Goal: Task Accomplishment & Management: Use online tool/utility

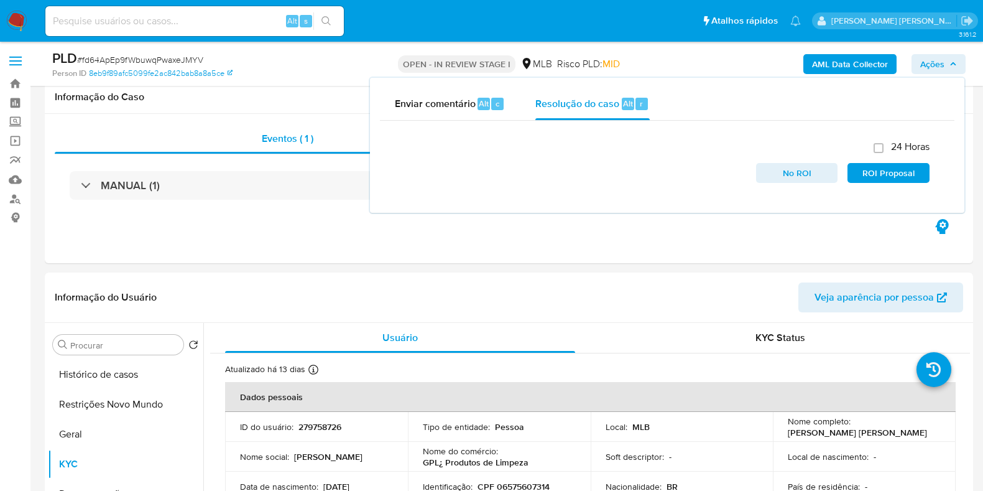
select select "100"
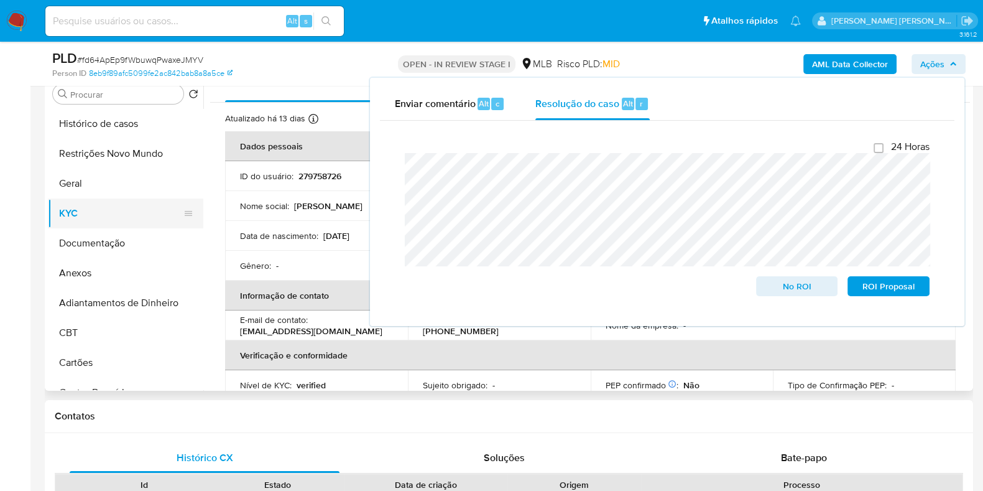
scroll to position [233, 0]
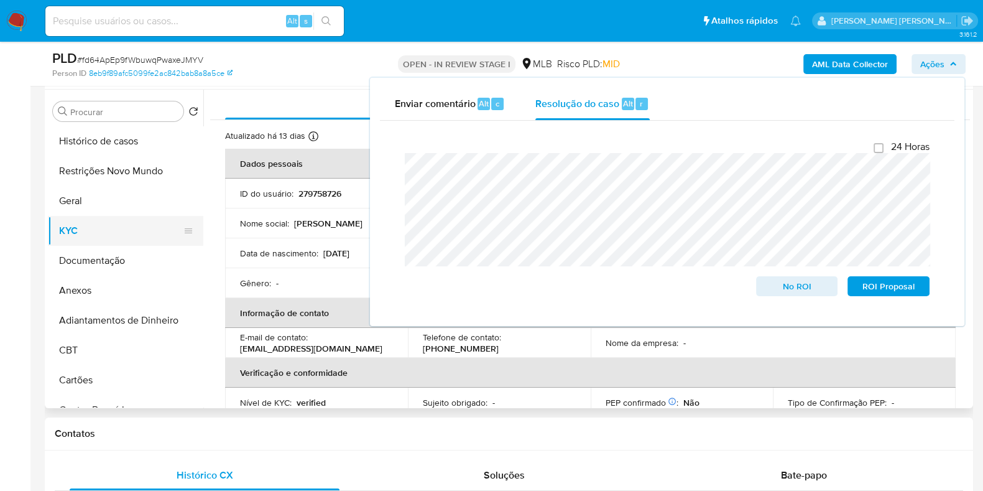
click at [87, 231] on button "KYC" at bounding box center [121, 231] width 146 height 30
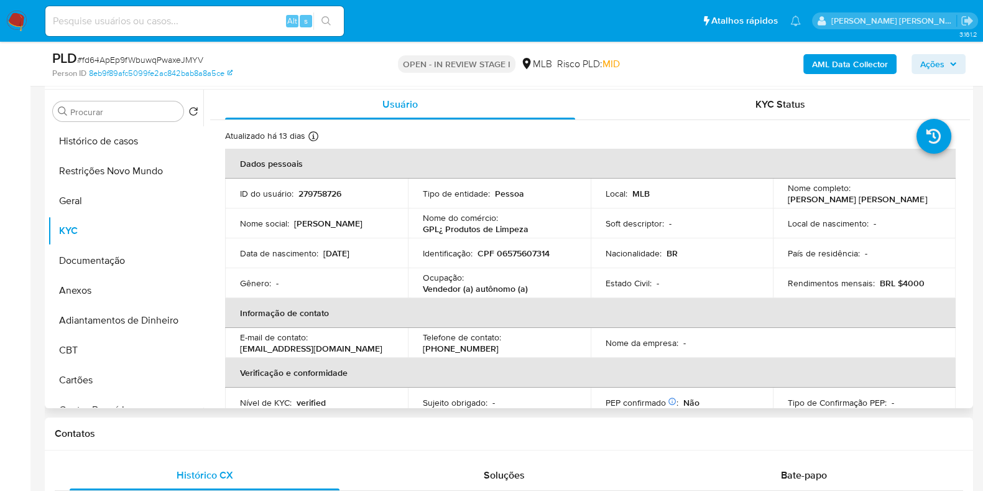
drag, startPoint x: 922, startPoint y: 197, endPoint x: 779, endPoint y: 203, distance: 143.8
click at [779, 203] on td "Nome completo : [PERSON_NAME] [PERSON_NAME]" at bounding box center [864, 193] width 183 height 30
copy p "[PERSON_NAME] [PERSON_NAME]"
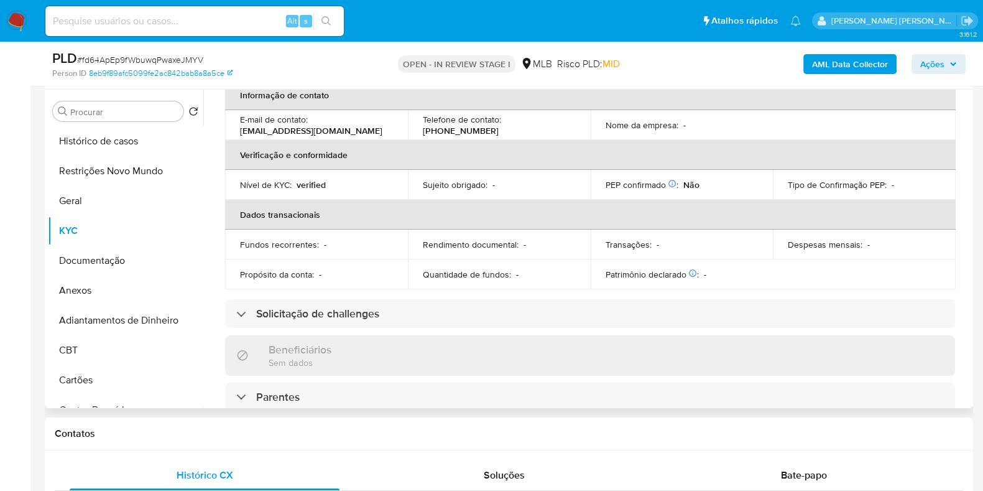
scroll to position [0, 0]
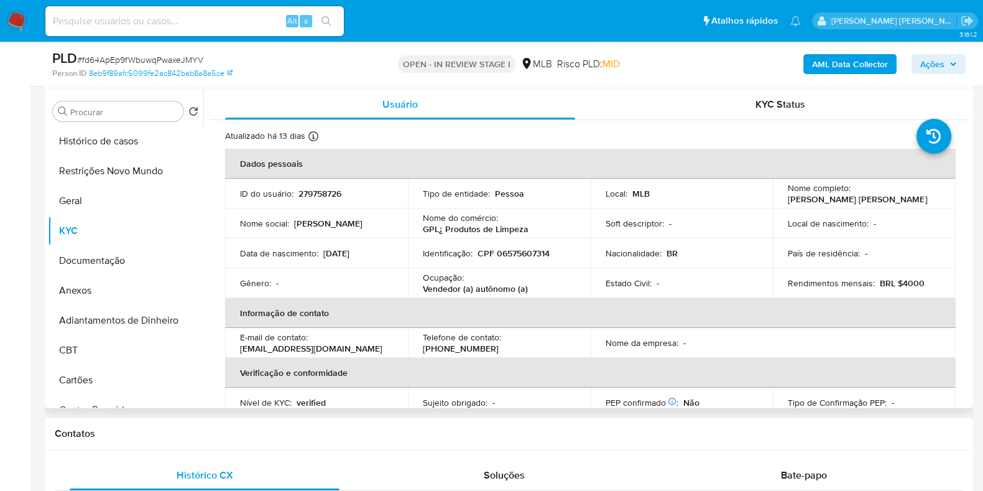
click at [516, 251] on p "CPF 06575607314" at bounding box center [514, 253] width 72 height 11
copy p "06575607314"
click at [121, 187] on button "Geral" at bounding box center [125, 201] width 155 height 30
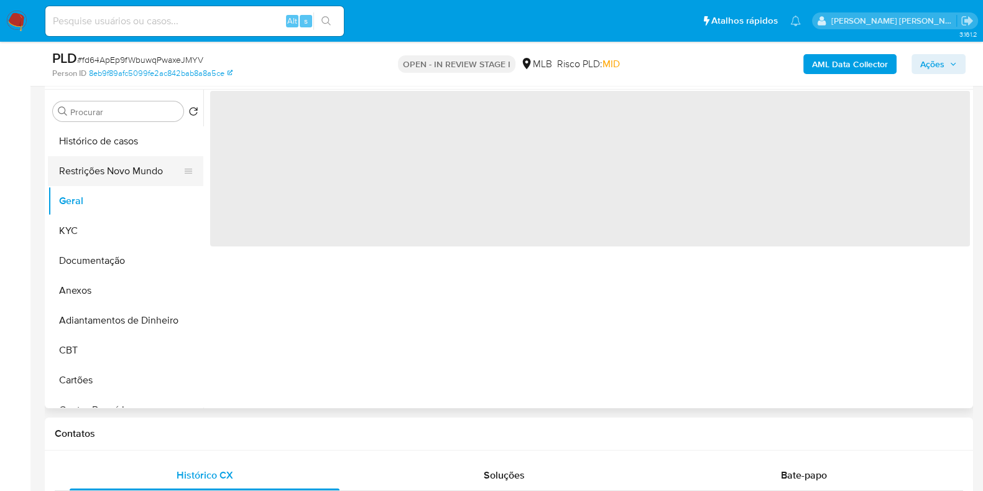
click at [124, 181] on button "Restrições Novo Mundo" at bounding box center [121, 171] width 146 height 30
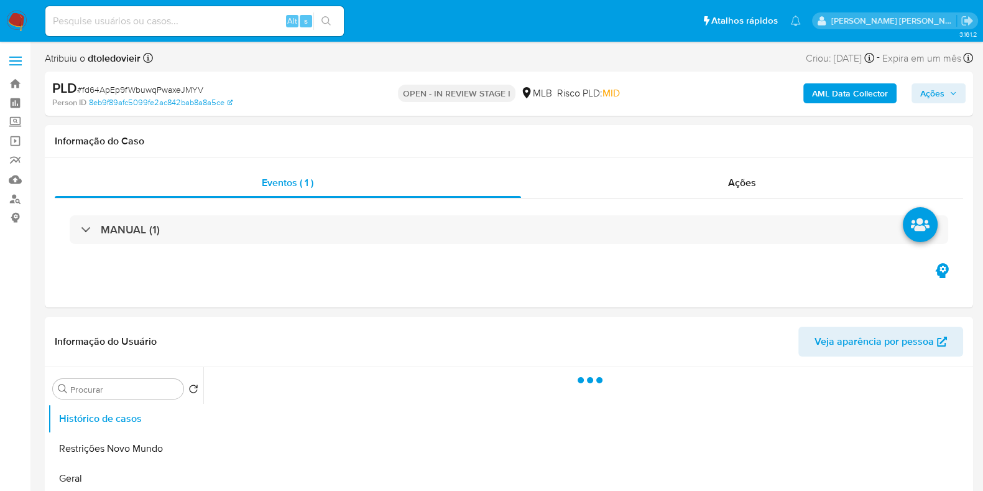
select select "10"
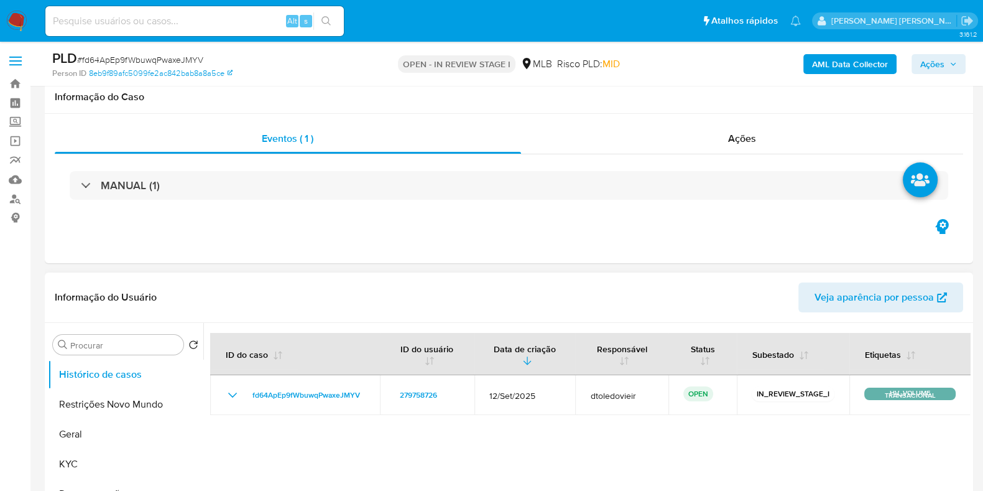
scroll to position [77, 0]
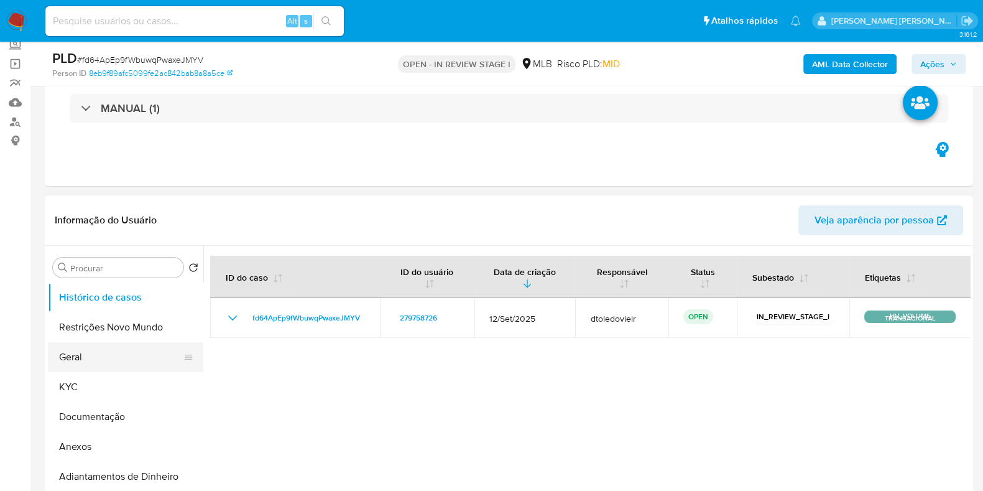
click at [129, 342] on button "Geral" at bounding box center [121, 357] width 146 height 30
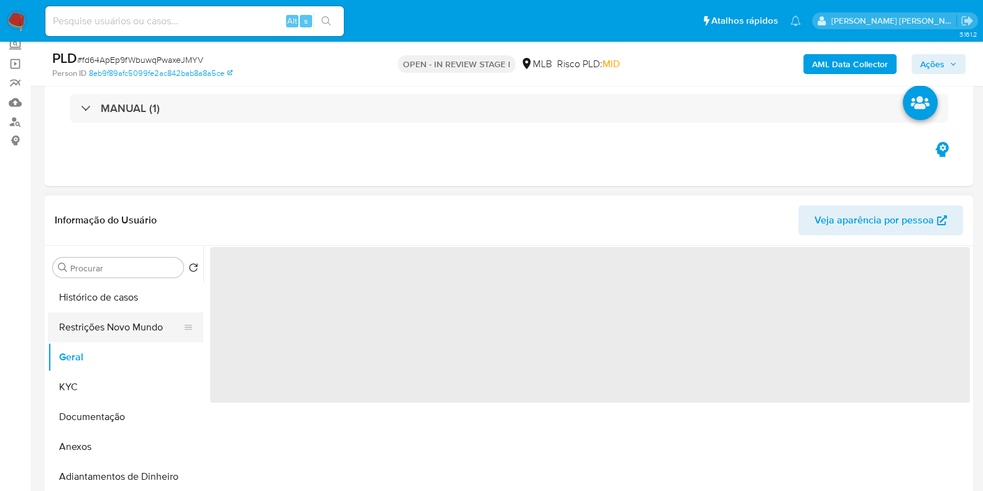
click at [84, 322] on button "Restrições Novo Mundo" at bounding box center [121, 327] width 146 height 30
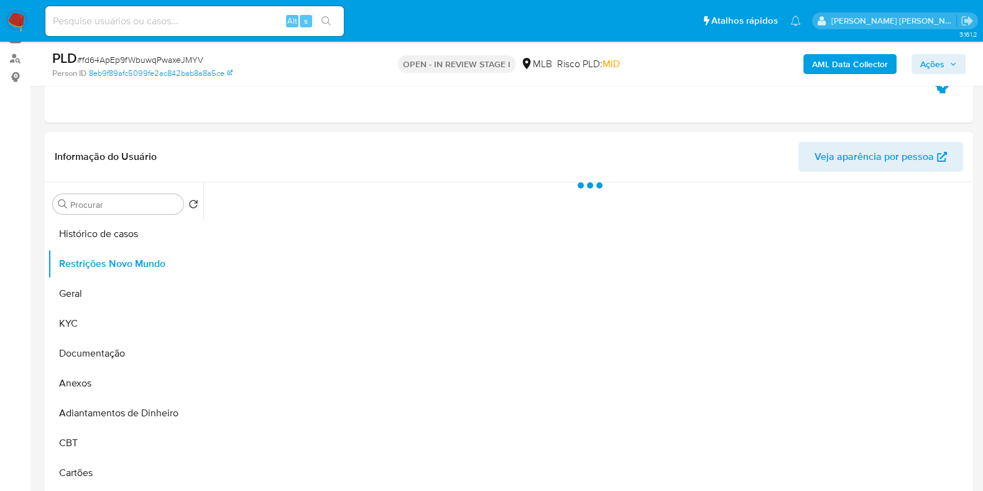
scroll to position [155, 0]
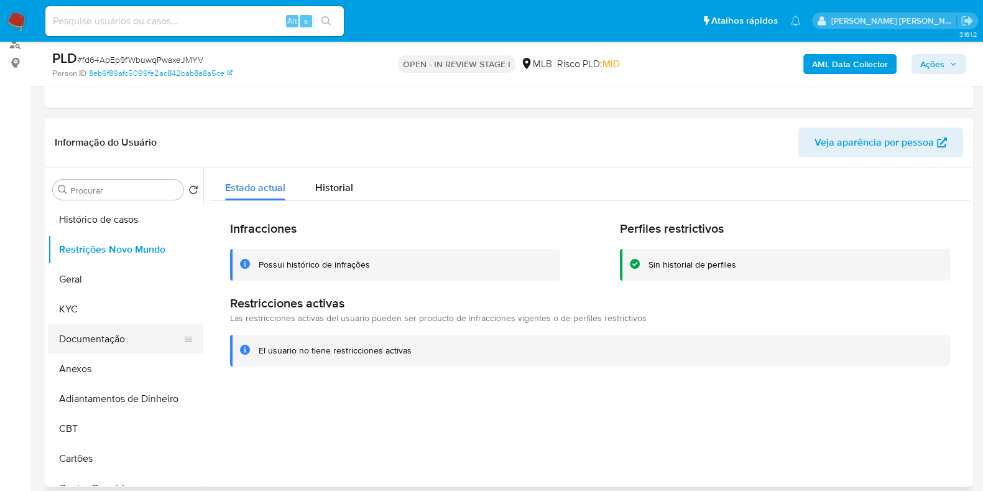
click at [88, 325] on ul "Histórico de casos Restrições Novo Mundo Geral KYC Documentação Anexos Adiantam…" at bounding box center [125, 345] width 155 height 280
click at [91, 330] on button "Documentação" at bounding box center [121, 339] width 146 height 30
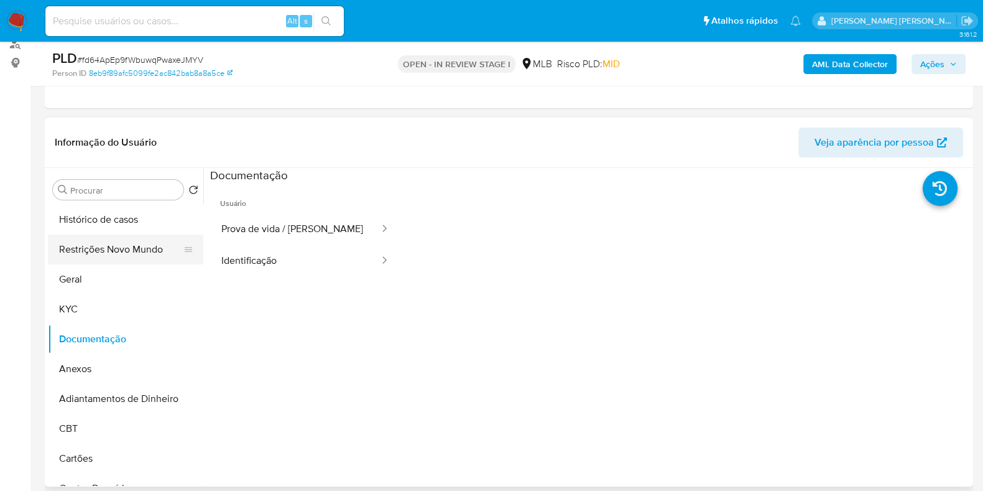
click at [113, 253] on button "Restrições Novo Mundo" at bounding box center [121, 249] width 146 height 30
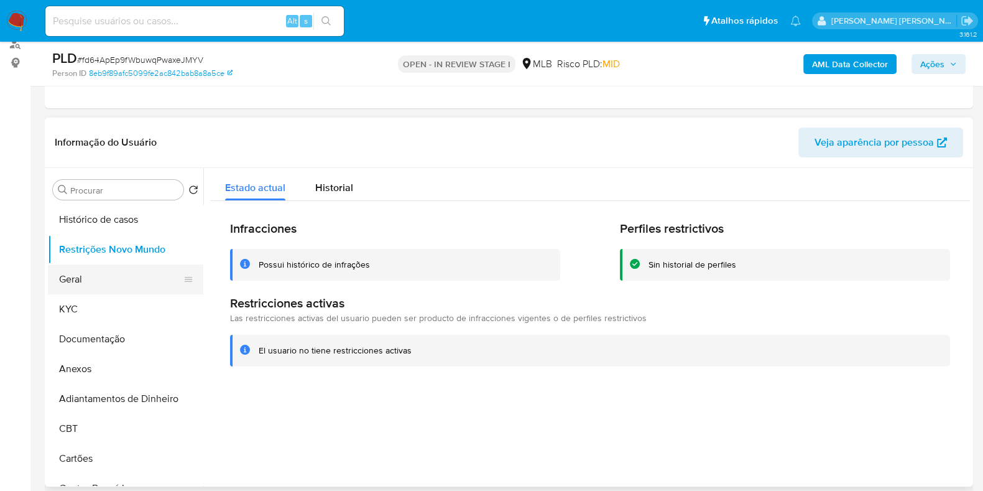
click at [126, 278] on button "Geral" at bounding box center [121, 279] width 146 height 30
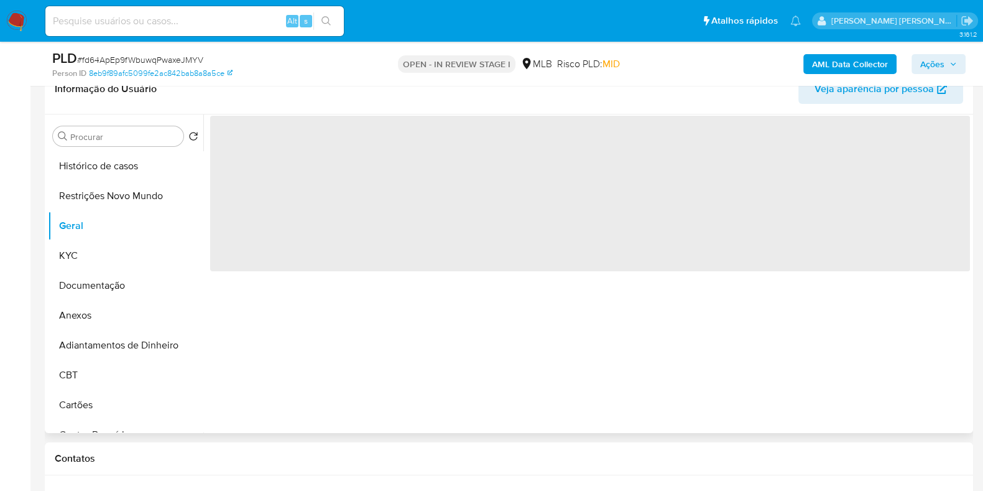
scroll to position [233, 0]
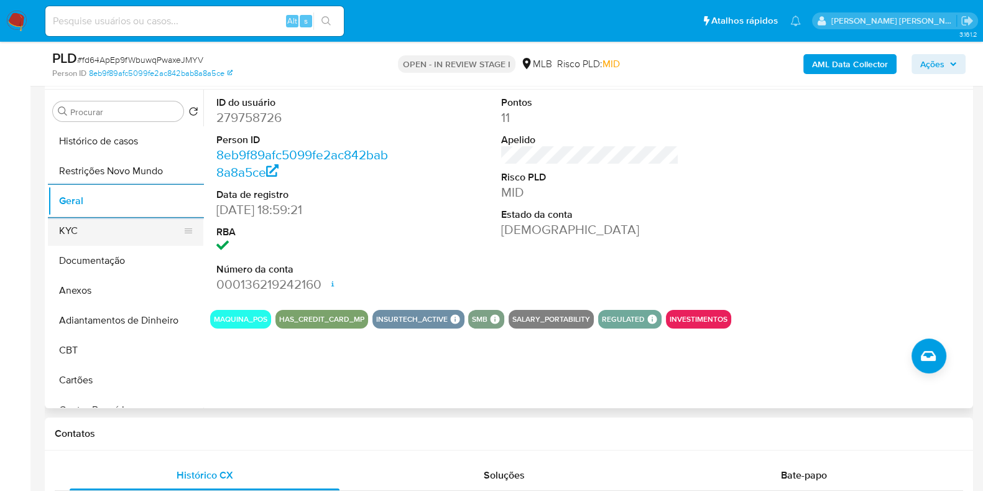
click at [95, 238] on button "KYC" at bounding box center [121, 231] width 146 height 30
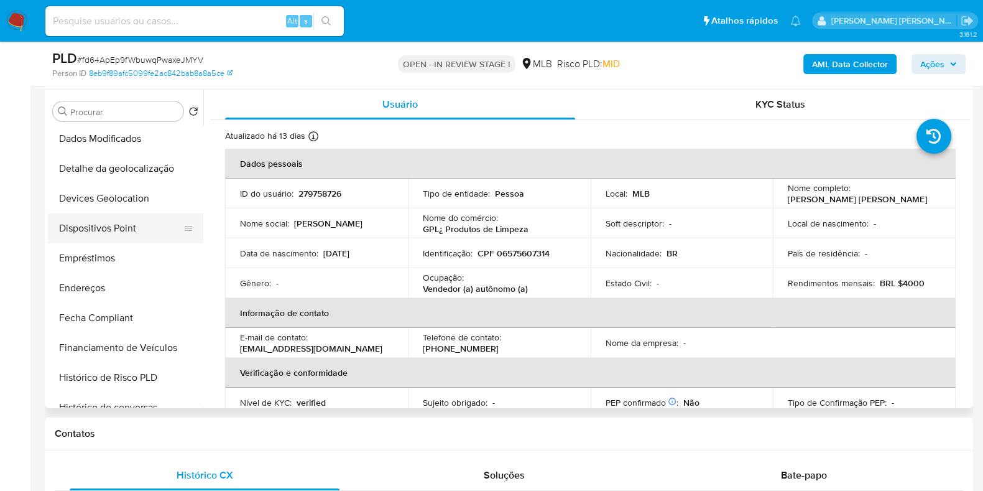
scroll to position [310, 0]
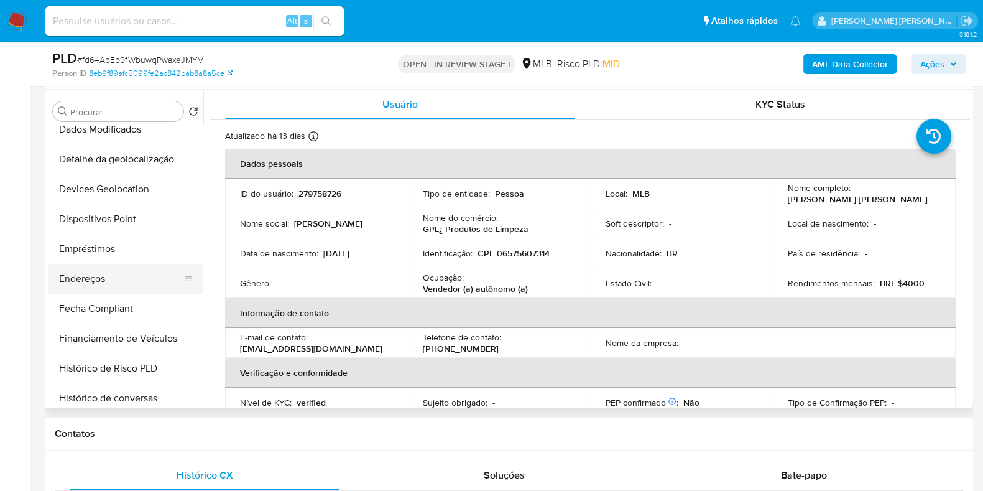
click at [105, 275] on button "Endereços" at bounding box center [121, 279] width 146 height 30
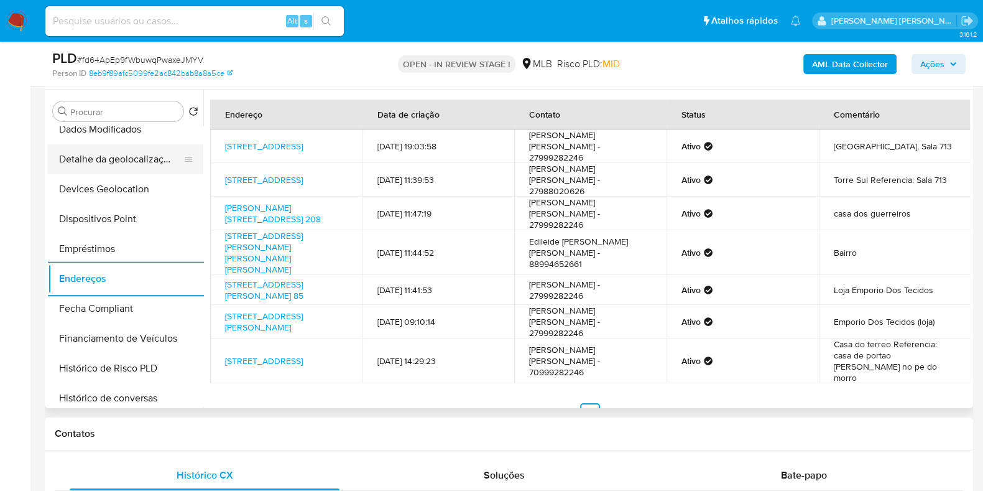
click at [137, 166] on button "Detalhe da geolocalização" at bounding box center [121, 159] width 146 height 30
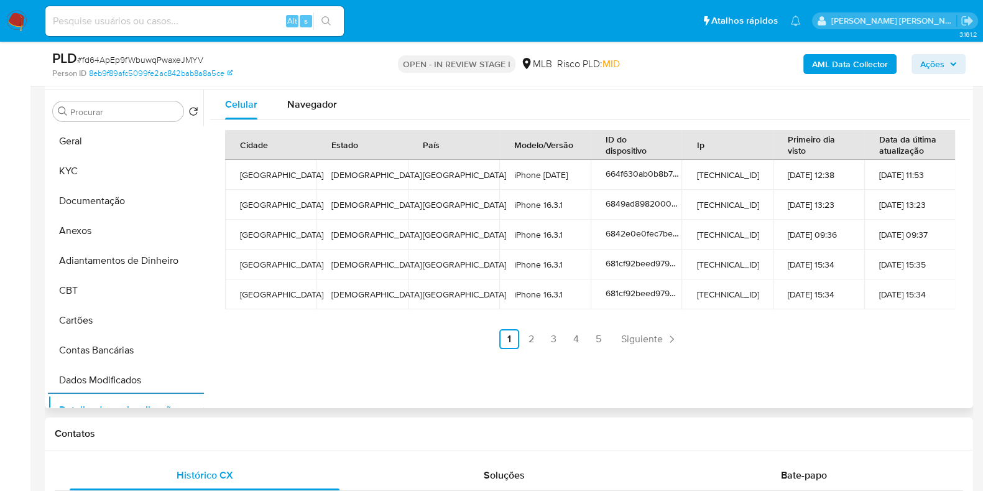
scroll to position [0, 0]
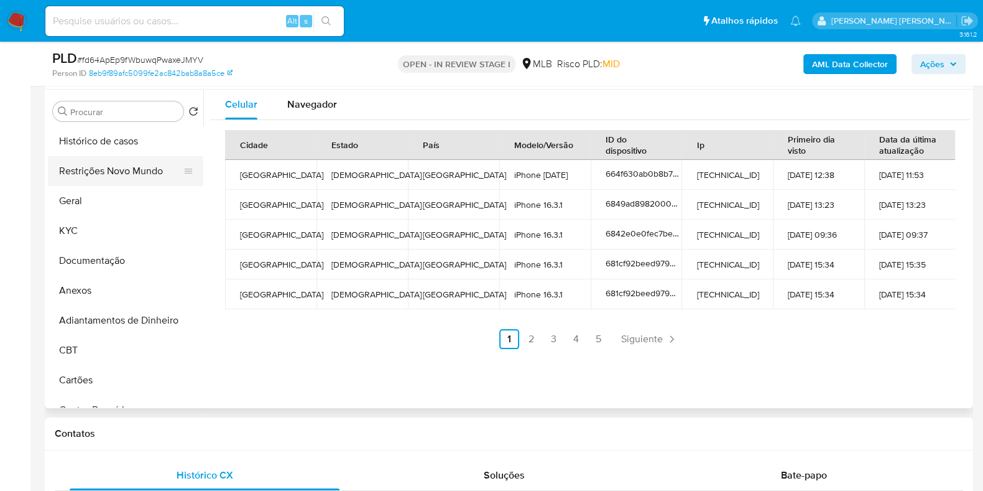
click at [119, 161] on button "Restrições Novo Mundo" at bounding box center [121, 171] width 146 height 30
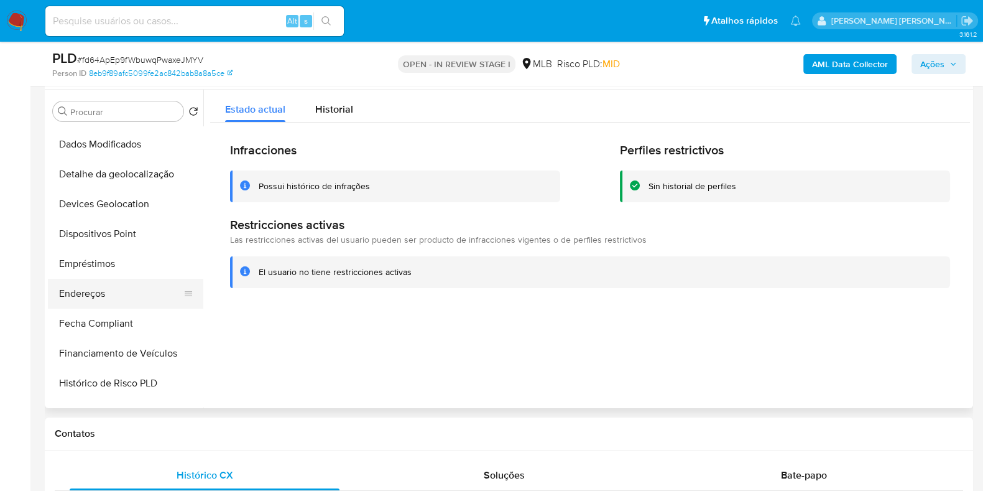
scroll to position [310, 0]
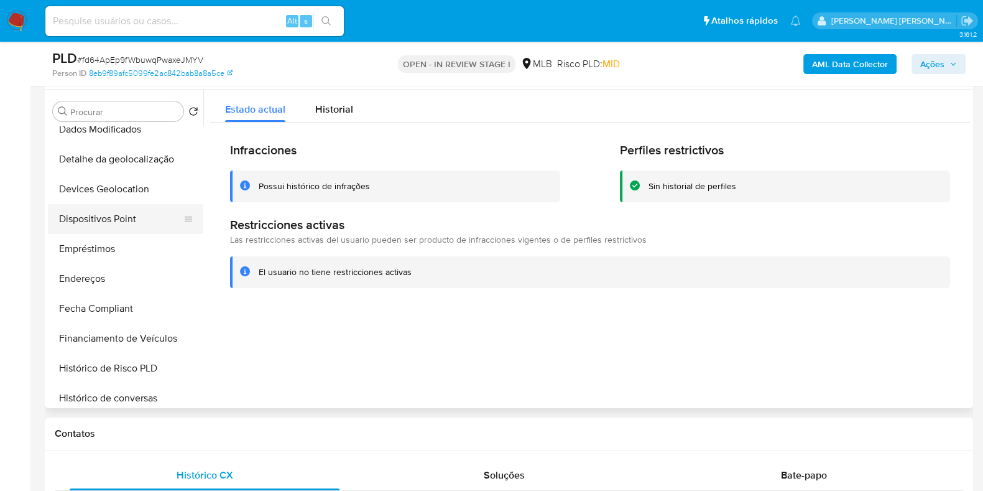
click at [115, 222] on button "Dispositivos Point" at bounding box center [121, 219] width 146 height 30
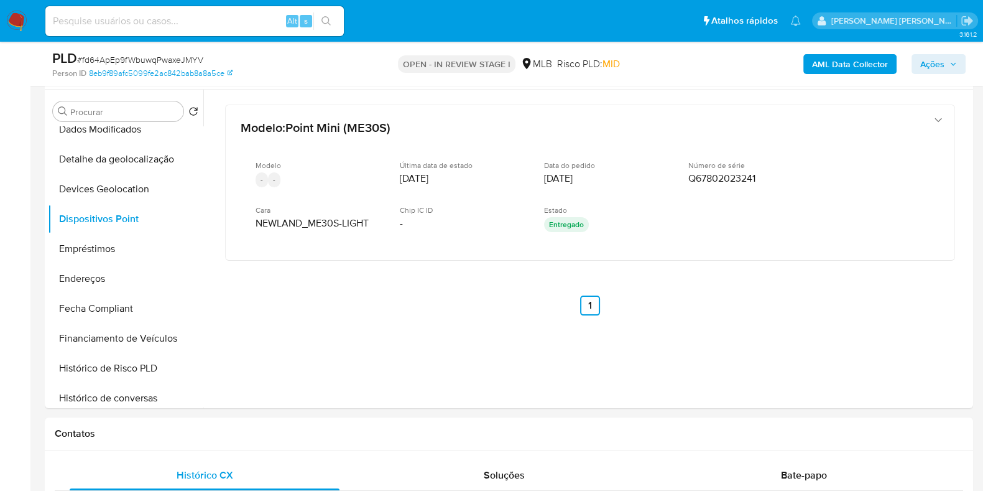
click at [830, 65] on b "AML Data Collector" at bounding box center [850, 64] width 76 height 20
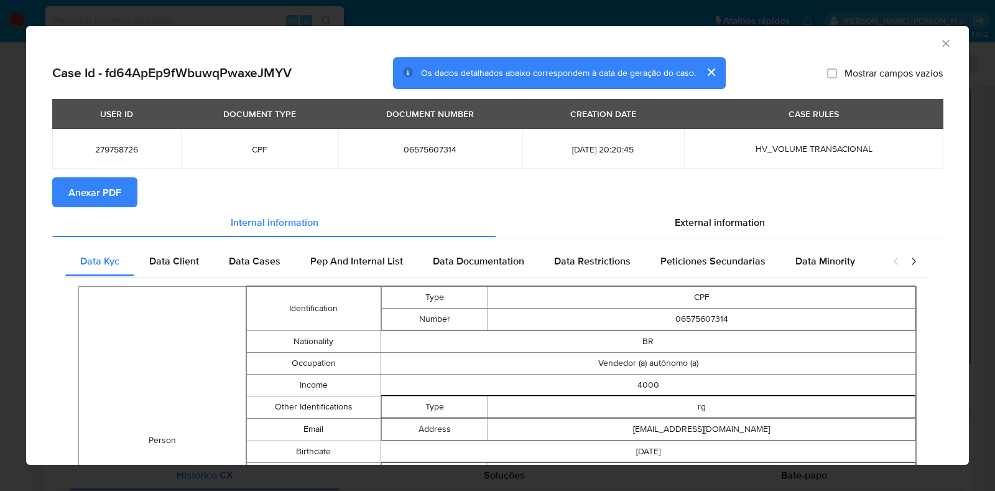
click at [97, 194] on span "Anexar PDF" at bounding box center [94, 191] width 53 height 27
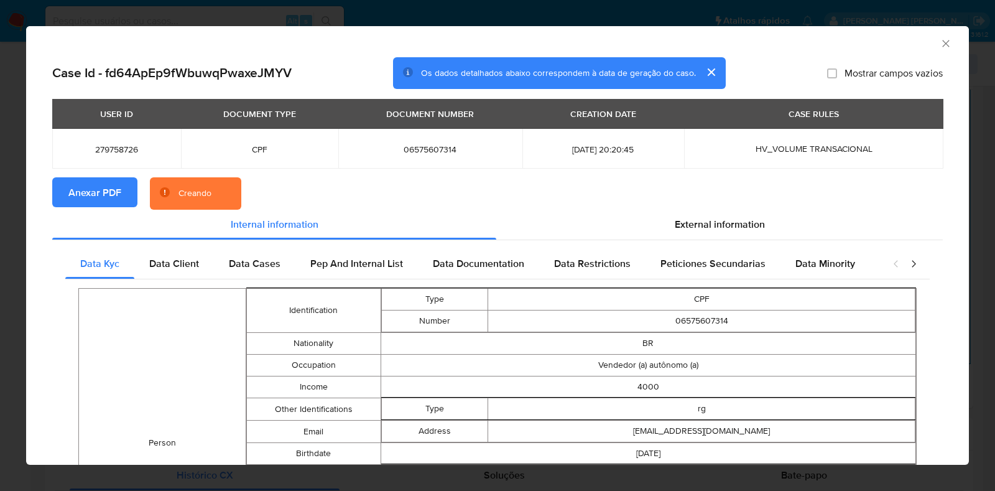
click at [0, 207] on div "AML Data Collector Case Id - fd64ApEp9fWbuwqPwaxeJMYV Os dados detalhados abaix…" at bounding box center [497, 245] width 995 height 491
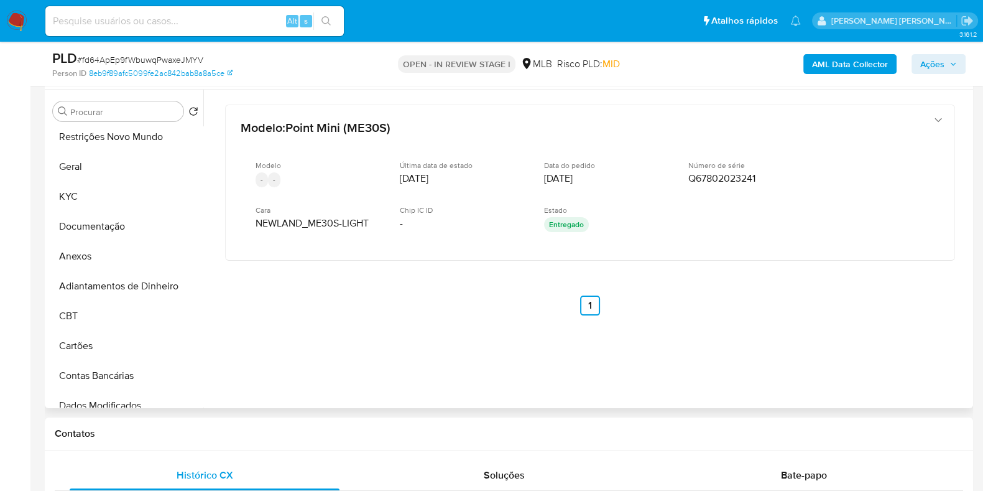
scroll to position [0, 0]
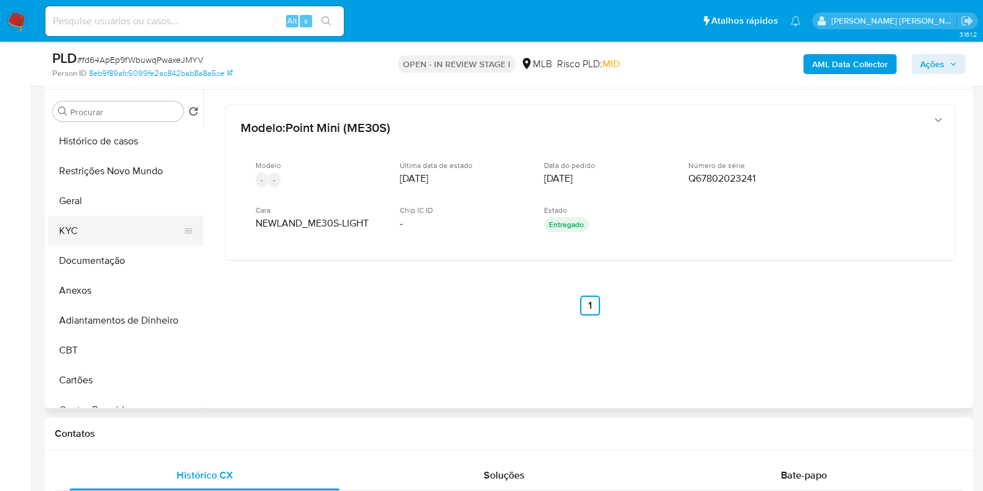
click at [103, 225] on button "KYC" at bounding box center [121, 231] width 146 height 30
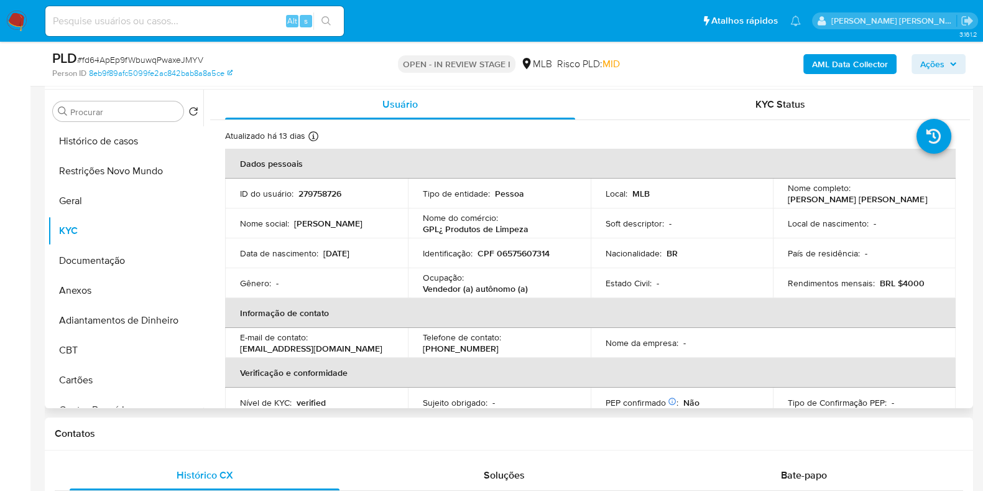
click at [865, 63] on b "AML Data Collector" at bounding box center [850, 64] width 76 height 20
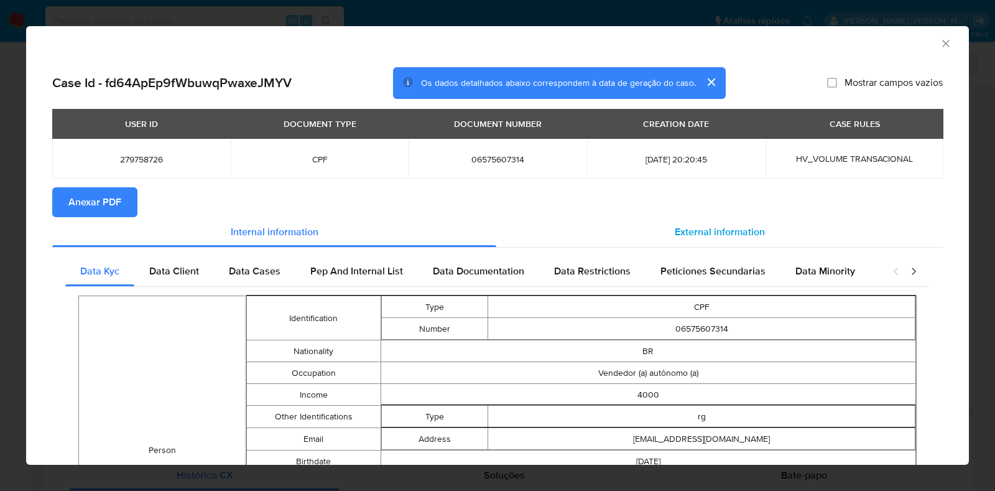
click at [709, 236] on span "External information" at bounding box center [720, 232] width 90 height 14
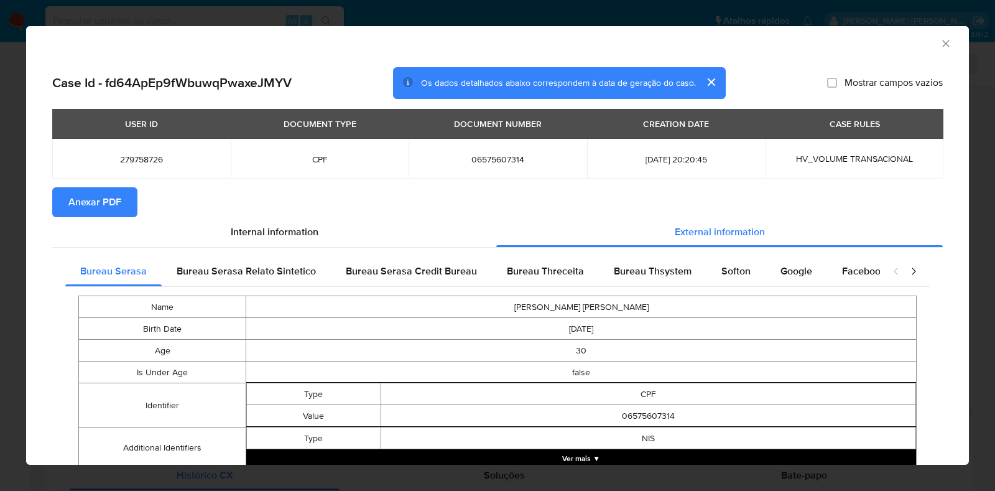
click at [108, 191] on span "Anexar PDF" at bounding box center [94, 201] width 53 height 27
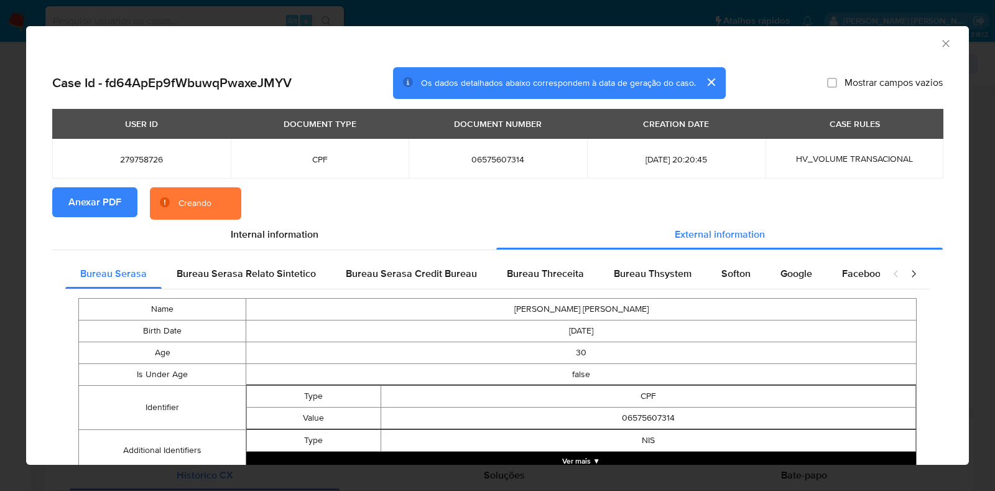
click at [15, 213] on div "AML Data Collector Case Id - fd64ApEp9fWbuwqPwaxeJMYV Os dados detalhados abaix…" at bounding box center [497, 245] width 995 height 491
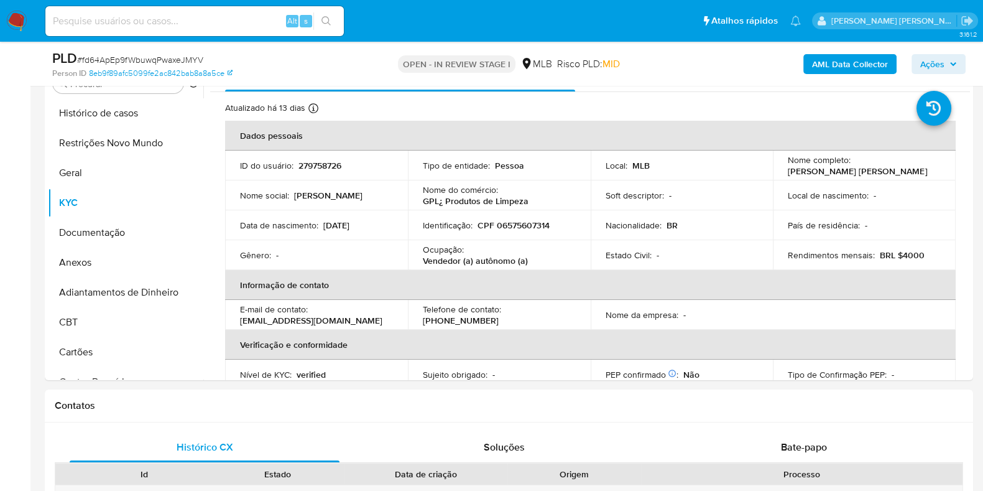
scroll to position [310, 0]
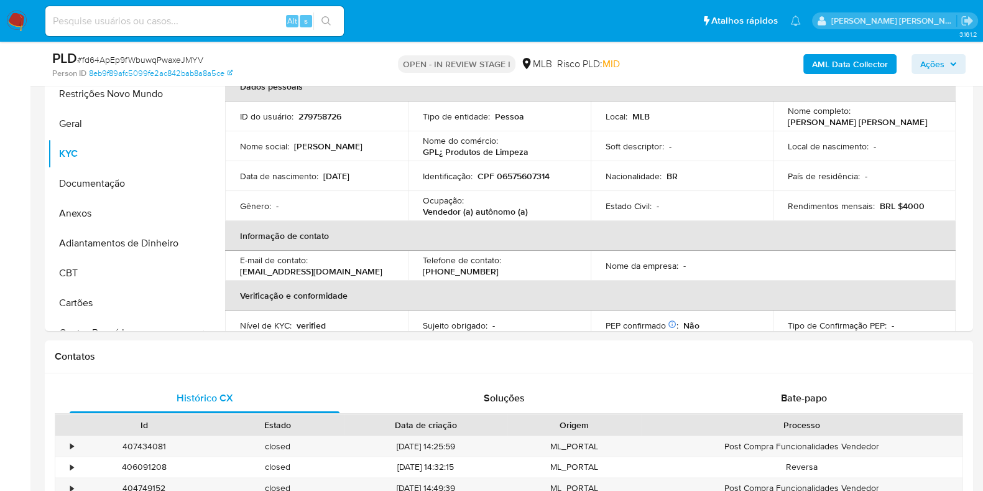
drag, startPoint x: 909, startPoint y: 119, endPoint x: 778, endPoint y: 125, distance: 131.4
click at [778, 125] on td "Nome completo : Tayne Gomes de Sousa Oliveira" at bounding box center [864, 116] width 183 height 30
copy p "Tayne Gomes de Sousa Oliveira"
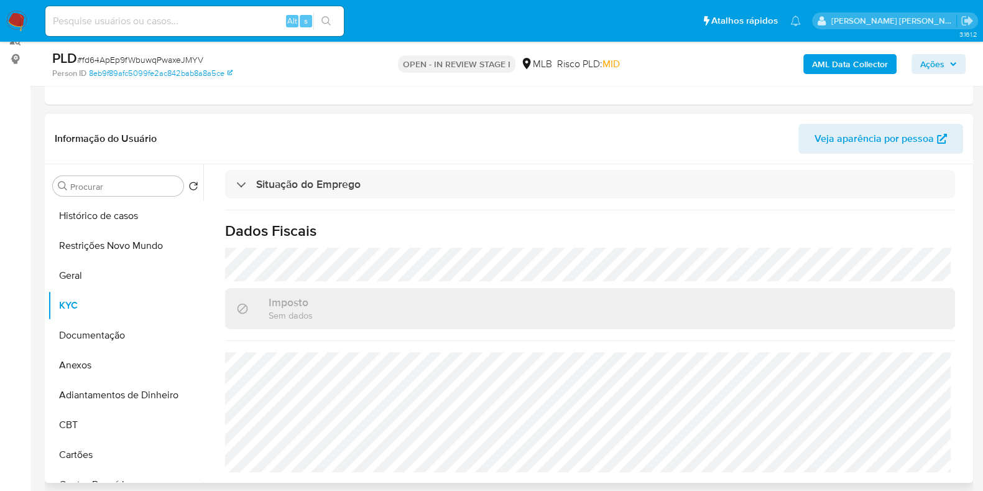
scroll to position [155, 0]
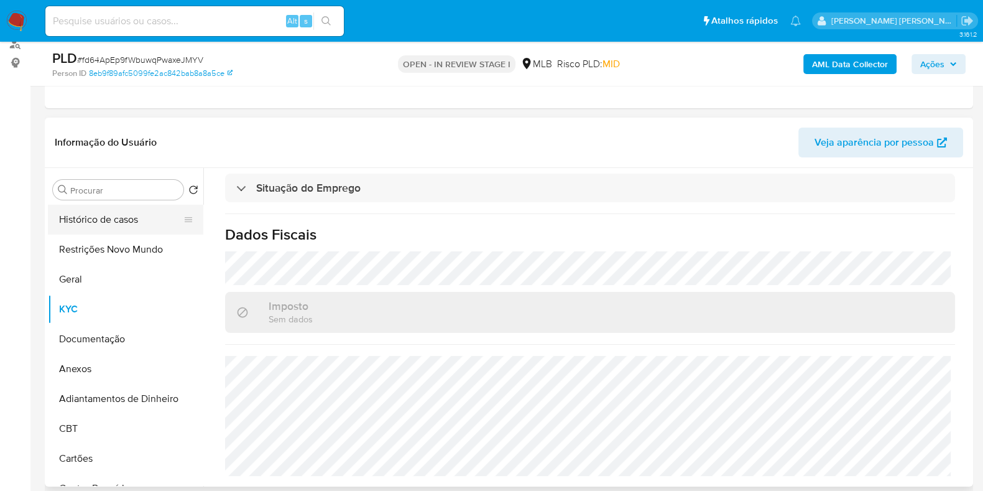
click at [120, 230] on button "Histórico de casos" at bounding box center [121, 220] width 146 height 30
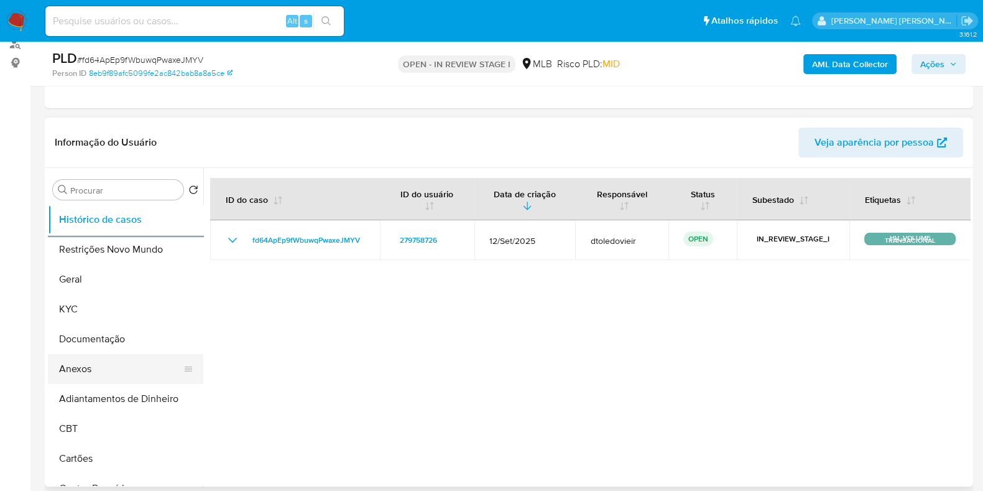
click at [86, 378] on button "Anexos" at bounding box center [121, 369] width 146 height 30
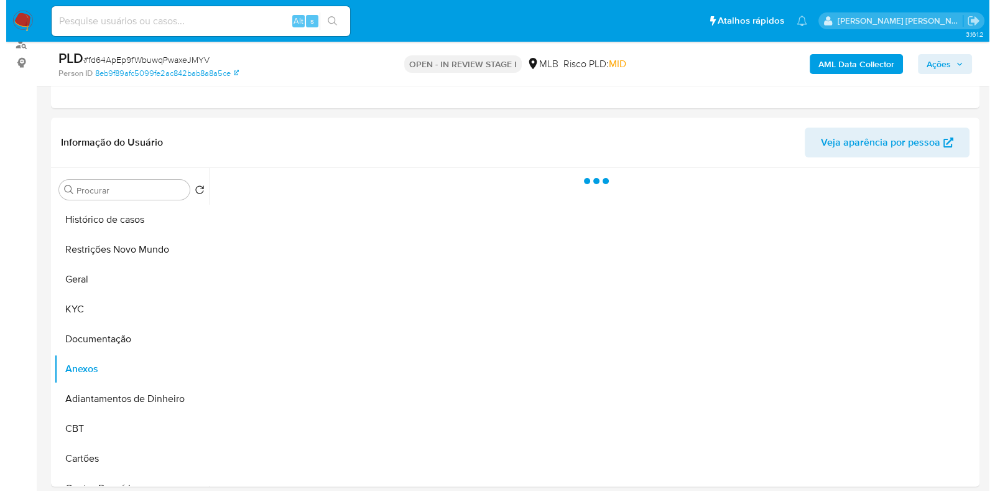
scroll to position [233, 0]
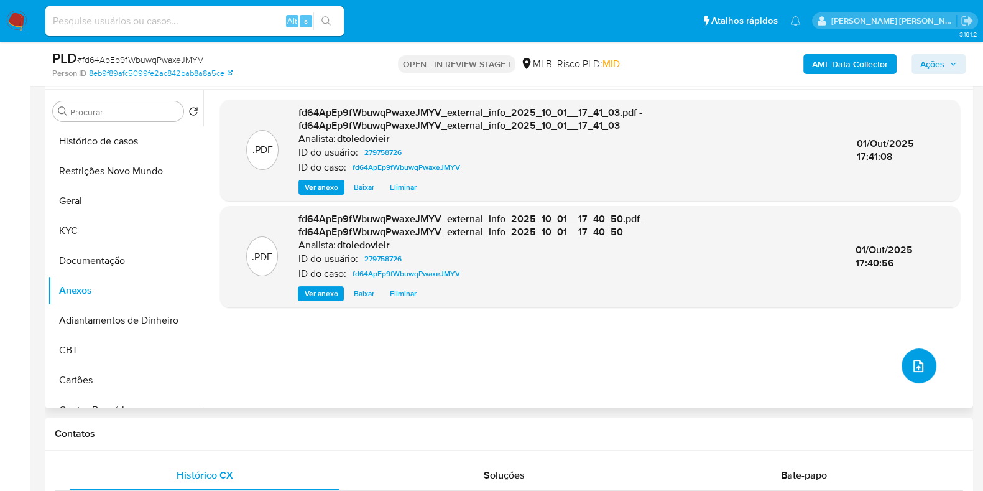
click at [917, 371] on icon "upload-file" at bounding box center [918, 365] width 15 height 15
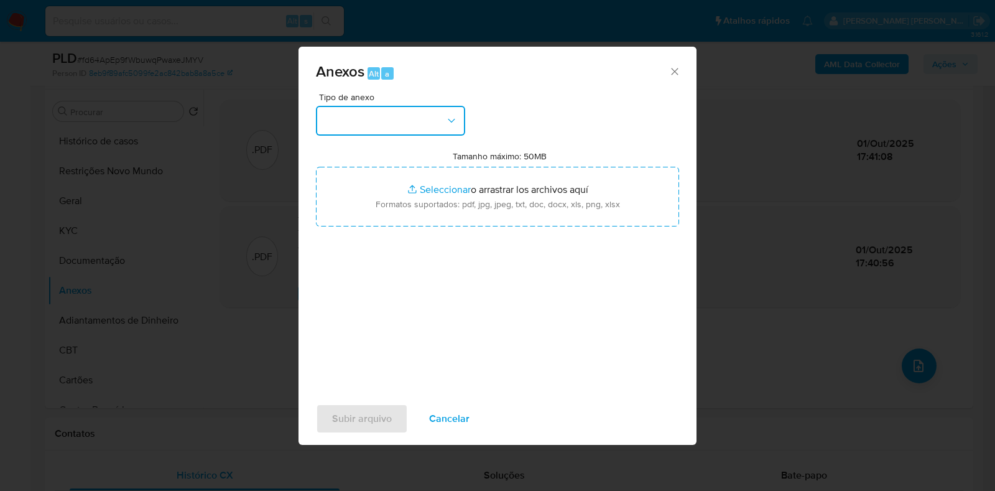
drag, startPoint x: 434, startPoint y: 130, endPoint x: 420, endPoint y: 126, distance: 14.4
click at [432, 129] on button "button" at bounding box center [390, 121] width 149 height 30
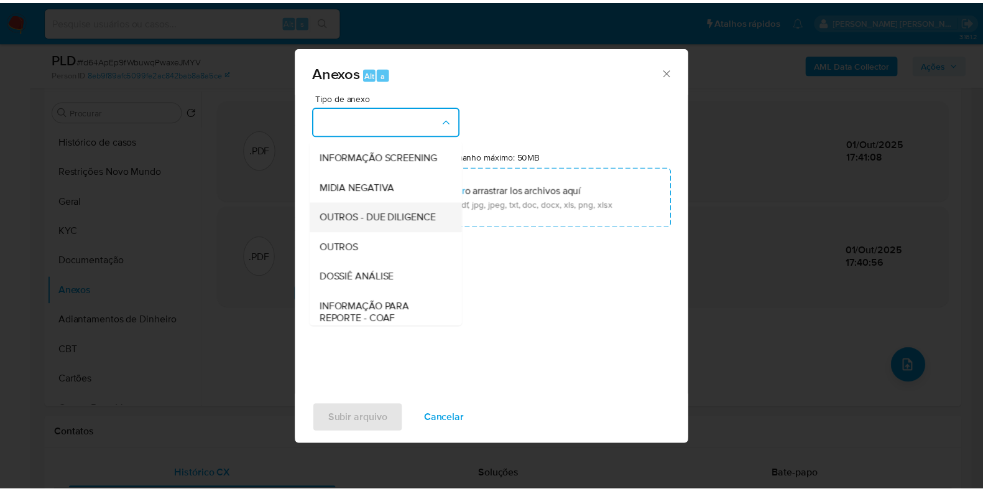
scroll to position [192, 0]
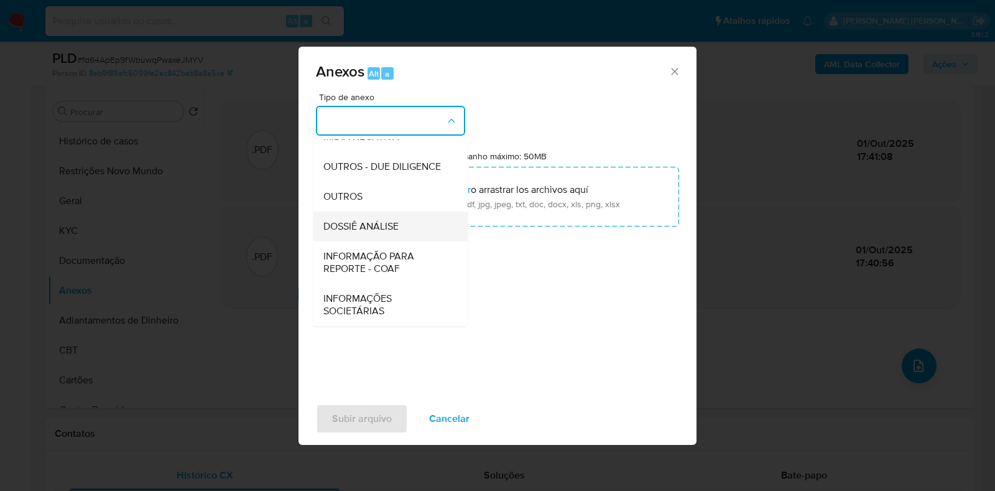
click at [404, 215] on div "DOSSIÊ ANÁLISE" at bounding box center [386, 226] width 127 height 30
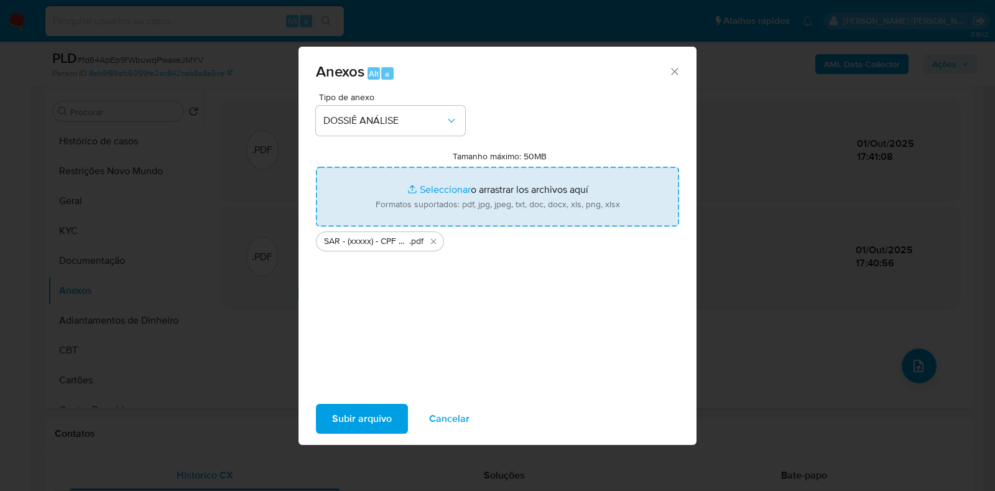
type input "C:\fakepath\Mulan 279758726_2025_10_01_08_47_18.xlsx"
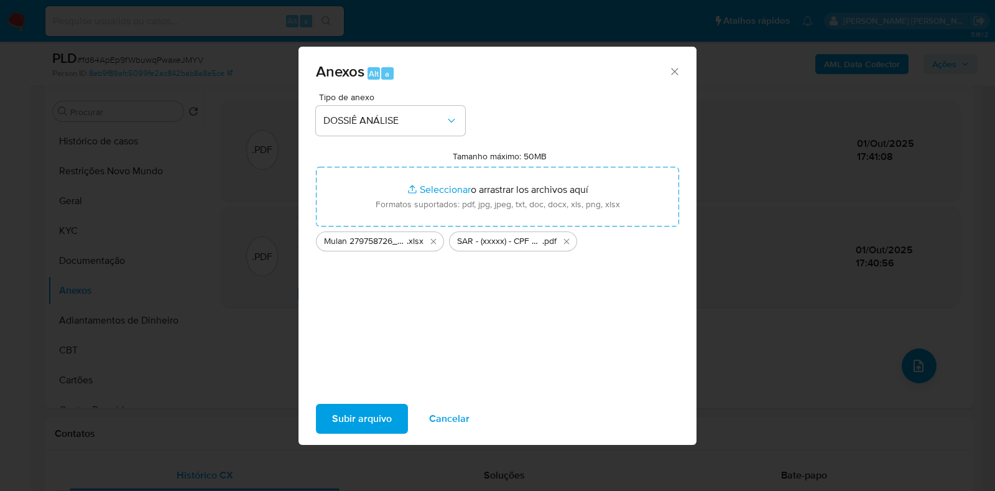
click at [373, 414] on span "Subir arquivo" at bounding box center [362, 418] width 60 height 27
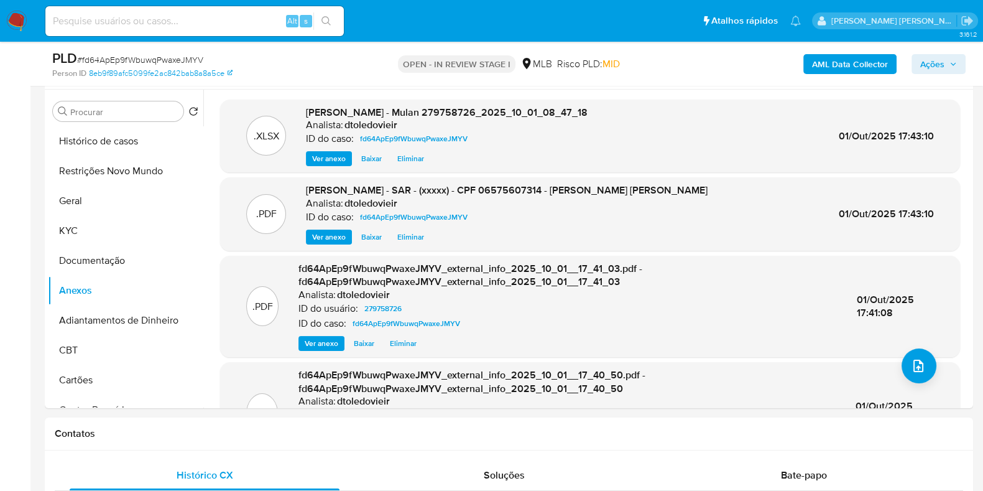
click at [948, 65] on span "Ações" at bounding box center [938, 63] width 37 height 17
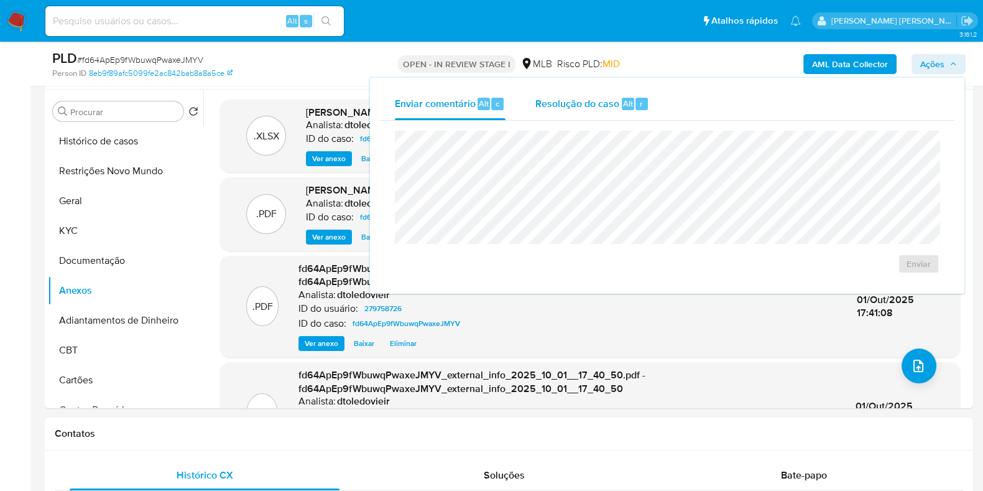
click at [603, 107] on span "Resolução do caso" at bounding box center [577, 103] width 84 height 14
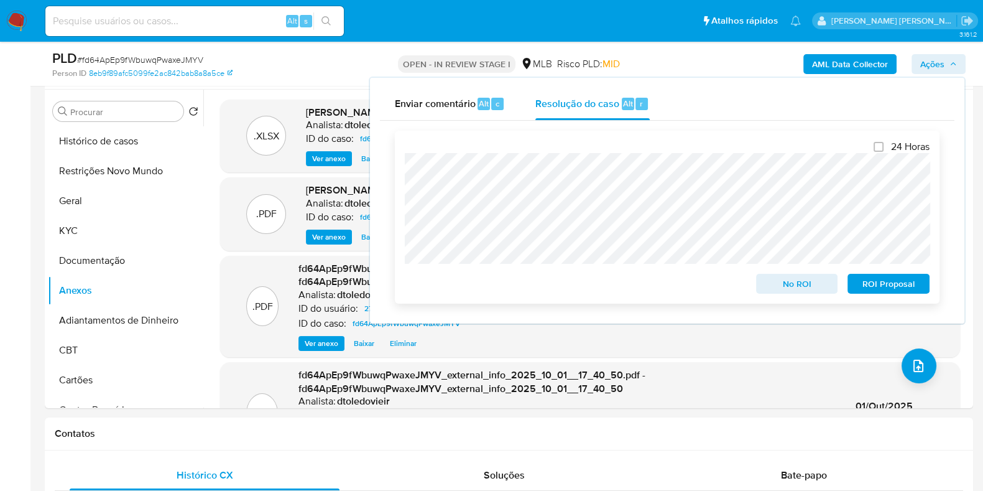
click at [906, 284] on span "ROI Proposal" at bounding box center [888, 283] width 65 height 17
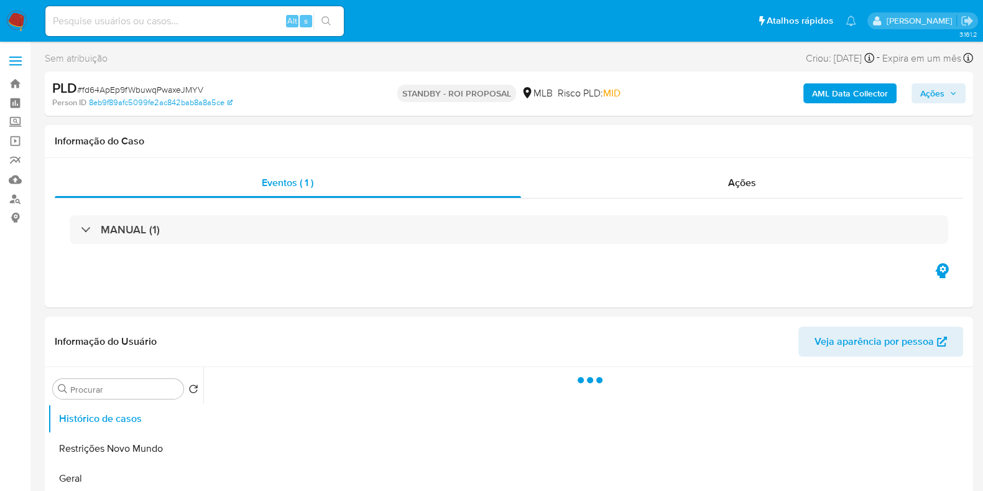
select select "10"
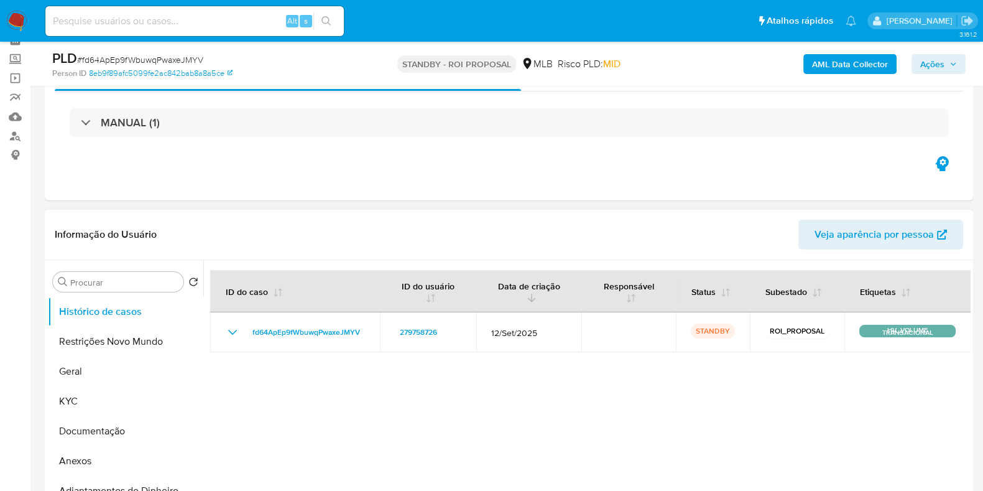
scroll to position [77, 0]
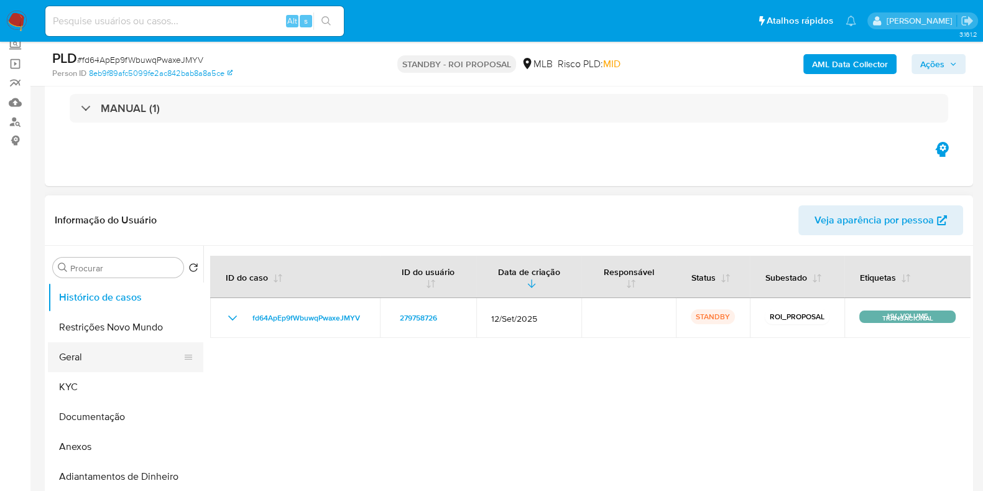
click at [87, 354] on button "Geral" at bounding box center [121, 357] width 146 height 30
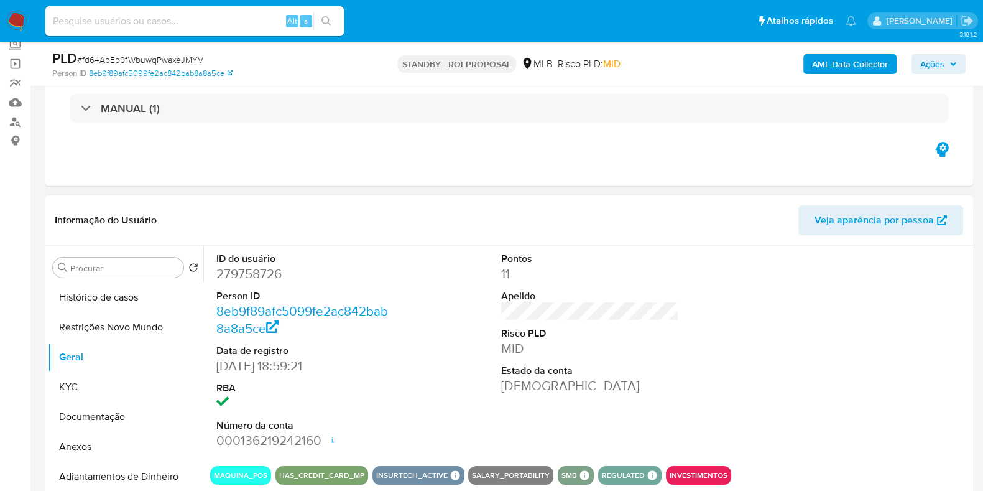
click at [251, 269] on dd "279758726" at bounding box center [305, 273] width 178 height 17
copy dd "279758726"
click at [241, 275] on dd "279758726" at bounding box center [305, 273] width 178 height 17
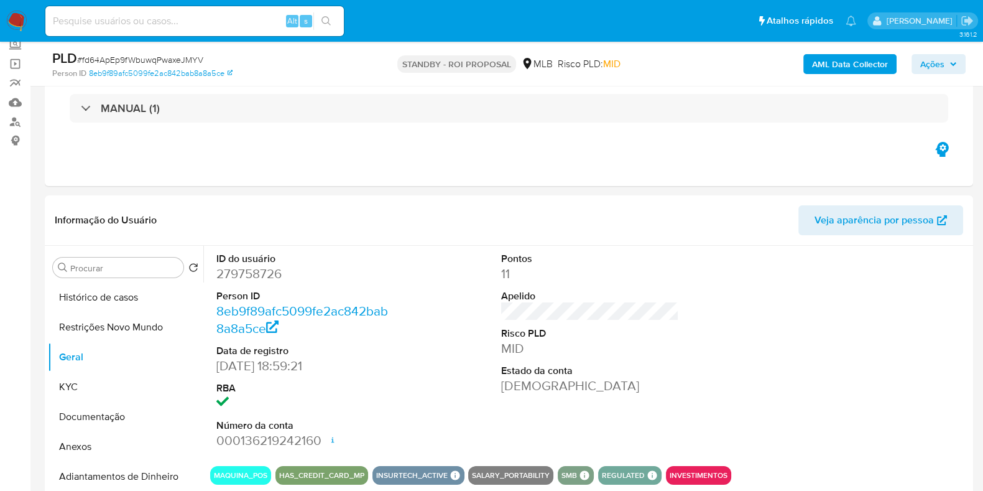
click at [253, 27] on div "Alt s" at bounding box center [194, 21] width 299 height 30
click at [252, 23] on input at bounding box center [194, 21] width 299 height 16
paste input "1120087691"
type input "1120087691"
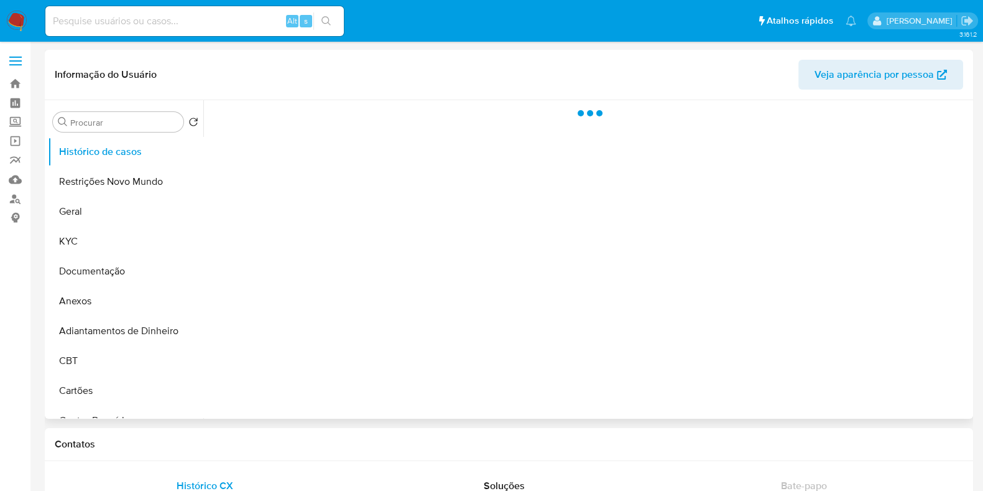
select select "10"
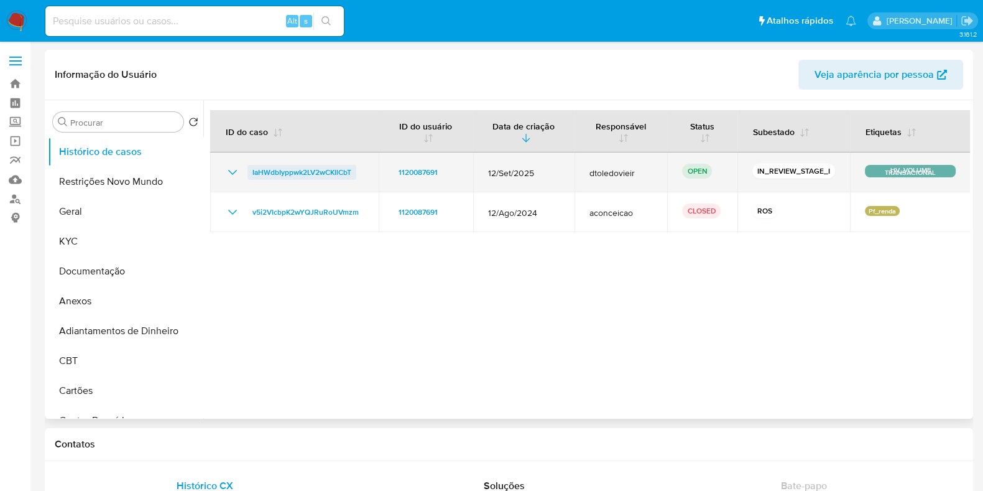
click at [279, 172] on span "IaHWdbIyppwk2LV2wCKIlCbT" at bounding box center [302, 172] width 99 height 15
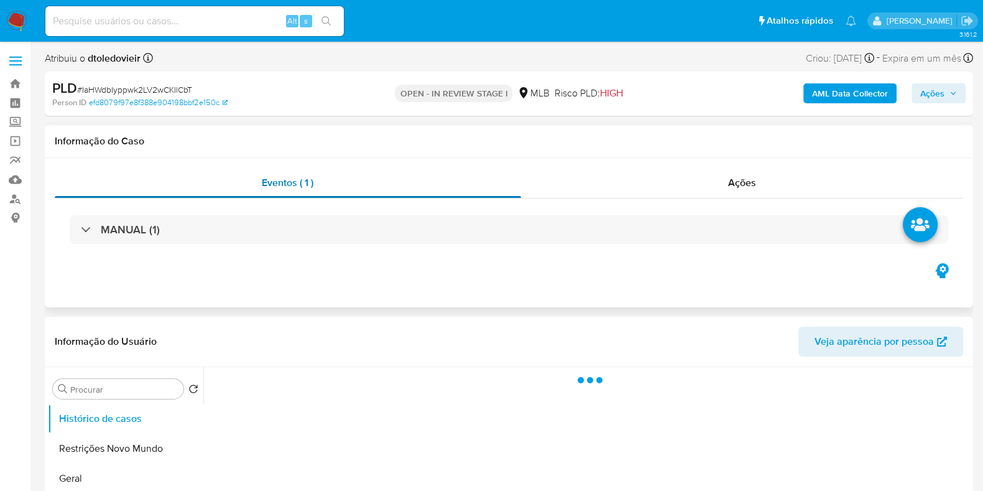
select select "10"
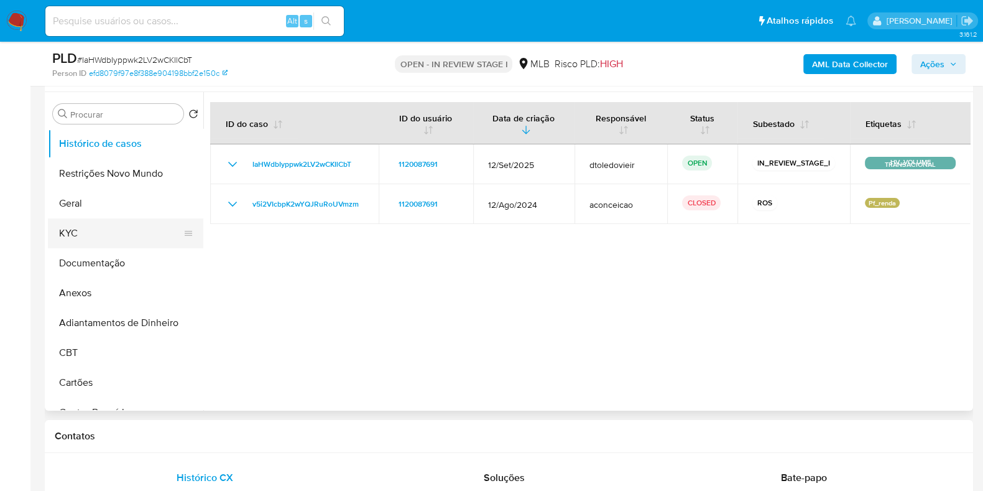
scroll to position [233, 0]
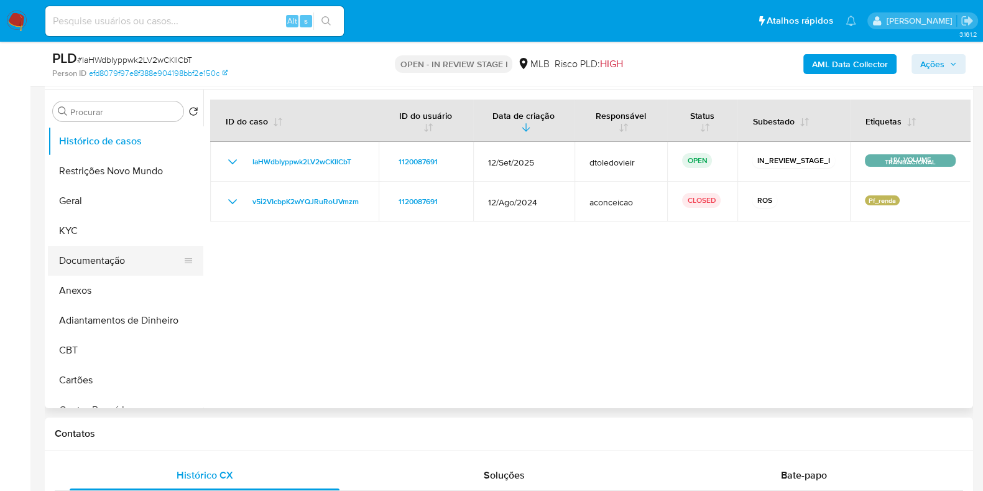
click at [93, 247] on button "Documentação" at bounding box center [121, 261] width 146 height 30
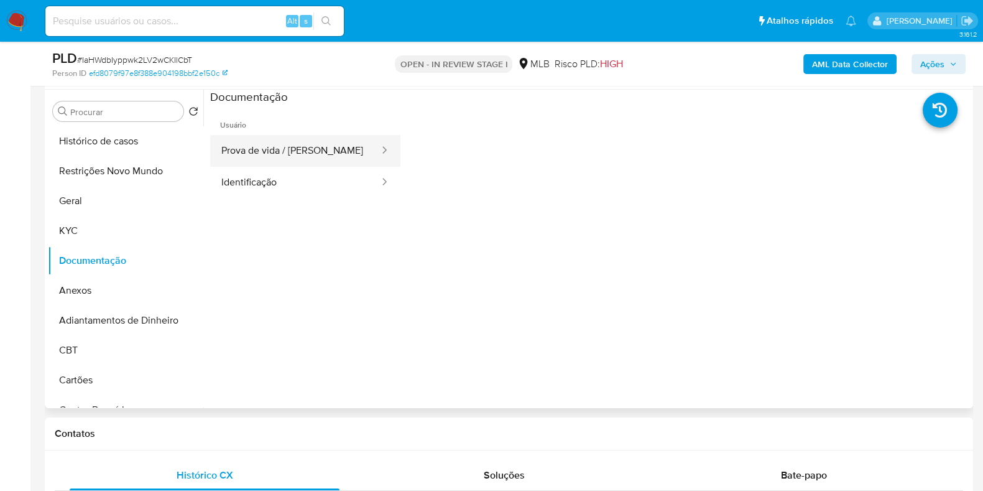
click at [289, 153] on button "Prova de vida / Selfie" at bounding box center [295, 151] width 170 height 32
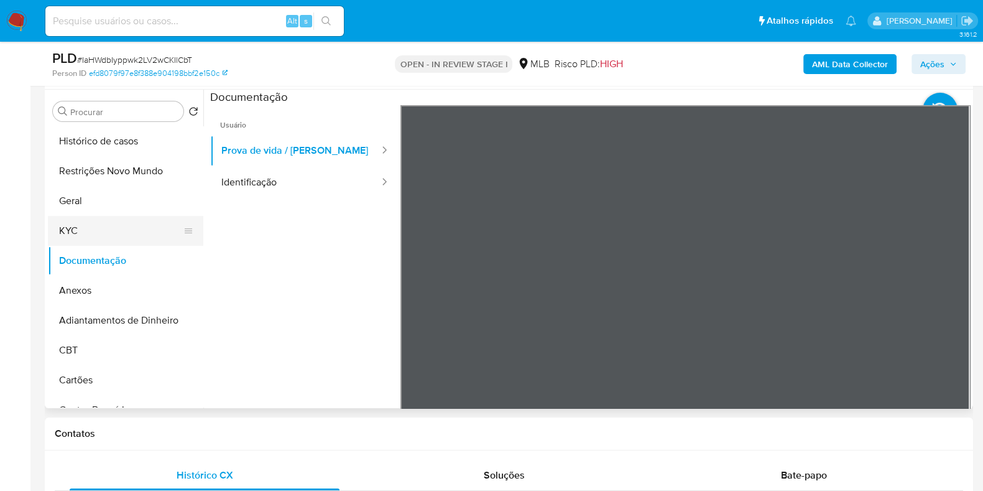
click at [128, 226] on button "KYC" at bounding box center [121, 231] width 146 height 30
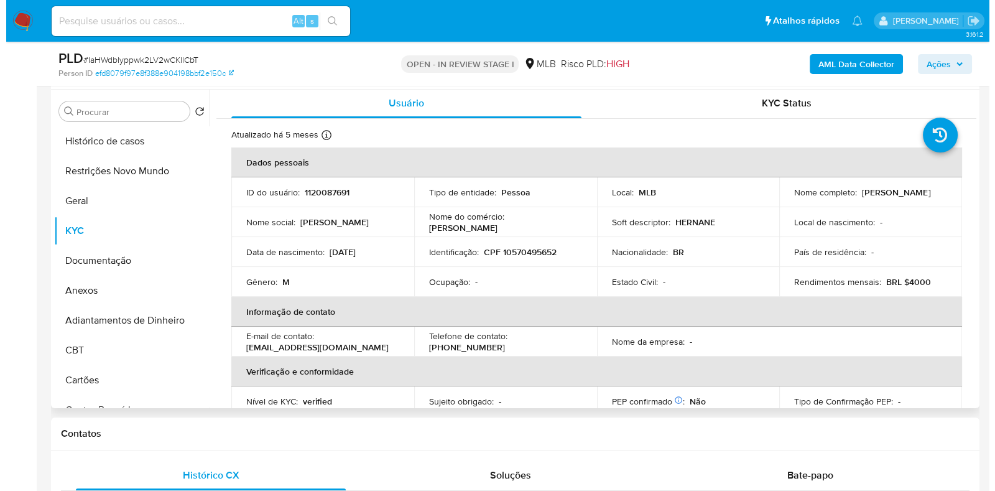
scroll to position [0, 0]
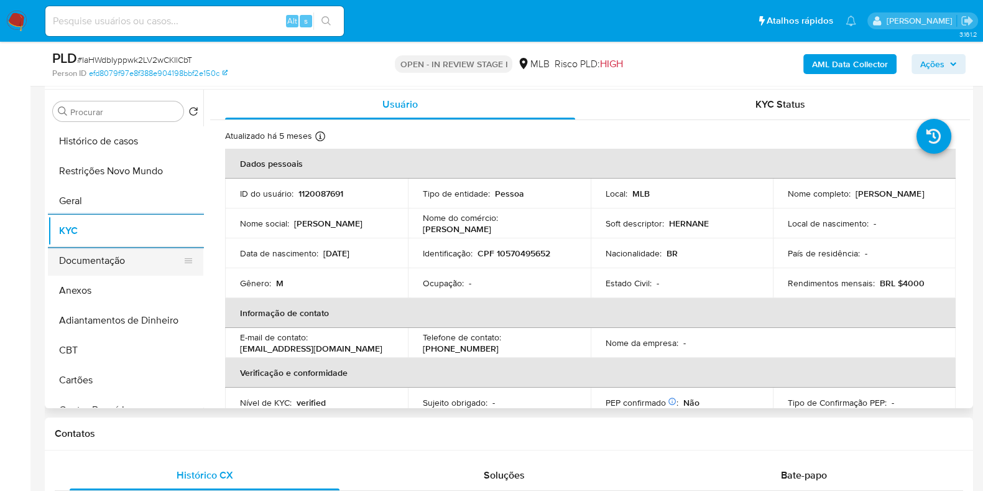
click at [112, 259] on button "Documentação" at bounding box center [121, 261] width 146 height 30
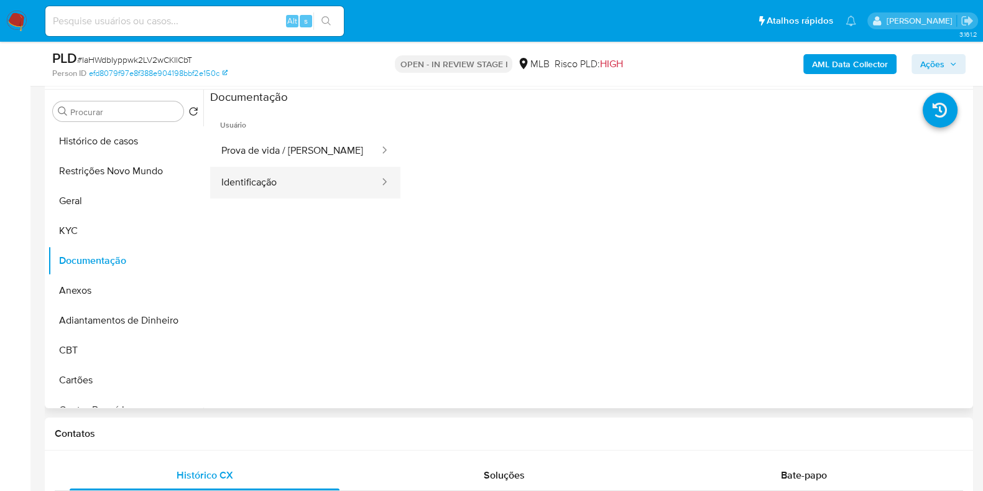
click at [255, 170] on button "Identificação" at bounding box center [295, 183] width 170 height 32
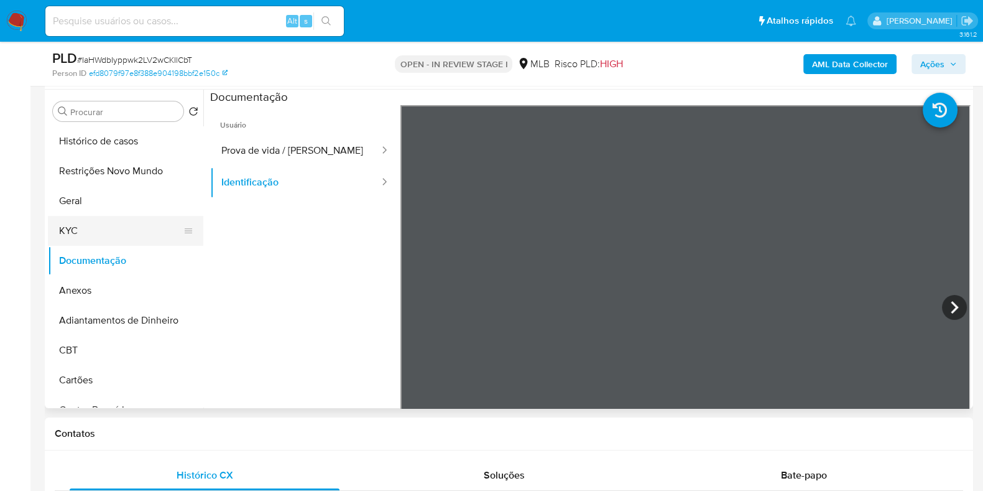
click at [97, 241] on button "KYC" at bounding box center [121, 231] width 146 height 30
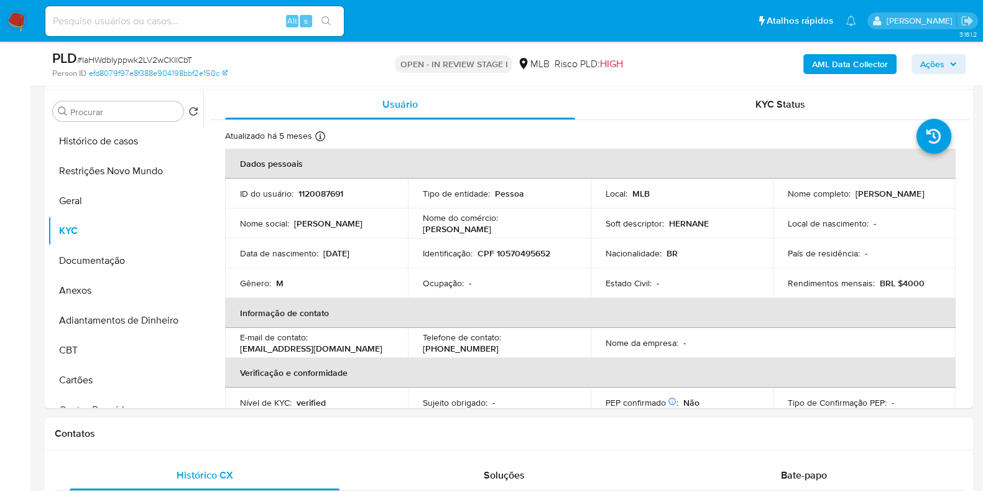
click at [849, 62] on b "AML Data Collector" at bounding box center [850, 64] width 76 height 20
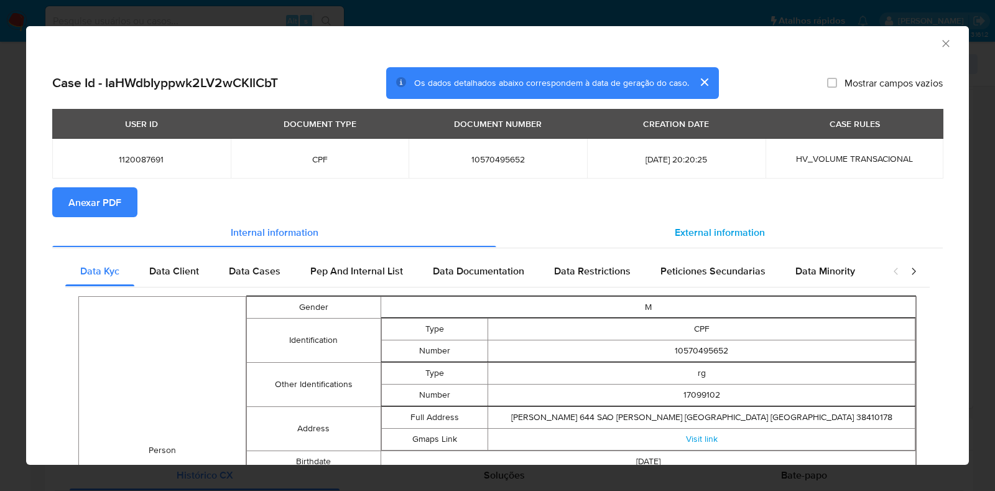
click at [698, 234] on span "External information" at bounding box center [720, 232] width 90 height 14
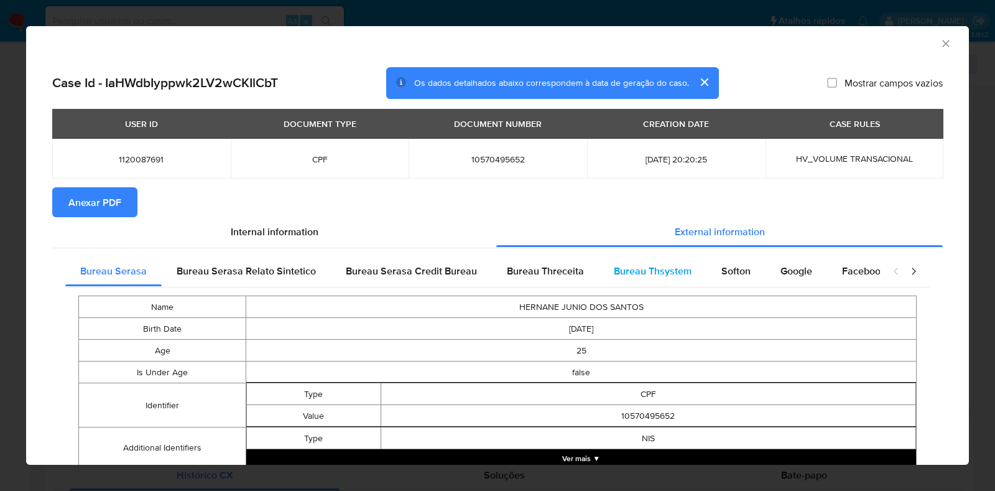
click at [614, 266] on span "Bureau Thsystem" at bounding box center [653, 271] width 78 height 14
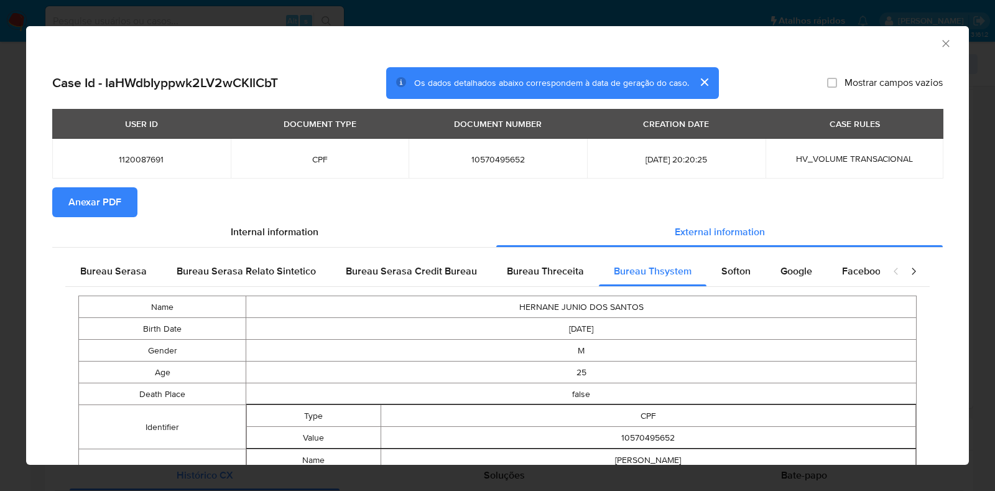
click at [494, 157] on span "10570495652" at bounding box center [498, 159] width 149 height 11
copy span "10570495652"
click at [2, 349] on div "AML Data Collector Case Id - IaHWdbIyppwk2LV2wCKIlCbT Os dados detalhados abaix…" at bounding box center [497, 245] width 995 height 491
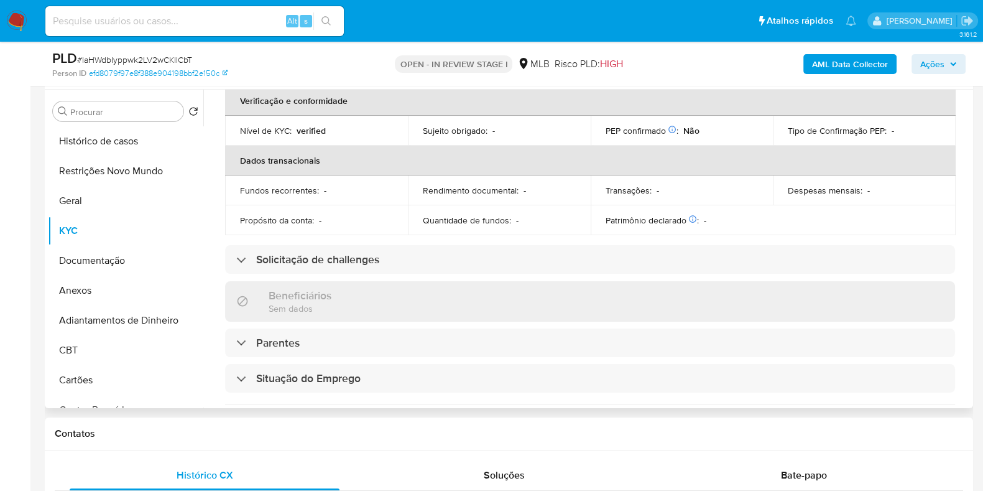
scroll to position [540, 0]
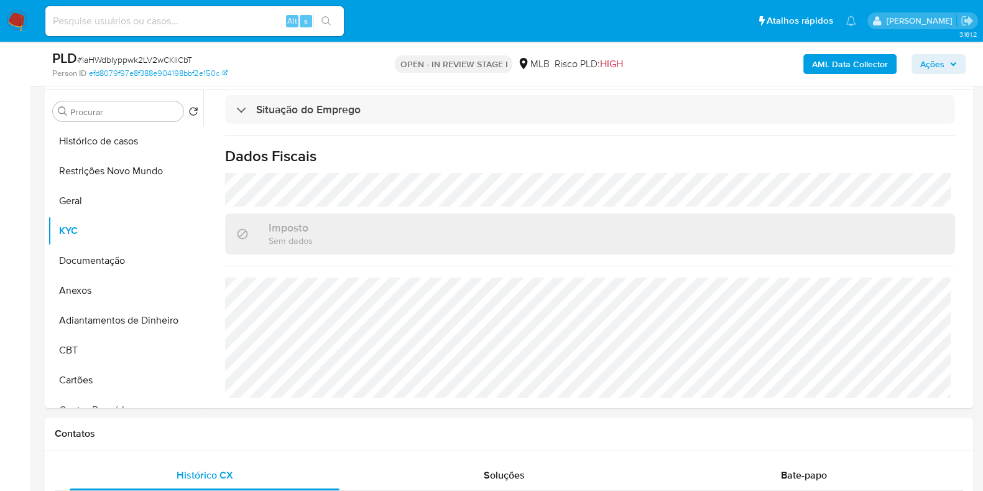
click at [942, 70] on span "Ações" at bounding box center [932, 64] width 24 height 20
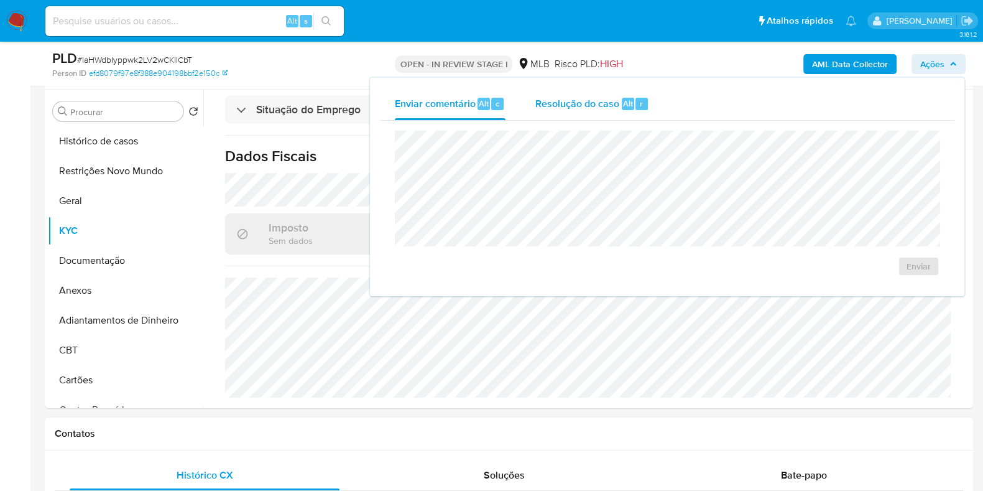
click at [547, 103] on span "Resolução do caso" at bounding box center [577, 103] width 84 height 14
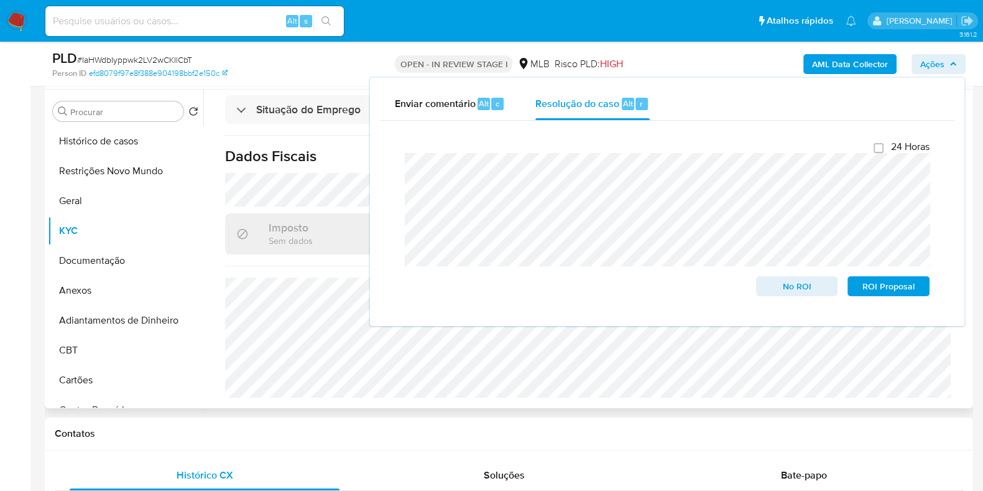
click at [310, 223] on h3 "Imposto" at bounding box center [291, 228] width 44 height 14
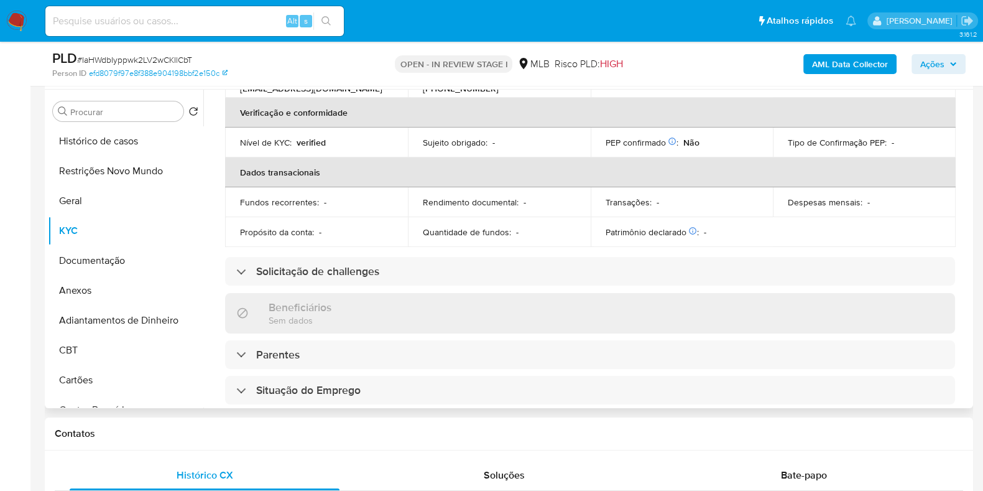
scroll to position [0, 0]
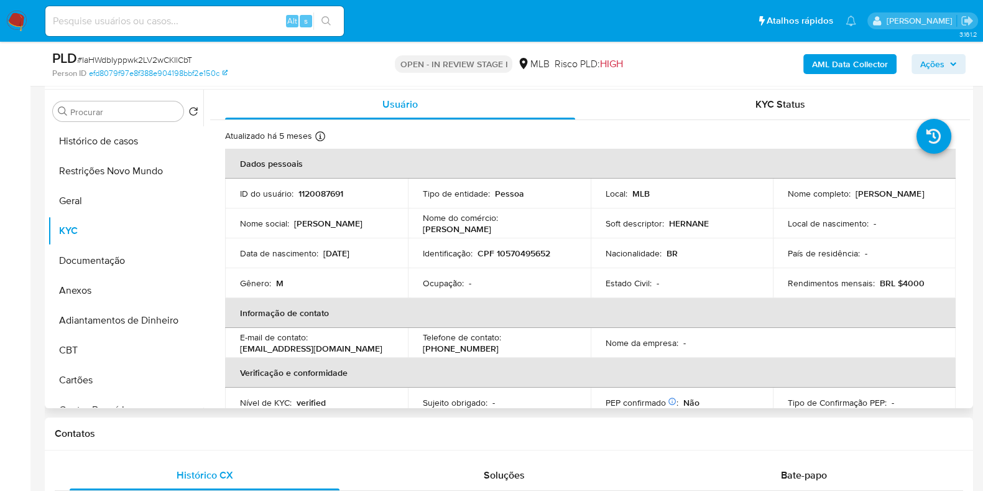
drag, startPoint x: 875, startPoint y: 202, endPoint x: 771, endPoint y: 202, distance: 104.5
click at [773, 202] on td "Nome completo : Hernane Junio Dos Santos" at bounding box center [864, 193] width 183 height 30
copy p "[PERSON_NAME] Dos [PERSON_NAME]"
click at [535, 253] on p "CPF 10570495652" at bounding box center [514, 253] width 73 height 11
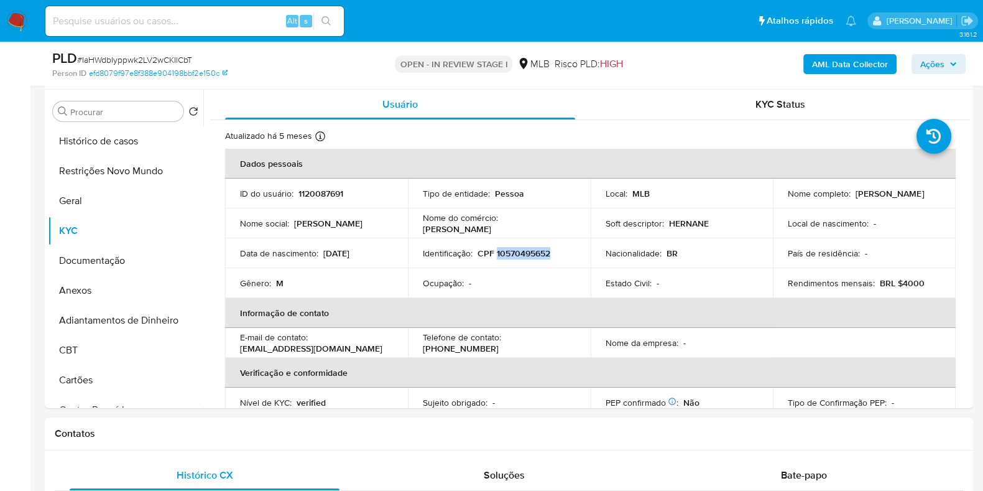
copy p "10570495652"
click at [91, 165] on button "Restrições Novo Mundo" at bounding box center [121, 171] width 146 height 30
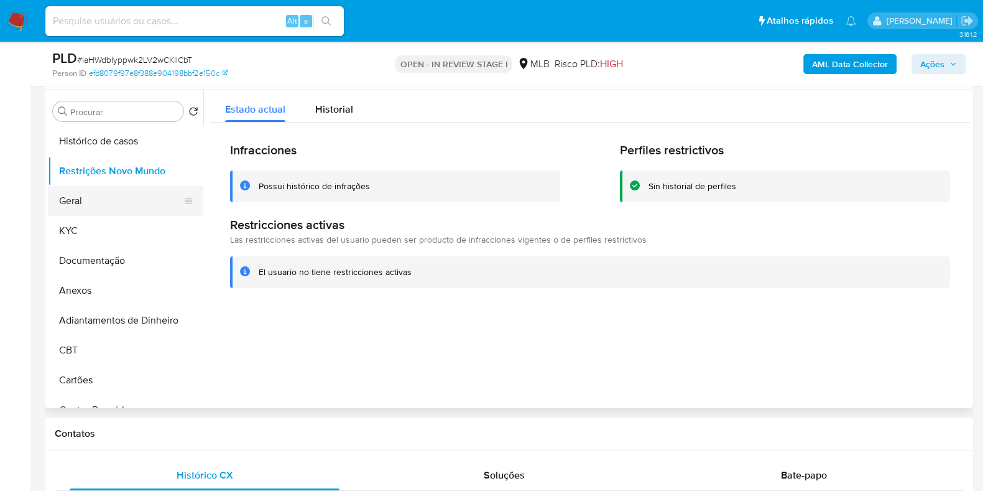
click at [87, 210] on button "Geral" at bounding box center [121, 201] width 146 height 30
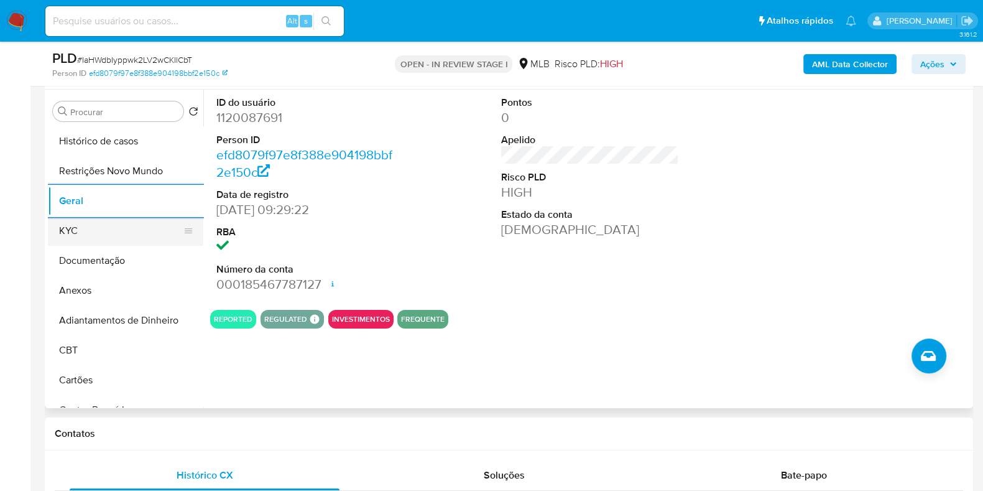
click at [93, 225] on button "KYC" at bounding box center [121, 231] width 146 height 30
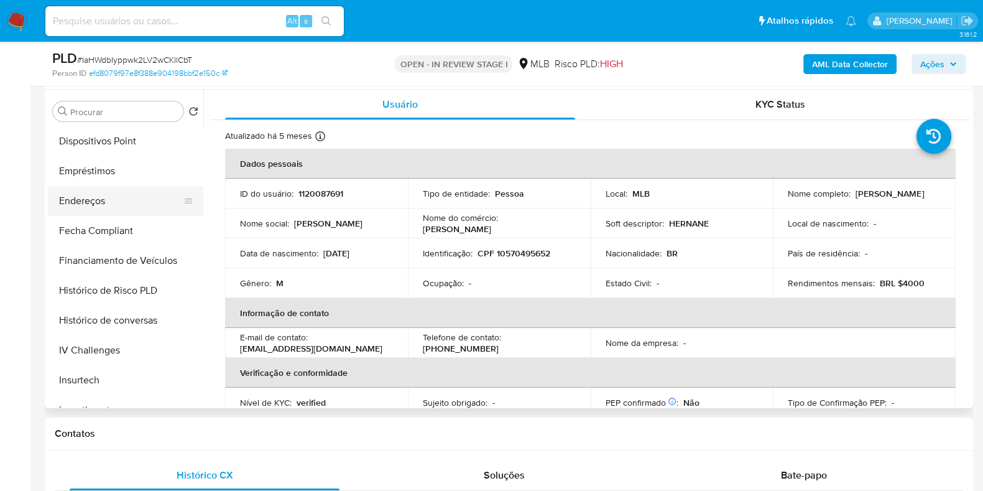
scroll to position [387, 0]
click at [115, 198] on button "Endereços" at bounding box center [121, 202] width 146 height 30
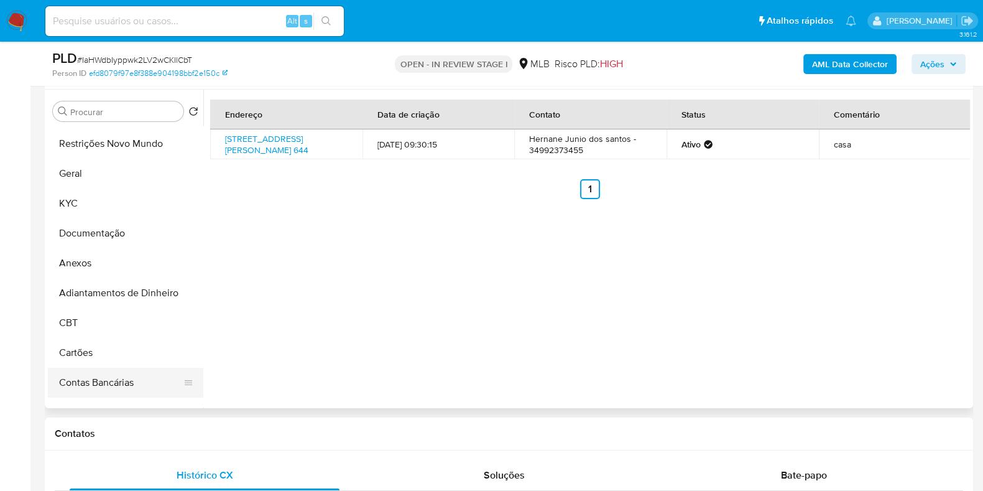
scroll to position [155, 0]
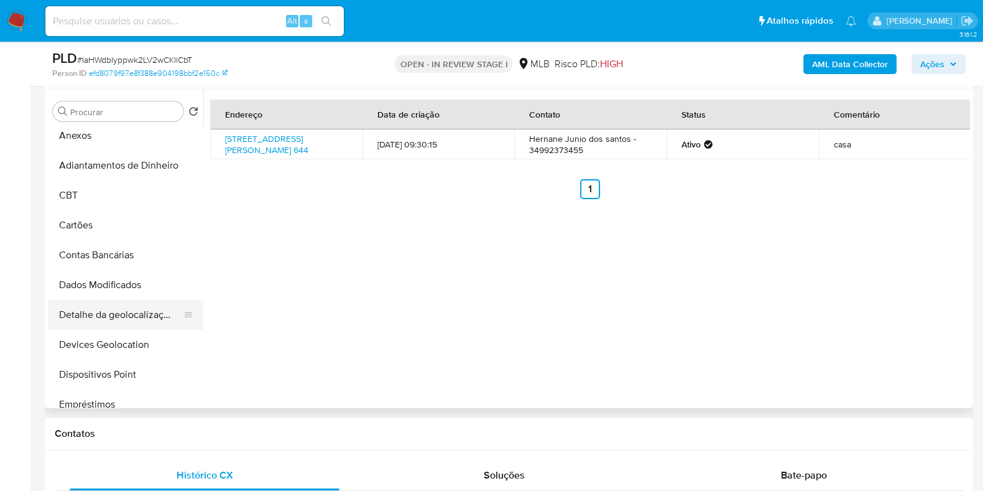
click at [104, 309] on button "Detalhe da geolocalização" at bounding box center [121, 315] width 146 height 30
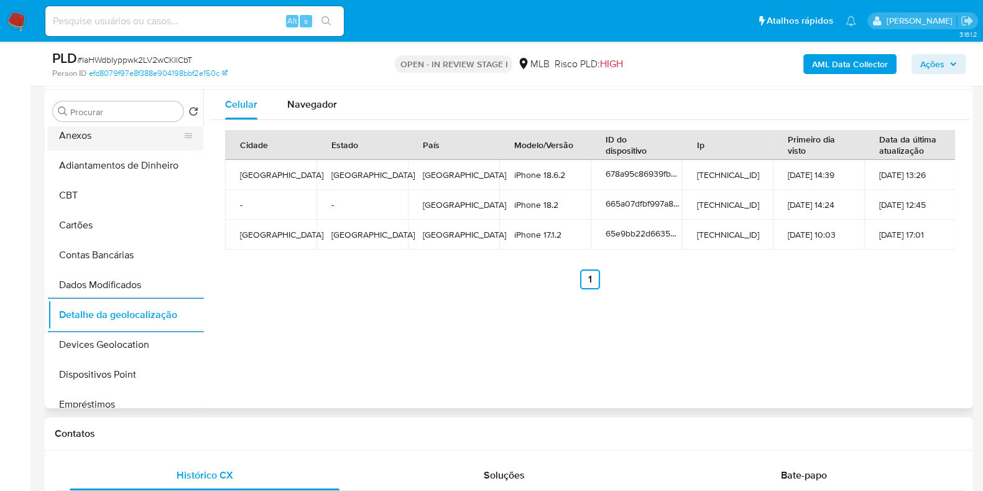
scroll to position [0, 0]
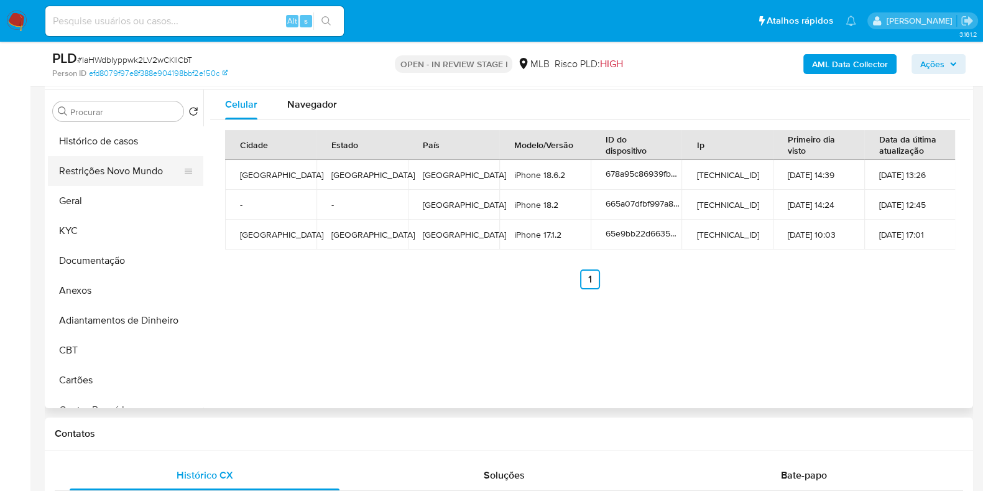
click at [137, 159] on button "Restrições Novo Mundo" at bounding box center [121, 171] width 146 height 30
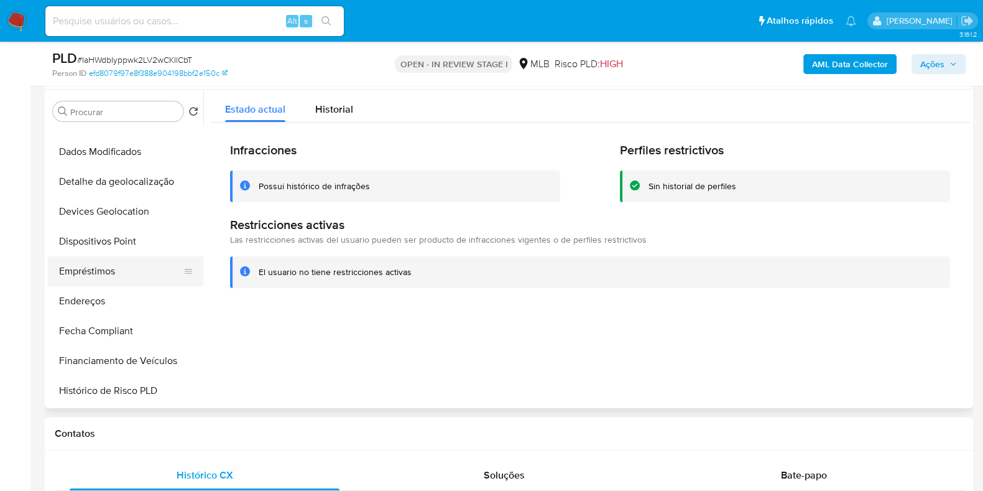
scroll to position [310, 0]
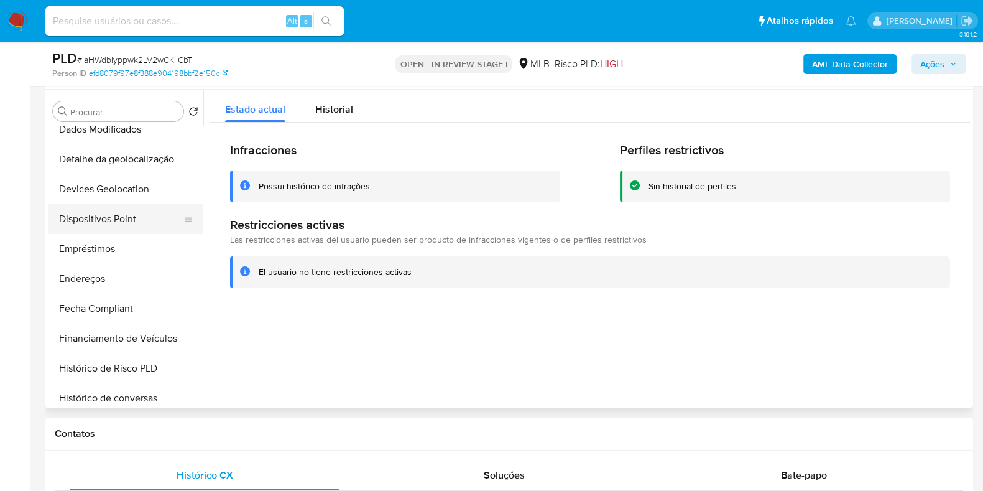
click at [129, 221] on button "Dispositivos Point" at bounding box center [121, 219] width 146 height 30
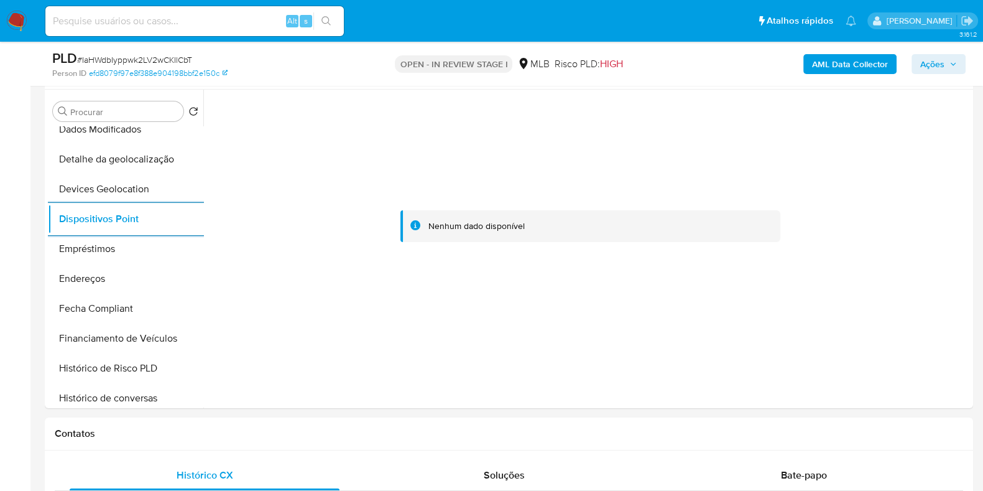
click at [858, 68] on b "AML Data Collector" at bounding box center [850, 64] width 76 height 20
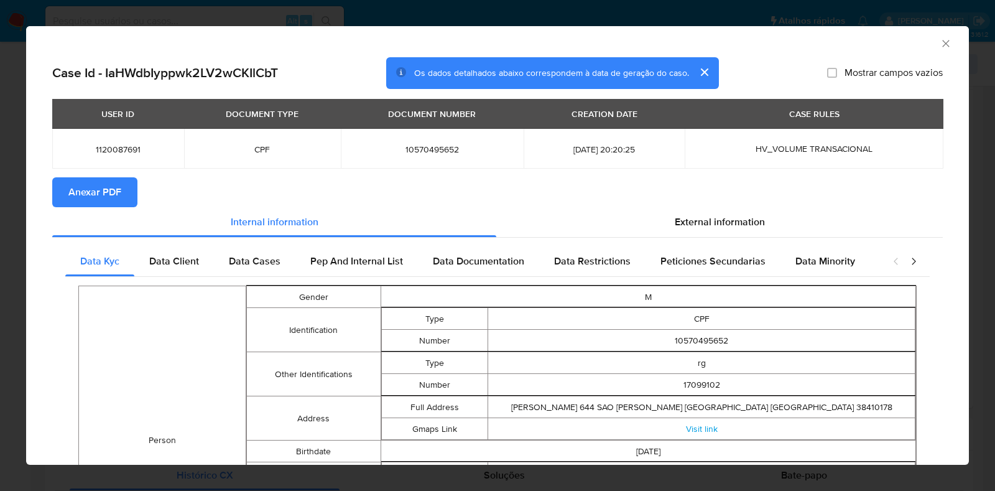
click at [97, 200] on span "Anexar PDF" at bounding box center [94, 191] width 53 height 27
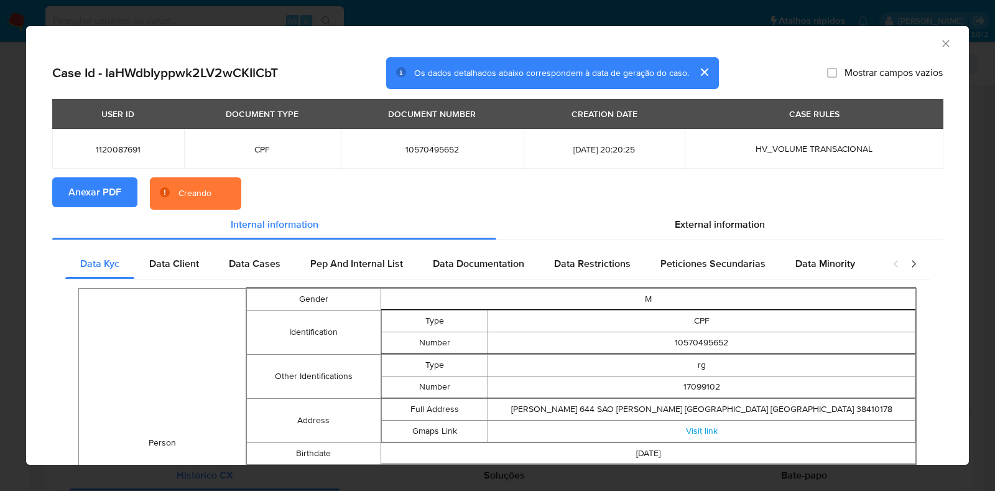
click at [0, 211] on div "AML Data Collector Case Id - IaHWdbIyppwk2LV2wCKIlCbT Os dados detalhados abaix…" at bounding box center [497, 245] width 995 height 491
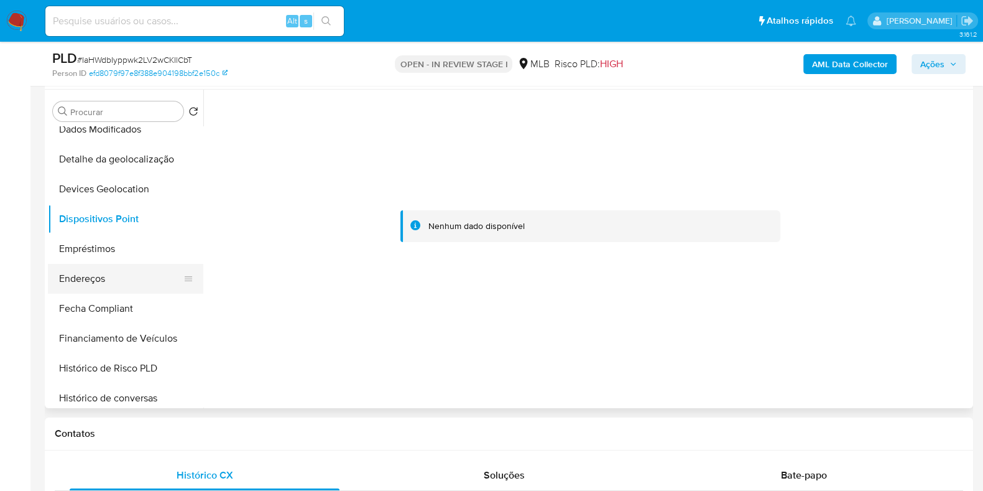
scroll to position [0, 0]
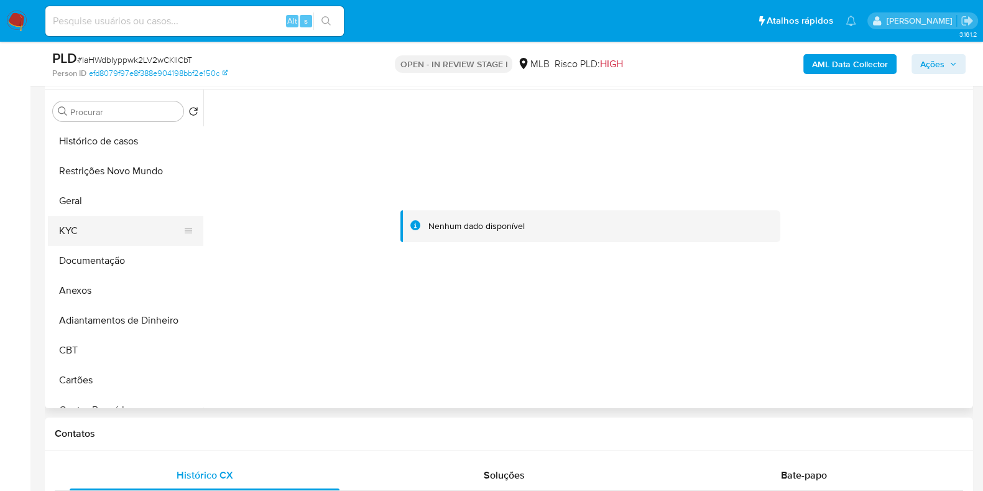
click at [111, 231] on button "KYC" at bounding box center [121, 231] width 146 height 30
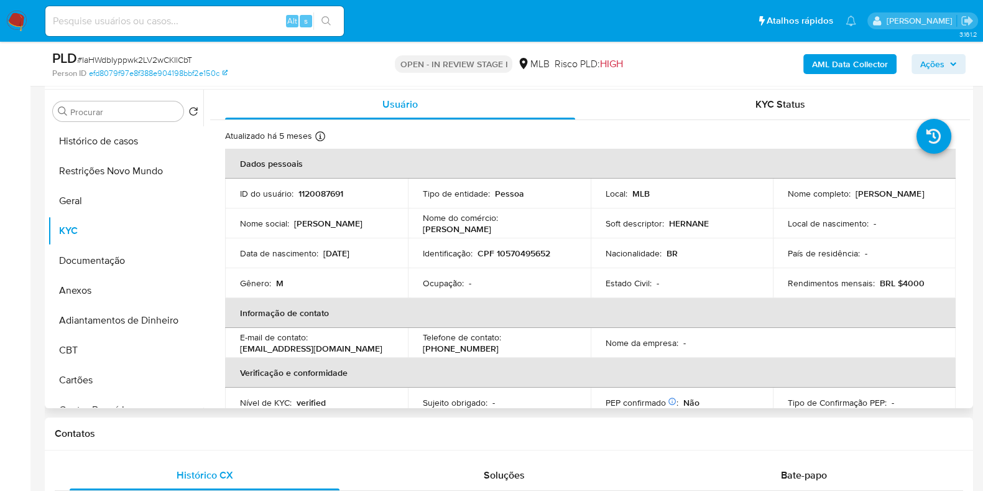
drag, startPoint x: 911, startPoint y: 200, endPoint x: 778, endPoint y: 200, distance: 132.5
click at [778, 200] on td "Nome completo : Hernane Junio Dos Santos" at bounding box center [864, 193] width 183 height 30
copy p "Hernane Junio Dos Santos"
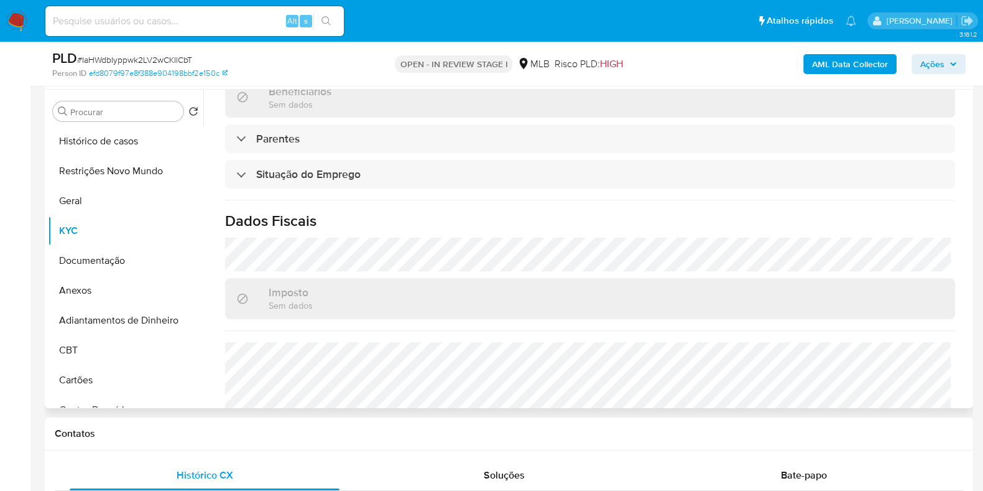
scroll to position [540, 0]
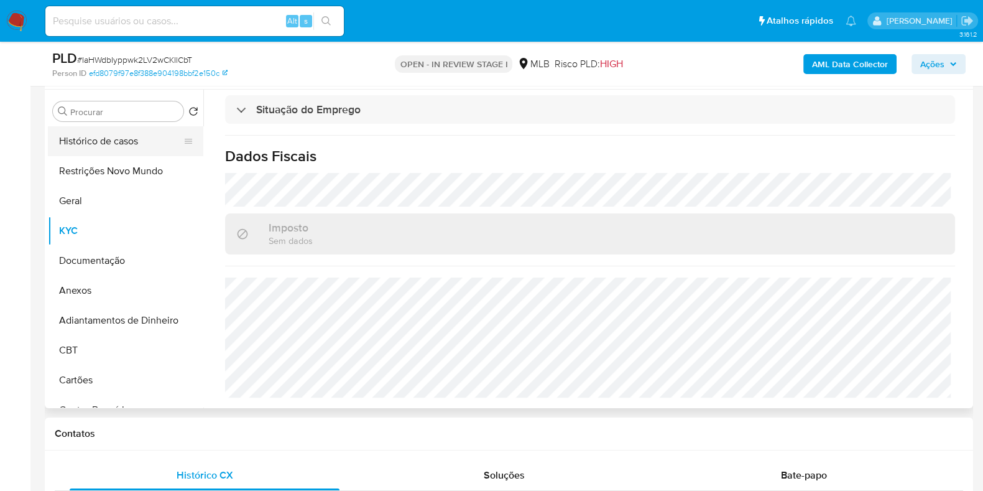
click at [102, 142] on button "Histórico de casos" at bounding box center [121, 141] width 146 height 30
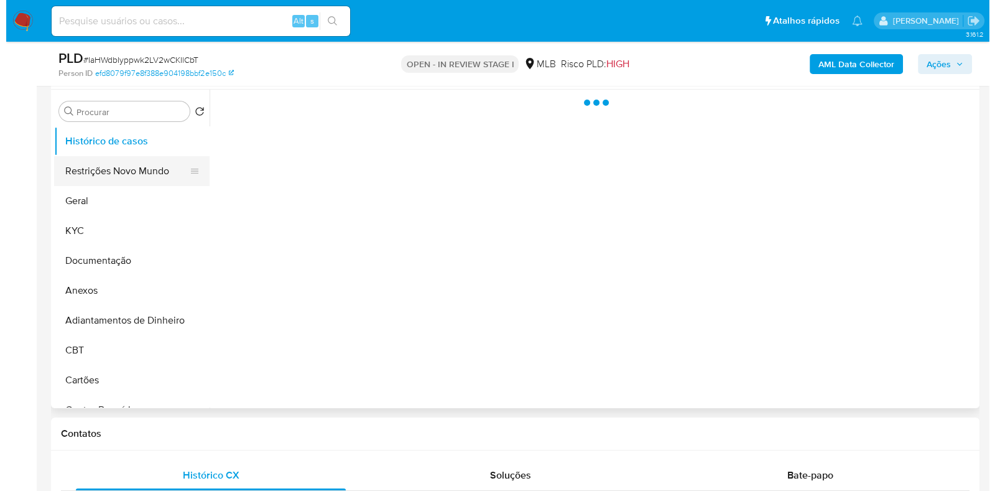
scroll to position [0, 0]
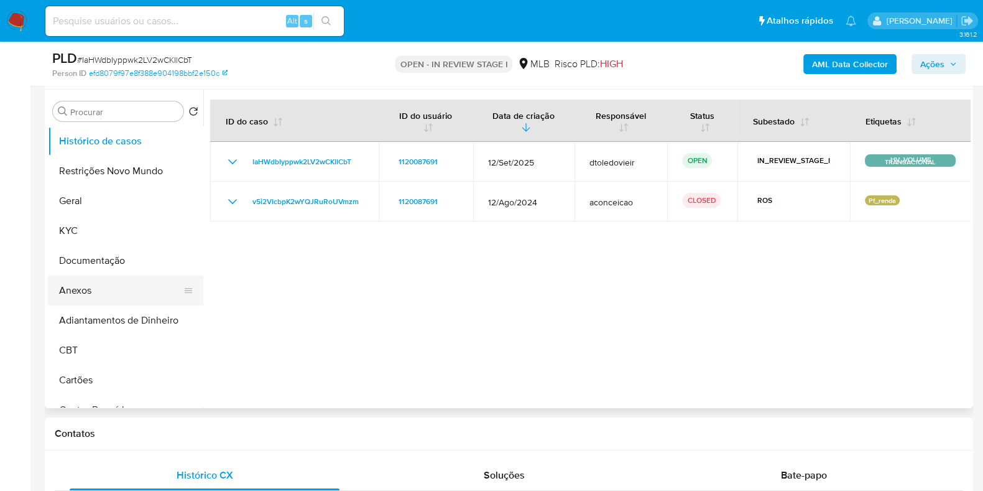
click at [96, 302] on button "Anexos" at bounding box center [121, 291] width 146 height 30
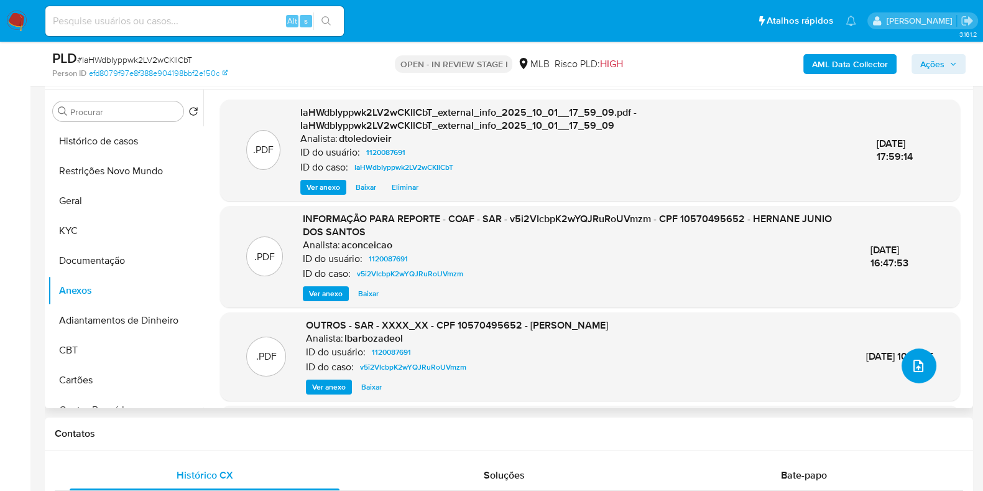
click at [921, 368] on button "upload-file" at bounding box center [919, 365] width 35 height 35
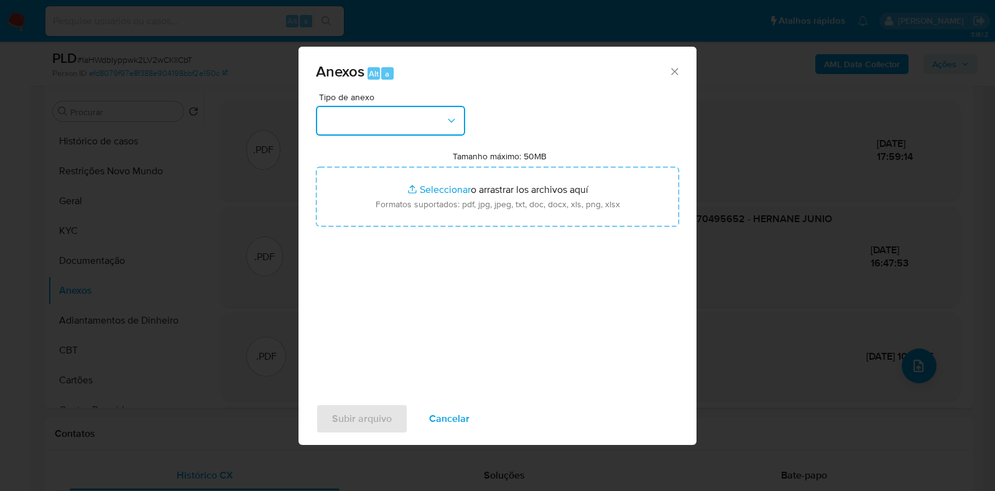
click at [423, 118] on button "button" at bounding box center [390, 121] width 149 height 30
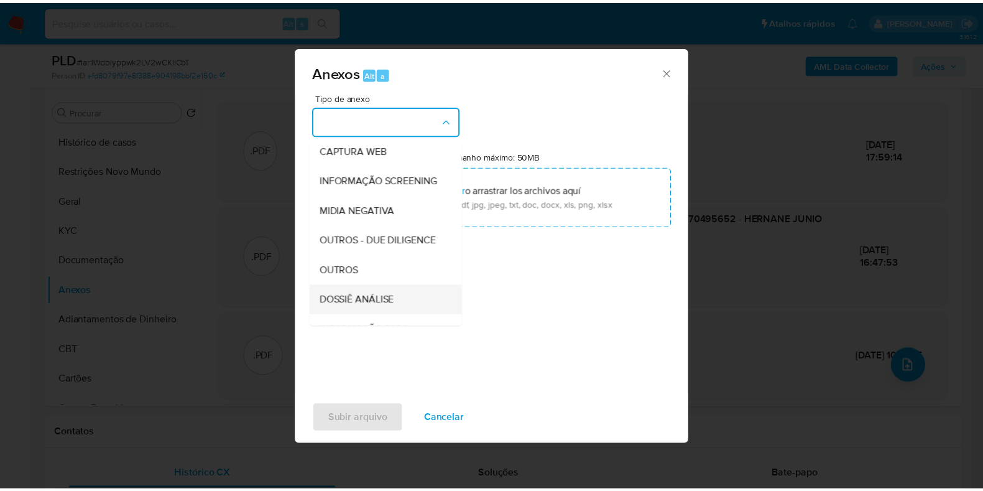
scroll to position [192, 0]
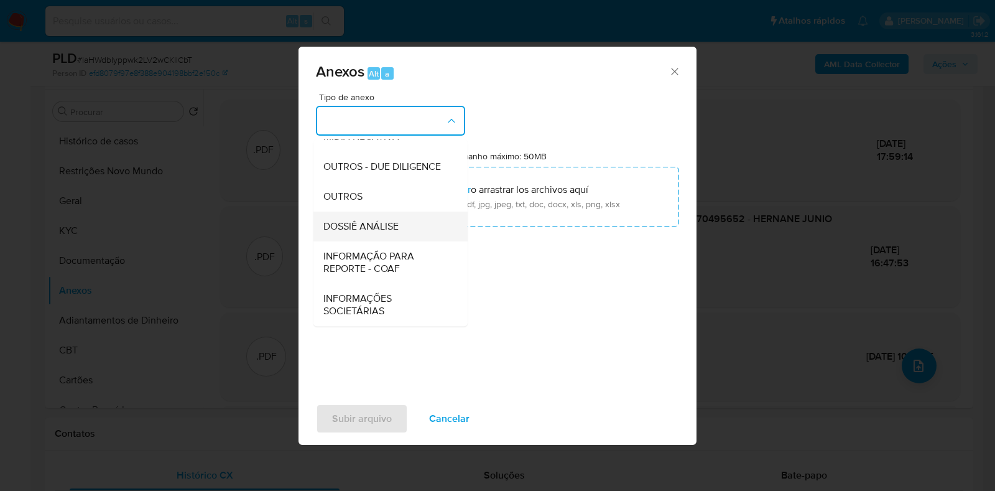
click at [378, 225] on span "DOSSIÊ ANÁLISE" at bounding box center [360, 226] width 75 height 12
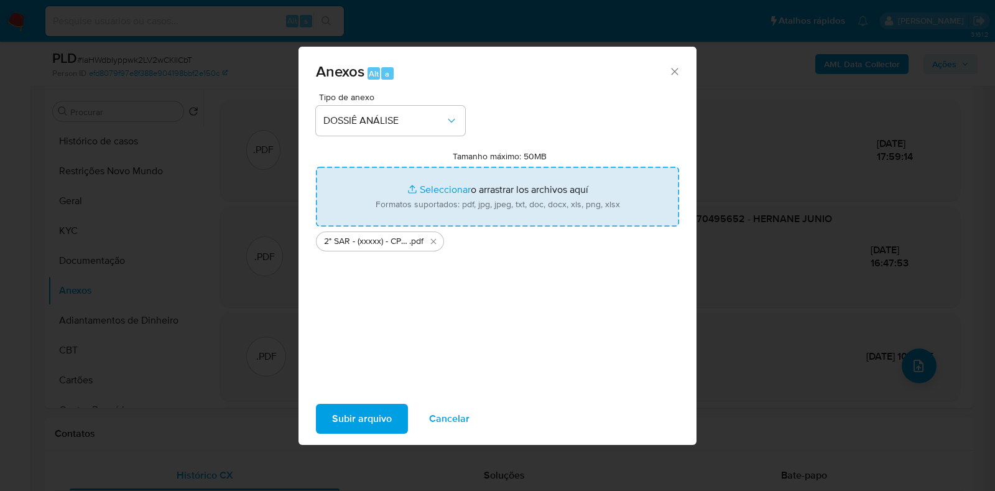
type input "C:\fakepath\Mulan 1120087691_2025_10_01_08_51_02.xlsx"
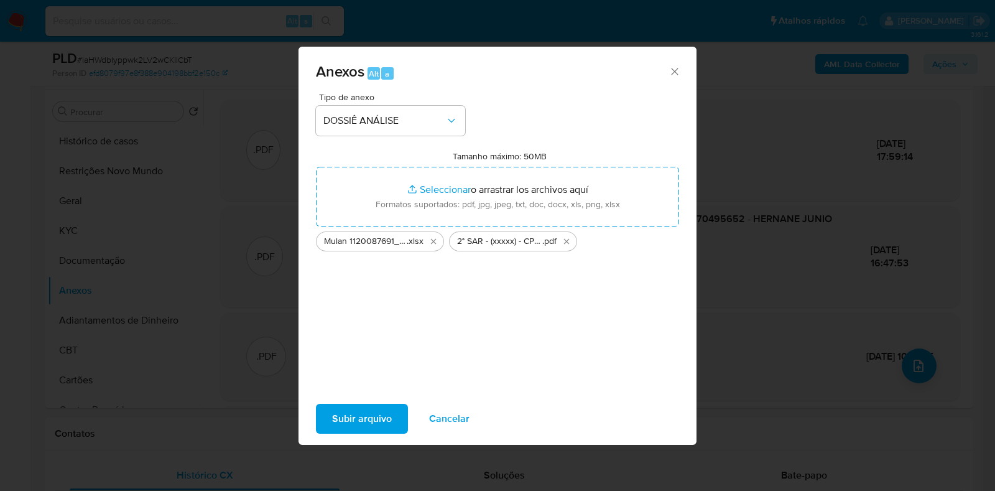
click at [356, 412] on span "Subir arquivo" at bounding box center [362, 418] width 60 height 27
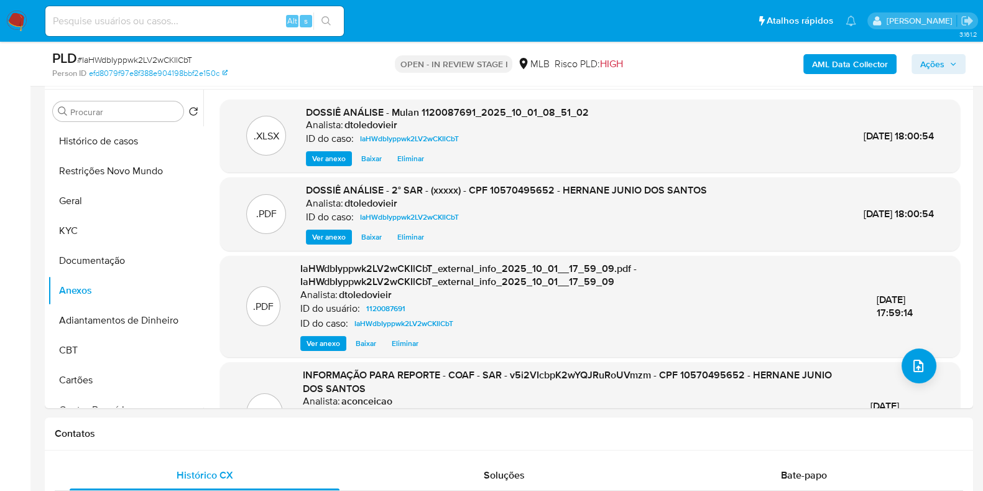
click at [946, 65] on span "Ações" at bounding box center [938, 63] width 37 height 17
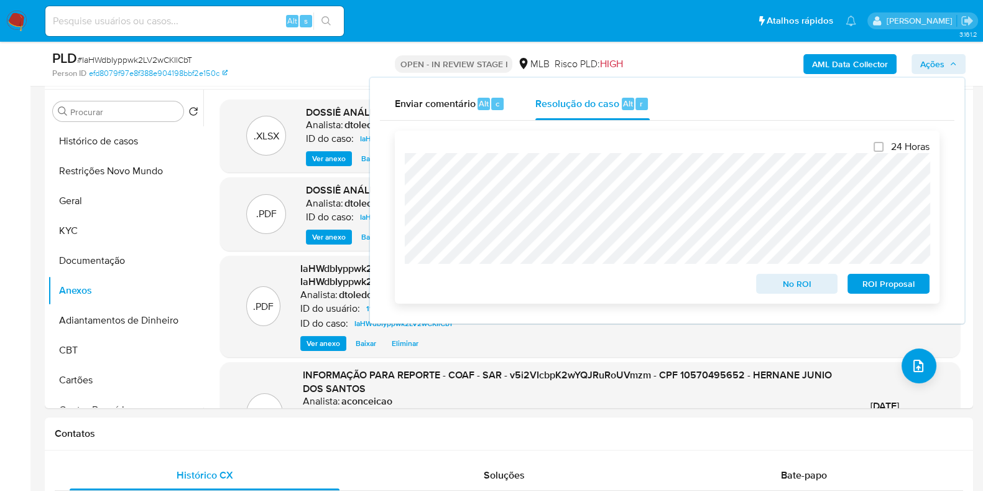
click at [891, 288] on span "ROI Proposal" at bounding box center [888, 283] width 65 height 17
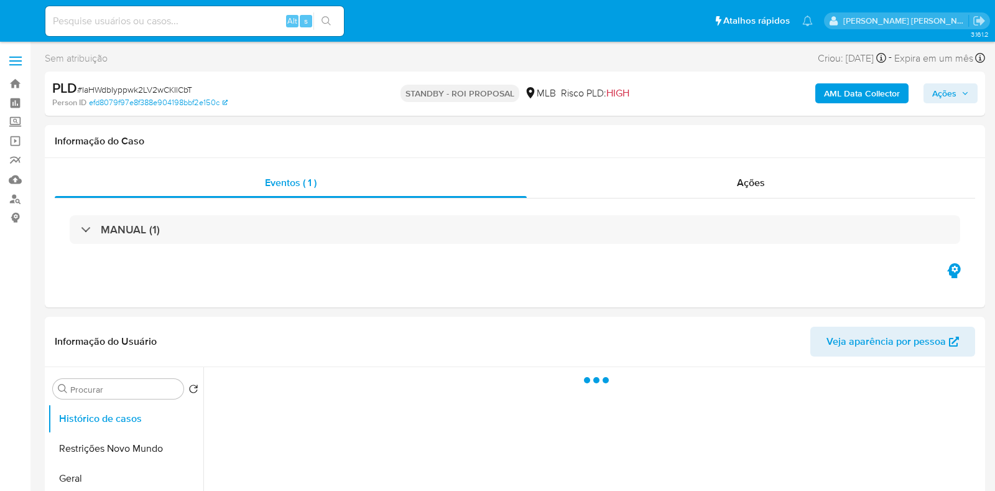
select select "10"
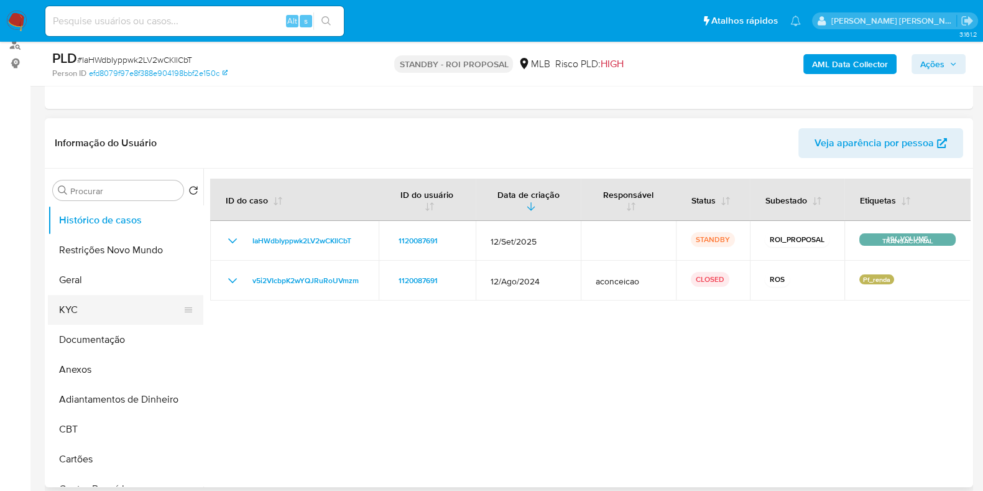
scroll to position [155, 0]
click at [108, 284] on button "Geral" at bounding box center [121, 279] width 146 height 30
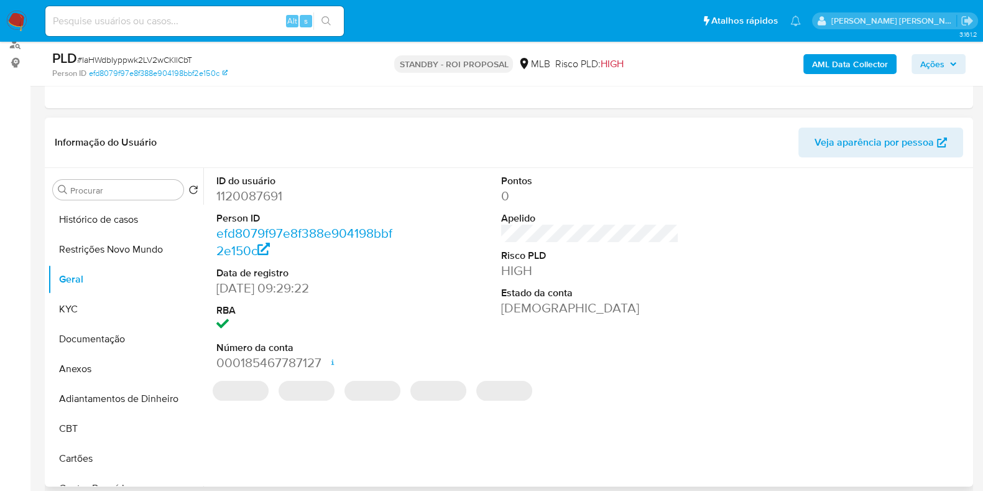
click at [265, 194] on dd "1120087691" at bounding box center [305, 195] width 178 height 17
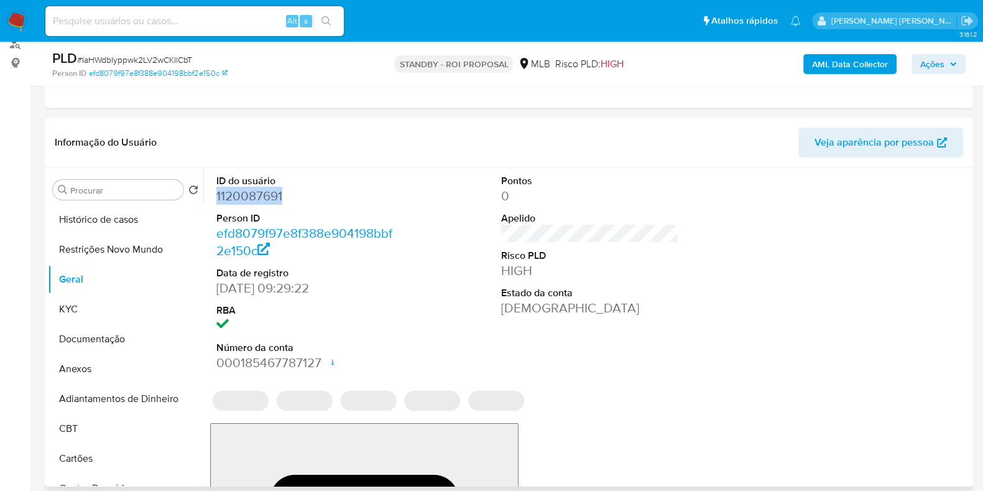
copy dd "1120087691"
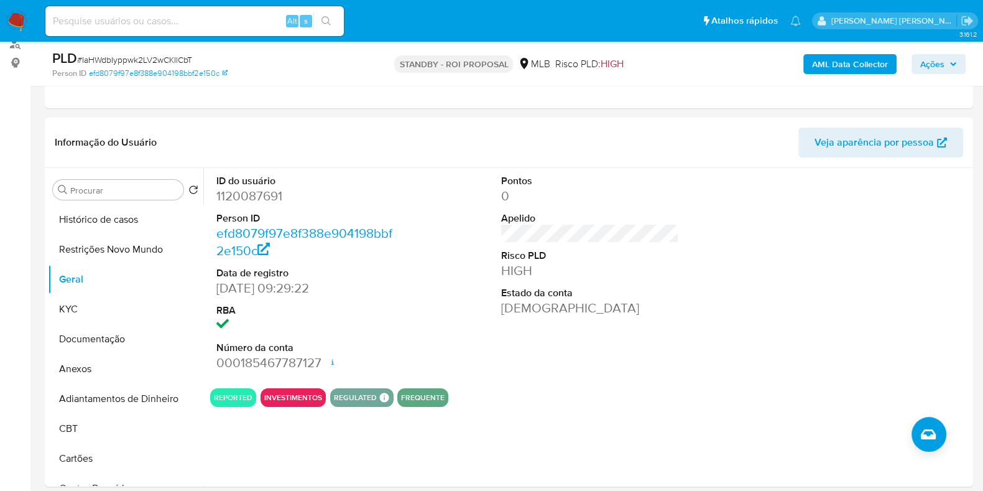
drag, startPoint x: 226, startPoint y: 18, endPoint x: 215, endPoint y: 22, distance: 11.2
click at [221, 18] on input at bounding box center [194, 21] width 299 height 16
paste input "401824021"
type input "401824021"
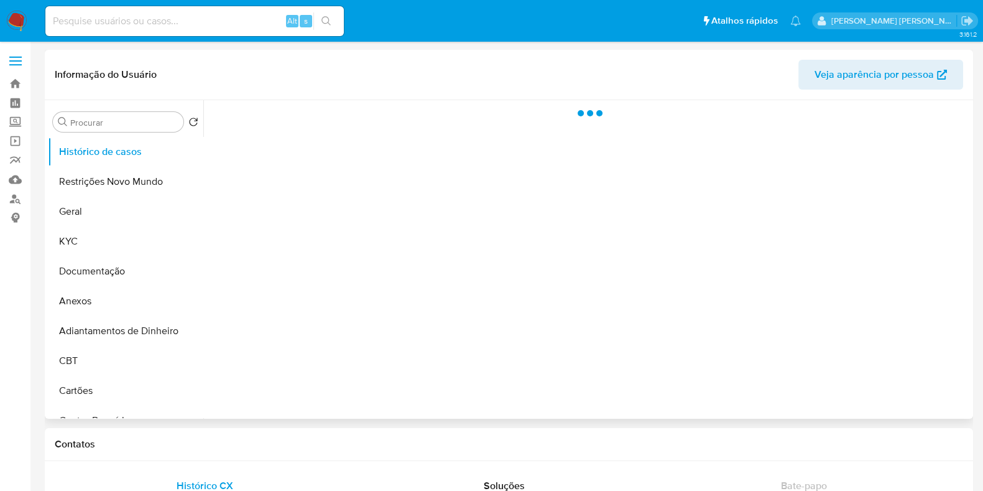
select select "10"
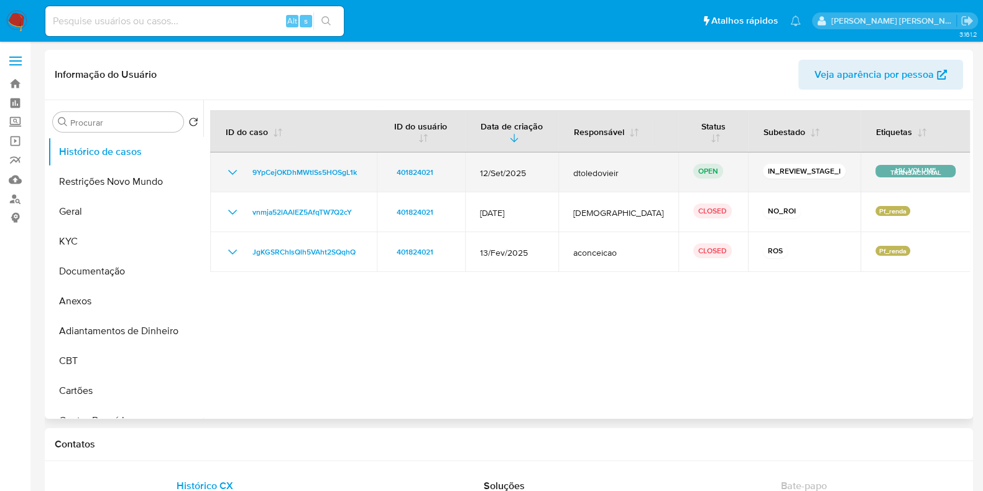
drag, startPoint x: 550, startPoint y: 172, endPoint x: 485, endPoint y: 172, distance: 65.3
click at [483, 172] on td "12/Set/2025" at bounding box center [512, 172] width 94 height 40
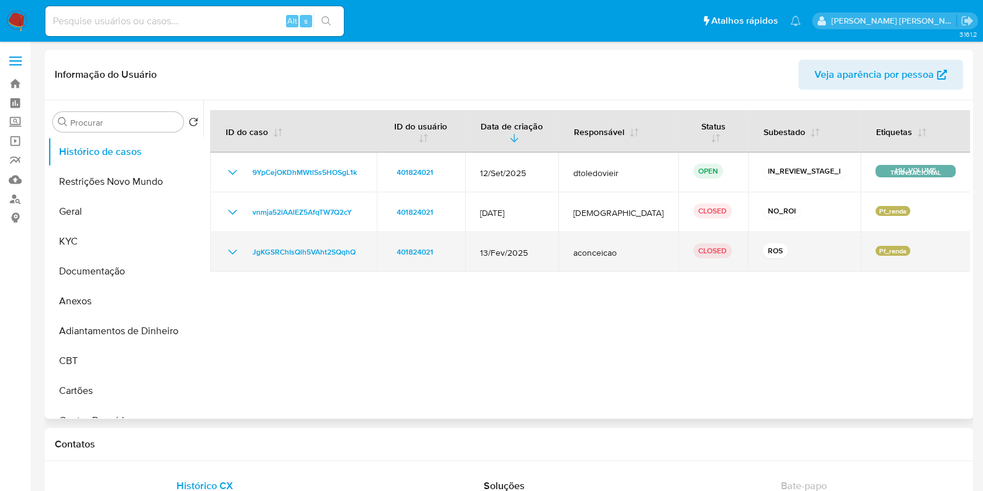
click at [570, 249] on td "aconceicao" at bounding box center [619, 252] width 120 height 40
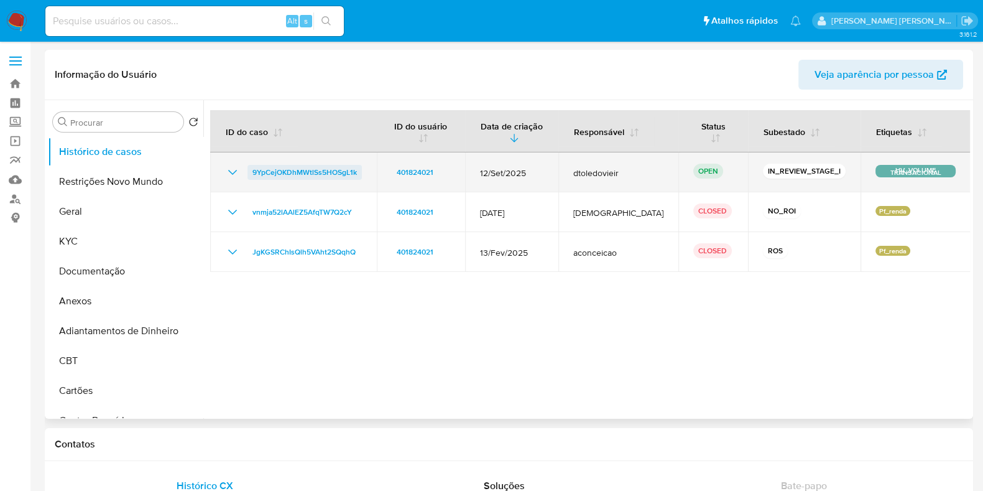
click at [318, 172] on span "9YpCejOKDhMWtlSs5HOSgL1k" at bounding box center [305, 172] width 104 height 15
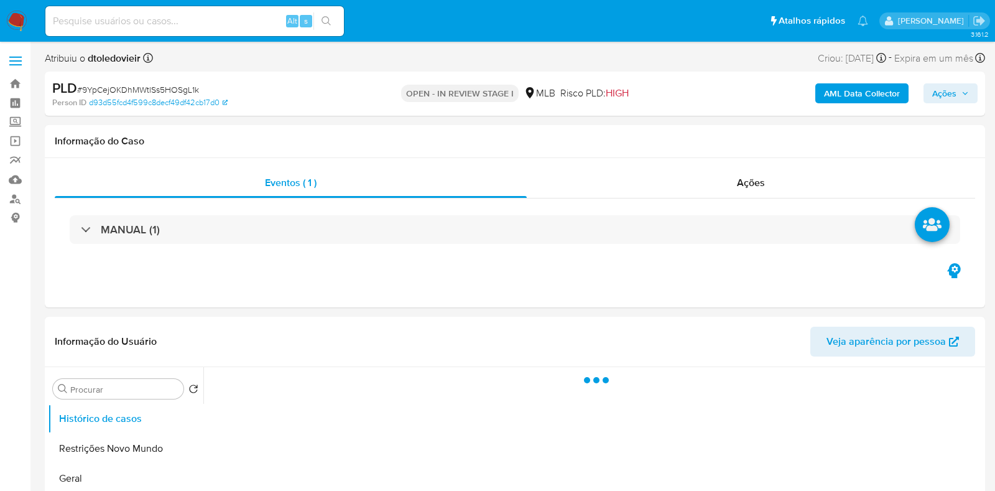
select select "10"
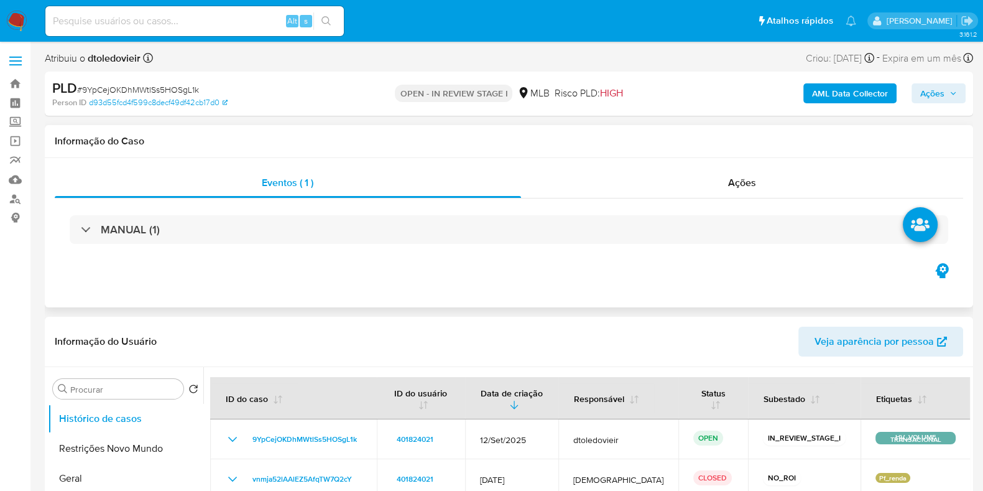
click at [543, 274] on div "Eventos ( 1 ) Ações MANUAL (1)" at bounding box center [509, 232] width 929 height 149
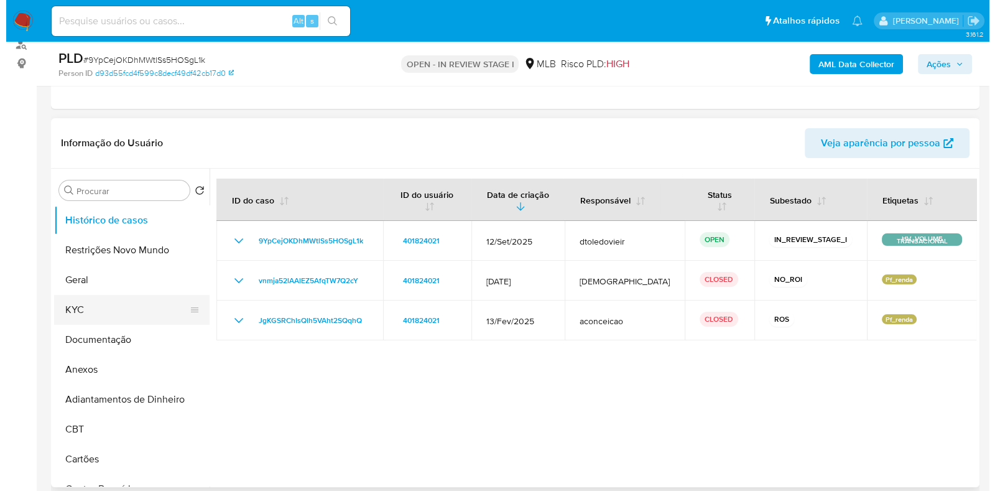
scroll to position [155, 0]
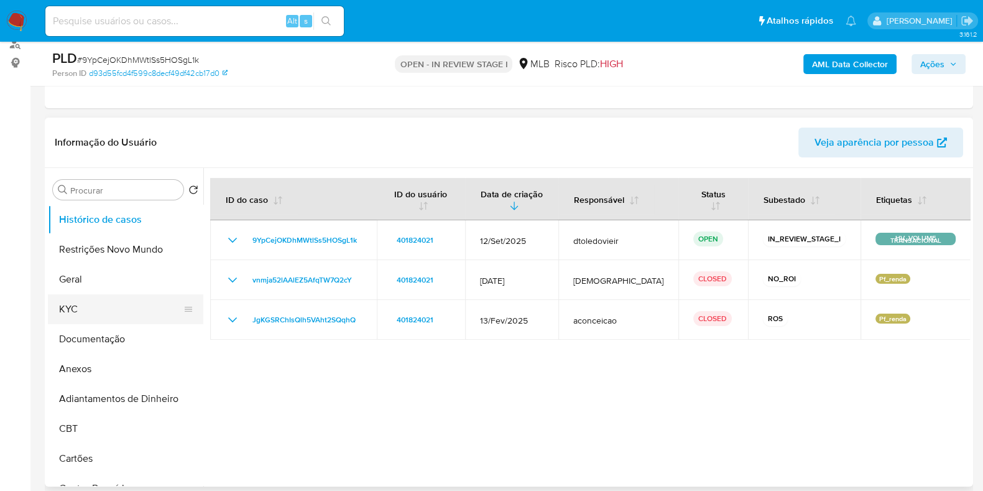
click at [109, 314] on button "KYC" at bounding box center [121, 309] width 146 height 30
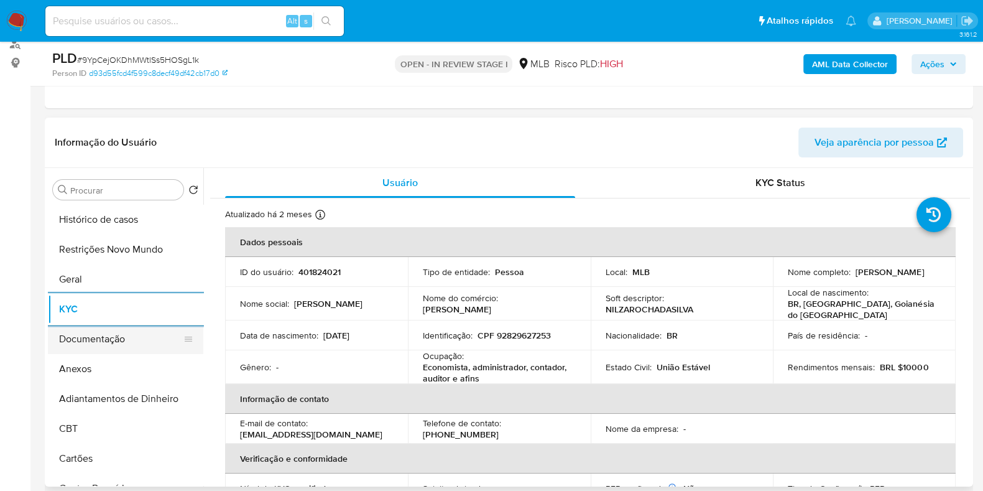
click at [129, 343] on button "Documentação" at bounding box center [121, 339] width 146 height 30
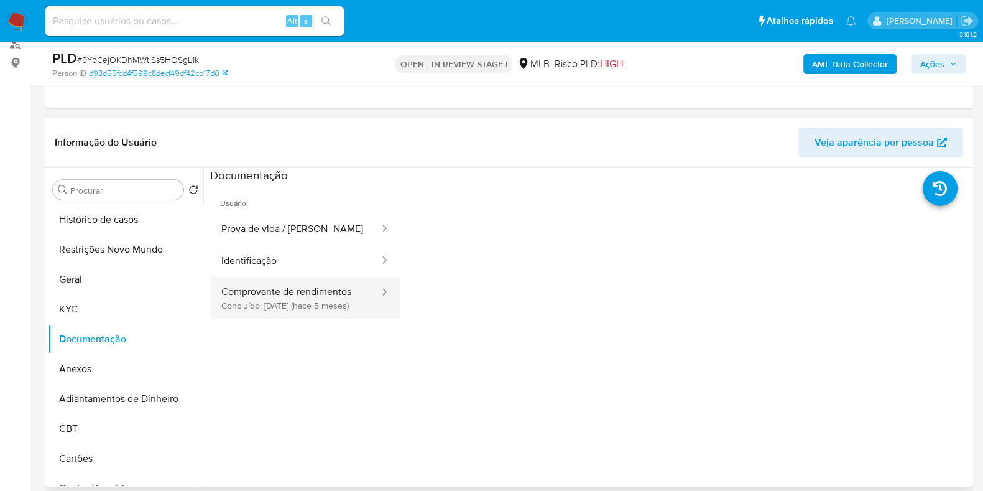
click at [333, 294] on button "Comprovante de rendimentos Concluído: 22/04/2025 (hace 5 meses)" at bounding box center [295, 298] width 170 height 42
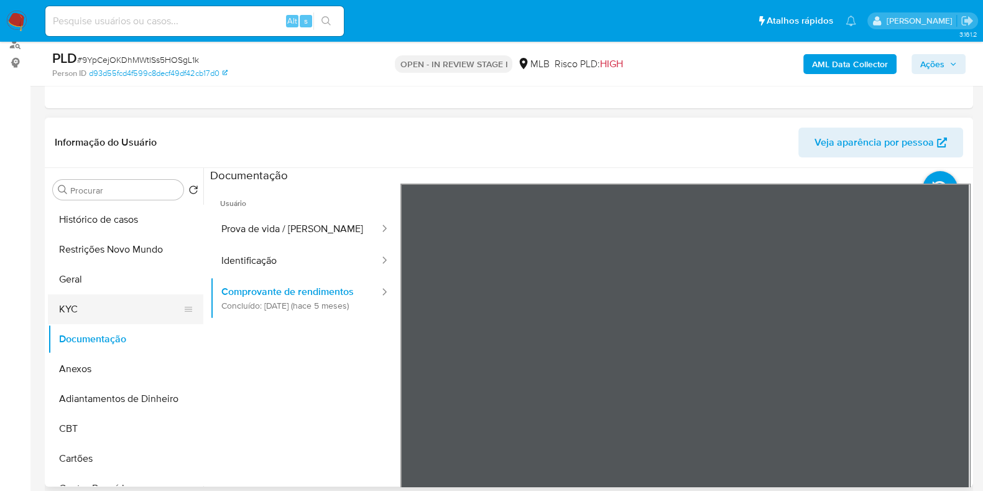
click at [136, 301] on button "KYC" at bounding box center [121, 309] width 146 height 30
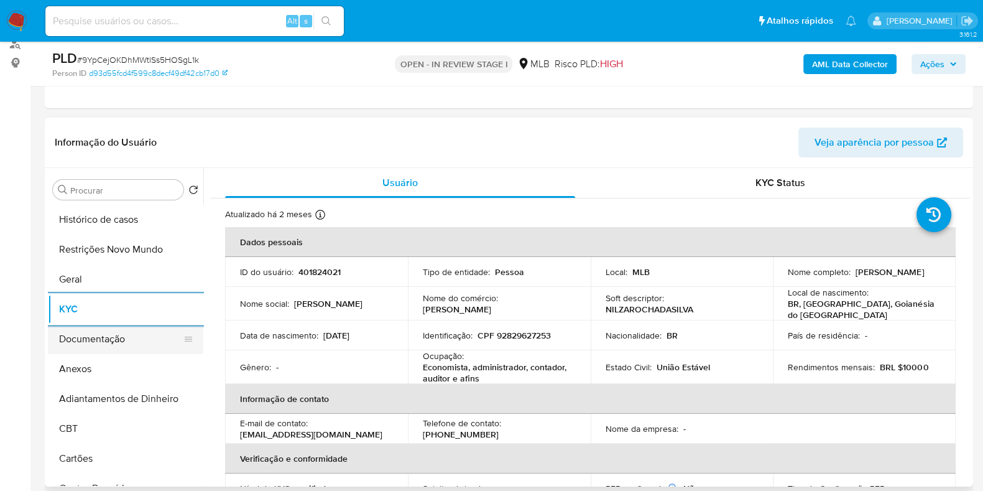
click at [95, 350] on button "Documentação" at bounding box center [121, 339] width 146 height 30
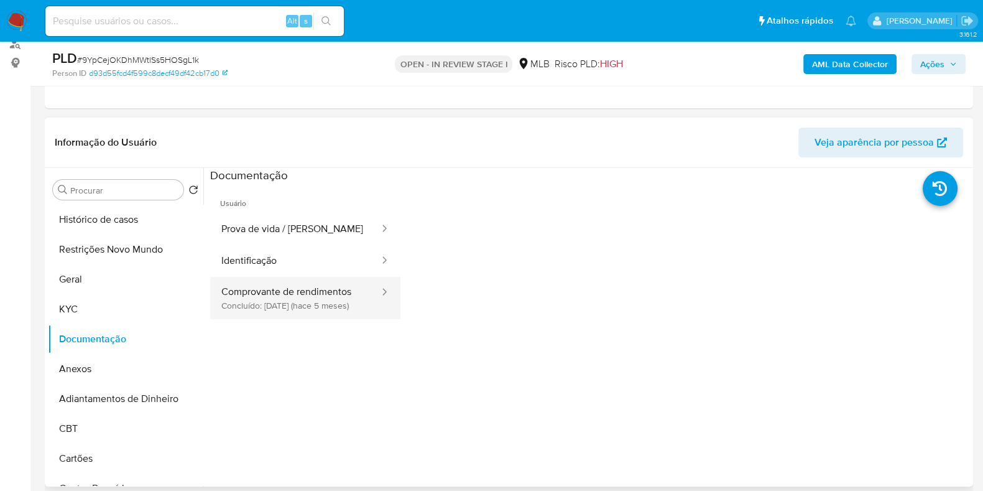
click at [274, 310] on button "Comprovante de rendimentos Concluído: 22/04/2025 (hace 5 meses)" at bounding box center [295, 298] width 170 height 42
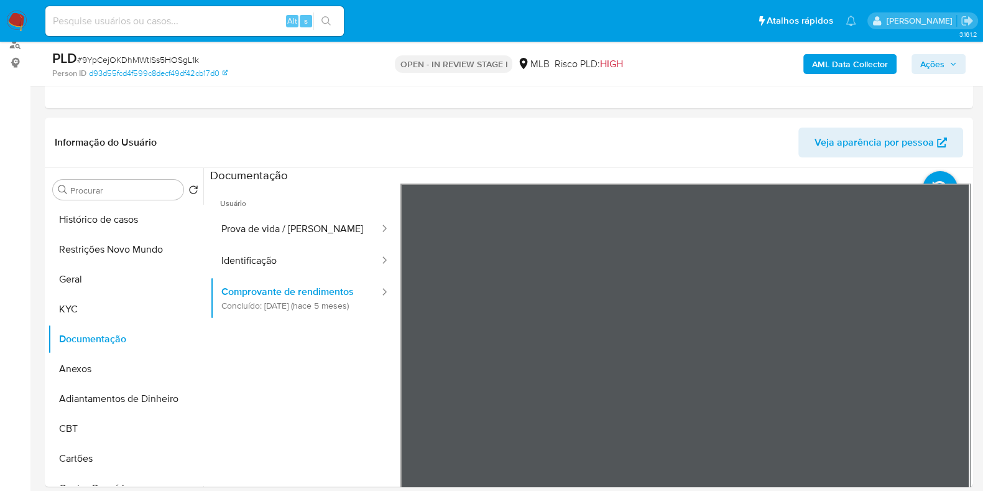
click at [835, 71] on b "AML Data Collector" at bounding box center [850, 64] width 76 height 20
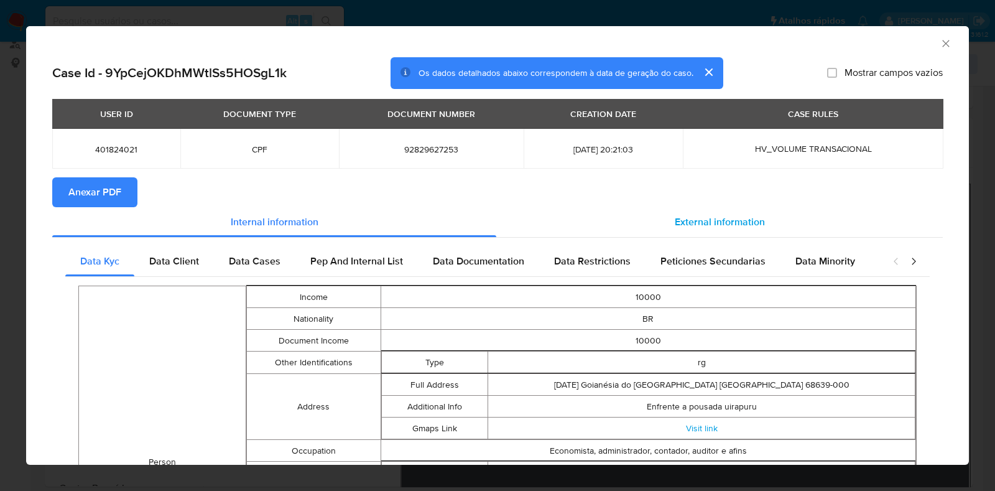
click at [701, 217] on span "External information" at bounding box center [720, 222] width 90 height 14
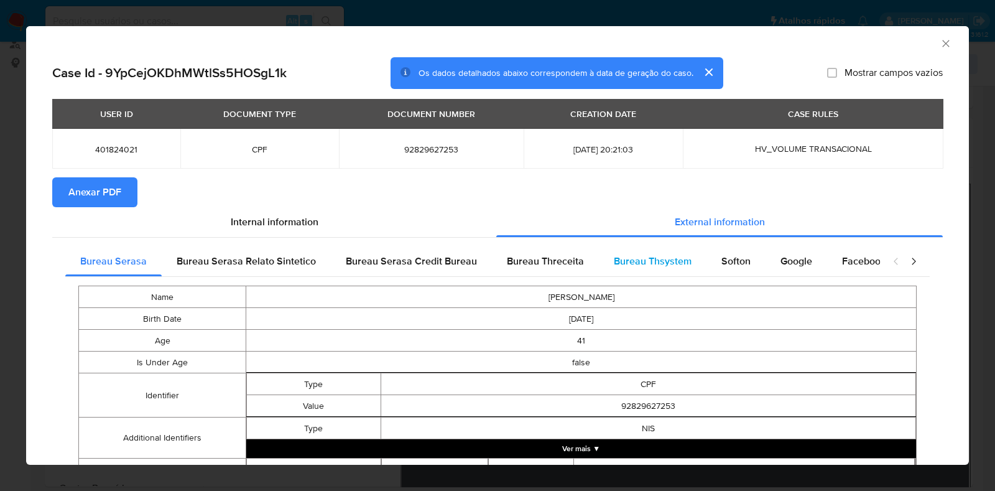
click at [599, 263] on div "Bureau Thsystem" at bounding box center [653, 261] width 108 height 30
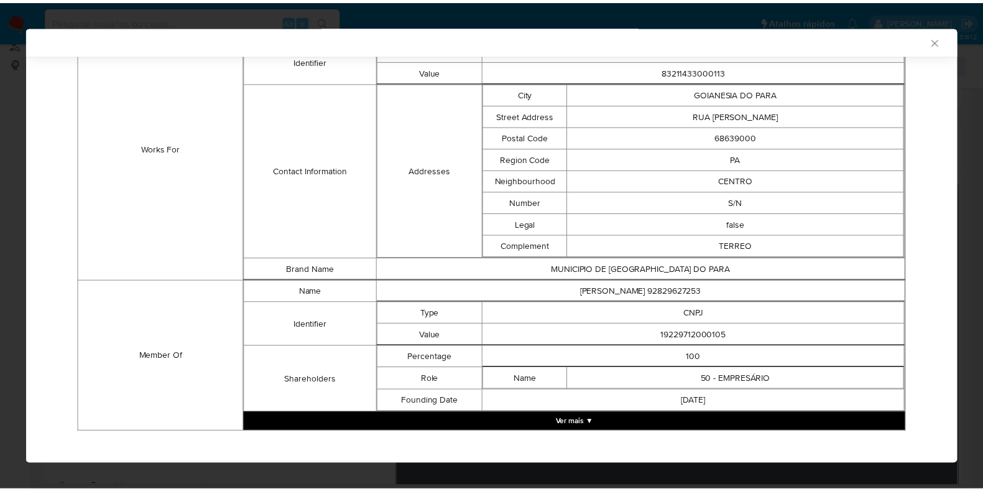
scroll to position [963, 0]
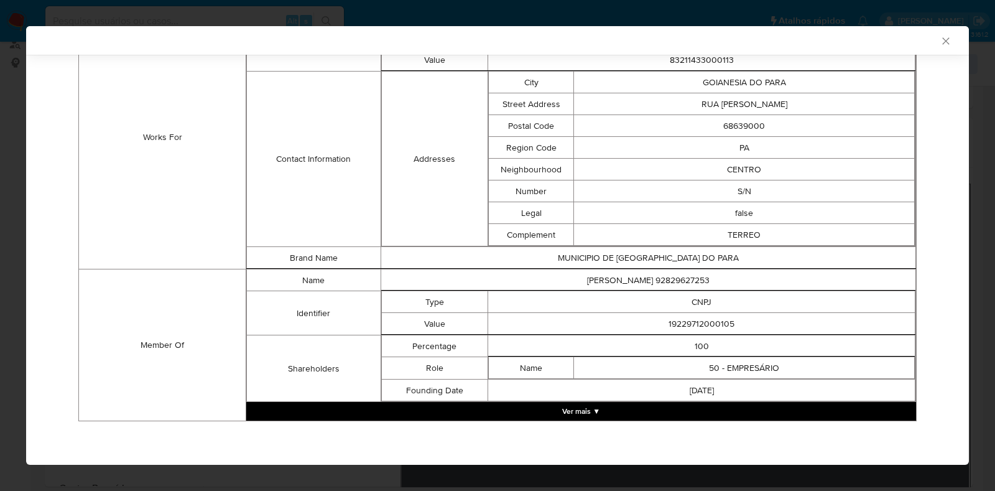
click at [704, 318] on td "19229712000105" at bounding box center [701, 324] width 427 height 22
copy td "19229712000105"
click at [12, 160] on div "AML Data Collector Case Id - 9YpCejOKDhMWtlSs5HOSgL1k Os dados detalhados abaix…" at bounding box center [497, 245] width 995 height 491
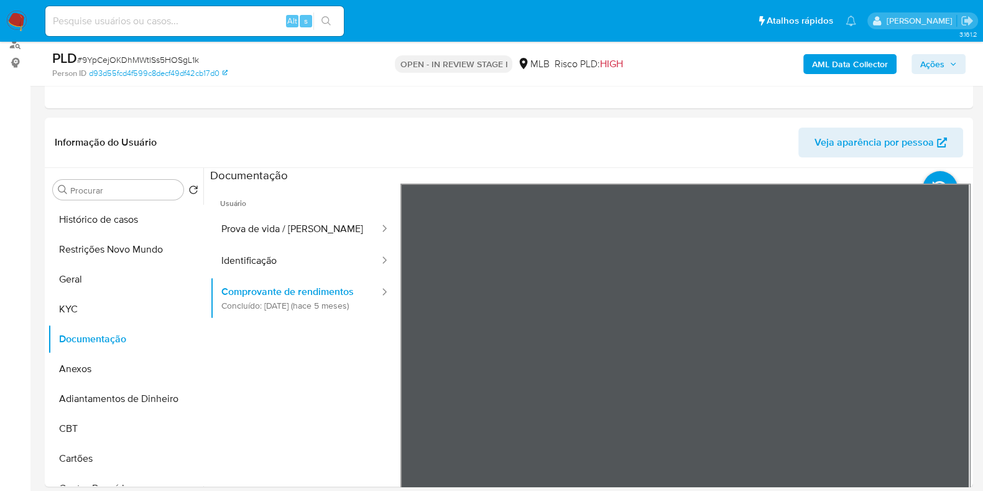
click at [932, 65] on span "Ações" at bounding box center [932, 64] width 24 height 20
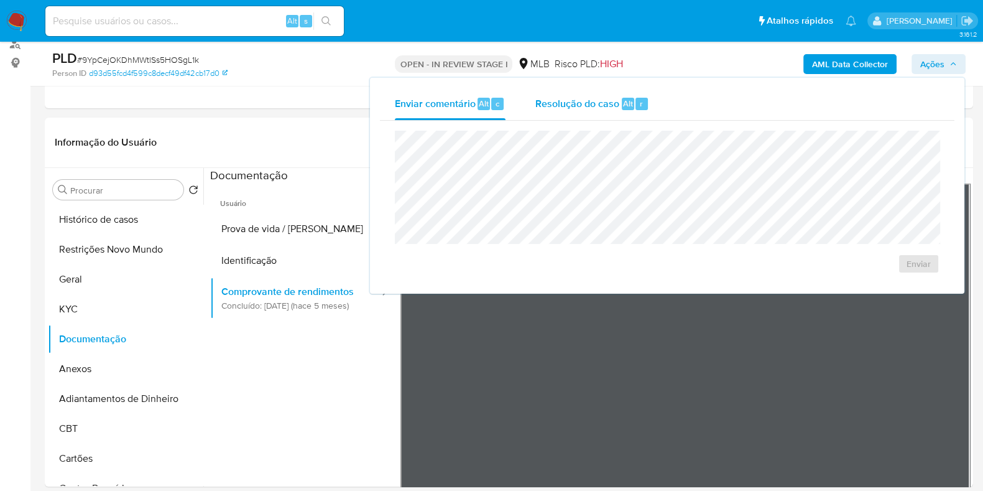
click at [575, 110] on div "Resolução do caso Alt r" at bounding box center [592, 104] width 114 height 32
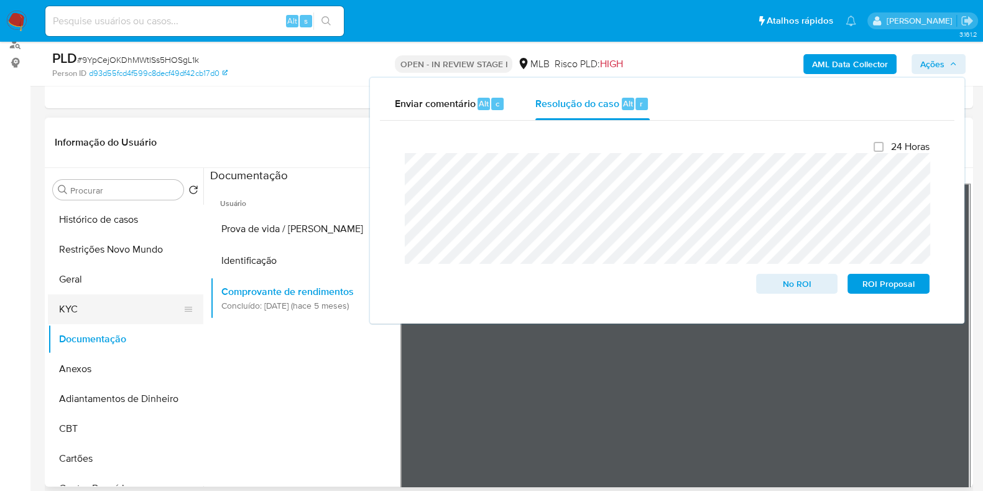
click at [87, 312] on button "KYC" at bounding box center [121, 309] width 146 height 30
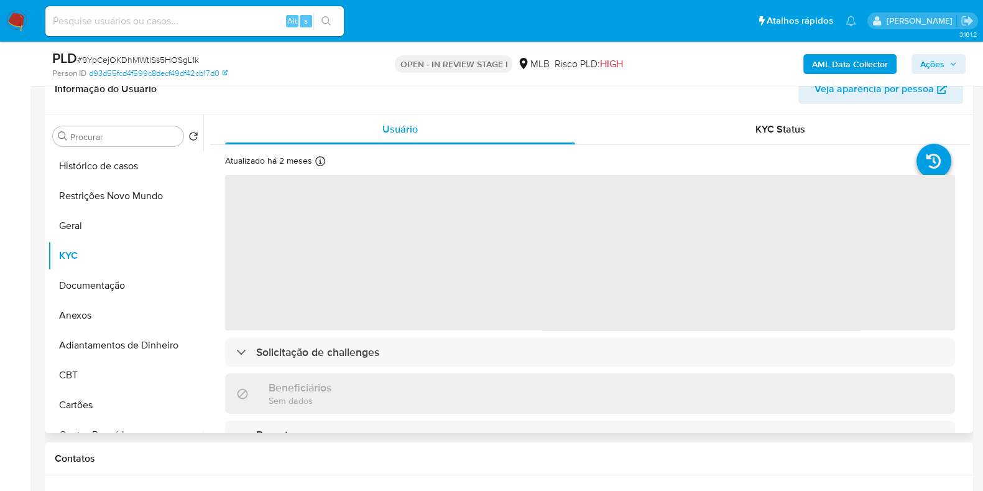
scroll to position [233, 0]
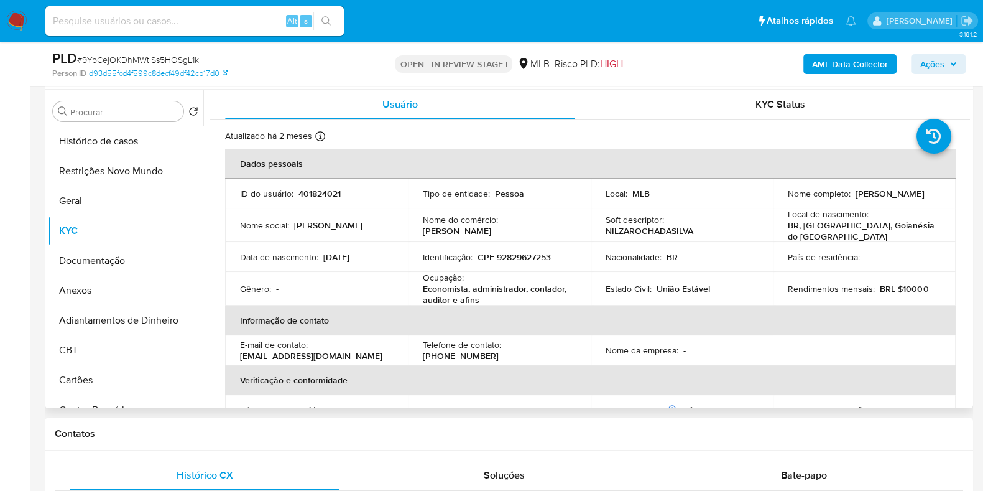
drag, startPoint x: 941, startPoint y: 194, endPoint x: 852, endPoint y: 192, distance: 89.0
click at [852, 192] on td "Nome completo : Nilza Rocha da Silva" at bounding box center [864, 193] width 183 height 30
copy p "Nilza Rocha da Silva"
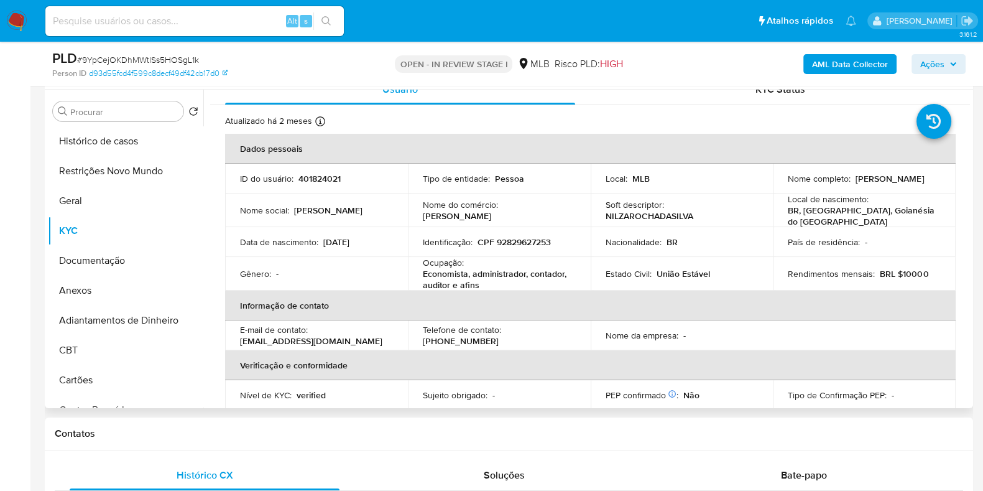
scroll to position [0, 0]
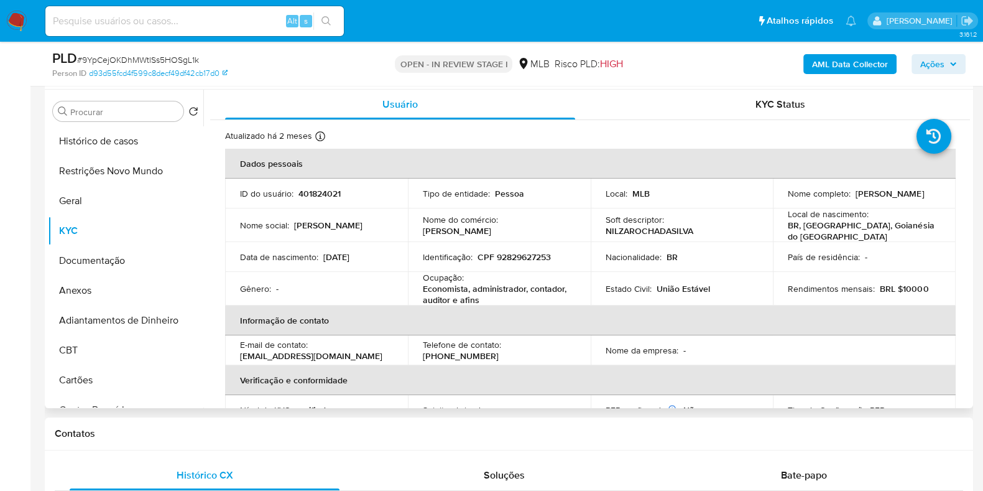
click at [508, 255] on p "CPF 92829627253" at bounding box center [514, 256] width 73 height 11
copy p "92829627253"
click at [128, 169] on button "Restrições Novo Mundo" at bounding box center [121, 171] width 146 height 30
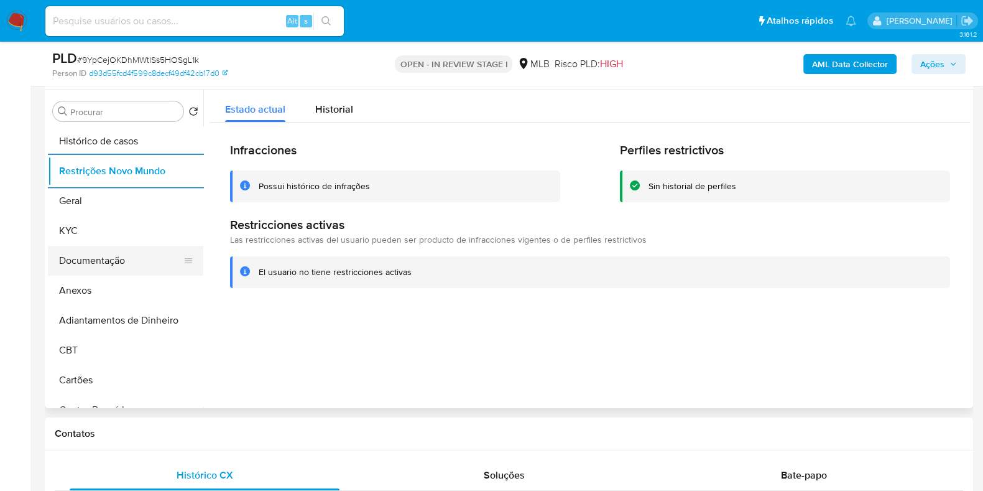
click at [113, 271] on button "Documentação" at bounding box center [121, 261] width 146 height 30
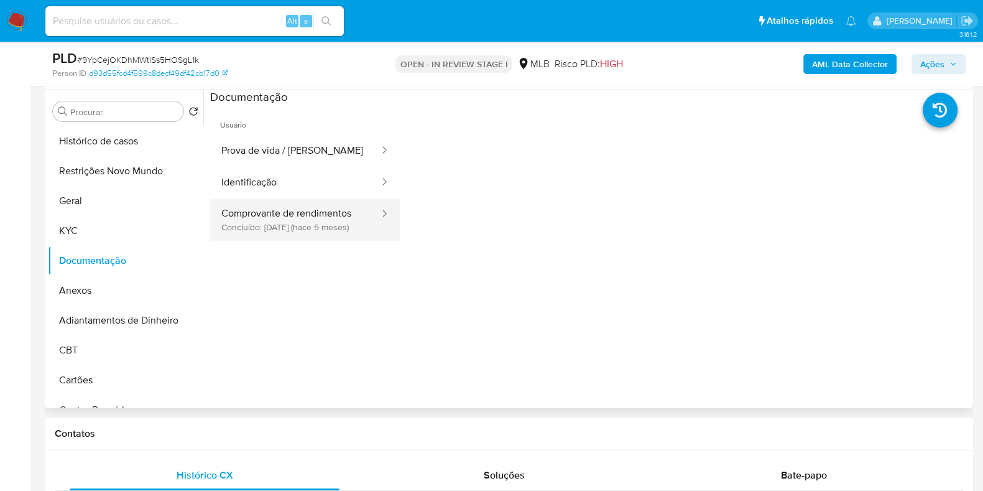
click at [249, 217] on button "Comprovante de rendimentos Concluído: 22/04/2025 (hace 5 meses)" at bounding box center [295, 219] width 170 height 42
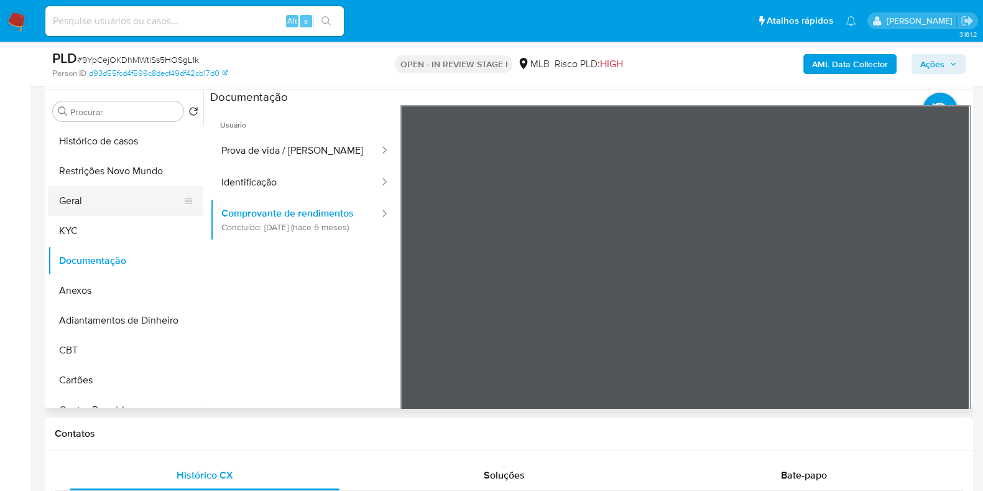
click at [110, 207] on button "Geral" at bounding box center [121, 201] width 146 height 30
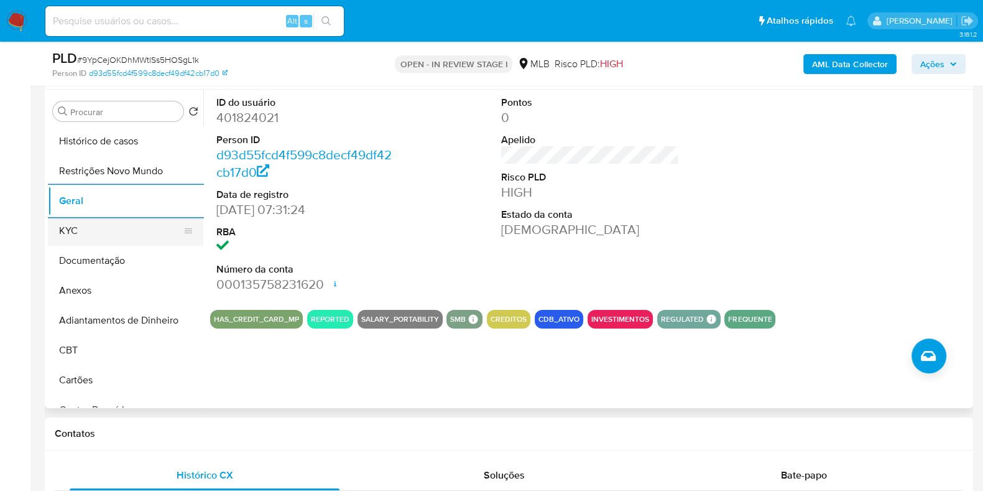
click at [83, 227] on button "KYC" at bounding box center [121, 231] width 146 height 30
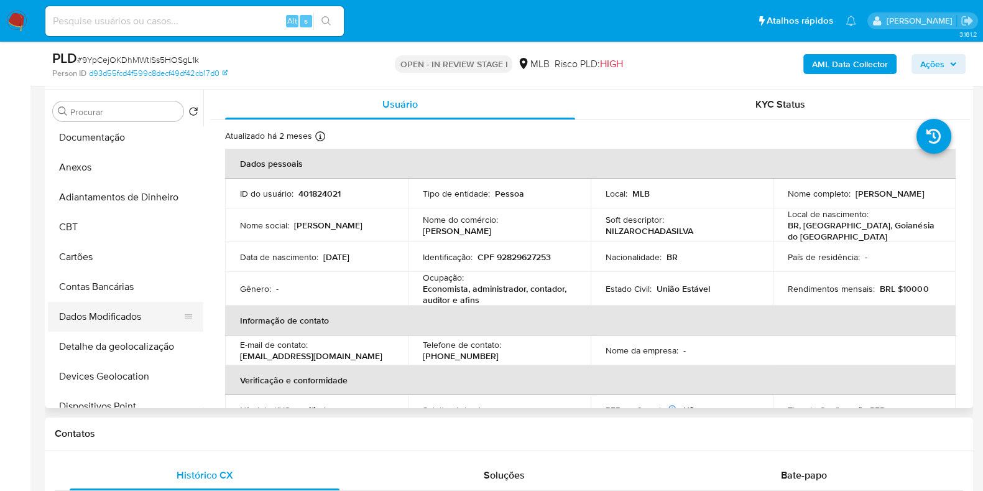
scroll to position [233, 0]
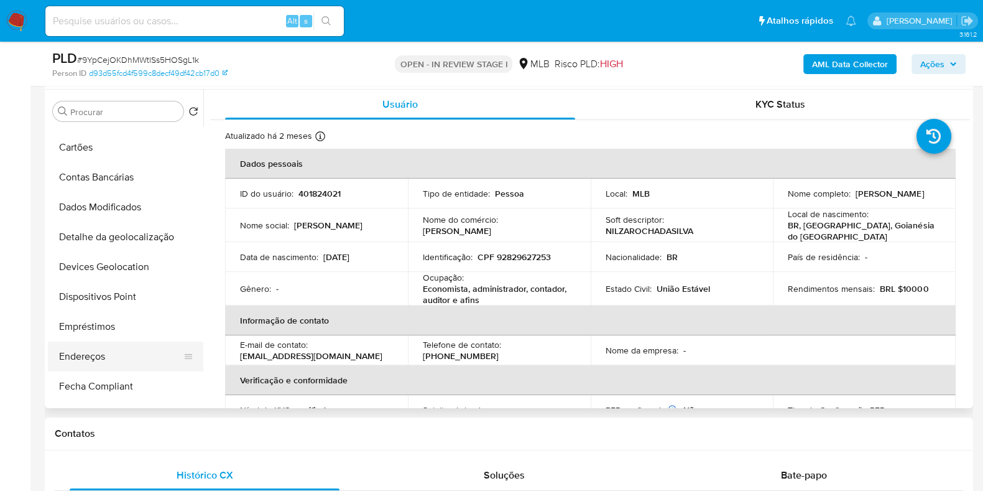
click at [92, 351] on button "Endereços" at bounding box center [121, 356] width 146 height 30
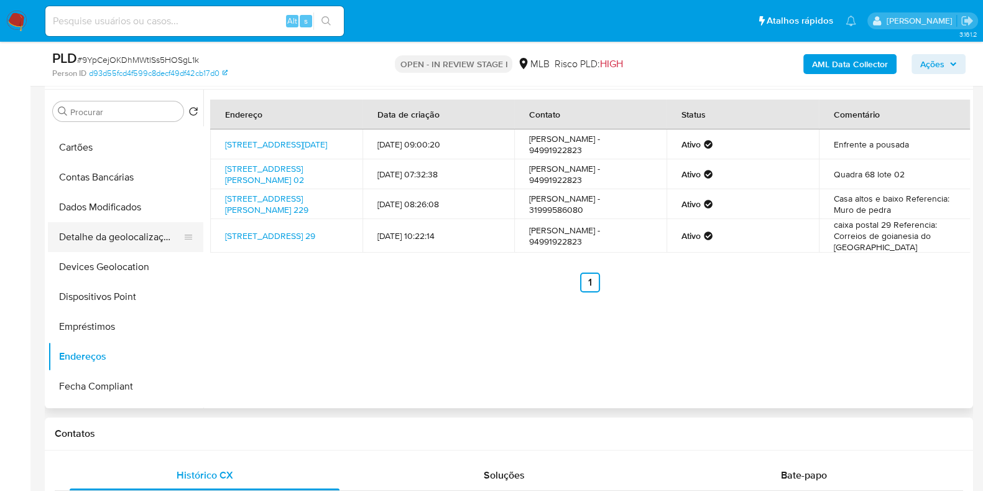
click at [103, 237] on button "Detalhe da geolocalização" at bounding box center [121, 237] width 146 height 30
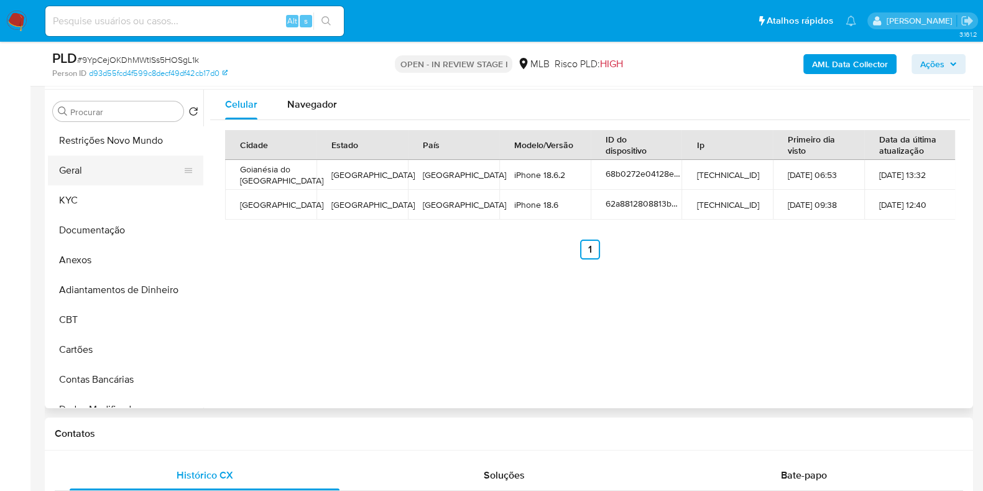
scroll to position [0, 0]
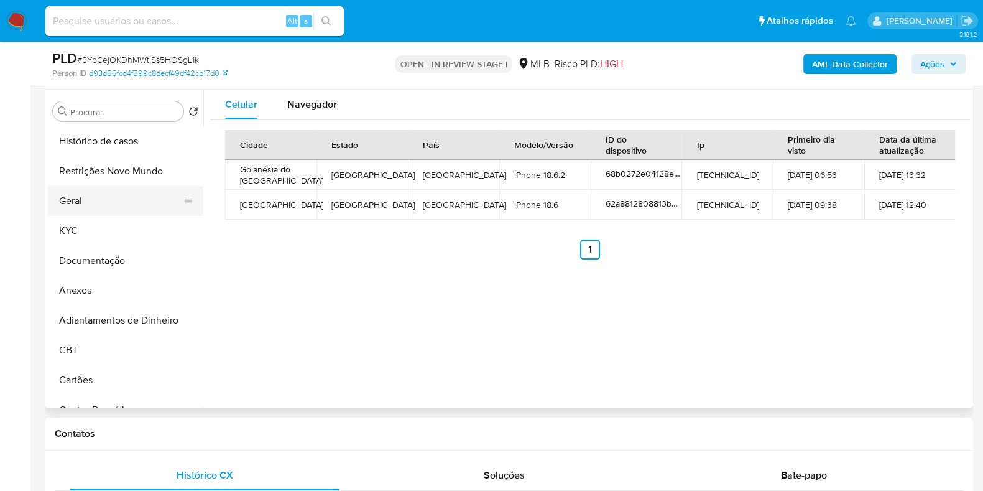
click at [95, 188] on button "Geral" at bounding box center [121, 201] width 146 height 30
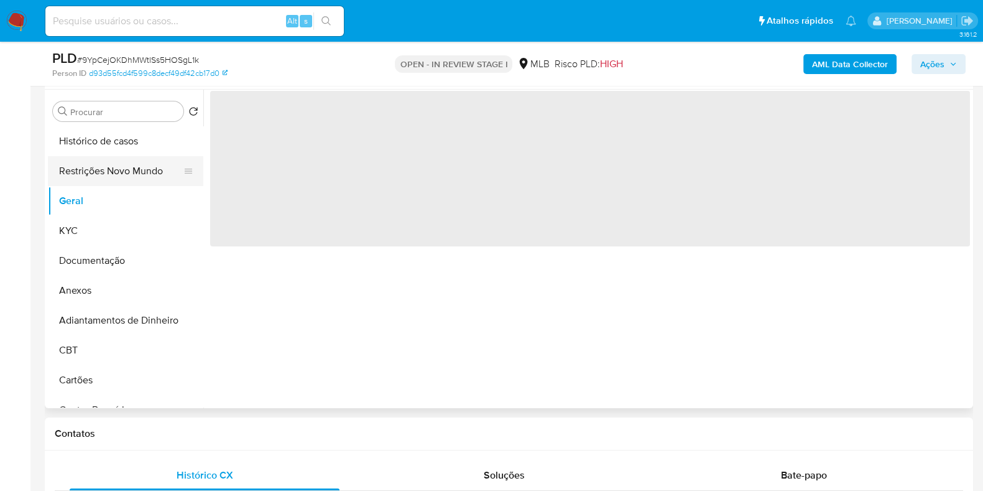
click at [112, 180] on button "Restrições Novo Mundo" at bounding box center [121, 171] width 146 height 30
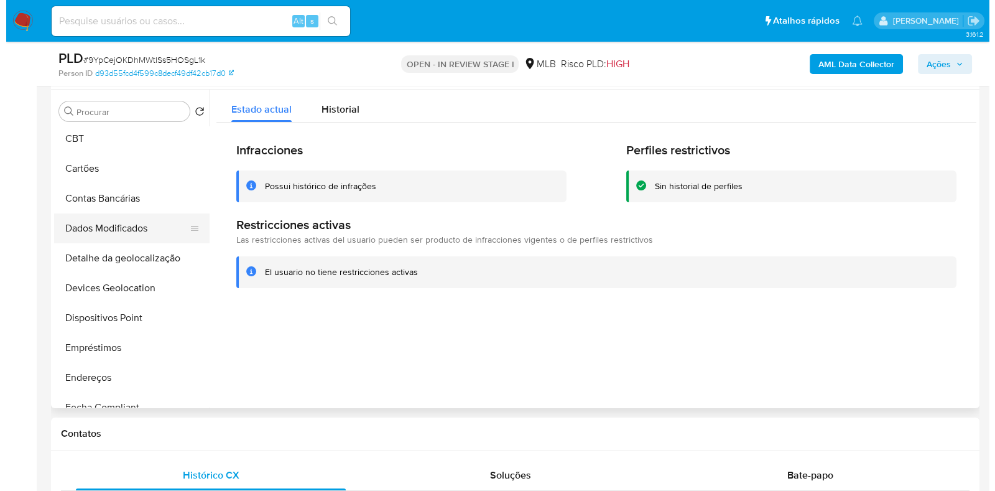
scroll to position [233, 0]
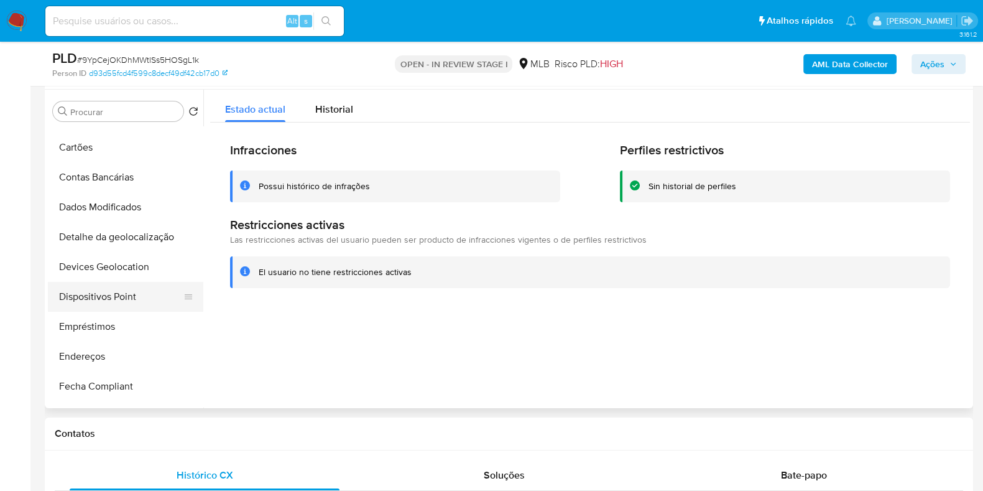
click at [103, 292] on button "Dispositivos Point" at bounding box center [121, 297] width 146 height 30
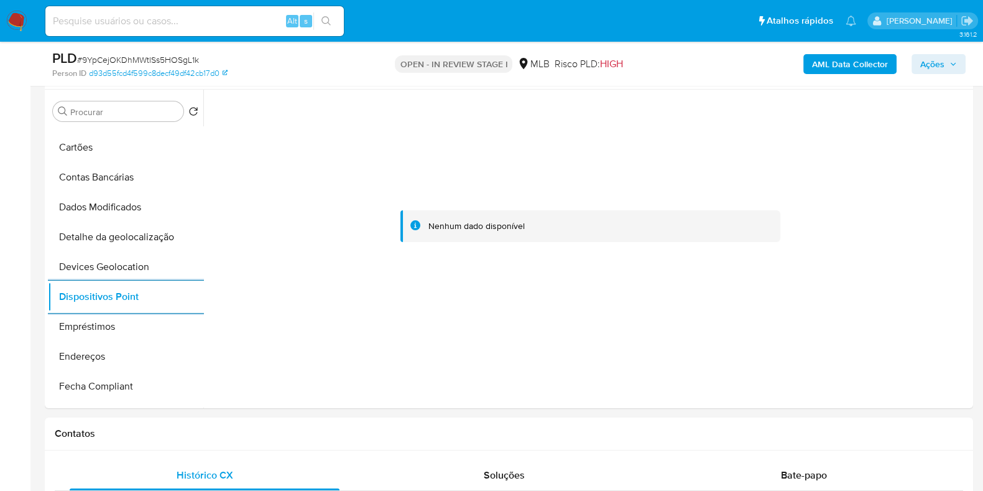
click at [829, 63] on b "AML Data Collector" at bounding box center [850, 64] width 76 height 20
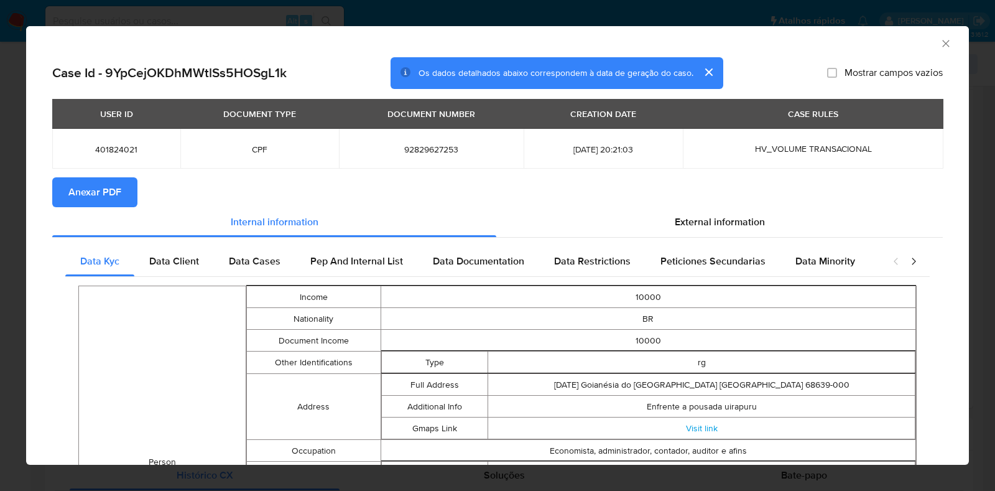
click at [95, 188] on span "Anexar PDF" at bounding box center [94, 191] width 53 height 27
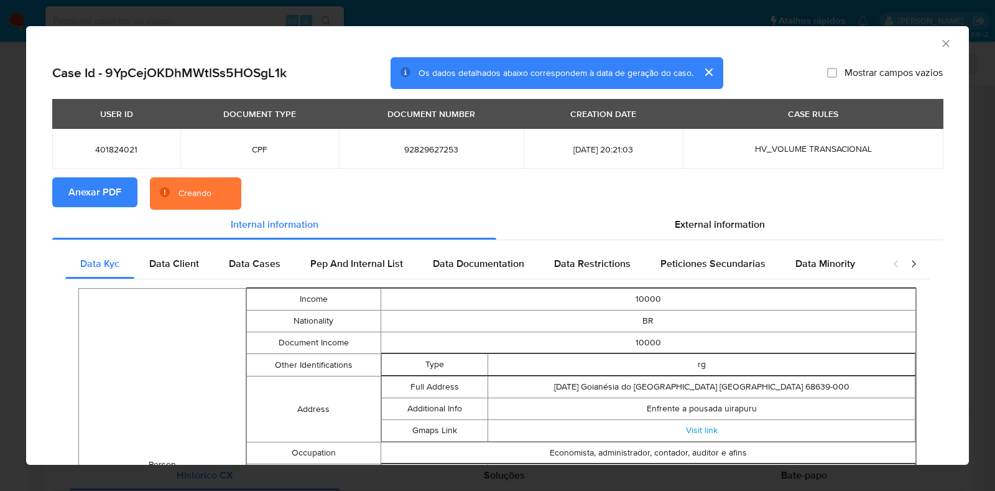
click at [0, 250] on div "AML Data Collector Case Id - 9YpCejOKDhMWtlSs5HOSgL1k Os dados detalhados abaix…" at bounding box center [497, 245] width 995 height 491
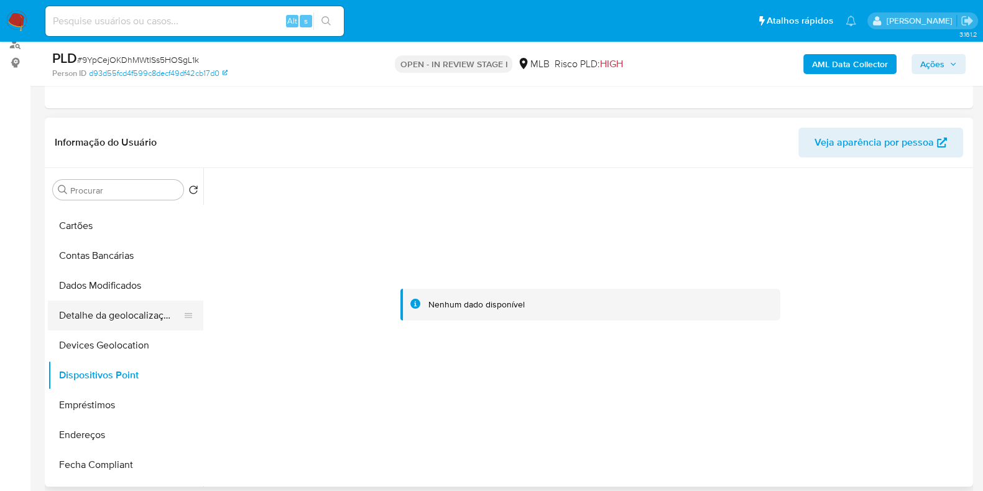
scroll to position [0, 0]
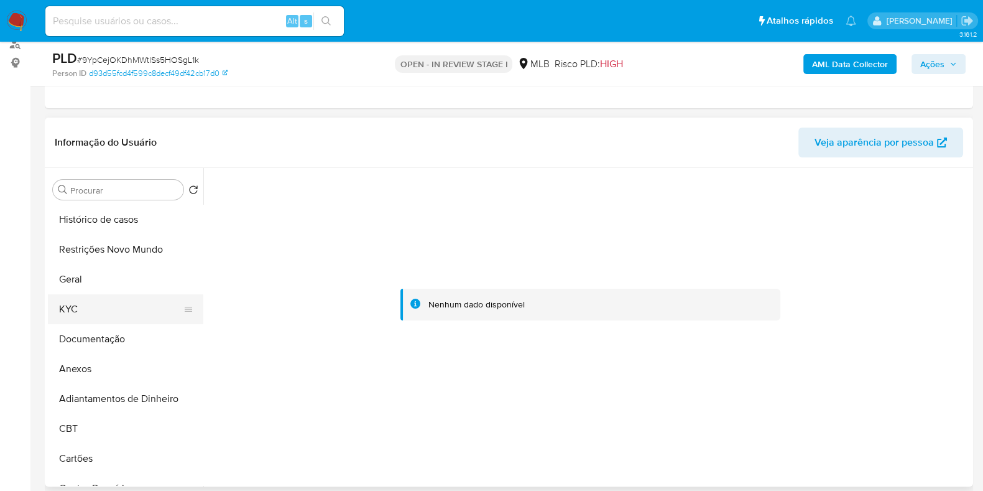
click at [97, 321] on button "KYC" at bounding box center [121, 309] width 146 height 30
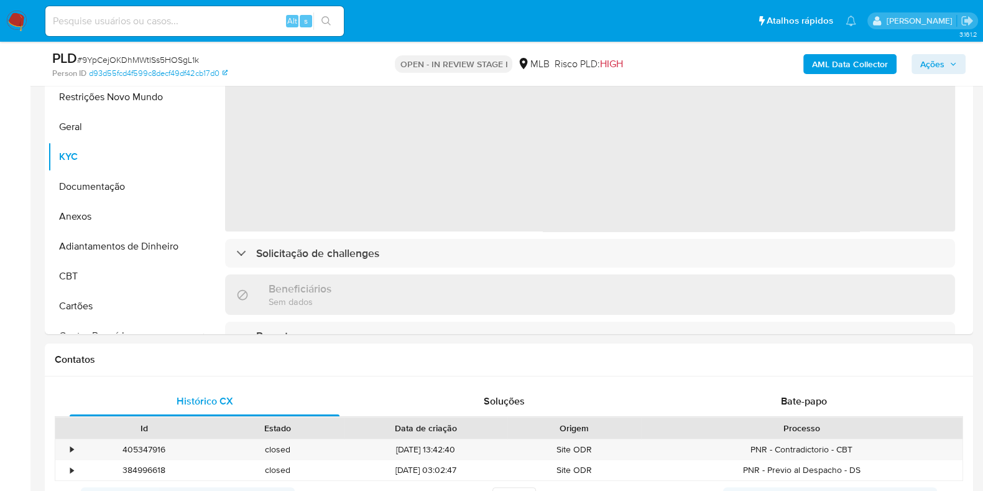
scroll to position [310, 0]
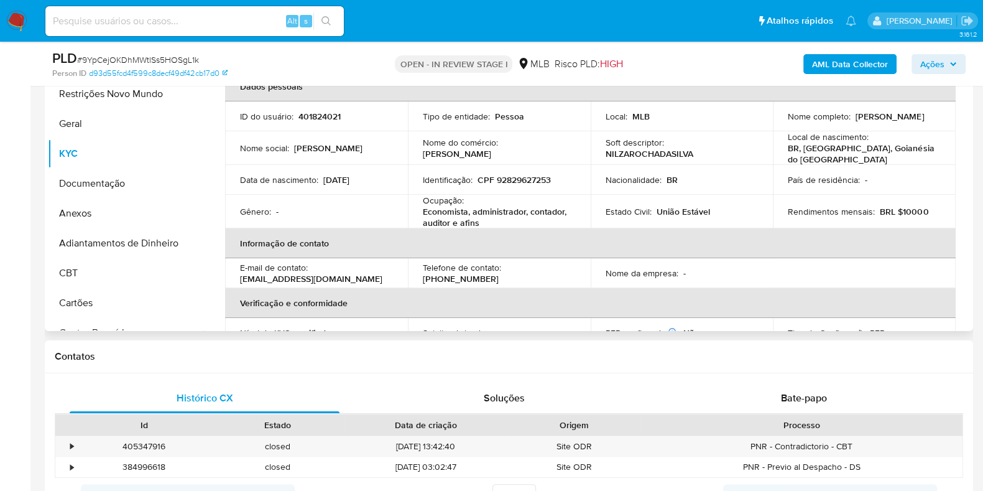
drag, startPoint x: 930, startPoint y: 118, endPoint x: 852, endPoint y: 118, distance: 77.7
click at [852, 118] on td "Nome completo : Nilza Rocha da Silva" at bounding box center [864, 116] width 183 height 30
copy p "Nilza Rocha da Silva"
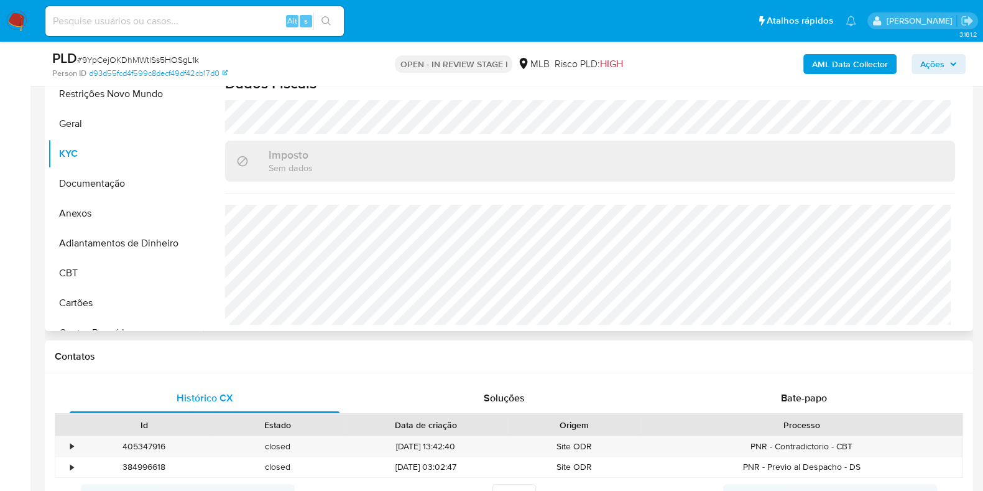
scroll to position [0, 0]
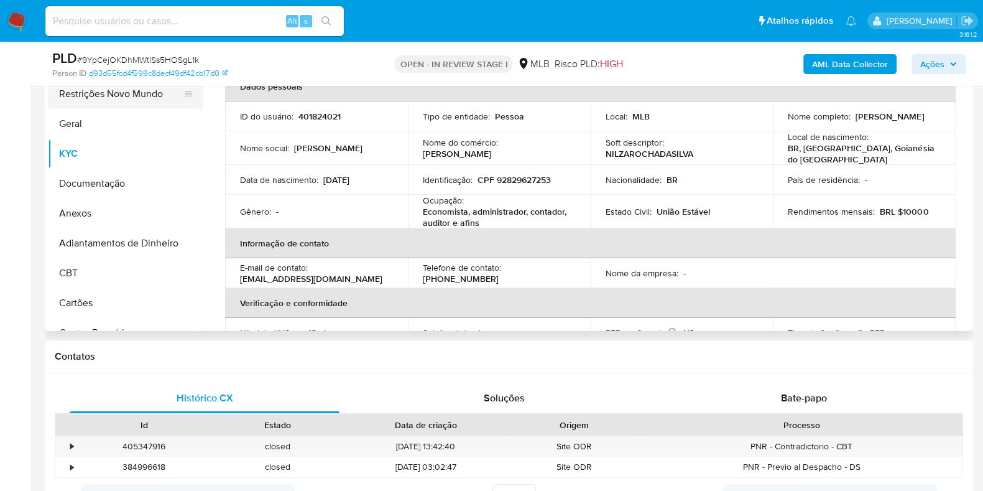
click at [132, 89] on button "Restrições Novo Mundo" at bounding box center [121, 94] width 146 height 30
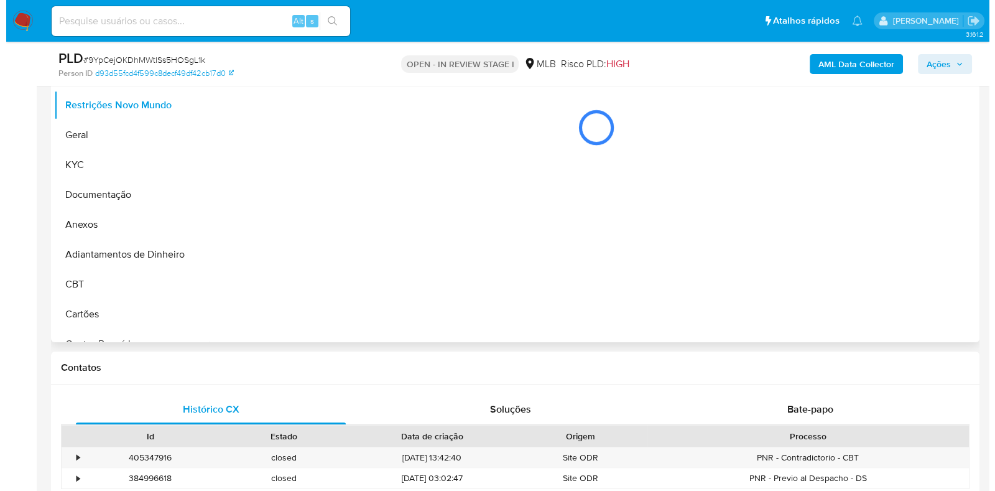
scroll to position [155, 0]
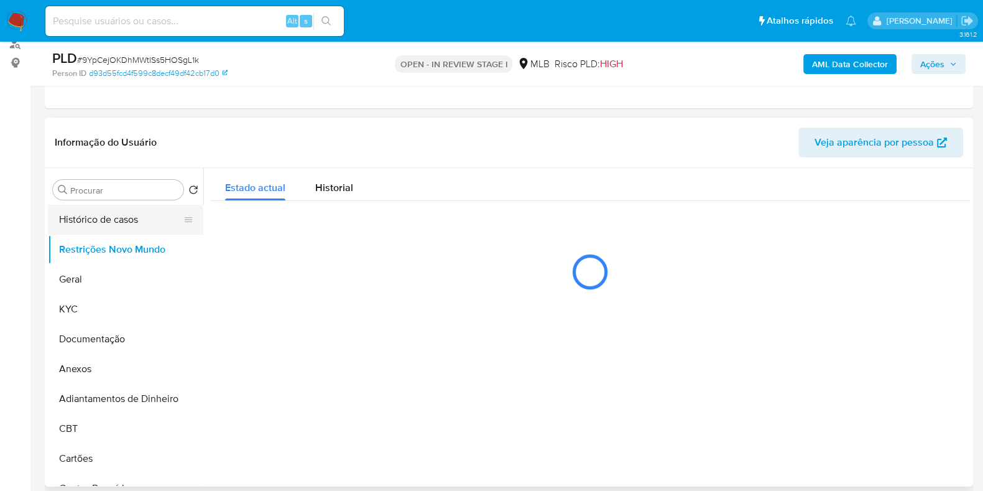
click at [93, 206] on button "Histórico de casos" at bounding box center [121, 220] width 146 height 30
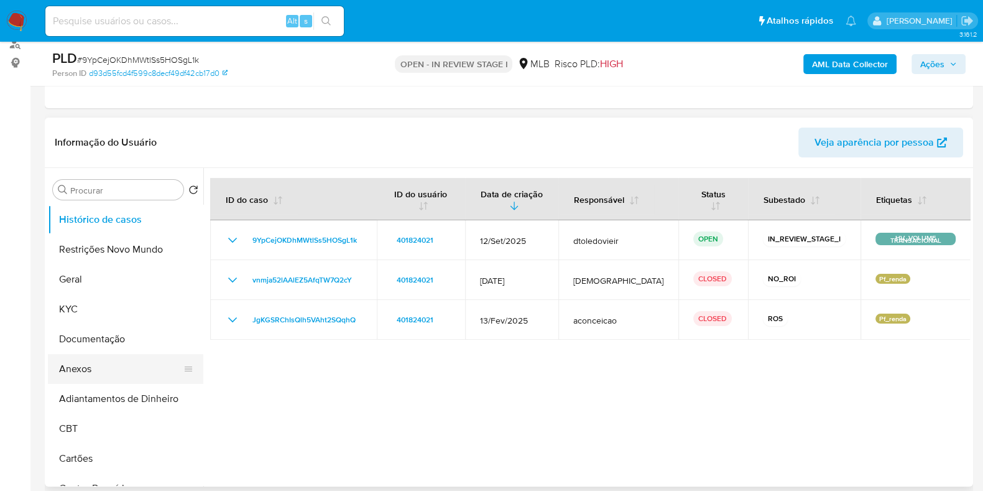
click at [86, 363] on button "Anexos" at bounding box center [121, 369] width 146 height 30
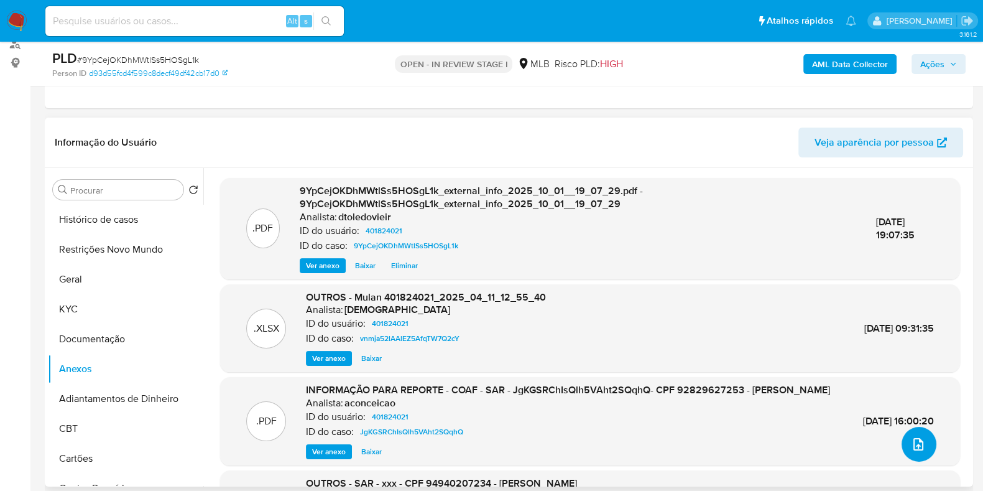
click at [905, 440] on button "upload-file" at bounding box center [919, 444] width 35 height 35
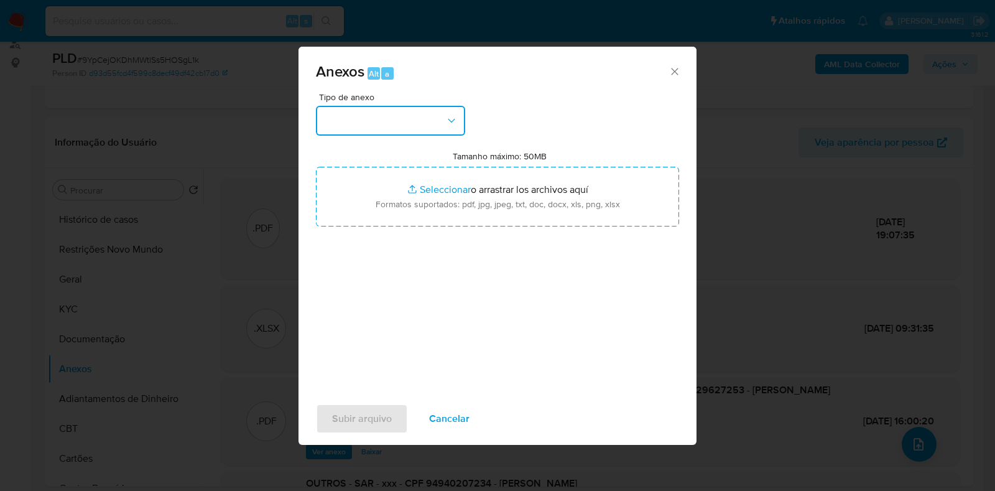
click at [415, 119] on button "button" at bounding box center [390, 121] width 149 height 30
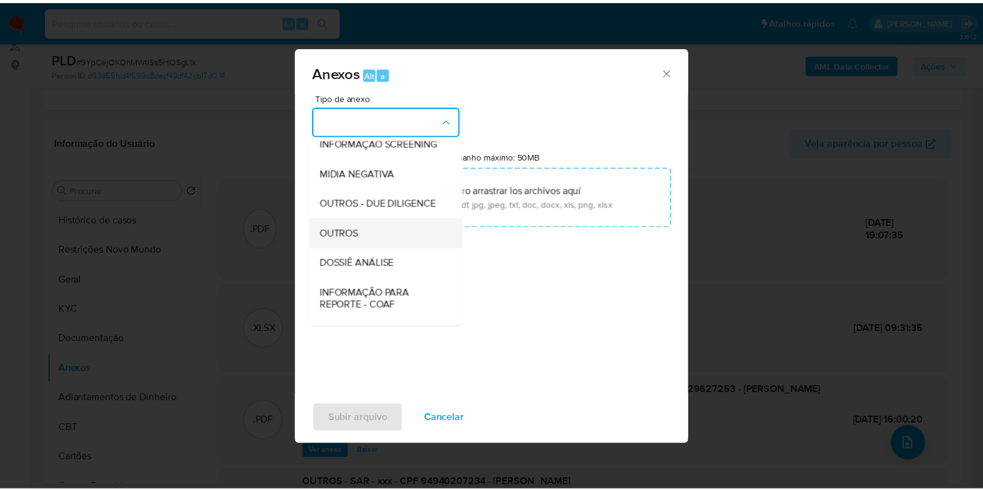
scroll to position [192, 0]
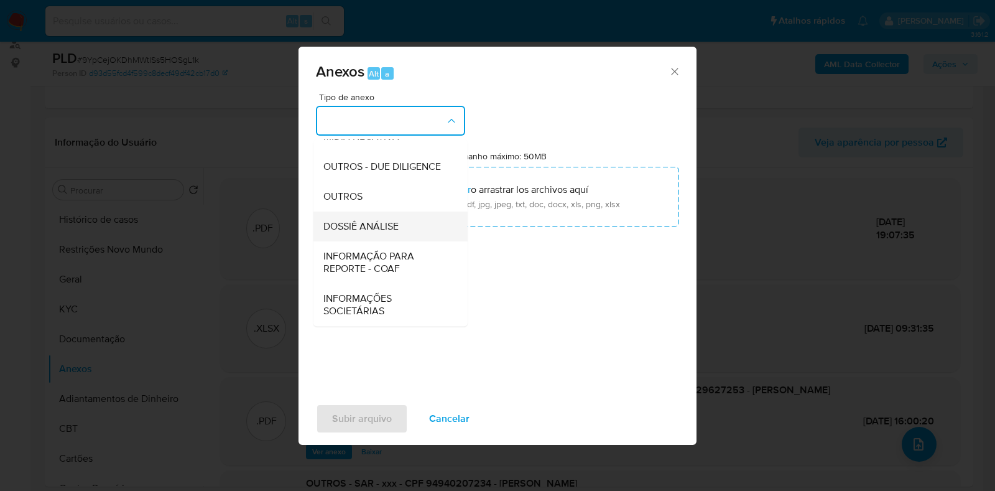
click at [386, 226] on span "DOSSIÊ ANÁLISE" at bounding box center [360, 226] width 75 height 12
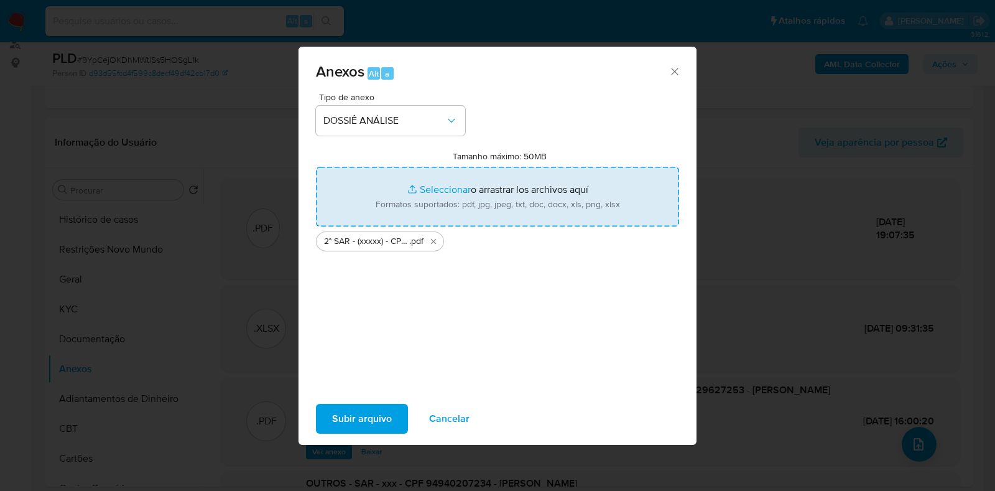
type input "C:\fakepath\Mulan 401824021_2025_10_01_08_46_35.xlsx"
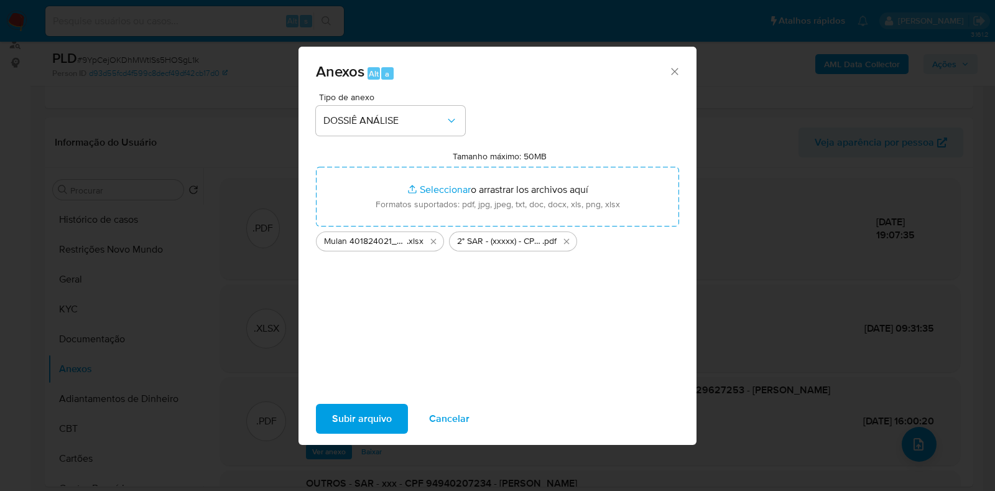
click at [368, 420] on span "Subir arquivo" at bounding box center [362, 418] width 60 height 27
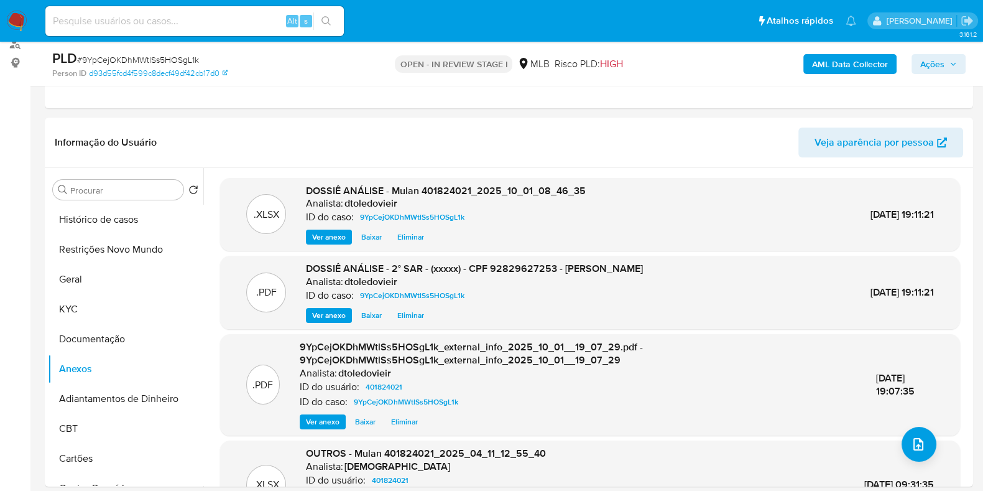
click at [927, 58] on span "Ações" at bounding box center [932, 64] width 24 height 20
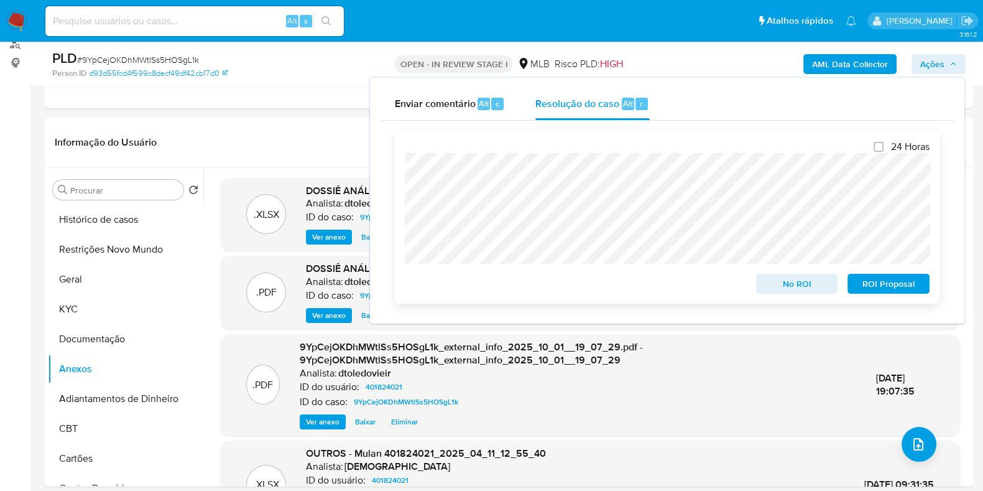
click at [885, 284] on span "ROI Proposal" at bounding box center [888, 283] width 65 height 17
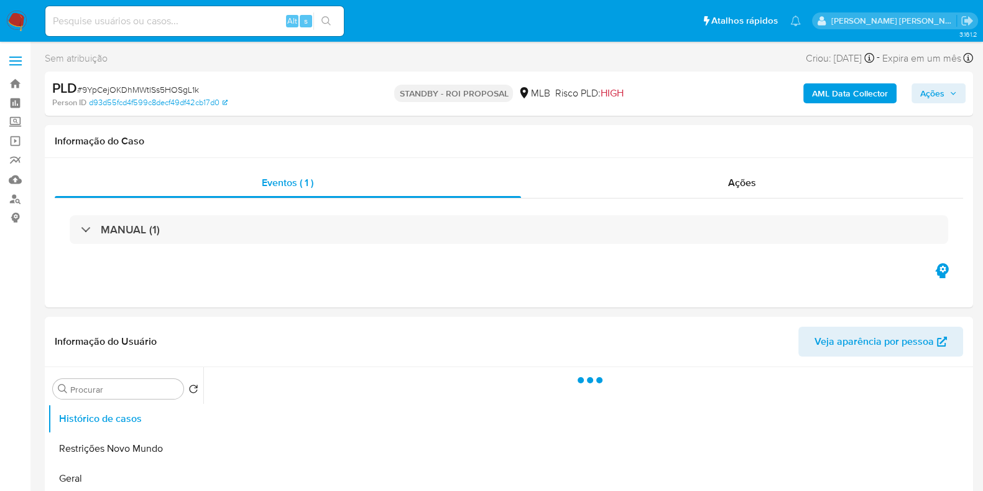
select select "10"
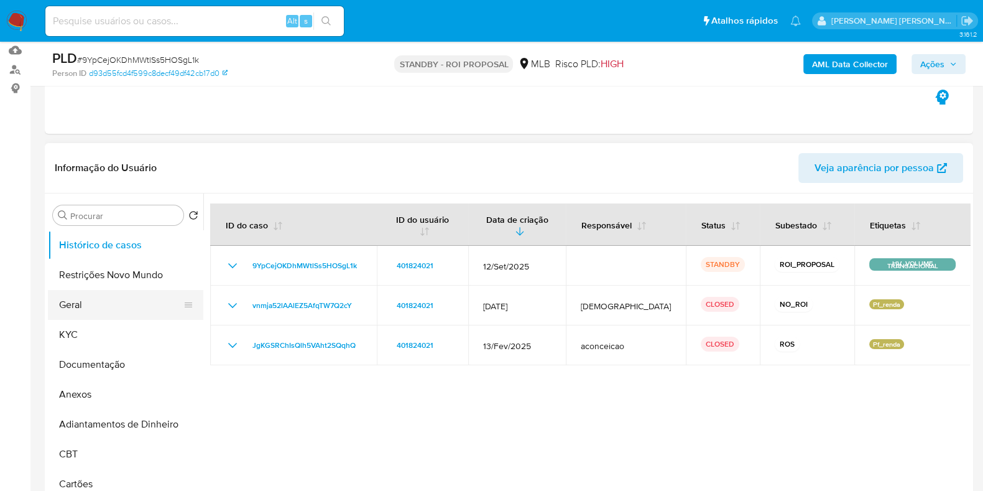
scroll to position [155, 0]
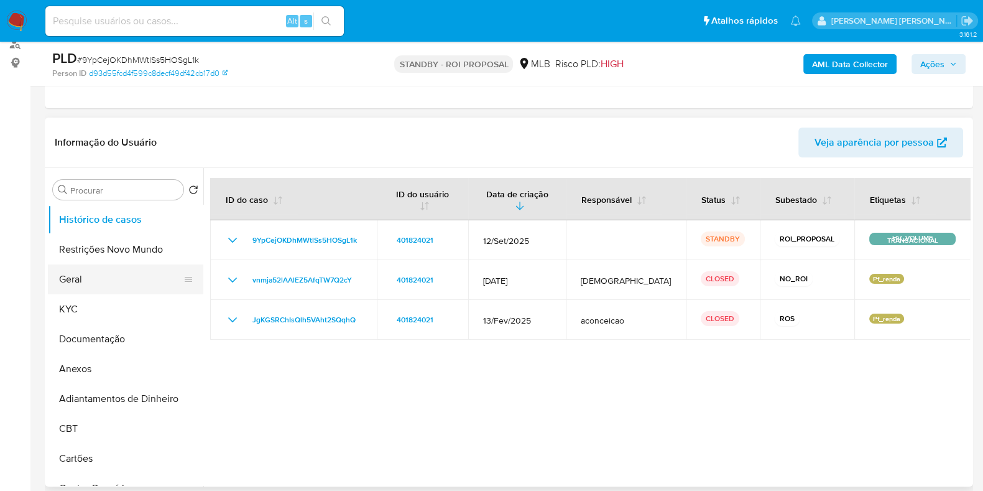
click at [109, 282] on button "Geral" at bounding box center [121, 279] width 146 height 30
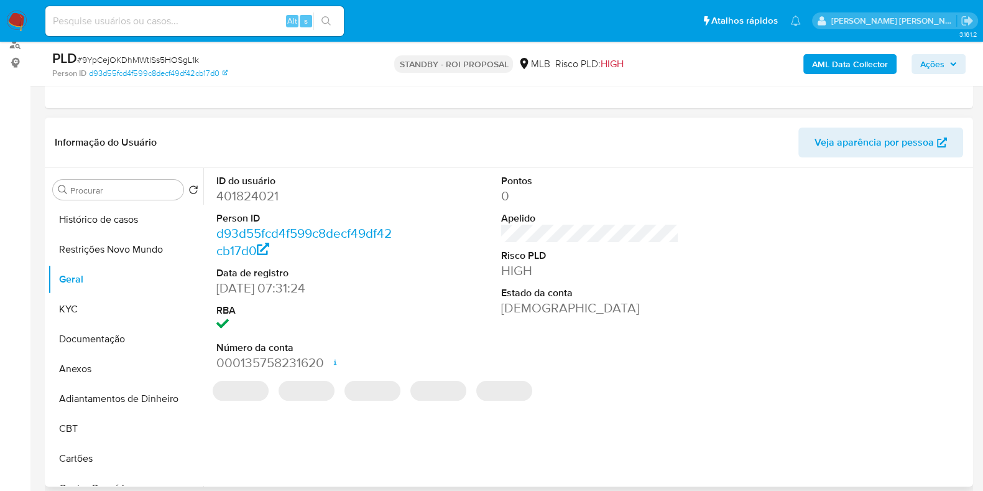
click at [253, 191] on dd "401824021" at bounding box center [305, 195] width 178 height 17
copy dd "401824021"
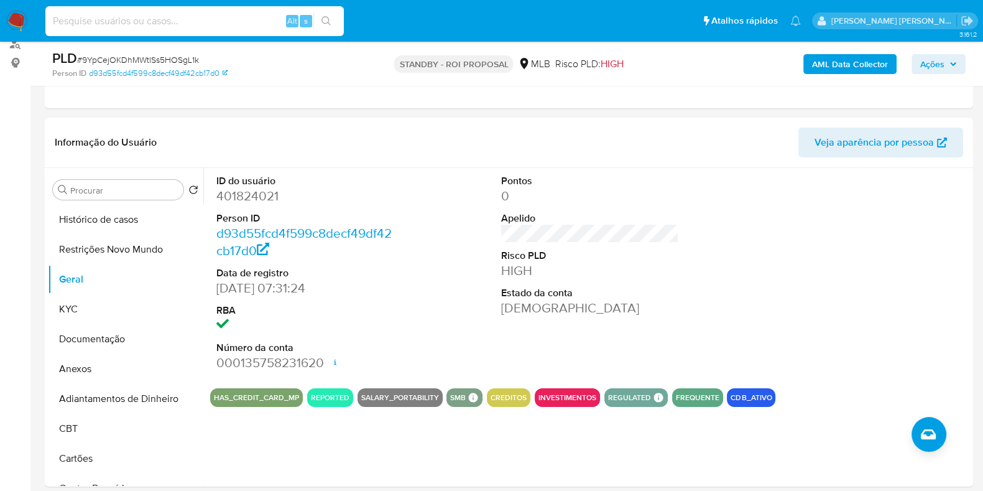
click at [230, 24] on input at bounding box center [194, 21] width 299 height 16
paste input "1784785181"
type input "1784785181"
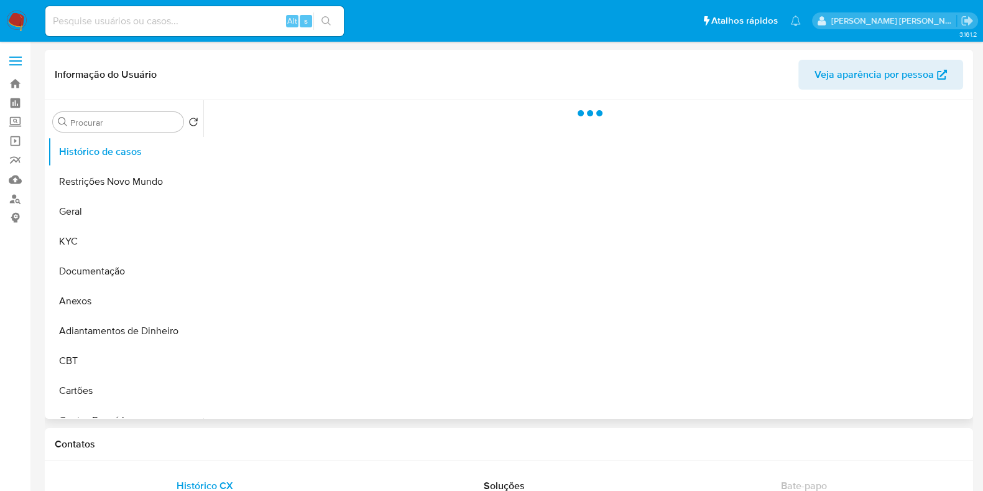
select select "10"
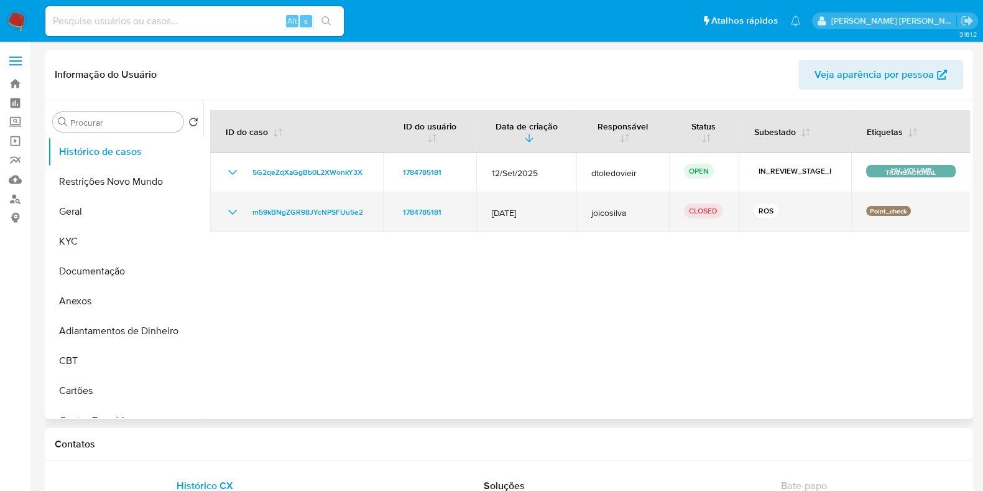
drag, startPoint x: 480, startPoint y: 214, endPoint x: 560, endPoint y: 211, distance: 79.7
click at [557, 211] on td "[DATE]" at bounding box center [526, 212] width 100 height 40
click at [565, 211] on td "[DATE]" at bounding box center [526, 212] width 100 height 40
click at [226, 210] on icon "Mostrar/Ocultar" at bounding box center [232, 212] width 15 height 15
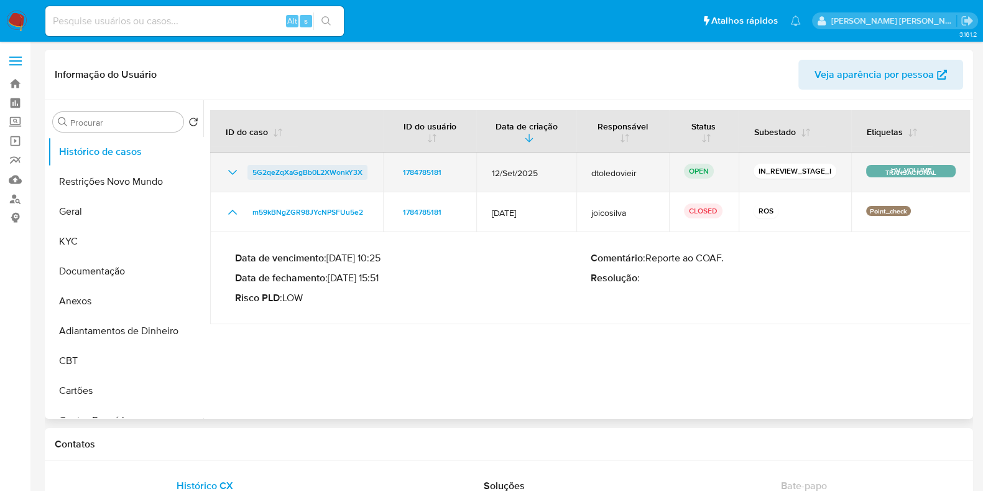
drag, startPoint x: 335, startPoint y: 182, endPoint x: 332, endPoint y: 172, distance: 10.3
click at [333, 178] on td "5G2qeZqXaGgBb0L2XWonkY3X" at bounding box center [296, 172] width 173 height 40
click at [331, 172] on span "5G2qeZqXaGgBb0L2XWonkY3X" at bounding box center [308, 172] width 110 height 15
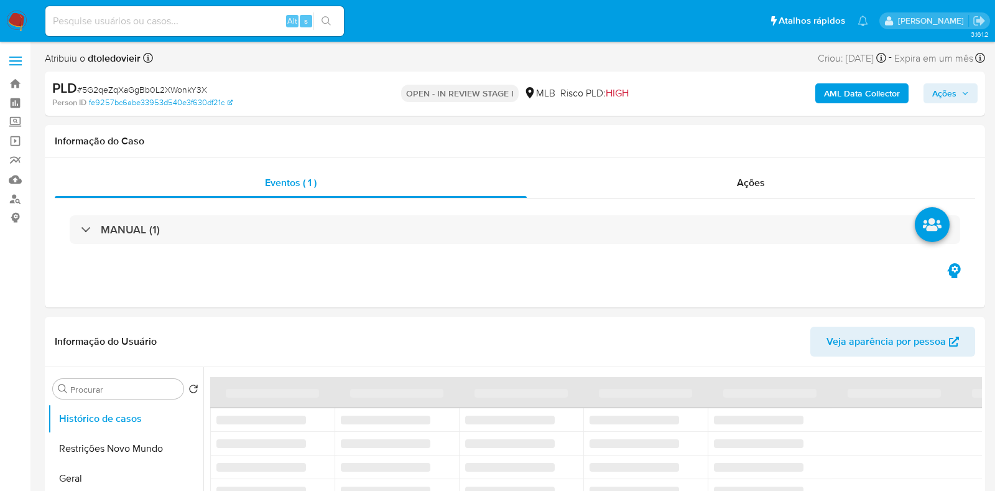
select select "10"
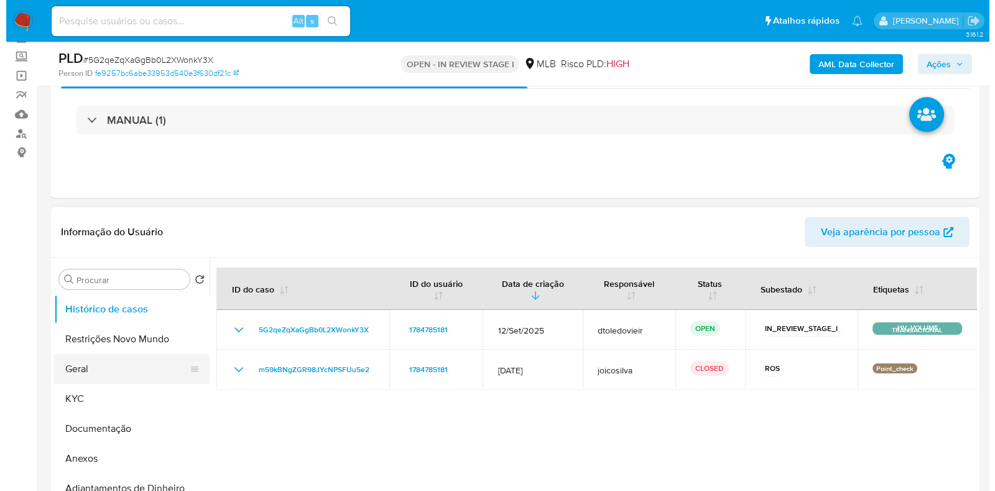
scroll to position [155, 0]
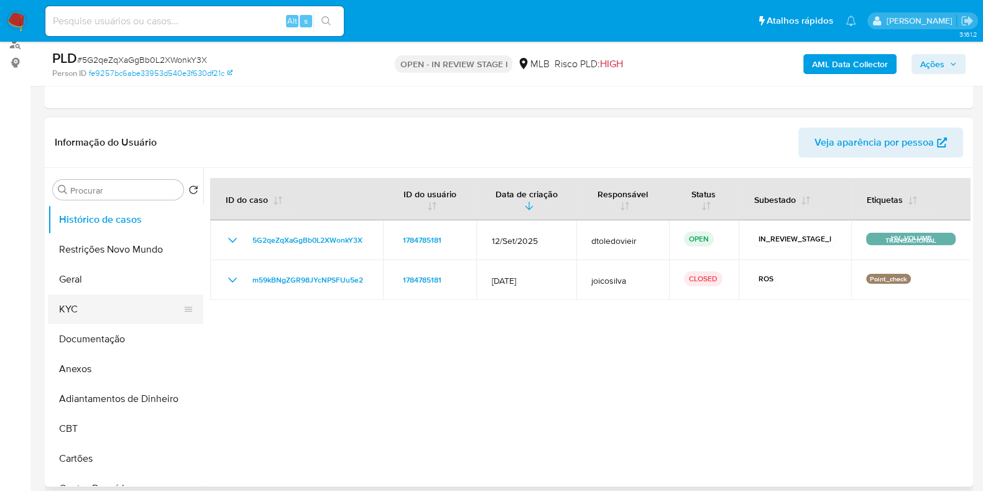
click at [81, 311] on button "KYC" at bounding box center [121, 309] width 146 height 30
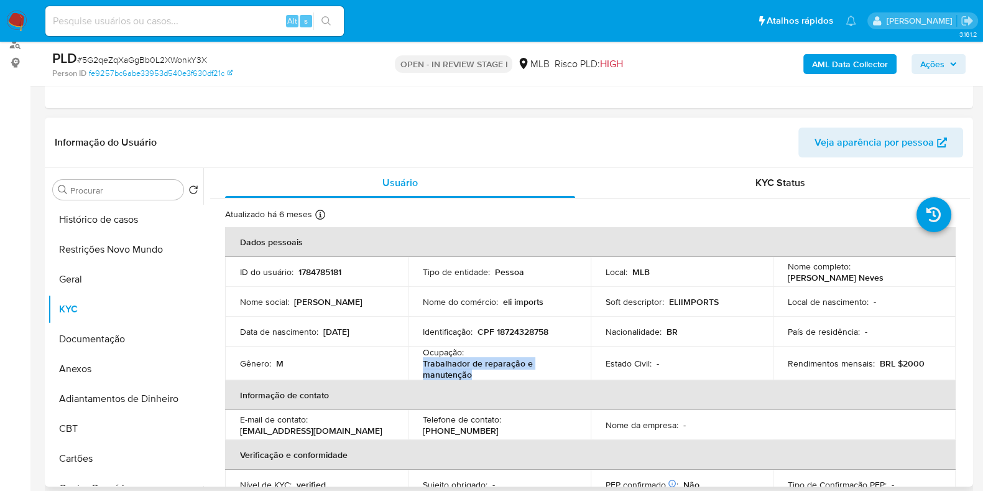
drag, startPoint x: 474, startPoint y: 371, endPoint x: 421, endPoint y: 365, distance: 53.2
click at [423, 365] on p "Trabalhador de reparação e manutenção" at bounding box center [497, 369] width 148 height 22
copy p "Trabalhador de reparação e manutenção"
click at [78, 354] on button "Anexos" at bounding box center [121, 369] width 146 height 30
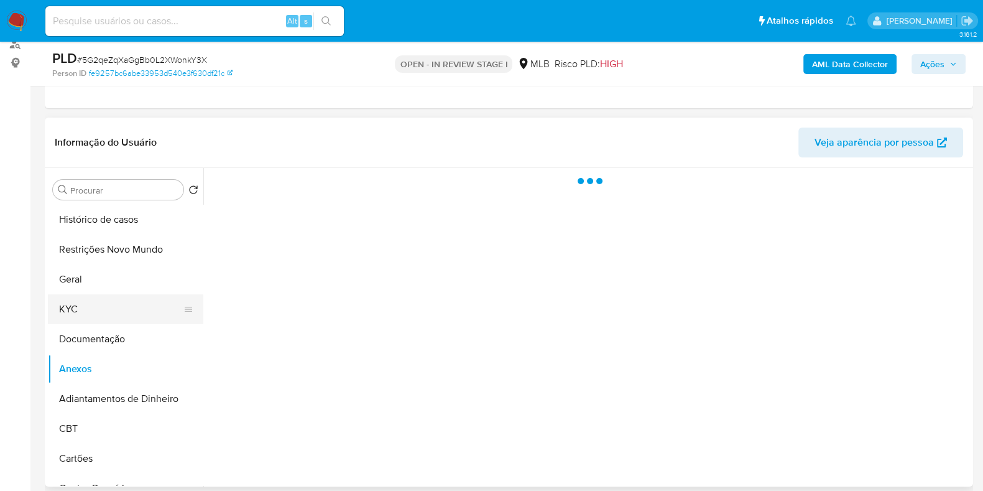
click at [94, 312] on button "KYC" at bounding box center [121, 309] width 146 height 30
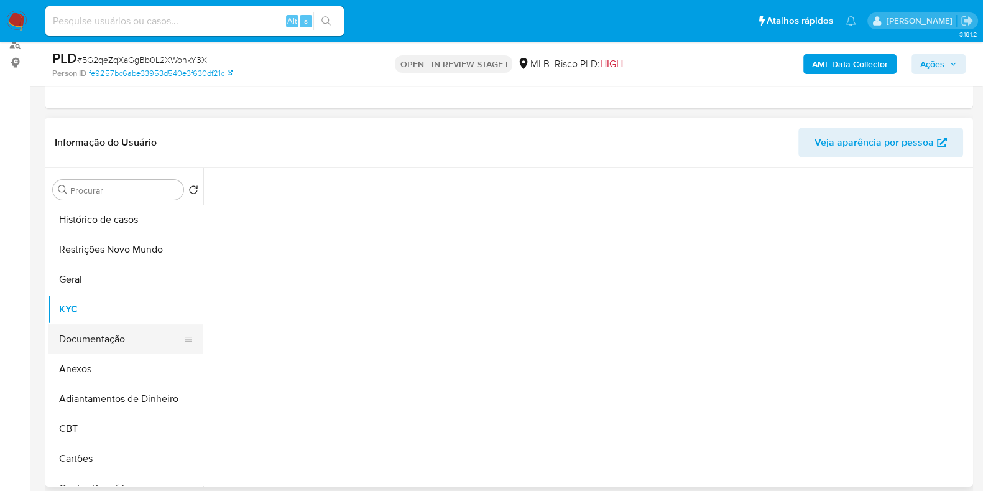
click at [90, 334] on button "Documentação" at bounding box center [121, 339] width 146 height 30
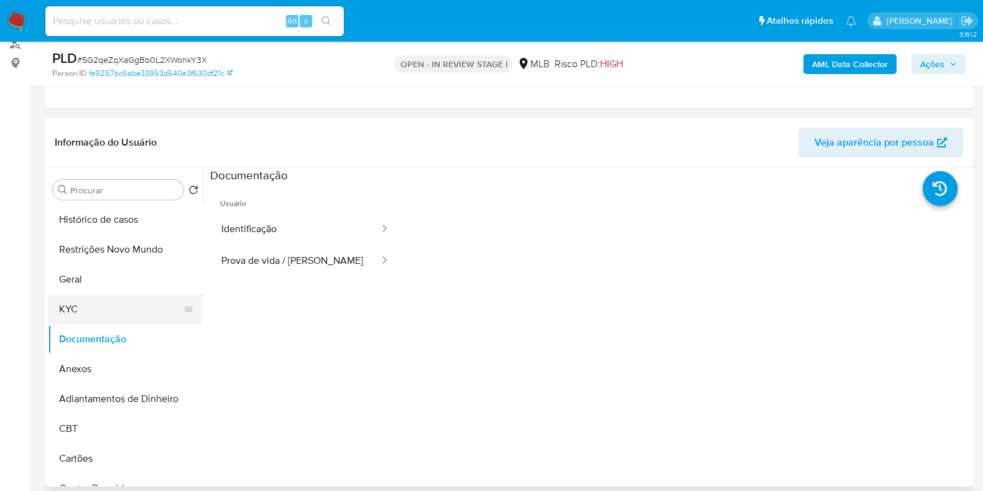
click at [116, 310] on button "KYC" at bounding box center [121, 309] width 146 height 30
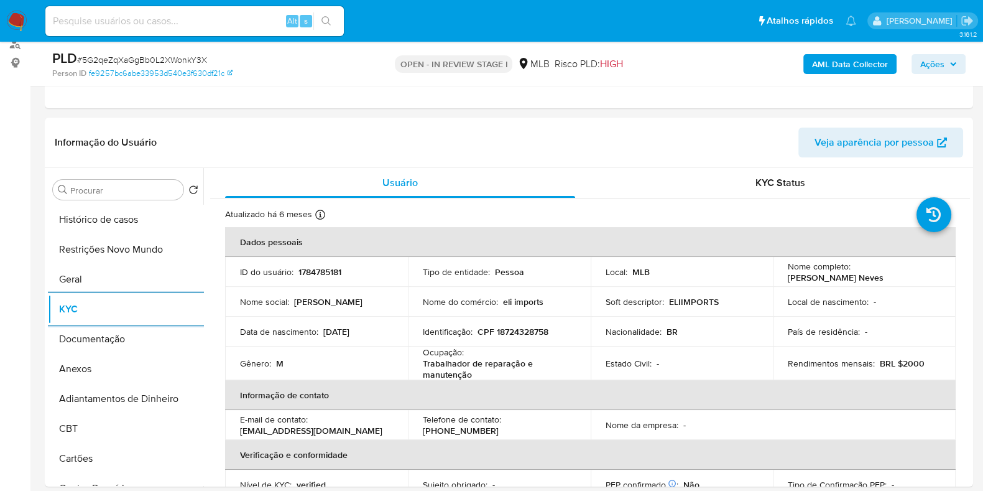
click at [859, 57] on b "AML Data Collector" at bounding box center [850, 64] width 76 height 20
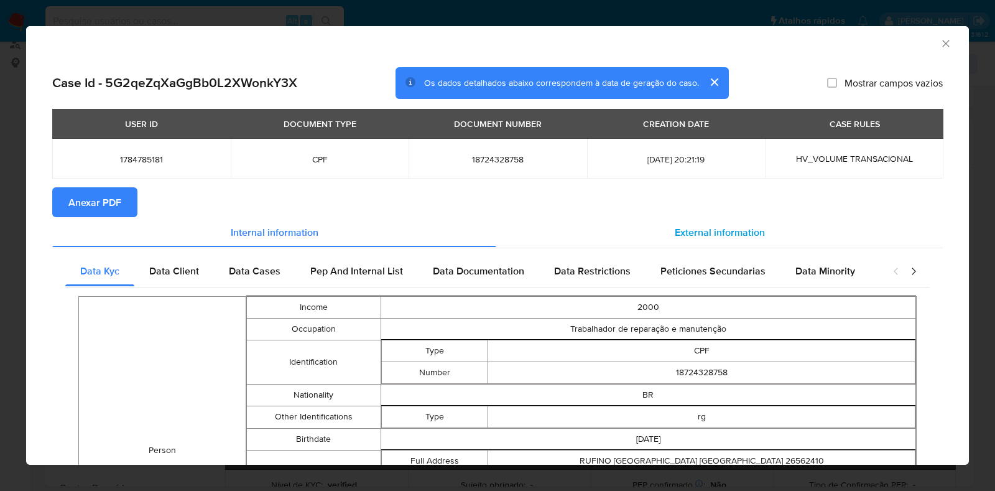
click at [698, 231] on span "External information" at bounding box center [720, 232] width 90 height 14
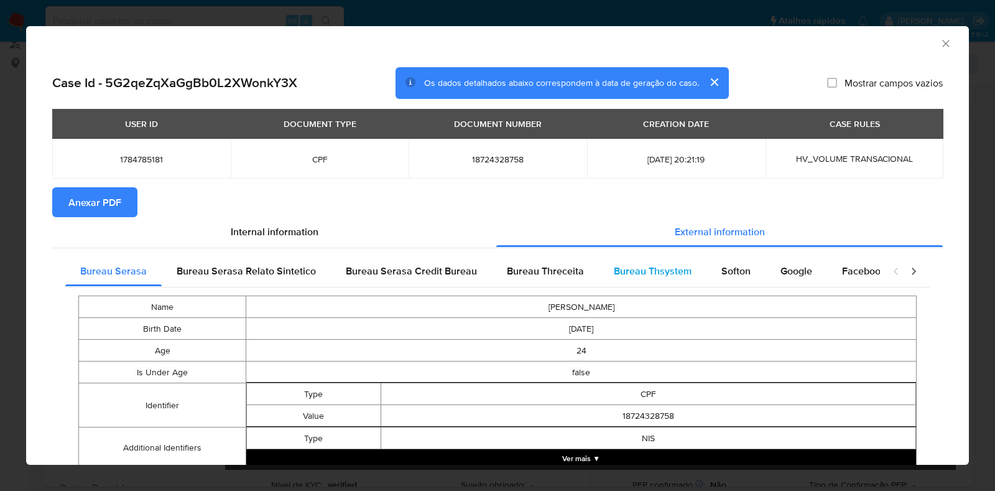
click at [624, 276] on span "Bureau Thsystem" at bounding box center [653, 271] width 78 height 14
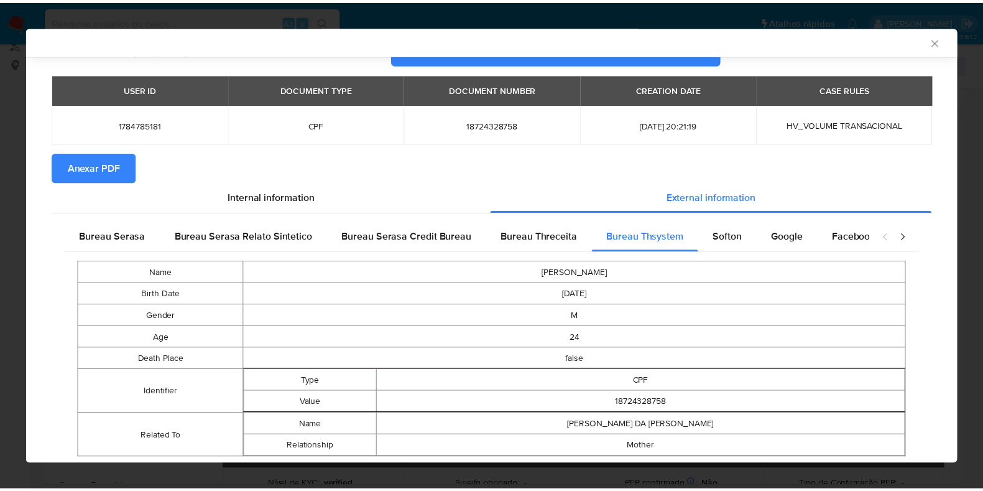
scroll to position [0, 0]
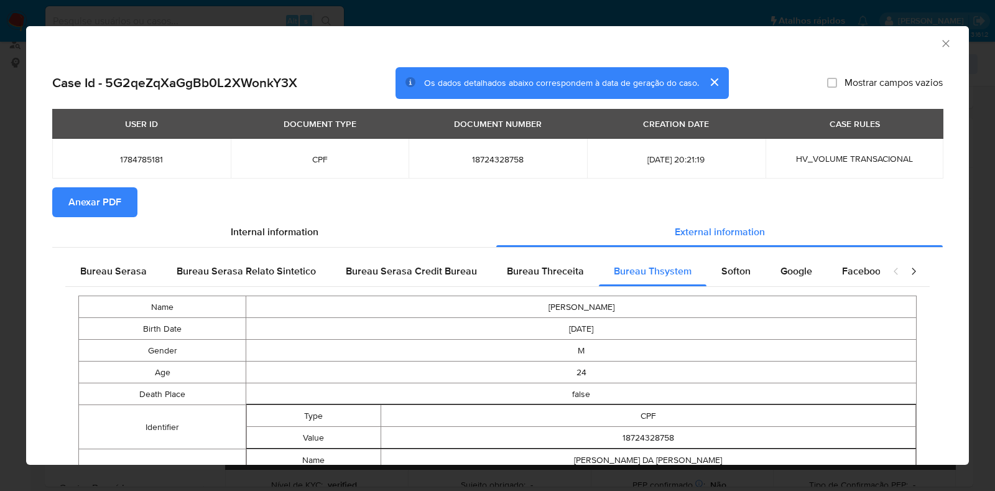
click at [496, 160] on span "18724328758" at bounding box center [498, 159] width 149 height 11
copy span "18724328758"
click at [387, 16] on div "AML Data Collector Case Id - 5G2qeZqXaGgBb0L2XWonkY3X Os dados detalhados abaix…" at bounding box center [497, 245] width 995 height 491
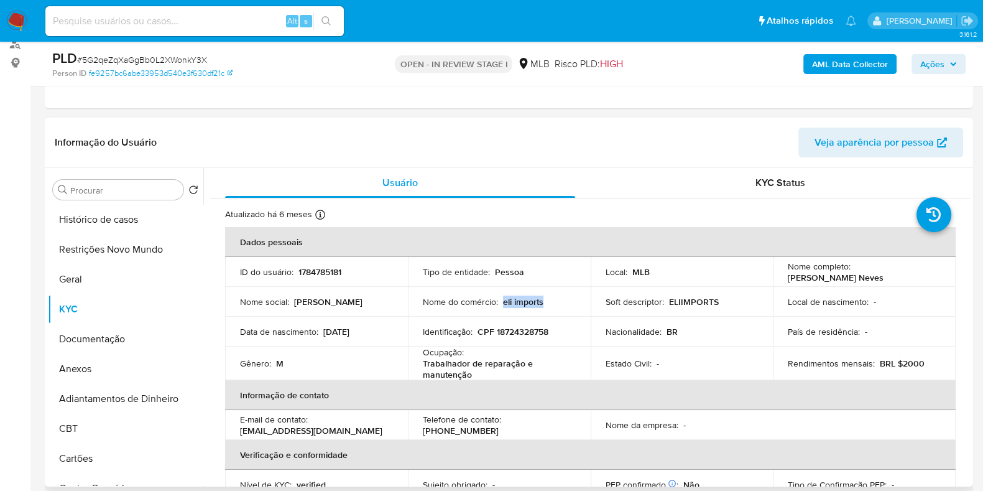
drag, startPoint x: 558, startPoint y: 300, endPoint x: 501, endPoint y: 296, distance: 57.3
click at [501, 296] on div "Nome do comércio : eli imports" at bounding box center [499, 301] width 153 height 11
click at [562, 299] on div "Nome do comércio : eli imports" at bounding box center [499, 301] width 153 height 11
drag, startPoint x: 550, startPoint y: 303, endPoint x: 502, endPoint y: 303, distance: 47.9
click at [502, 303] on div "Nome do comércio : eli imports" at bounding box center [499, 301] width 153 height 11
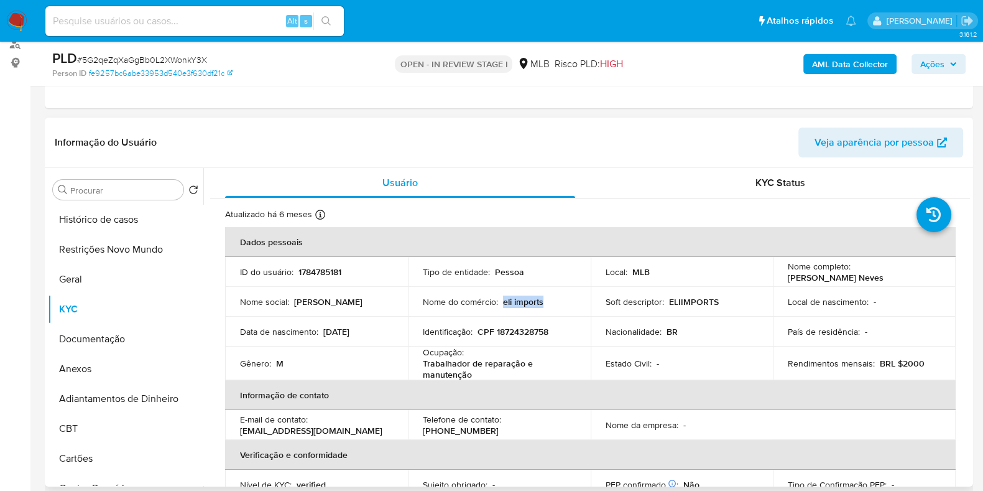
copy p "eli imports"
click at [920, 66] on span "Ações" at bounding box center [932, 64] width 24 height 20
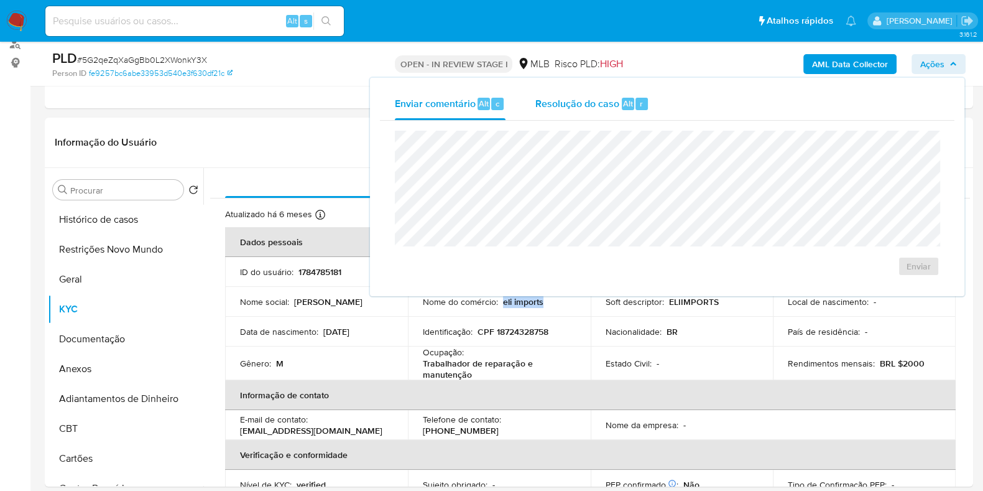
click at [593, 107] on span "Resolução do caso" at bounding box center [577, 103] width 84 height 14
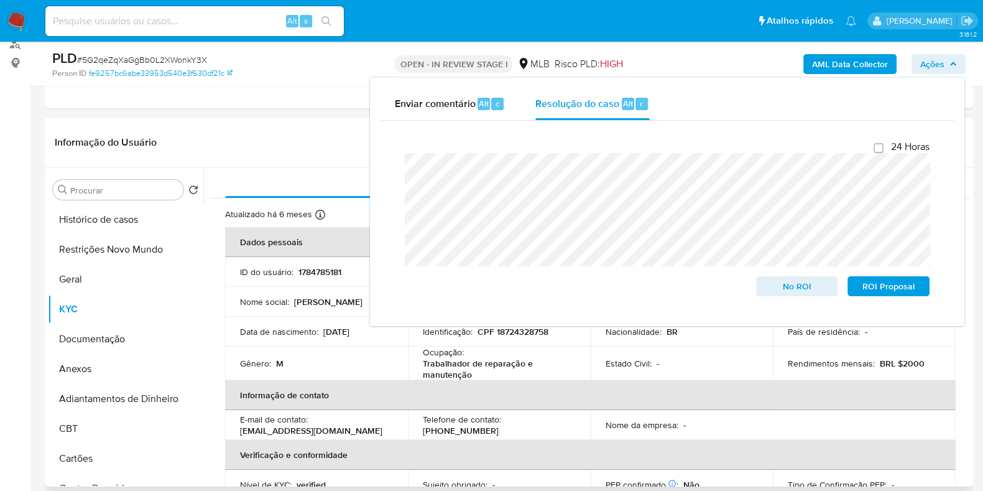
click at [289, 298] on p "Nome social :" at bounding box center [264, 301] width 49 height 11
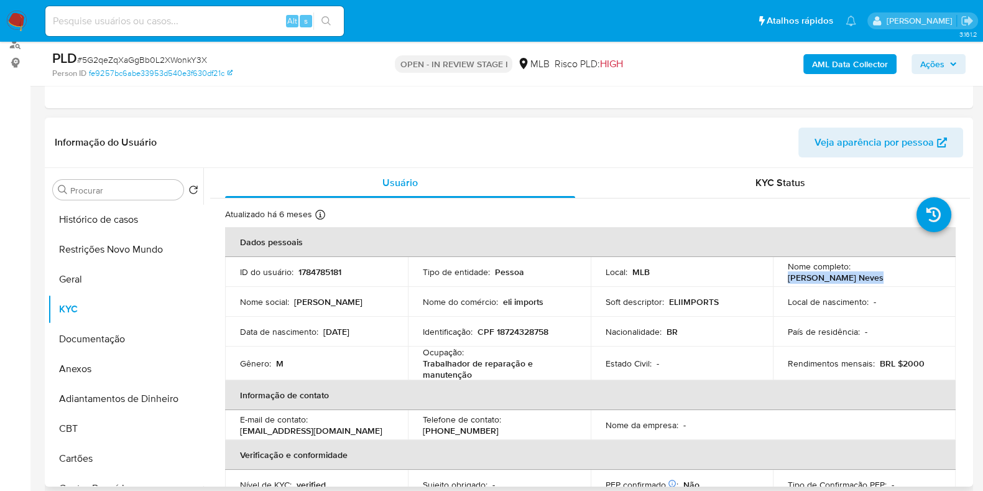
drag, startPoint x: 830, startPoint y: 279, endPoint x: 781, endPoint y: 284, distance: 48.7
click at [781, 284] on td "Nome completo : Andre Santana Neves" at bounding box center [864, 272] width 183 height 30
copy p "Andre Santana Neves"
click at [531, 329] on p "CPF 18724328758" at bounding box center [513, 331] width 71 height 11
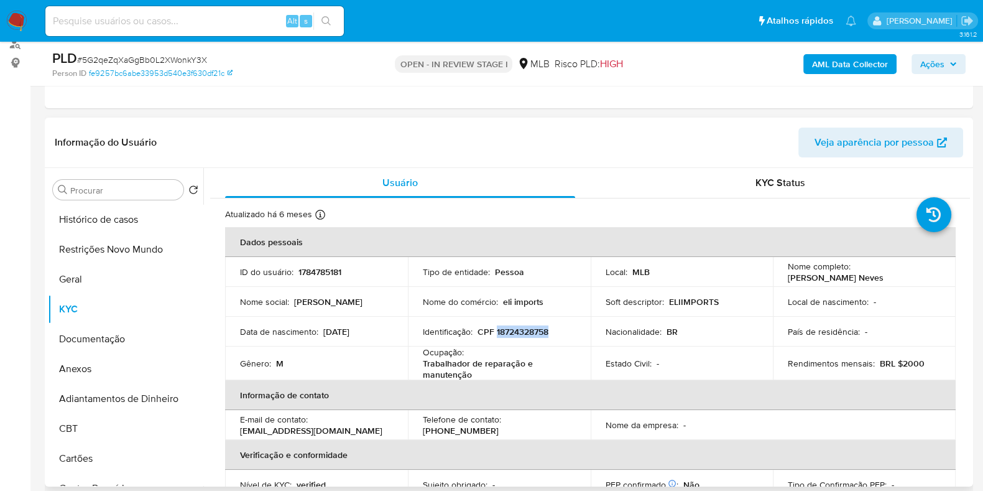
copy p "18724328758"
click at [96, 245] on button "Restrições Novo Mundo" at bounding box center [121, 249] width 146 height 30
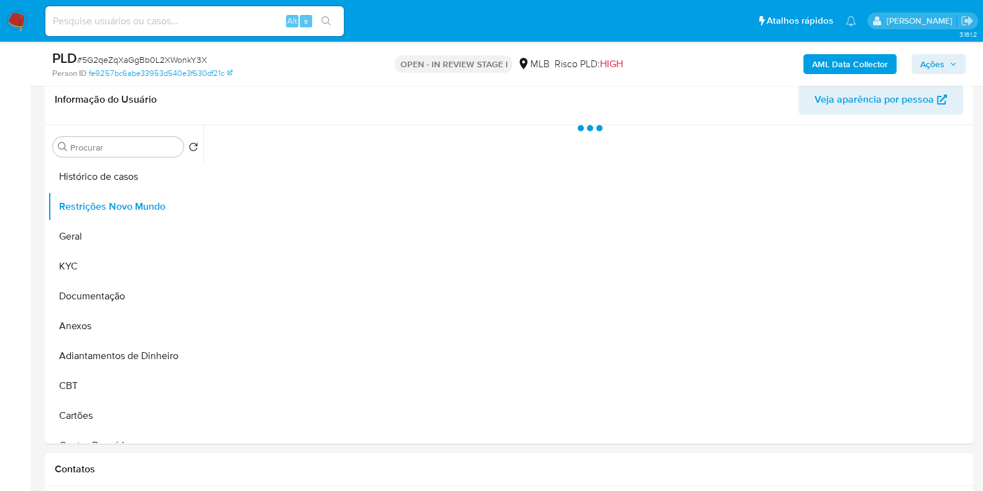
scroll to position [233, 0]
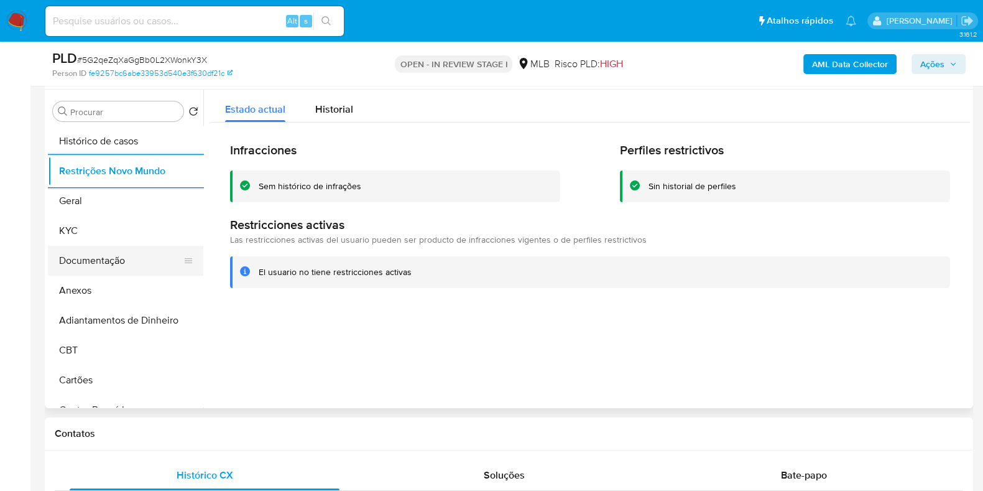
click at [109, 256] on button "Documentação" at bounding box center [121, 261] width 146 height 30
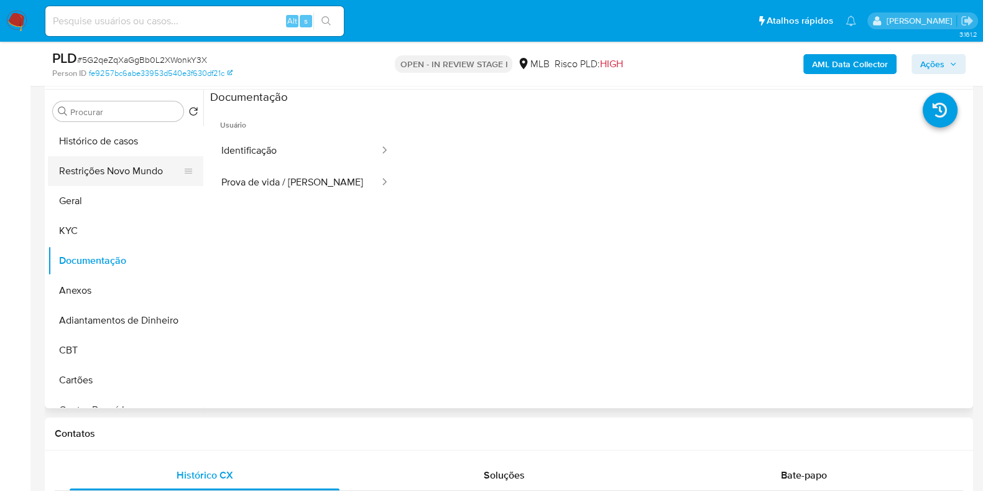
click at [127, 169] on button "Restrições Novo Mundo" at bounding box center [121, 171] width 146 height 30
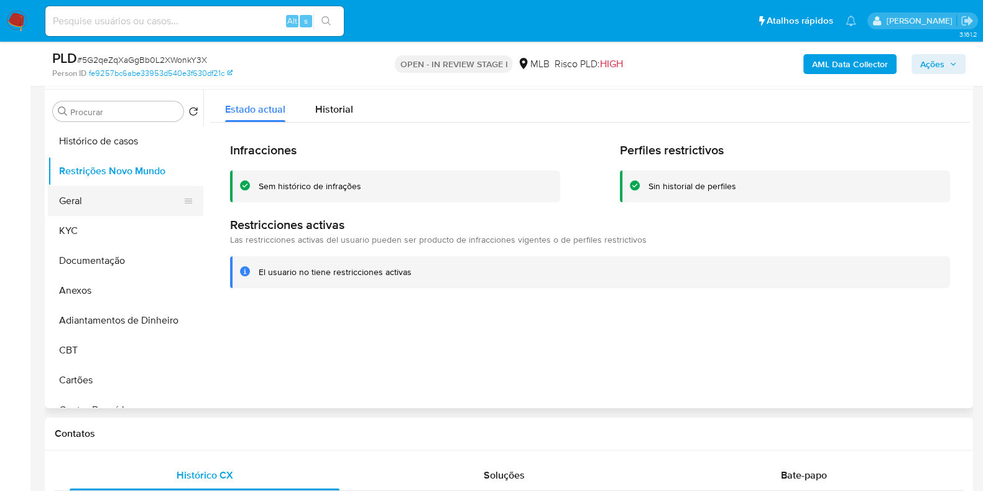
click at [96, 202] on button "Geral" at bounding box center [121, 201] width 146 height 30
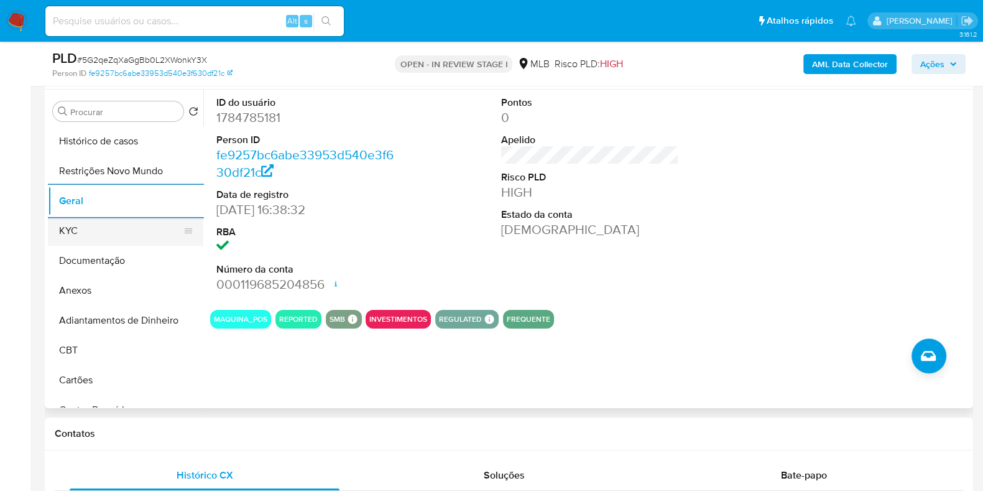
click at [115, 226] on button "KYC" at bounding box center [121, 231] width 146 height 30
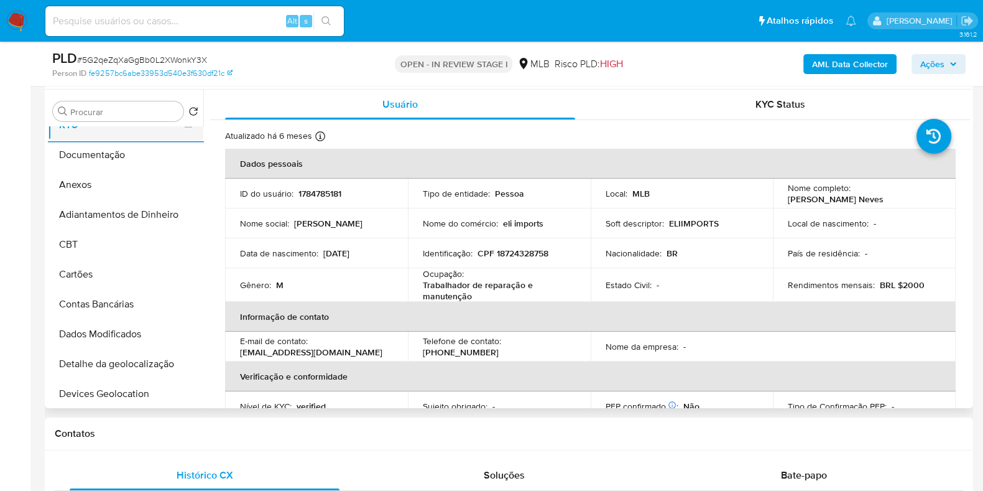
scroll to position [310, 0]
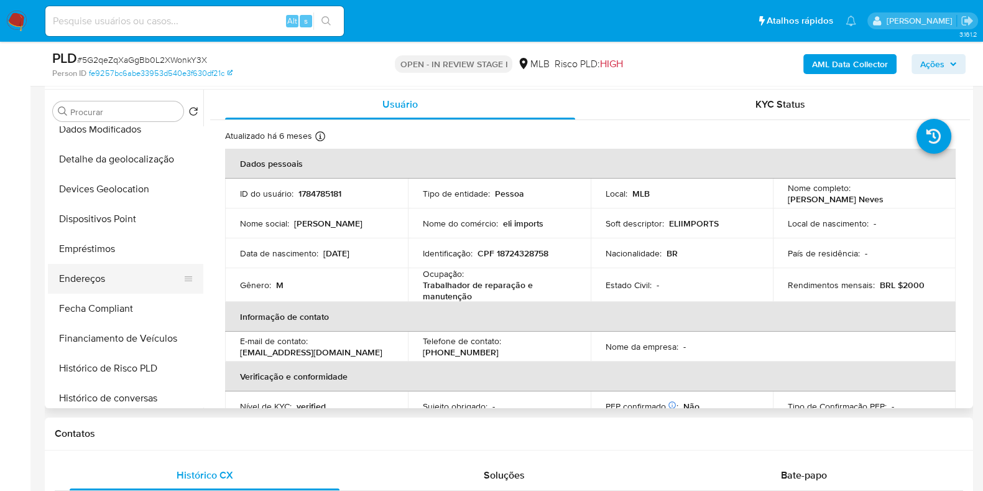
click at [82, 275] on button "Endereços" at bounding box center [121, 279] width 146 height 30
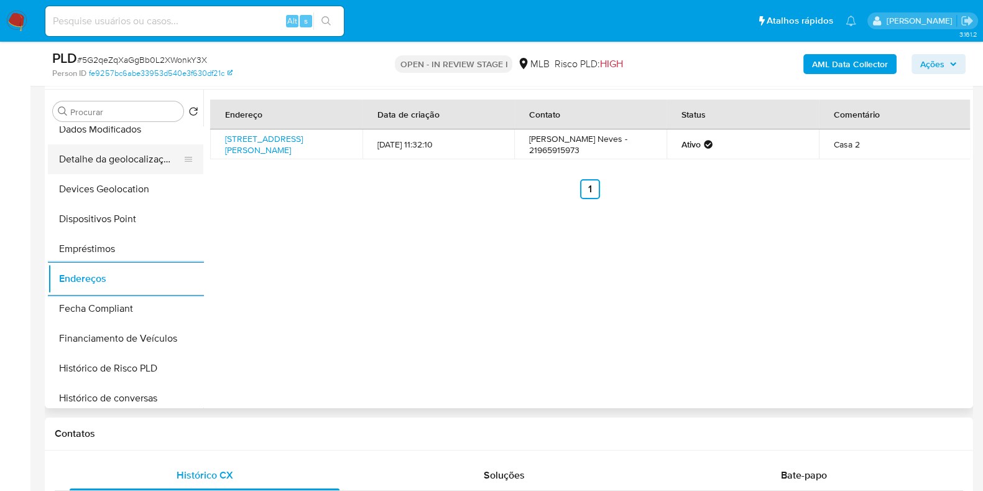
click at [115, 166] on button "Detalhe da geolocalização" at bounding box center [121, 159] width 146 height 30
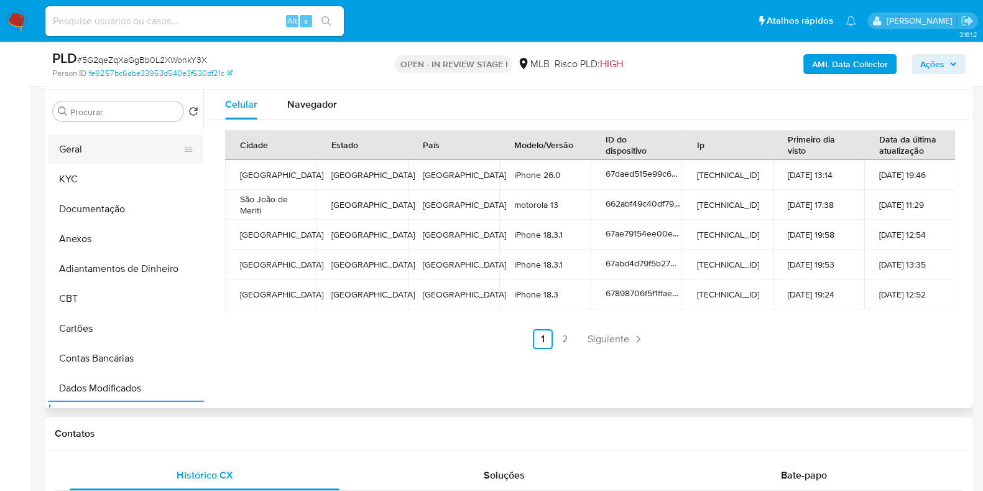
scroll to position [0, 0]
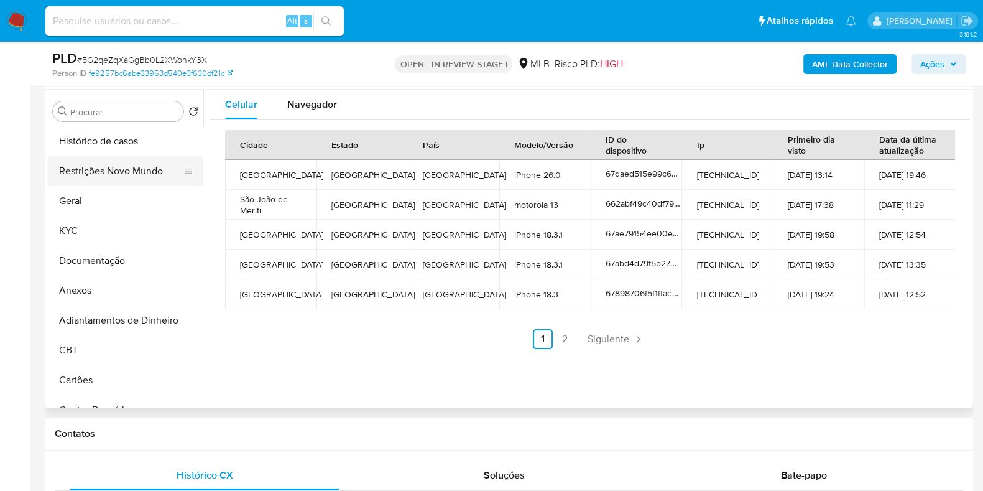
click at [121, 182] on button "Restrições Novo Mundo" at bounding box center [121, 171] width 146 height 30
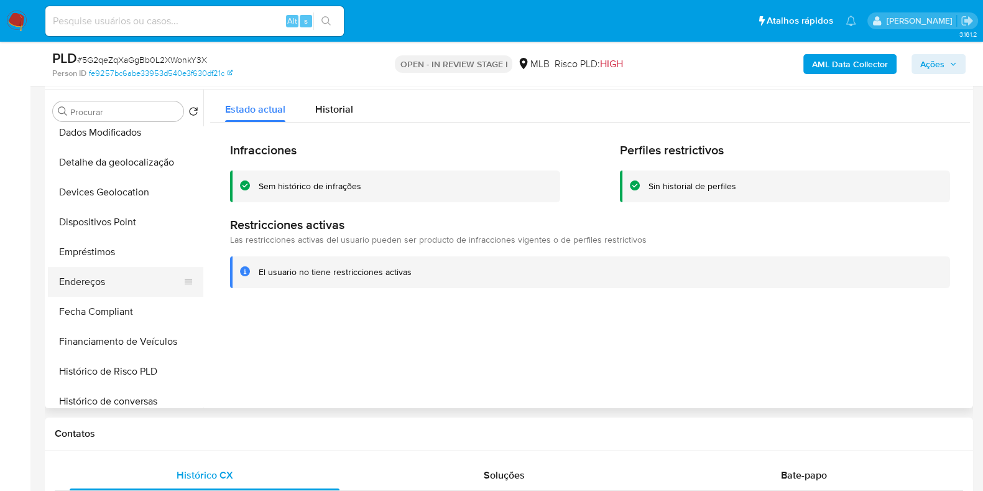
scroll to position [389, 0]
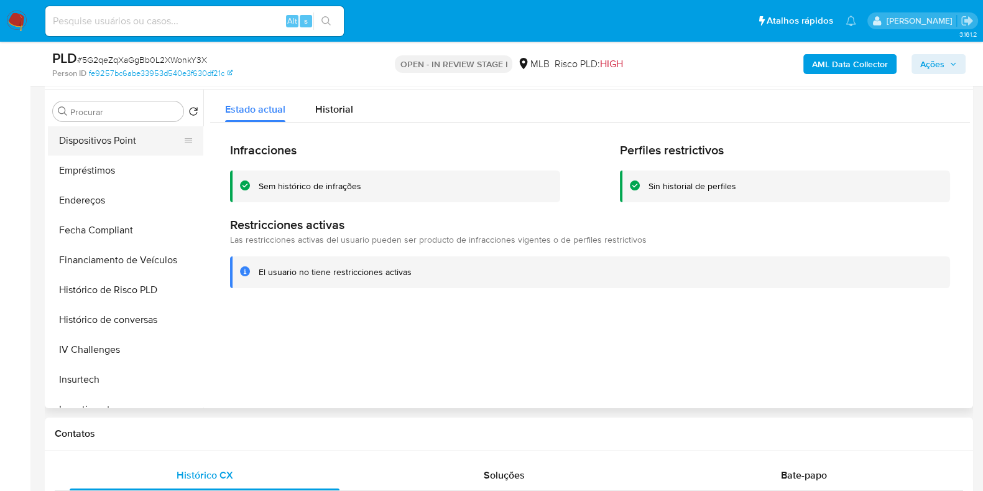
click at [131, 147] on button "Dispositivos Point" at bounding box center [121, 141] width 146 height 30
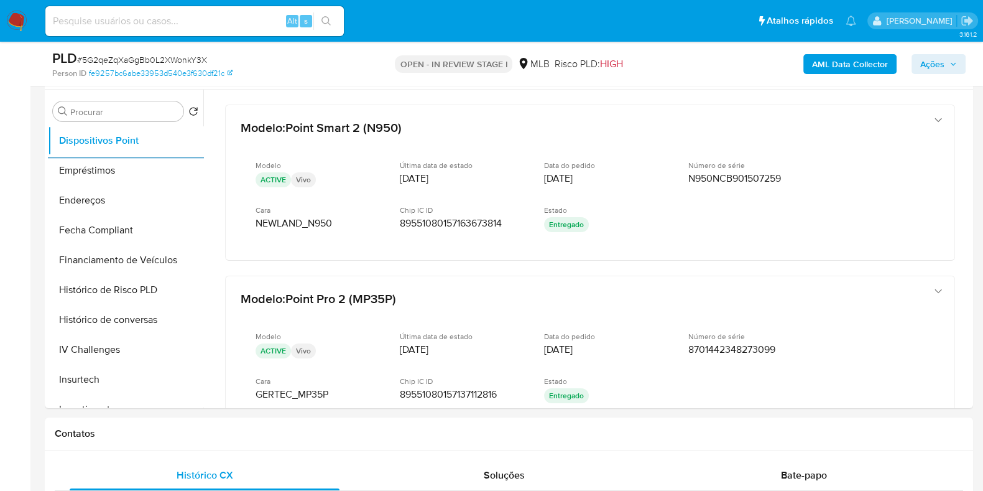
click at [830, 58] on b "AML Data Collector" at bounding box center [850, 64] width 76 height 20
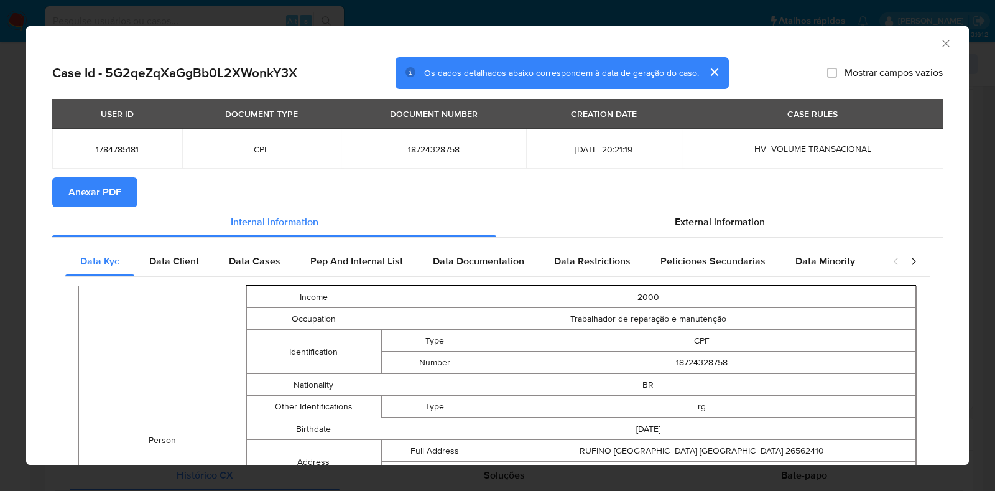
click at [106, 183] on span "Anexar PDF" at bounding box center [94, 191] width 53 height 27
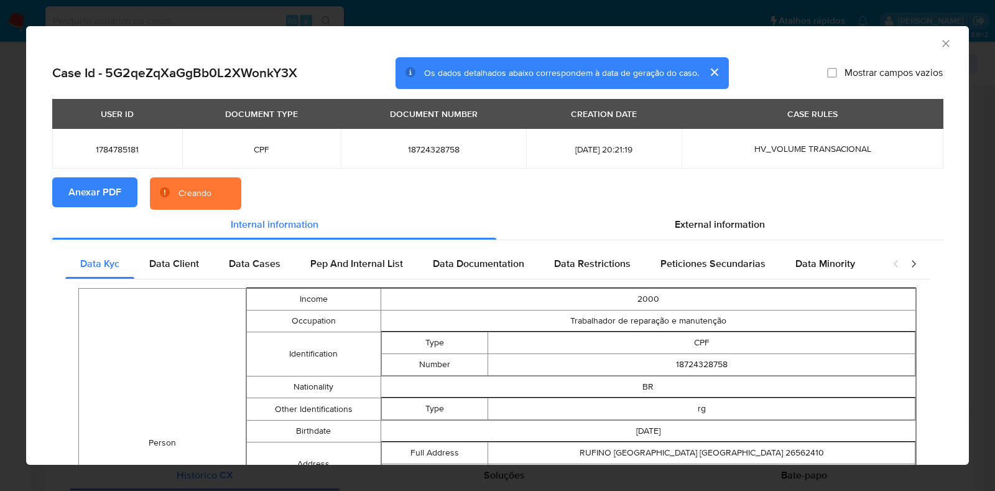
click at [28, 225] on div "Case Id - 5G2qeZqXaGgBb0L2XWonkY3X Os dados detalhados abaixo correspondem à da…" at bounding box center [497, 447] width 943 height 781
click at [27, 225] on div "Case Id - 5G2qeZqXaGgBb0L2XWonkY3X Os dados detalhados abaixo correspondem à da…" at bounding box center [497, 447] width 943 height 781
click at [6, 225] on div "AML Data Collector Case Id - 5G2qeZqXaGgBb0L2XWonkY3X Os dados detalhados abaix…" at bounding box center [497, 245] width 995 height 491
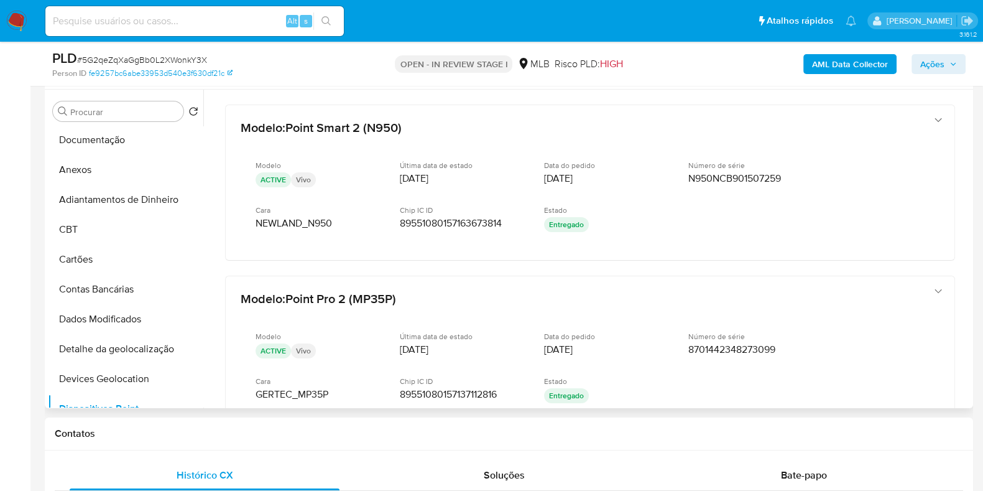
scroll to position [0, 0]
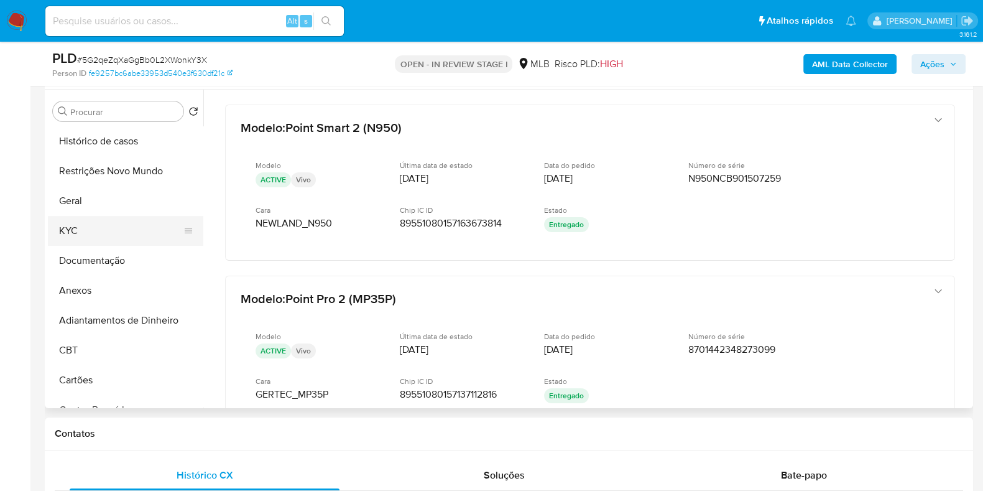
click at [109, 243] on button "KYC" at bounding box center [121, 231] width 146 height 30
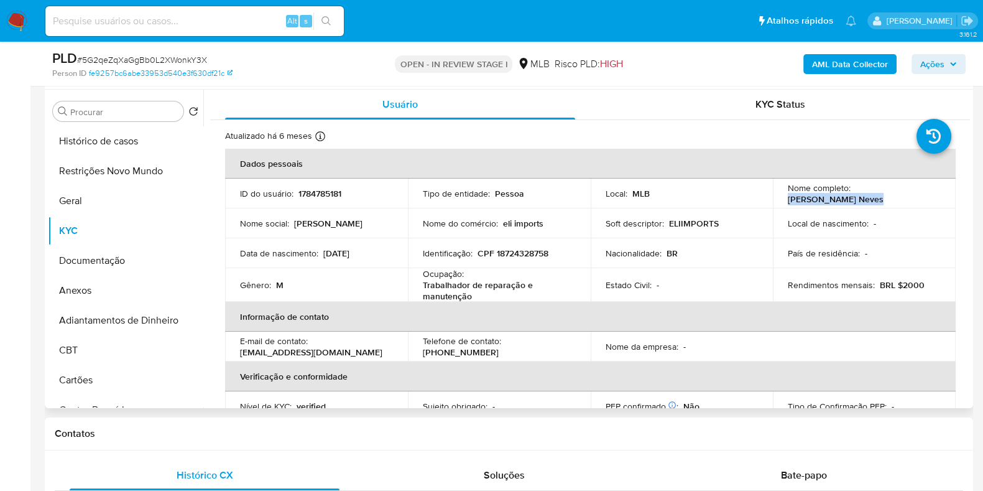
drag, startPoint x: 877, startPoint y: 202, endPoint x: 780, endPoint y: 197, distance: 97.1
click at [780, 197] on td "Nome completo : Andre Santana Neves" at bounding box center [864, 193] width 183 height 30
copy p "Andre Santana Neves"
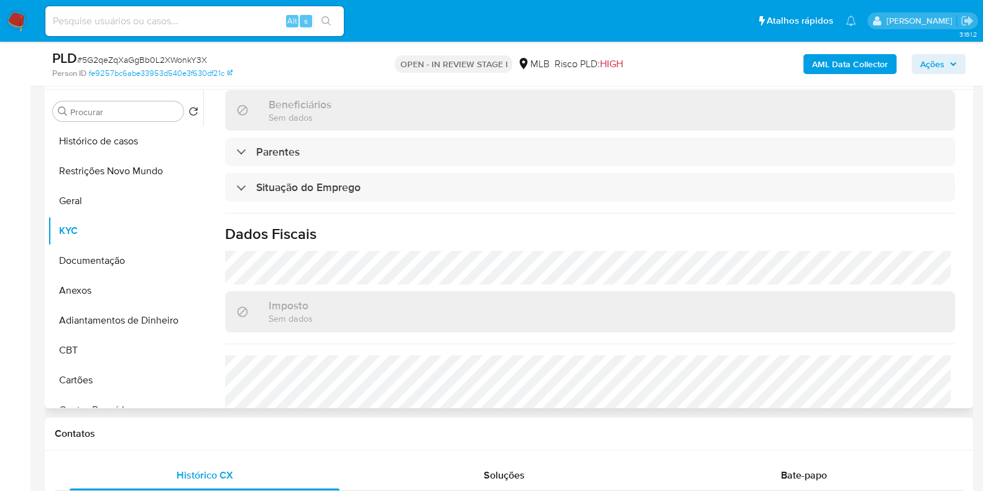
scroll to position [544, 0]
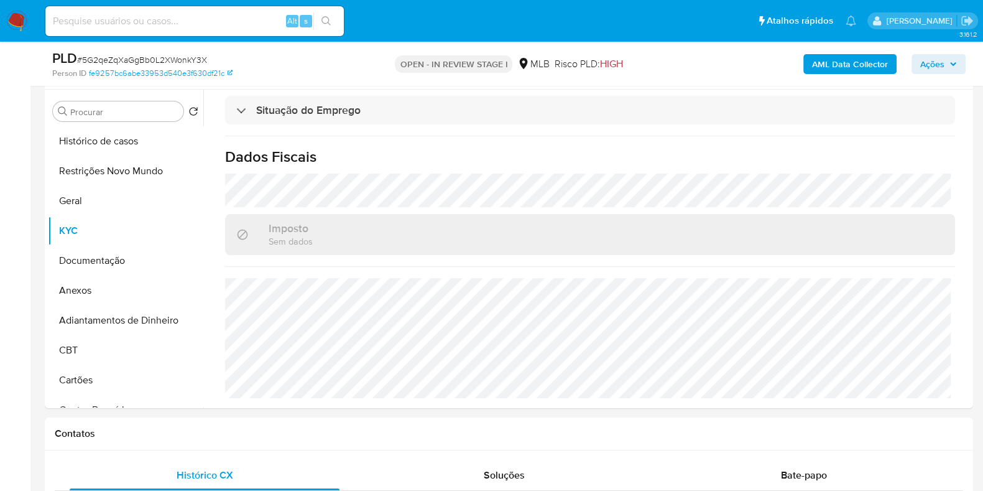
click at [940, 63] on span "Ações" at bounding box center [932, 64] width 24 height 20
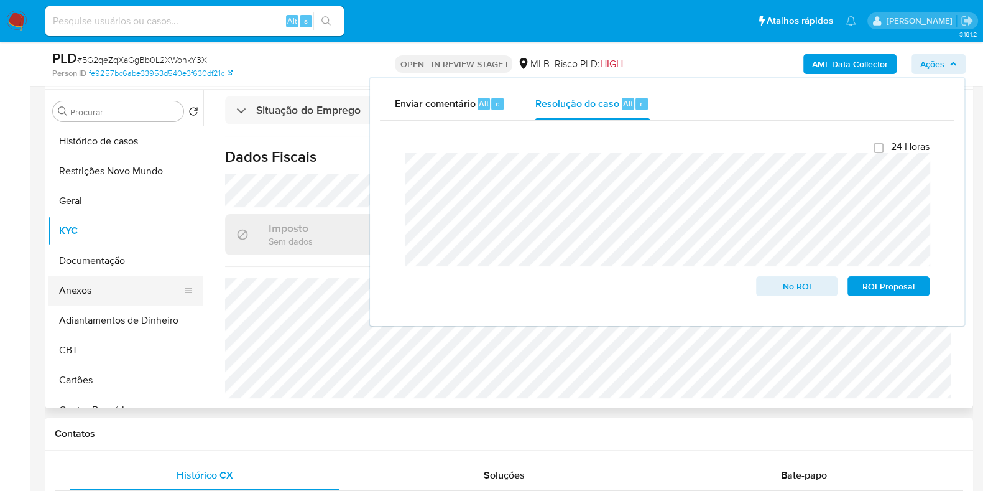
click at [81, 284] on button "Anexos" at bounding box center [121, 291] width 146 height 30
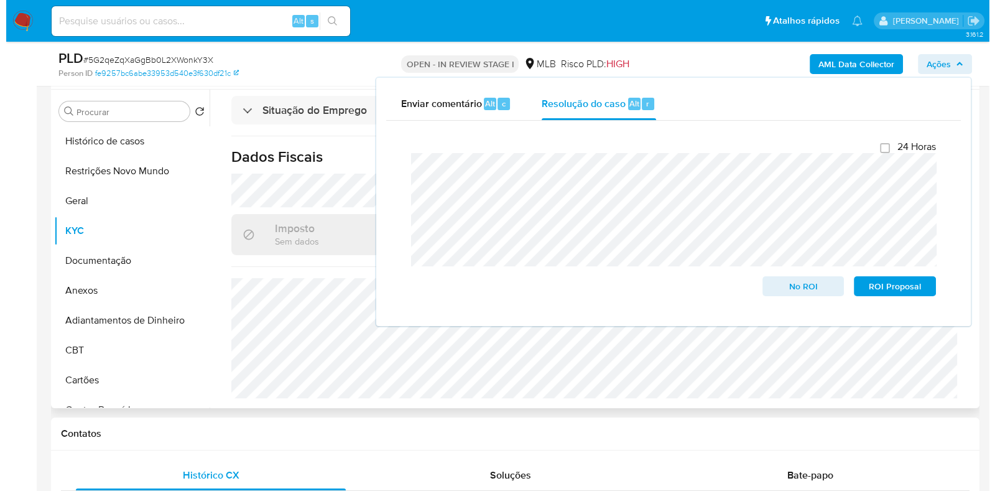
scroll to position [0, 0]
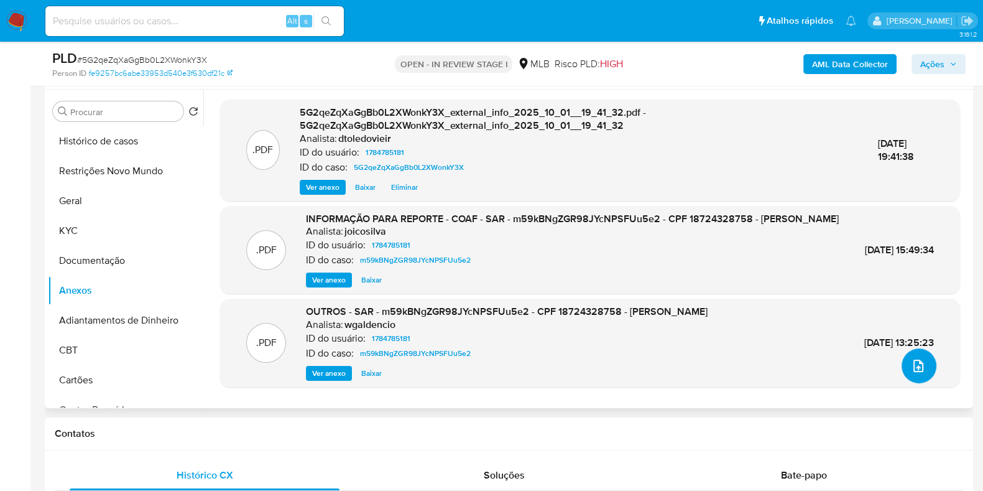
click at [920, 363] on icon "upload-file" at bounding box center [918, 365] width 15 height 15
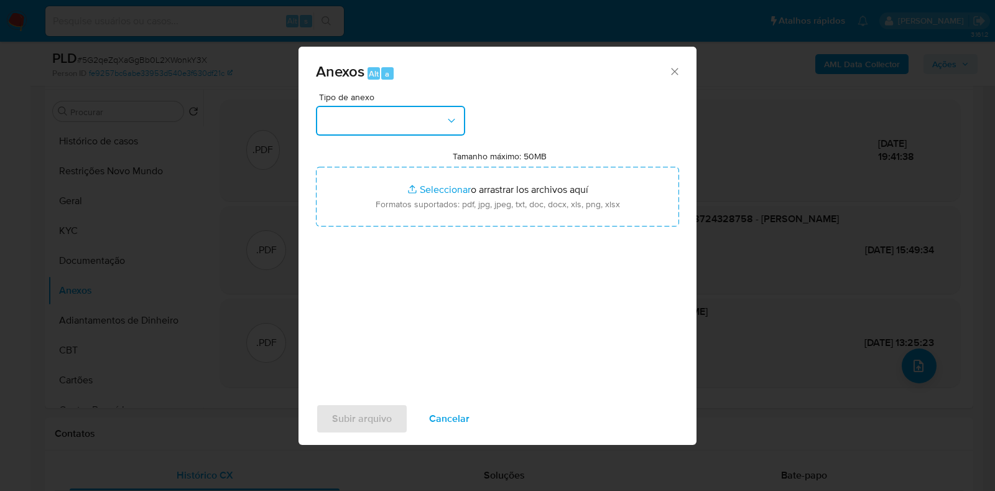
click at [384, 124] on button "button" at bounding box center [390, 121] width 149 height 30
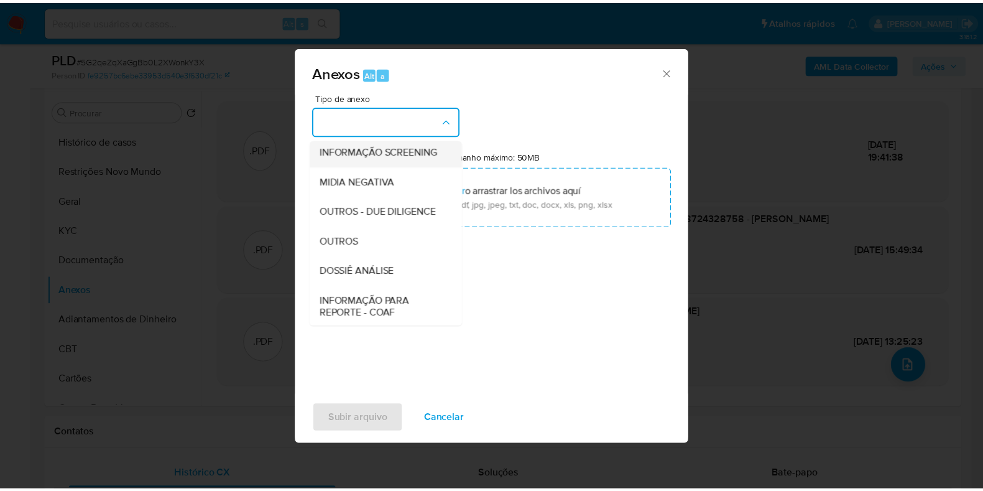
scroll to position [192, 0]
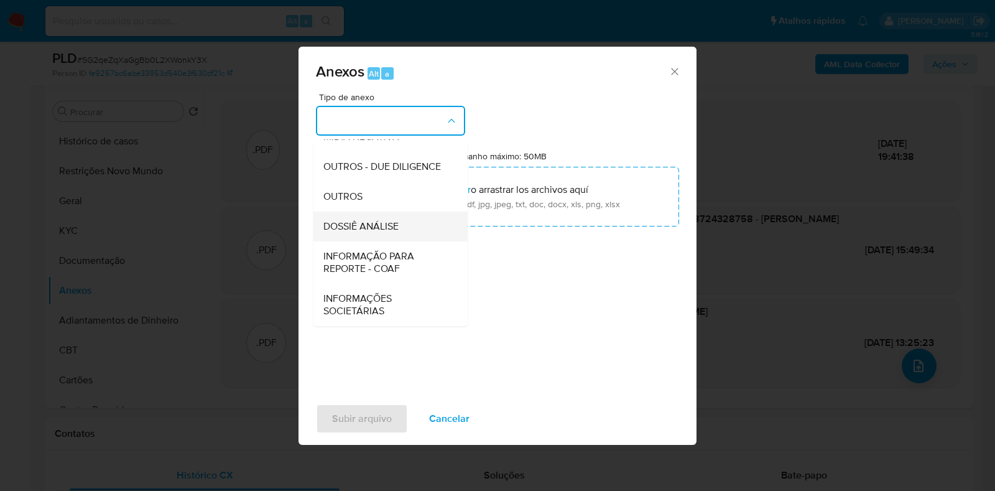
click at [391, 211] on div "DOSSIÊ ANÁLISE" at bounding box center [386, 226] width 127 height 30
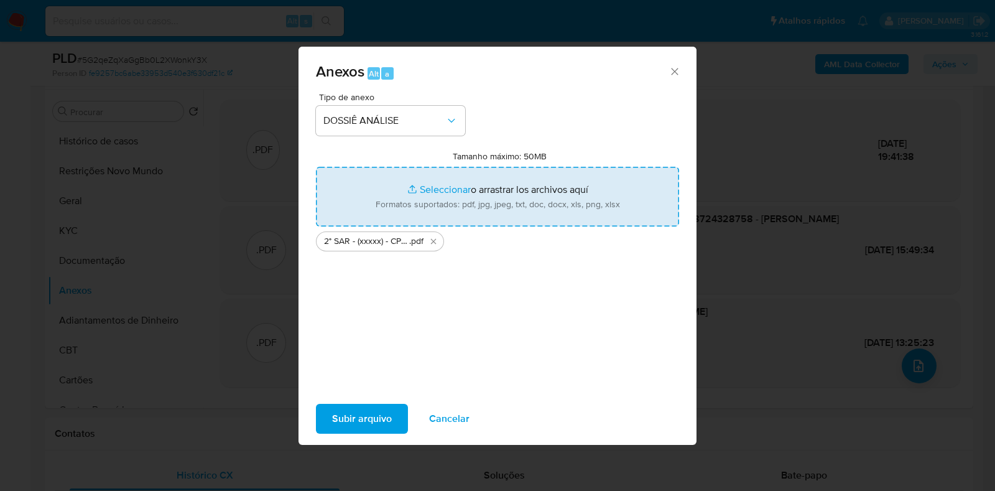
type input "C:\fakepath\Mulan 1784785181_2025_10_01_08_46_21.xlsx"
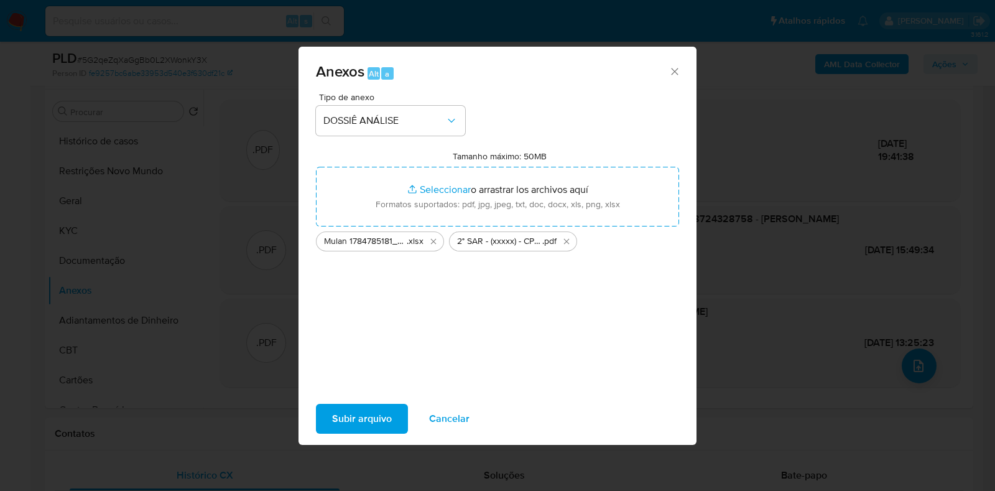
click at [359, 412] on span "Subir arquivo" at bounding box center [362, 418] width 60 height 27
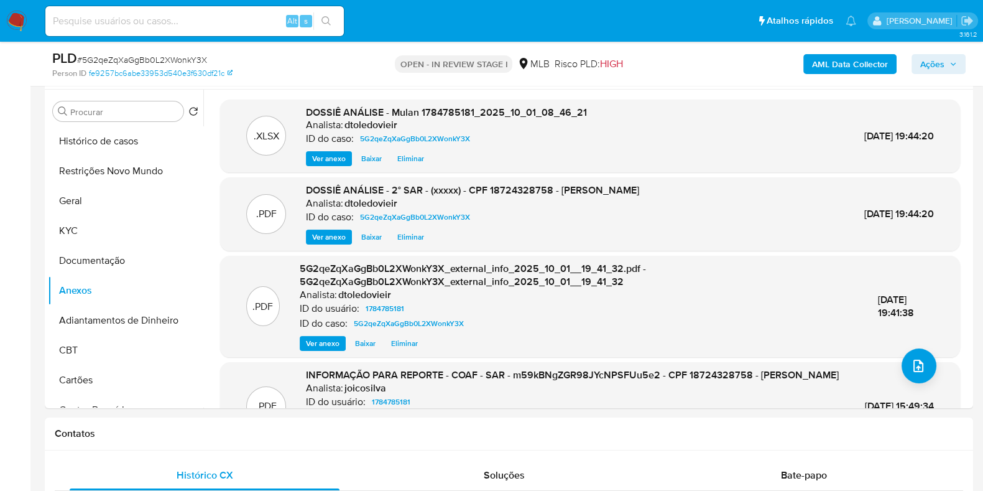
click at [932, 69] on span "Ações" at bounding box center [932, 64] width 24 height 20
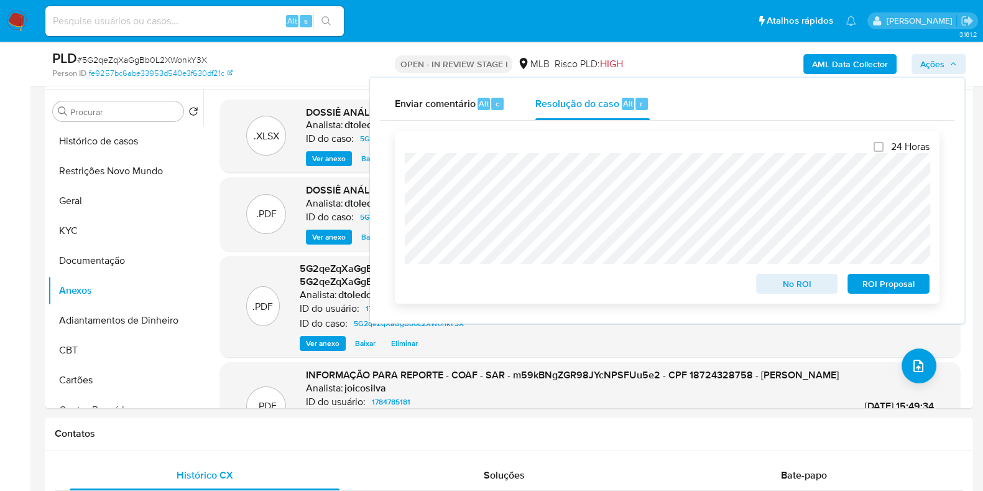
click at [879, 280] on span "ROI Proposal" at bounding box center [888, 283] width 65 height 17
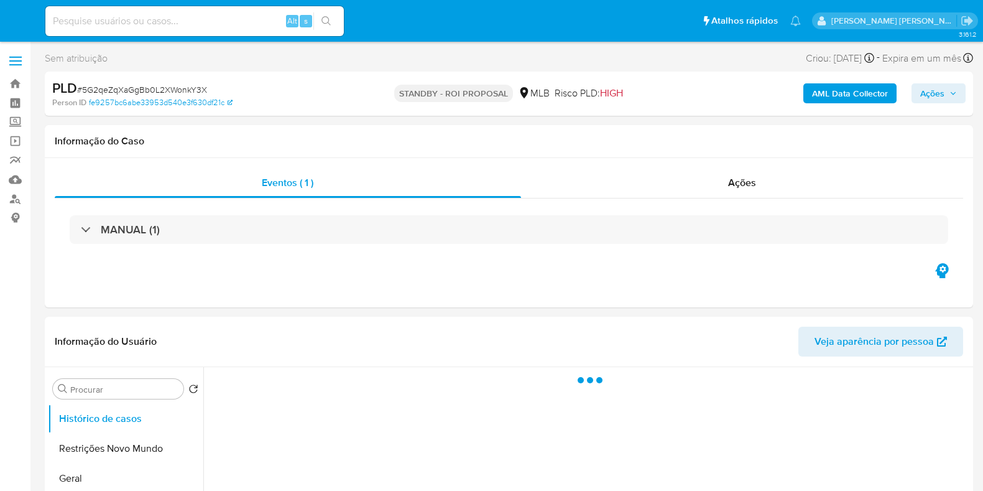
select select "10"
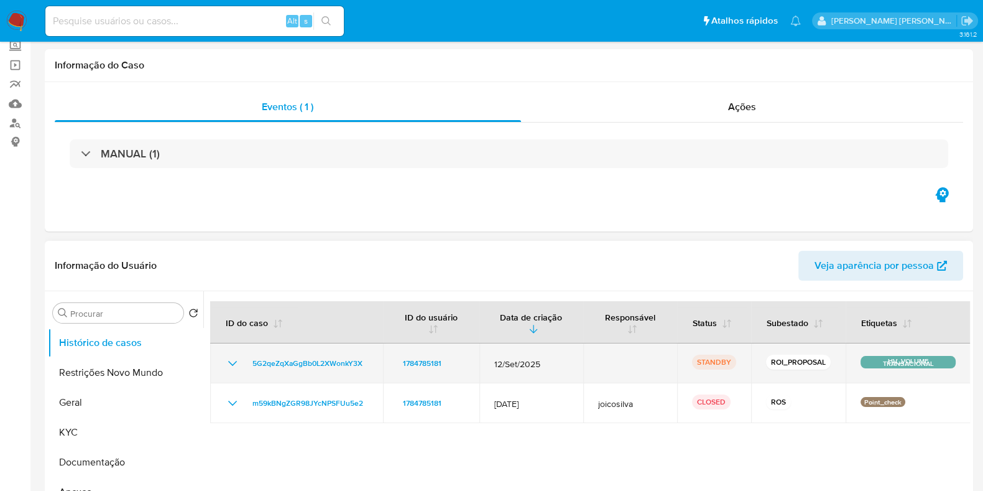
scroll to position [155, 0]
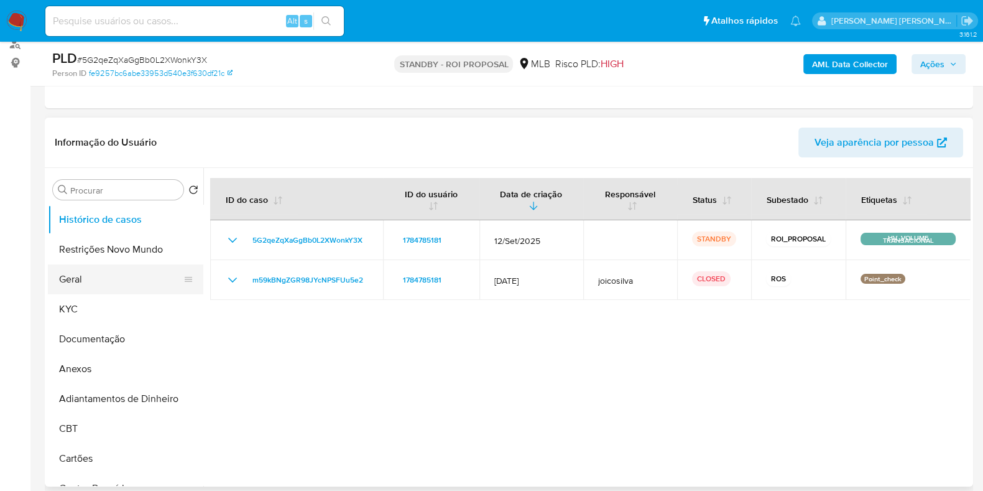
click at [90, 272] on button "Geral" at bounding box center [121, 279] width 146 height 30
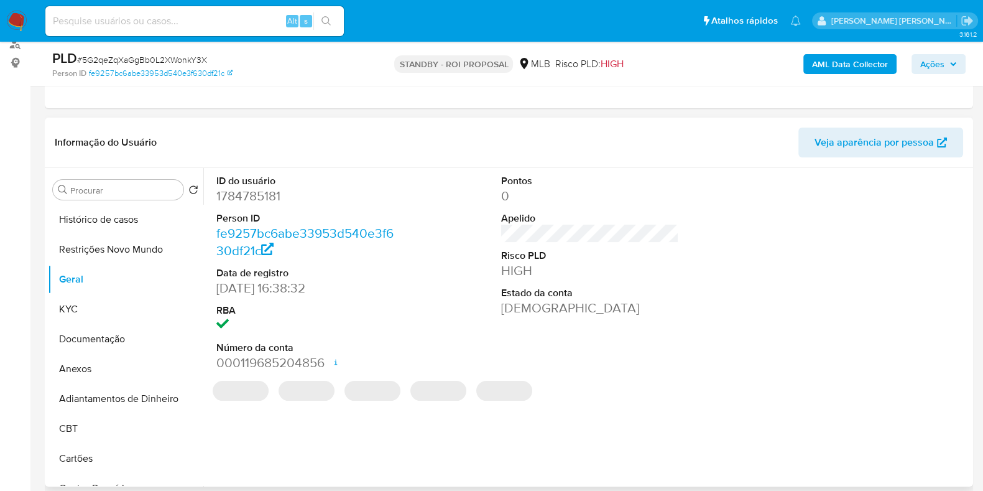
click at [256, 197] on dd "1784785181" at bounding box center [305, 195] width 178 height 17
copy dd "1784785181"
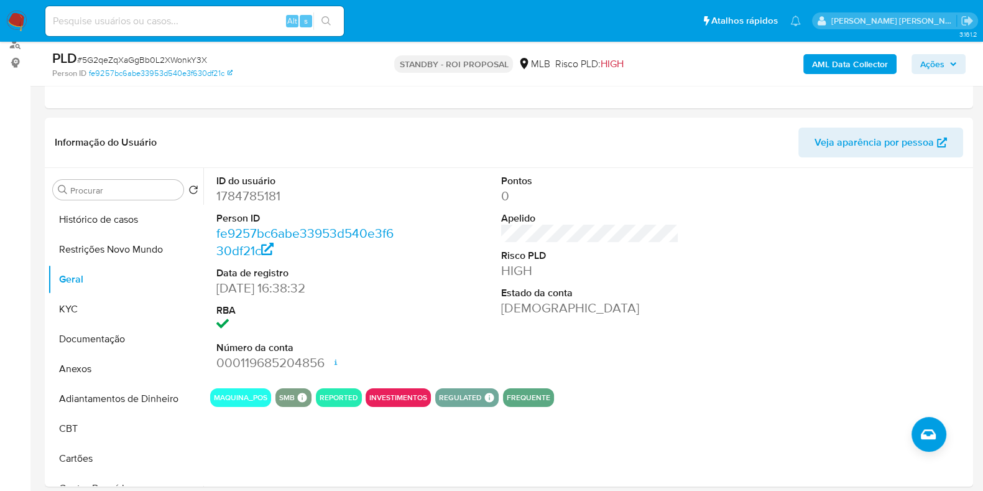
click at [157, 19] on input at bounding box center [194, 21] width 299 height 16
paste input "393057623"
type input "393057623"
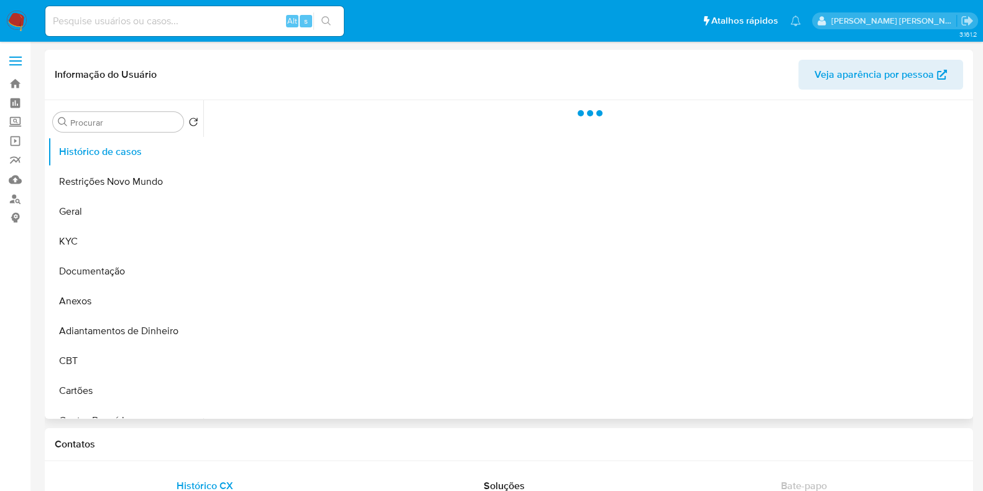
select select "10"
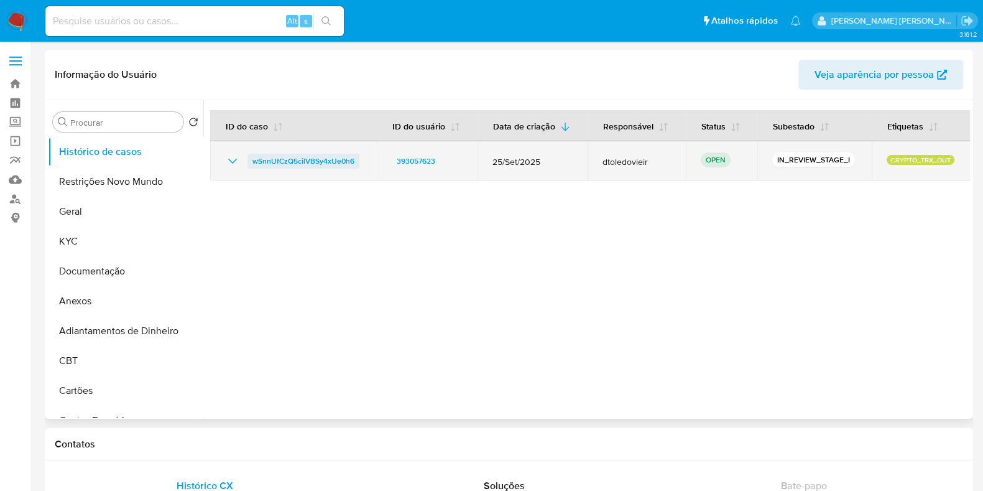
click at [297, 165] on span "wSnnUfCzQ5cilVBSy4xUe0h6" at bounding box center [304, 161] width 102 height 15
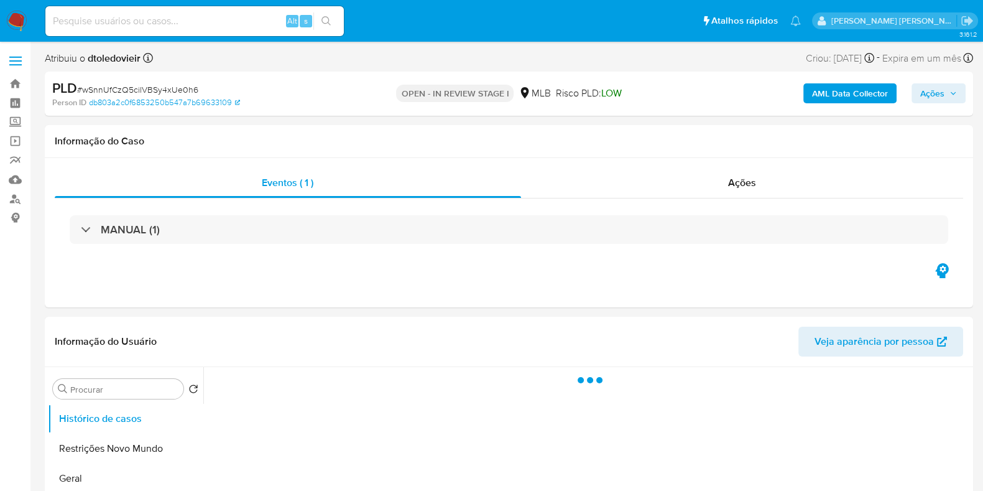
select select "10"
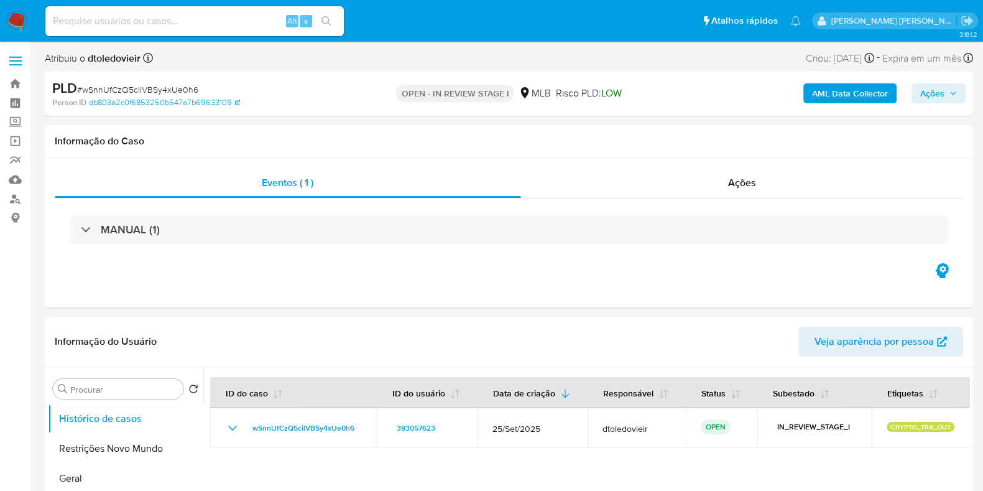
click at [196, 19] on input at bounding box center [194, 21] width 299 height 16
paste input "1391884239"
type input "1391884239"
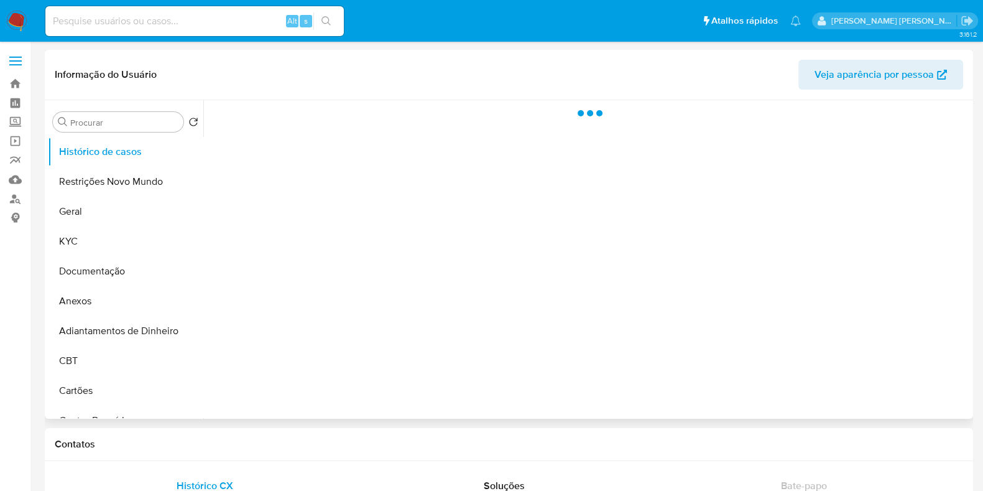
select select "10"
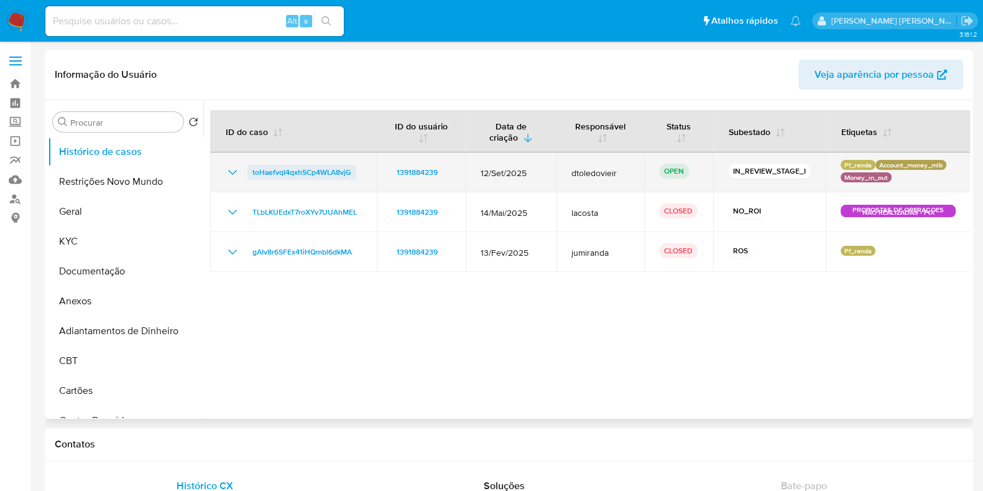
click at [341, 165] on span "toHaefvqI4qxhSCp4WLA8vjG" at bounding box center [302, 172] width 99 height 15
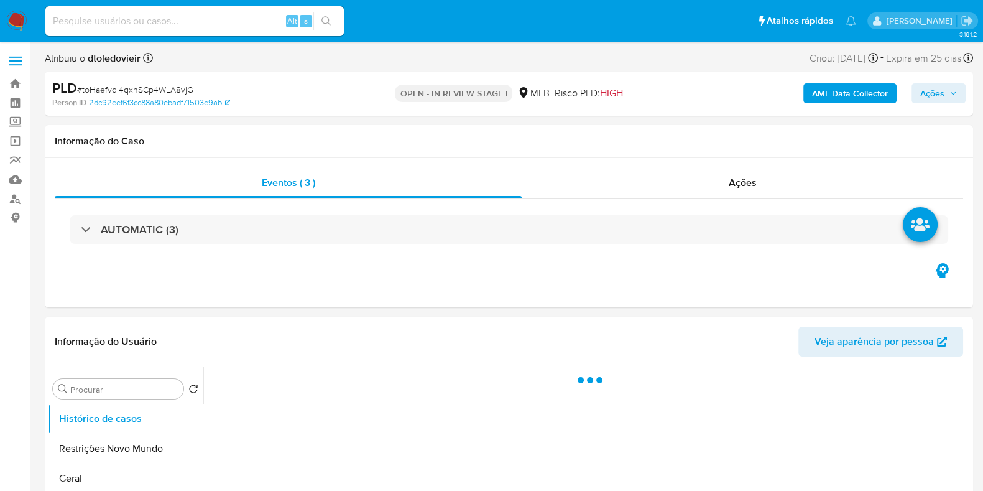
select select "10"
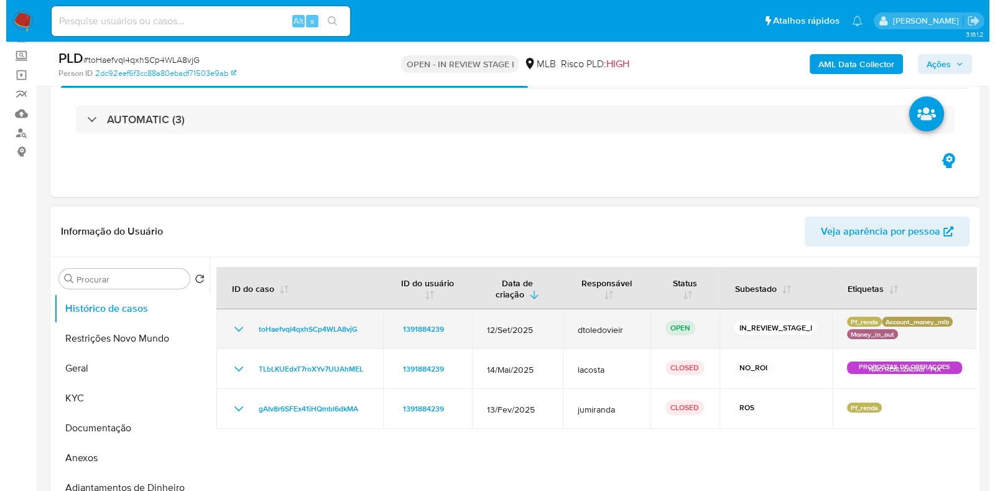
scroll to position [155, 0]
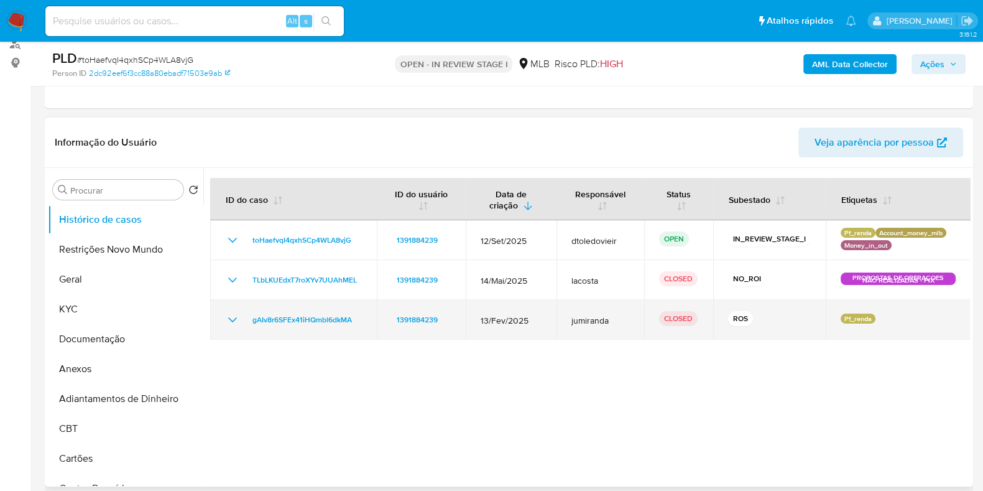
drag, startPoint x: 536, startPoint y: 320, endPoint x: 482, endPoint y: 320, distance: 54.1
click at [485, 320] on span "13/Fev/2025" at bounding box center [511, 320] width 61 height 11
click at [228, 320] on icon "Mostrar/Ocultar" at bounding box center [232, 319] width 15 height 15
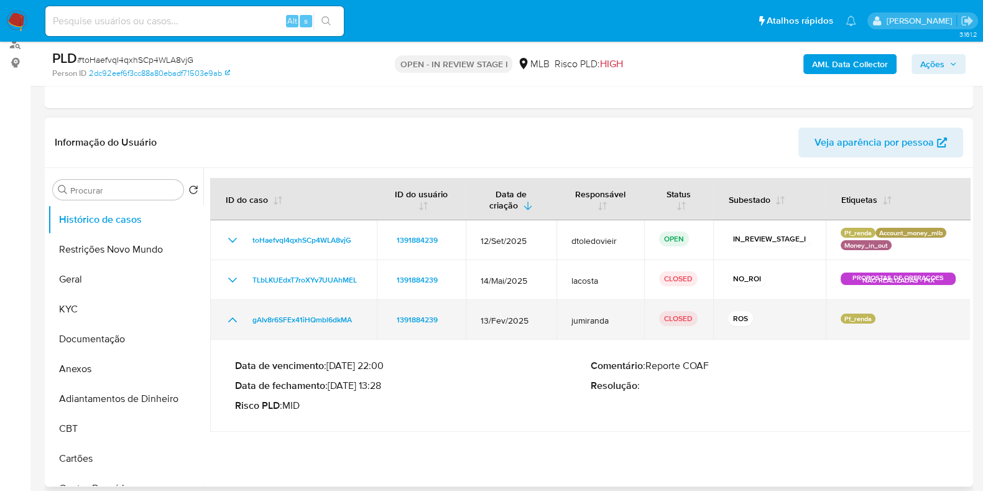
click at [228, 320] on icon "Mostrar/Ocultar" at bounding box center [232, 319] width 15 height 15
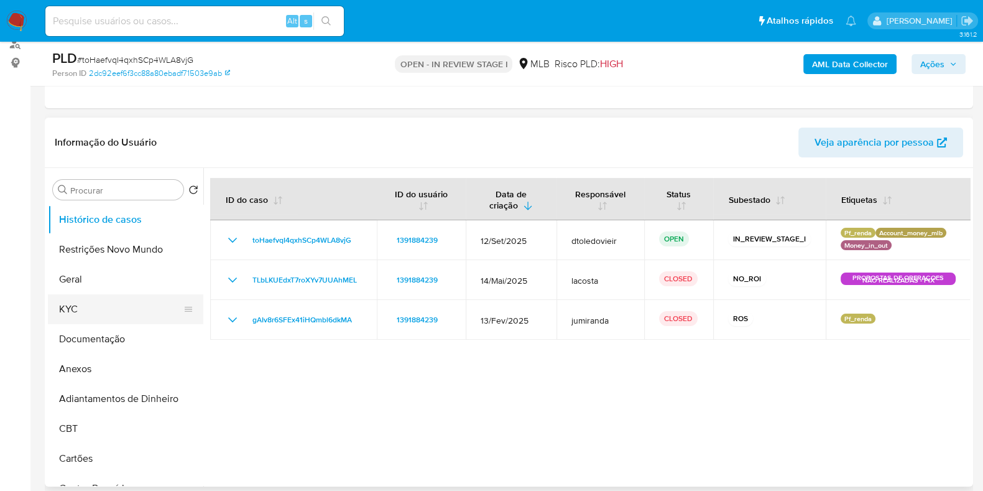
click at [138, 314] on button "KYC" at bounding box center [121, 309] width 146 height 30
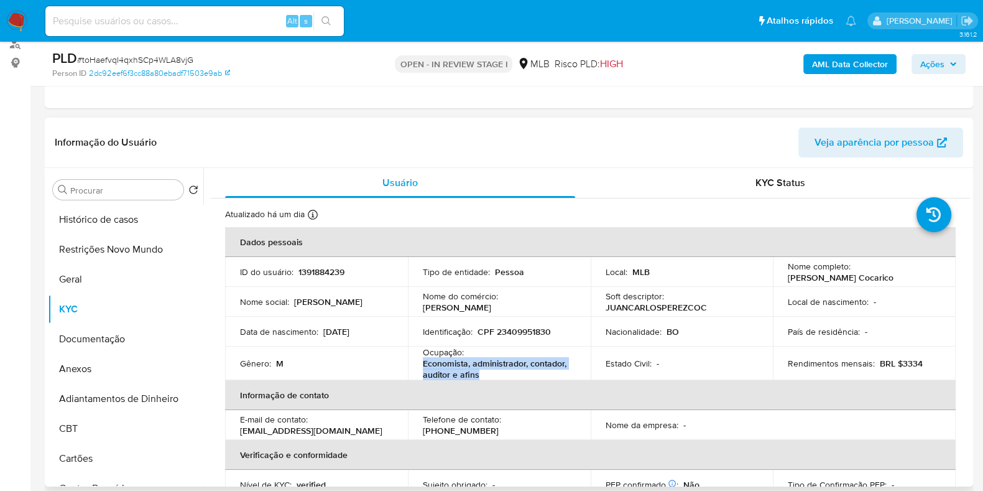
drag, startPoint x: 476, startPoint y: 371, endPoint x: 417, endPoint y: 363, distance: 59.6
click at [417, 363] on td "Ocupação : Economista, administrador, contador, auditor e afins" at bounding box center [499, 363] width 183 height 34
copy p "Economista, administrador, contador, auditor e afins"
click at [106, 332] on button "Documentação" at bounding box center [121, 339] width 146 height 30
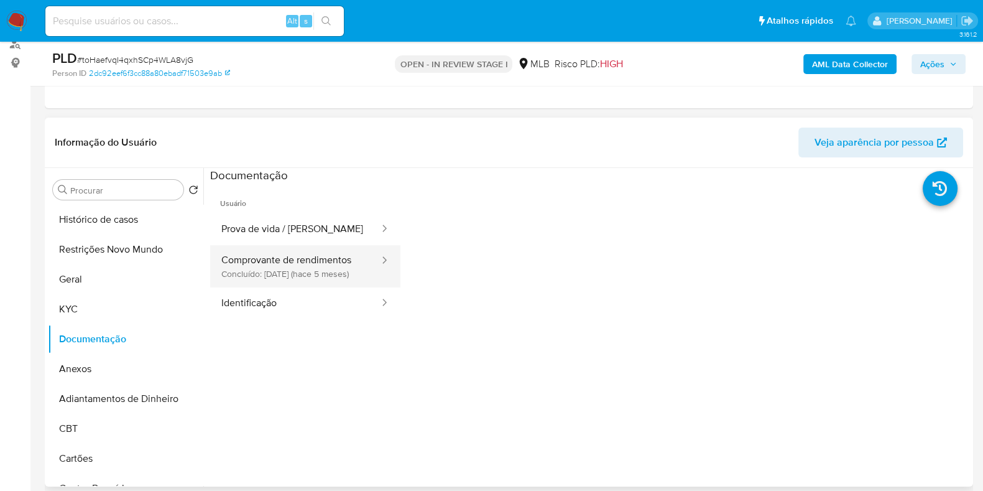
click at [335, 284] on button "Comprovante de rendimentos Concluído: 19/04/2025 (hace 5 meses)" at bounding box center [295, 266] width 170 height 42
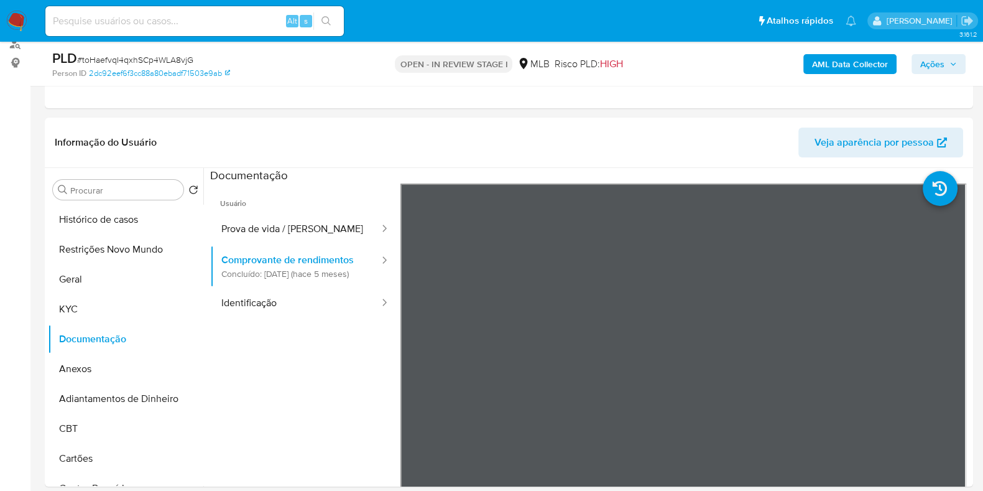
click at [886, 71] on b "AML Data Collector" at bounding box center [850, 64] width 76 height 20
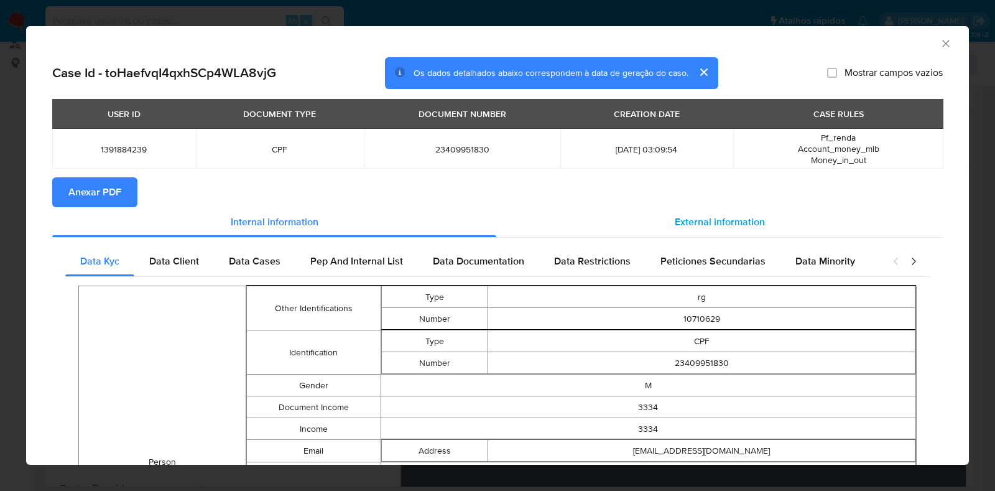
click at [704, 210] on div "External information" at bounding box center [719, 222] width 447 height 30
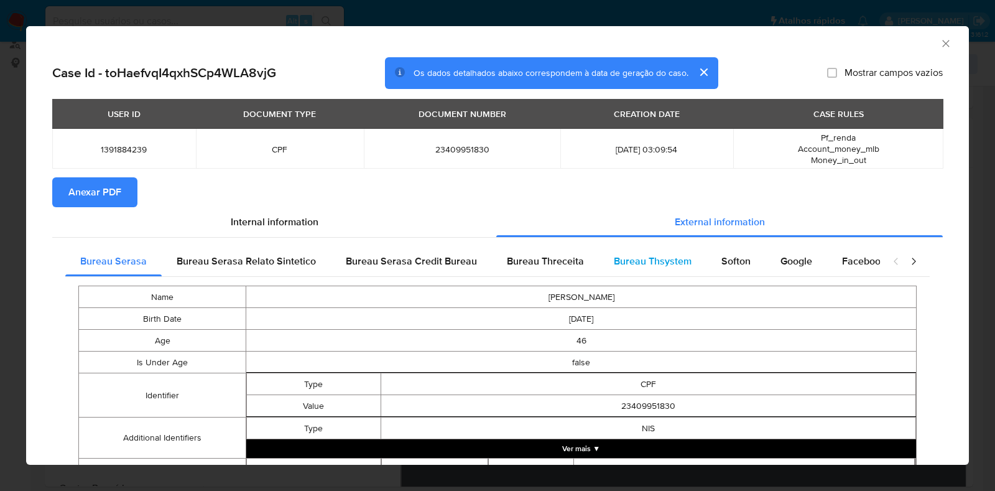
click at [599, 267] on div "Bureau Thsystem" at bounding box center [653, 261] width 108 height 30
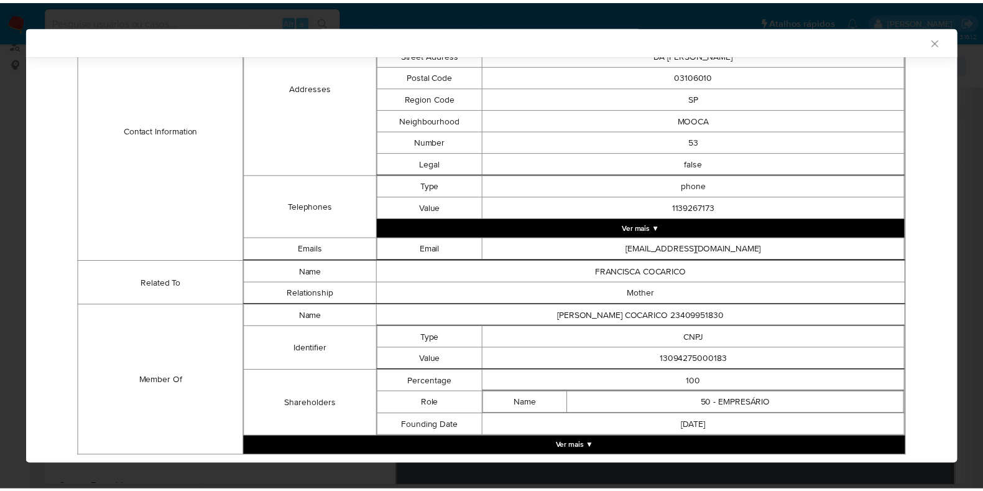
scroll to position [476, 0]
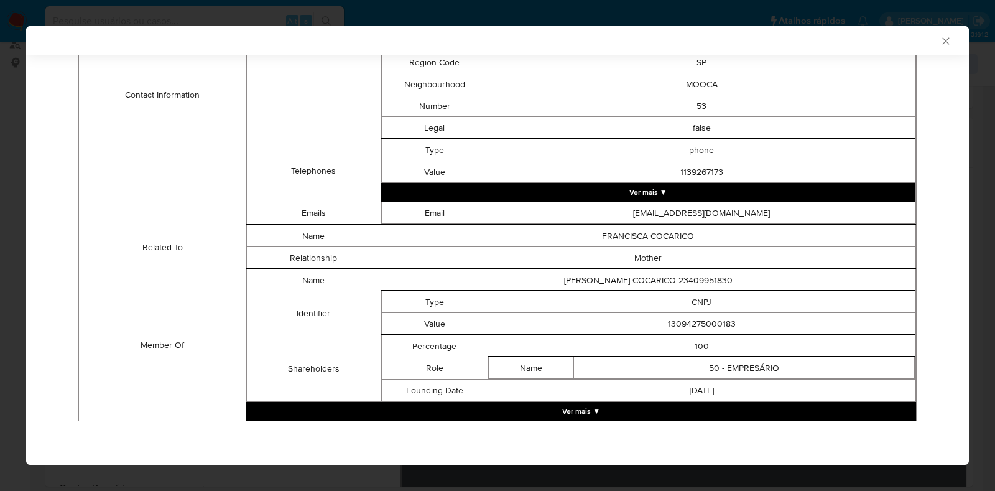
click at [703, 315] on td "13094275000183" at bounding box center [701, 324] width 427 height 22
copy td "13094275000183"
click at [925, 44] on div "AML Data Collector" at bounding box center [487, 40] width 905 height 11
click at [942, 42] on icon "Fechar a janela" at bounding box center [945, 40] width 7 height 7
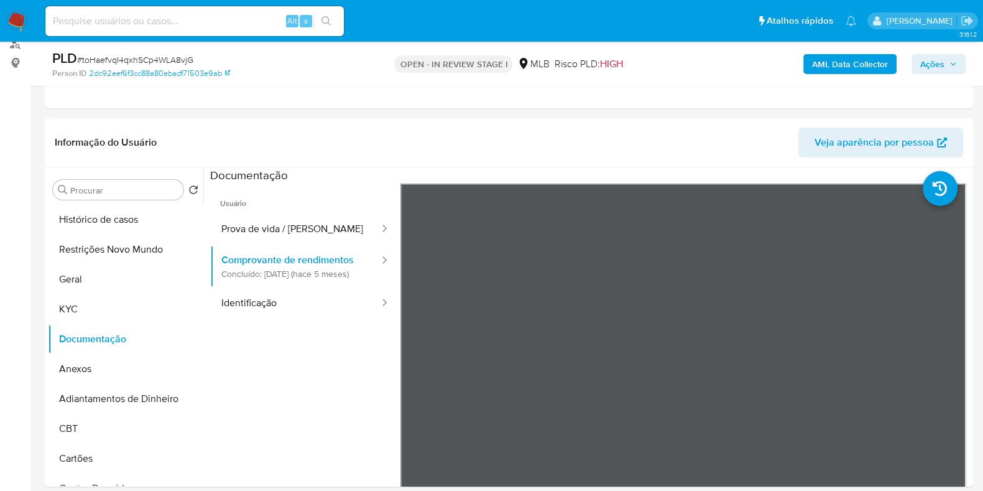
click at [948, 65] on span "Ações" at bounding box center [938, 63] width 37 height 17
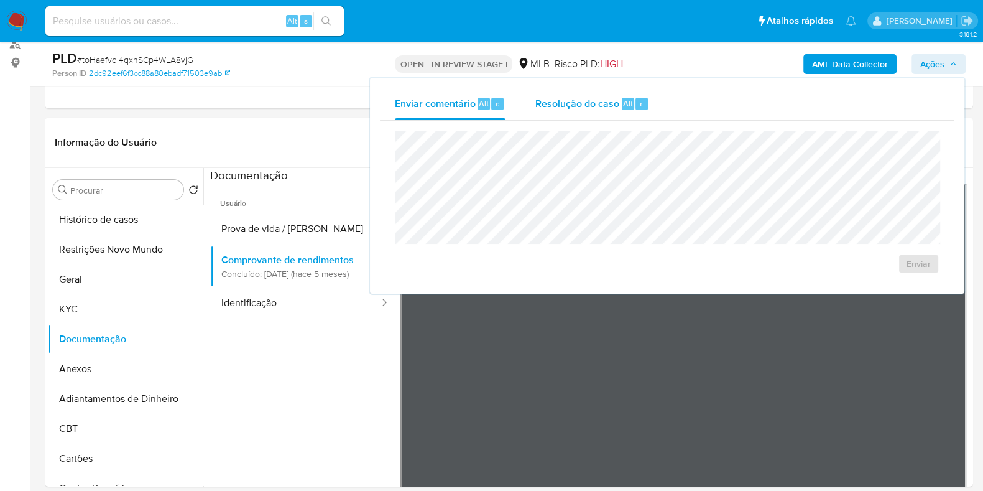
click at [590, 117] on div "Resolução do caso Alt r" at bounding box center [592, 104] width 114 height 32
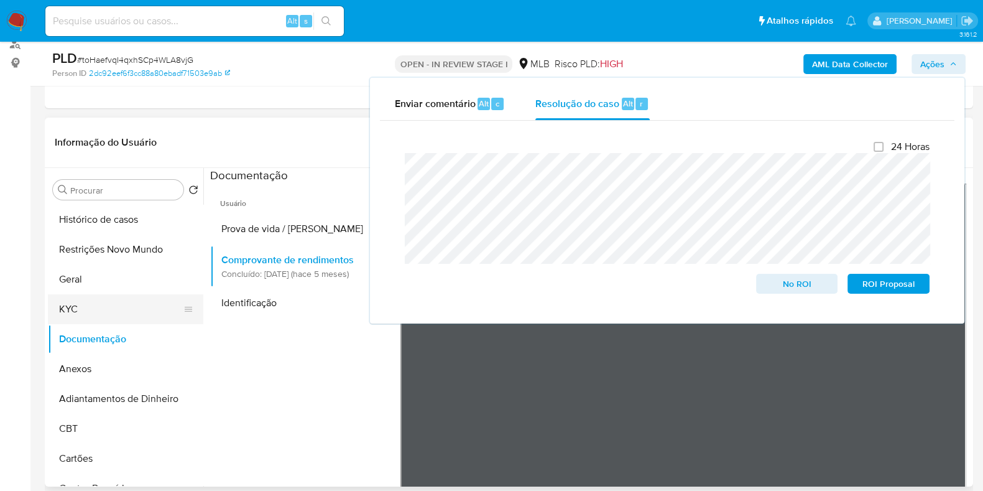
click at [84, 298] on button "KYC" at bounding box center [121, 309] width 146 height 30
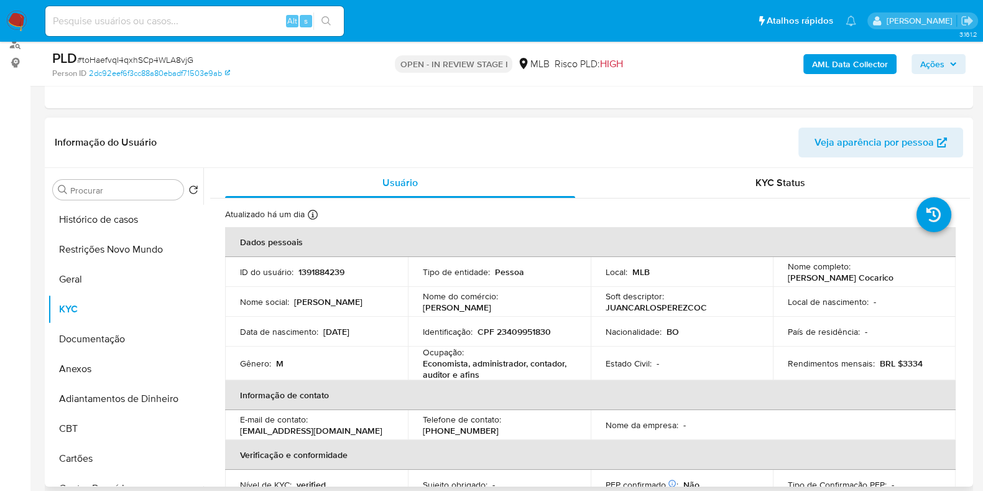
drag, startPoint x: 902, startPoint y: 272, endPoint x: 780, endPoint y: 278, distance: 122.0
click at [780, 278] on td "Nome completo : Juan Carlos Perez Cocarico" at bounding box center [864, 272] width 183 height 30
copy p "[PERSON_NAME] Cocarico"
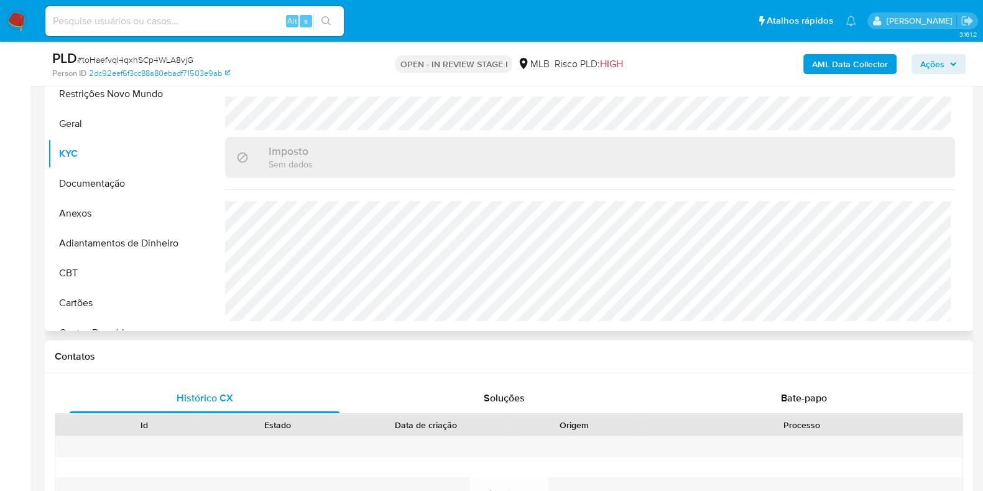
scroll to position [0, 0]
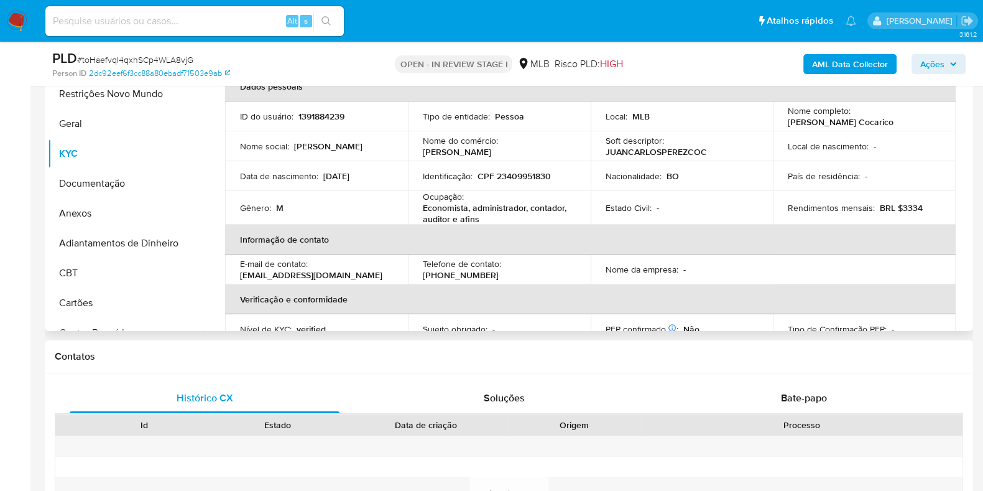
click at [524, 175] on p "CPF 23409951830" at bounding box center [514, 175] width 73 height 11
click at [523, 175] on p "CPF 23409951830" at bounding box center [514, 175] width 73 height 11
copy p "23409951830"
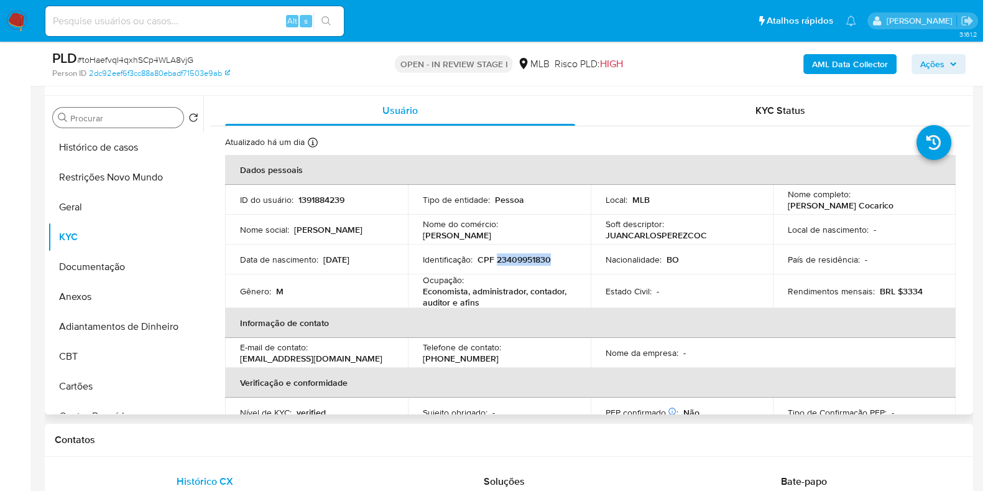
scroll to position [155, 0]
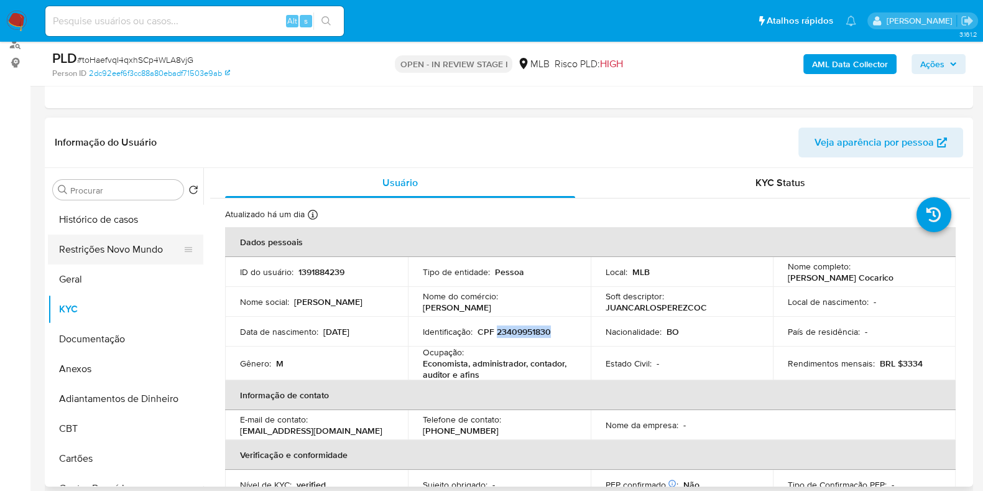
click at [100, 243] on button "Restrições Novo Mundo" at bounding box center [121, 249] width 146 height 30
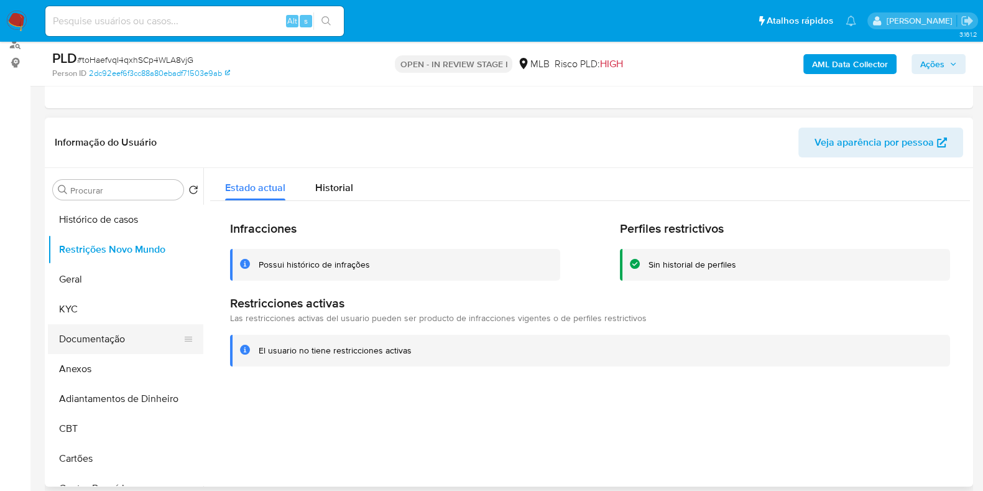
drag, startPoint x: 85, startPoint y: 323, endPoint x: 89, endPoint y: 334, distance: 12.0
click at [87, 325] on button "Documentação" at bounding box center [121, 339] width 146 height 30
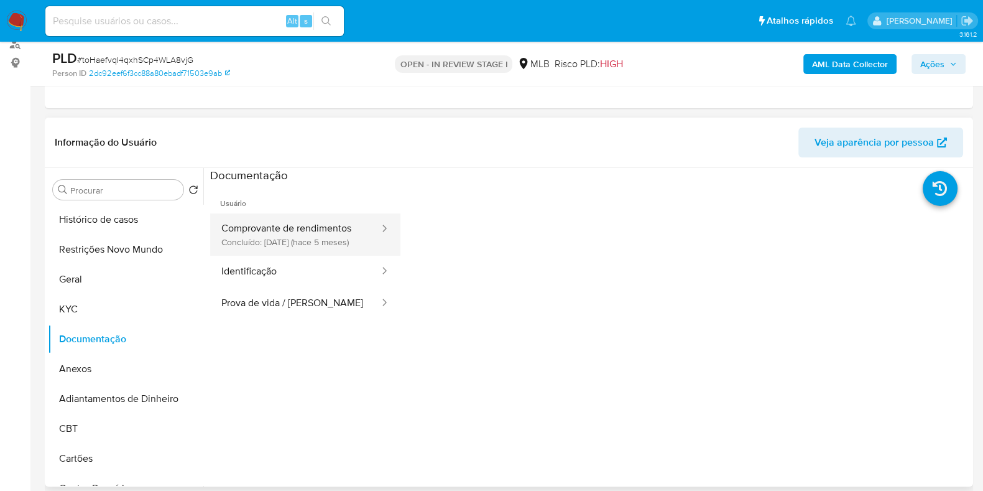
click at [252, 227] on button "Comprovante de rendimentos Concluído: 19/04/2025 (hace 5 meses)" at bounding box center [295, 234] width 170 height 42
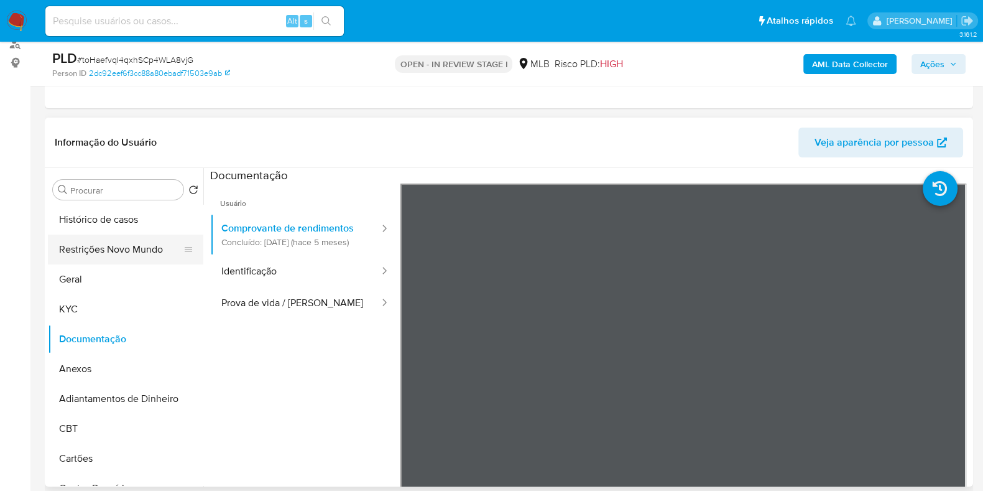
click at [136, 248] on button "Restrições Novo Mundo" at bounding box center [121, 249] width 146 height 30
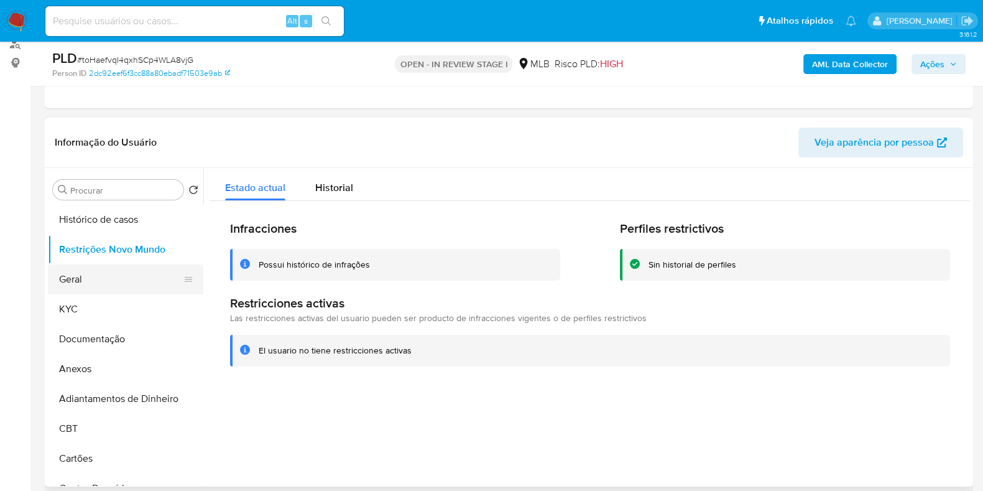
drag, startPoint x: 78, startPoint y: 272, endPoint x: 81, endPoint y: 266, distance: 6.7
click at [79, 273] on button "Geral" at bounding box center [121, 279] width 146 height 30
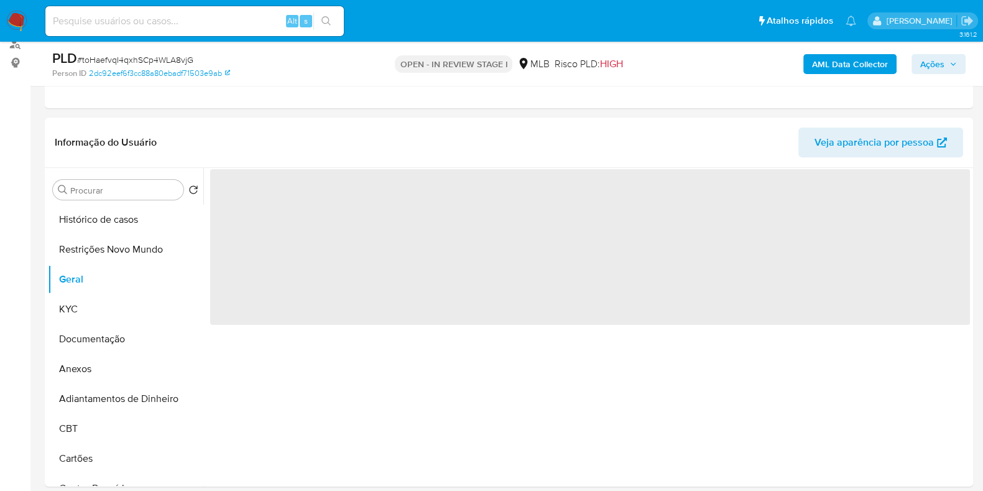
scroll to position [233, 0]
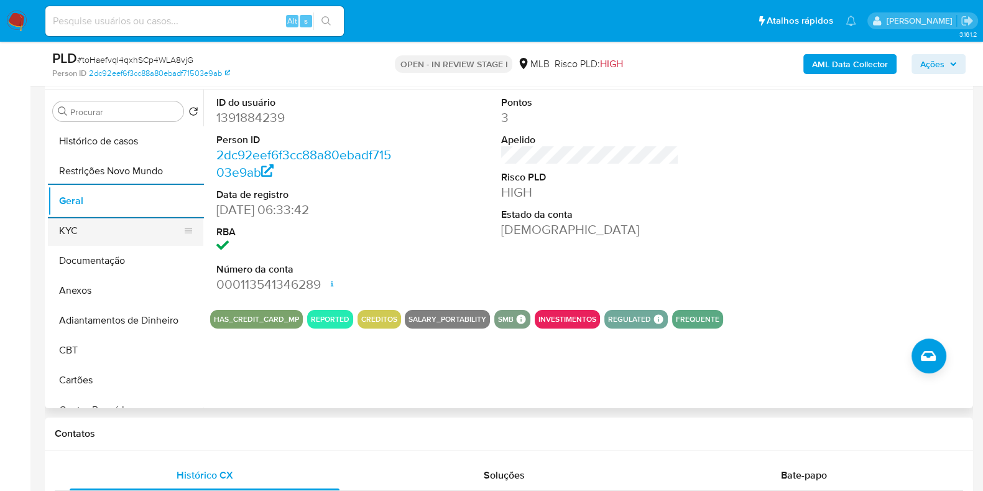
click at [127, 236] on button "KYC" at bounding box center [121, 231] width 146 height 30
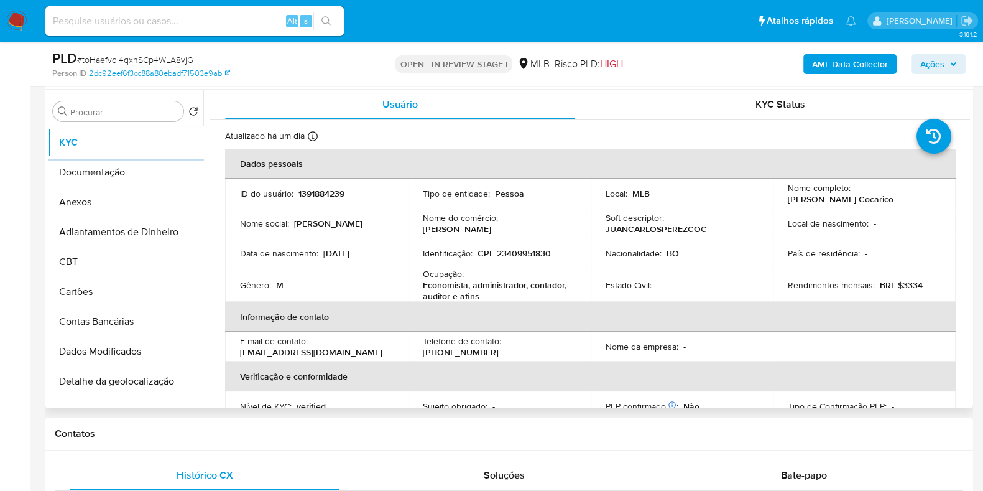
scroll to position [310, 0]
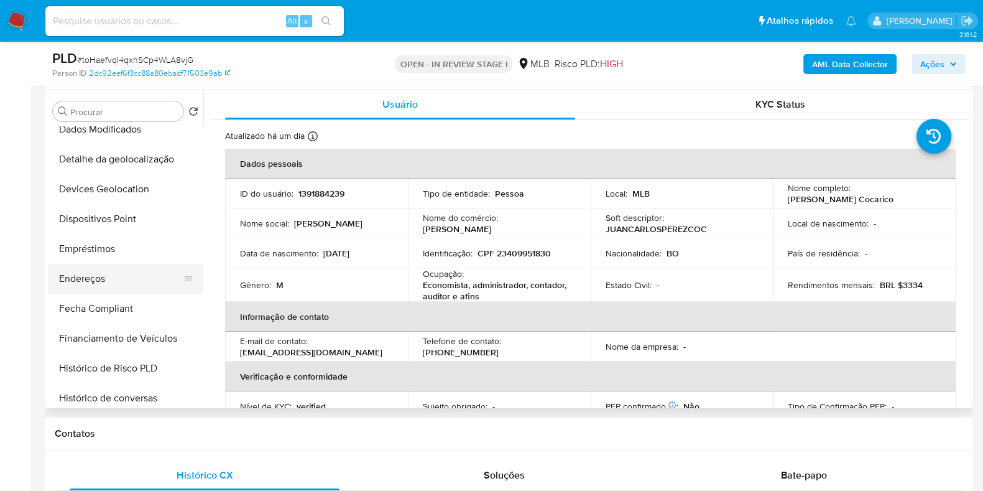
click at [100, 280] on button "Endereços" at bounding box center [121, 279] width 146 height 30
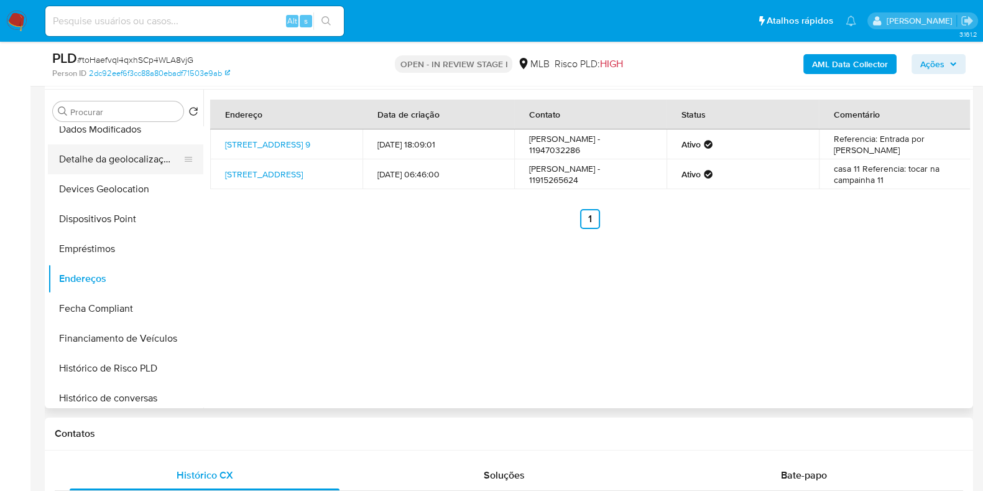
click at [131, 164] on button "Detalhe da geolocalização" at bounding box center [121, 159] width 146 height 30
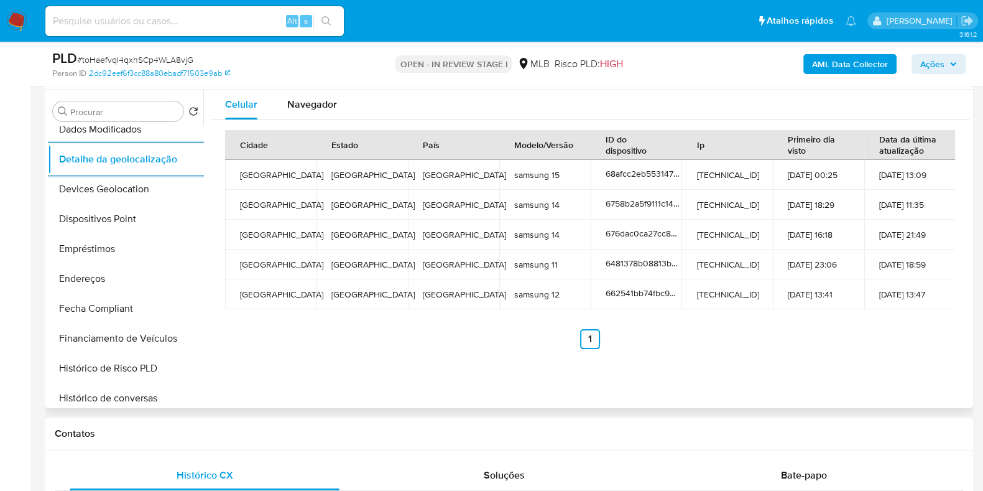
scroll to position [0, 0]
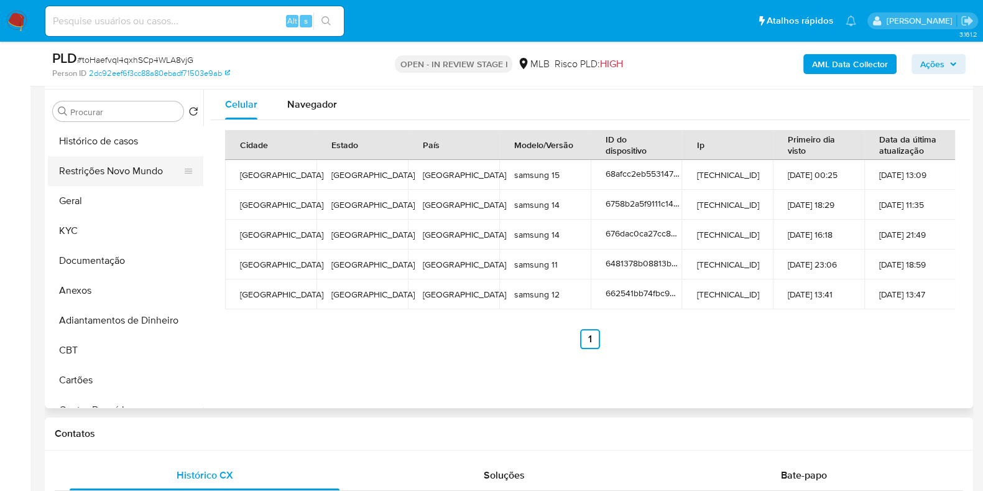
click at [113, 162] on button "Restrições Novo Mundo" at bounding box center [121, 171] width 146 height 30
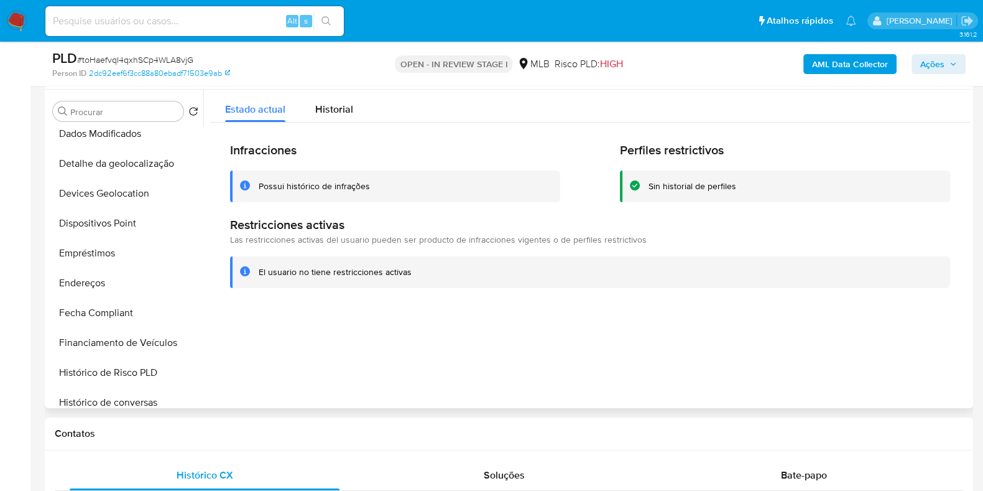
scroll to position [310, 0]
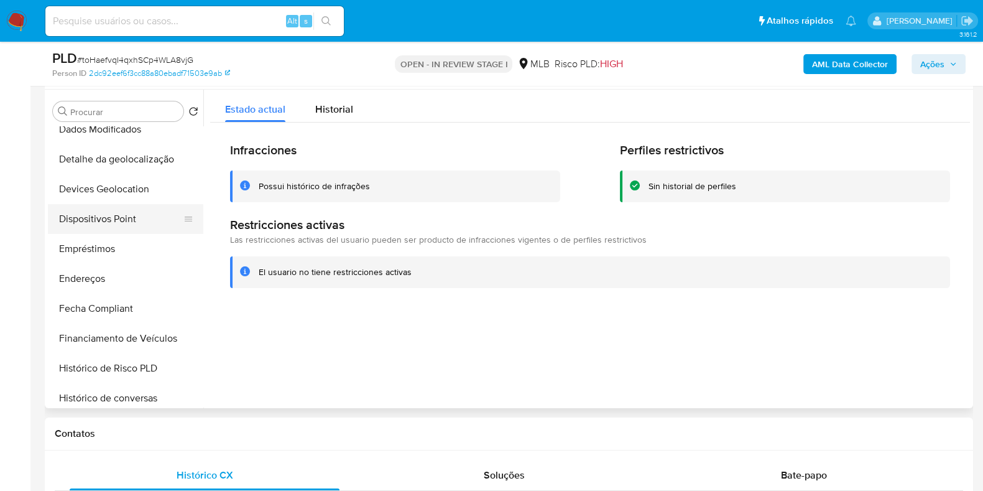
click at [124, 215] on button "Dispositivos Point" at bounding box center [121, 219] width 146 height 30
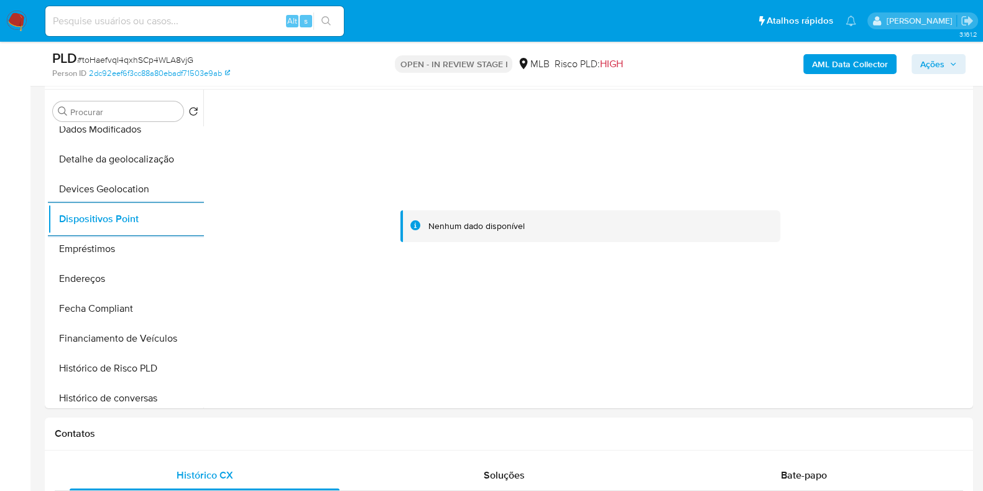
click at [818, 63] on b "AML Data Collector" at bounding box center [850, 64] width 76 height 20
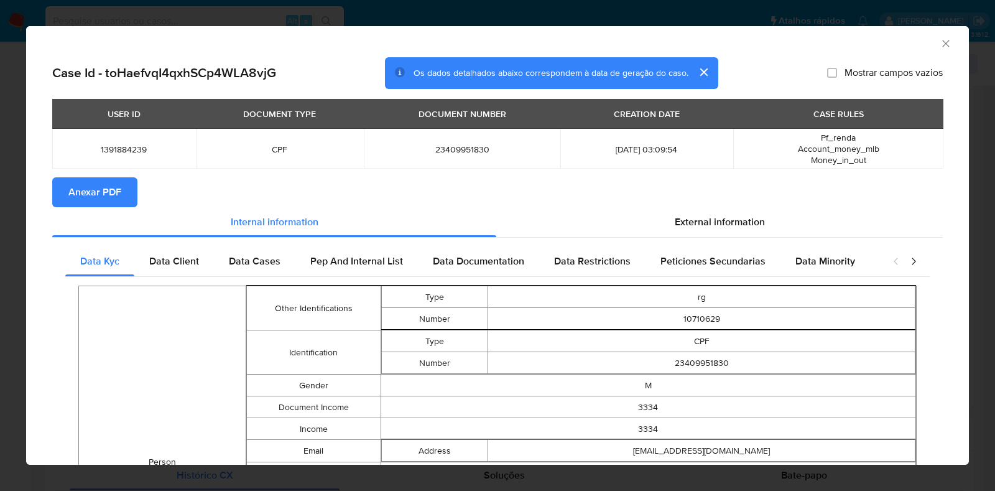
click at [109, 190] on span "Anexar PDF" at bounding box center [94, 191] width 53 height 27
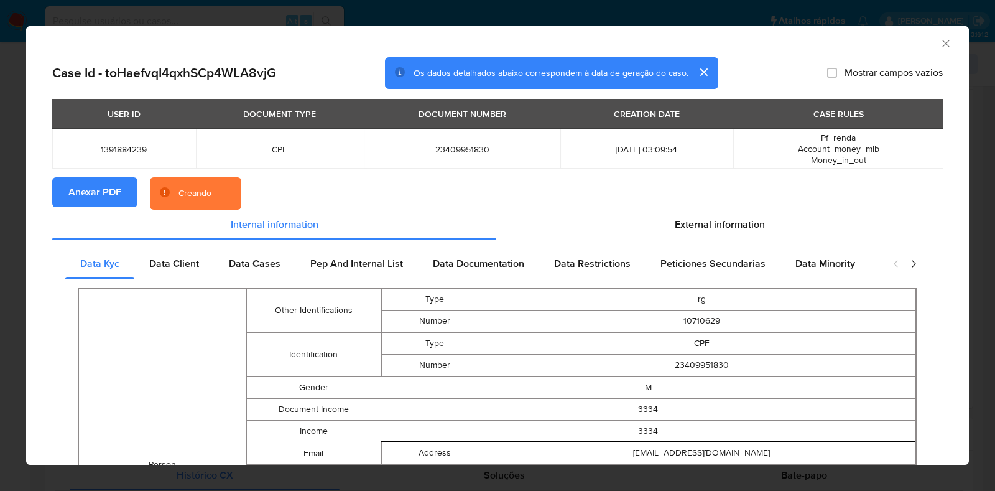
click at [0, 271] on div "AML Data Collector Case Id - toHaefvqI4qxhSCp4WLA8vjG Os dados detalhados abaix…" at bounding box center [497, 245] width 995 height 491
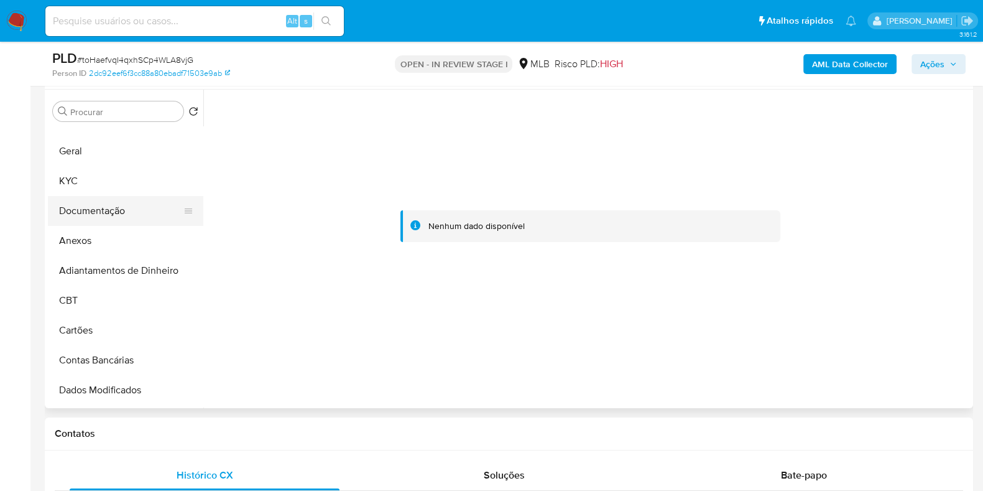
scroll to position [0, 0]
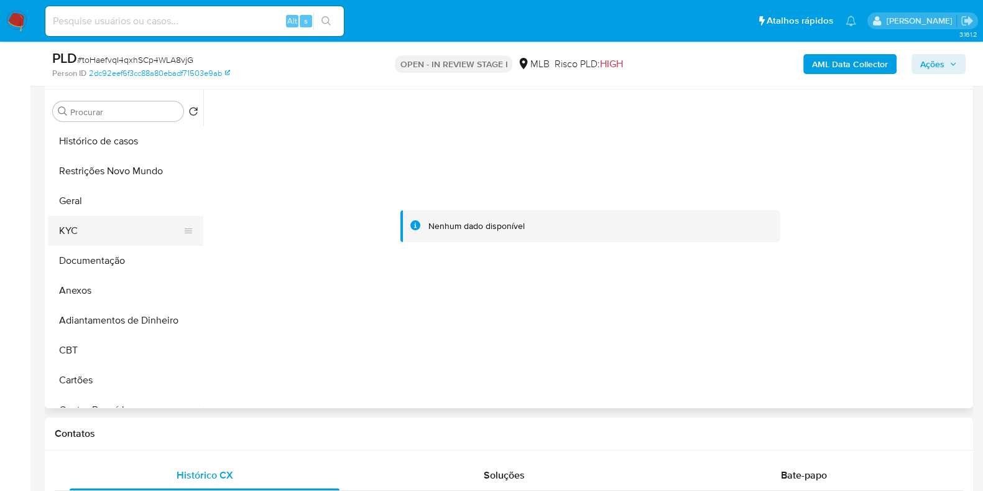
click at [112, 240] on button "KYC" at bounding box center [121, 231] width 146 height 30
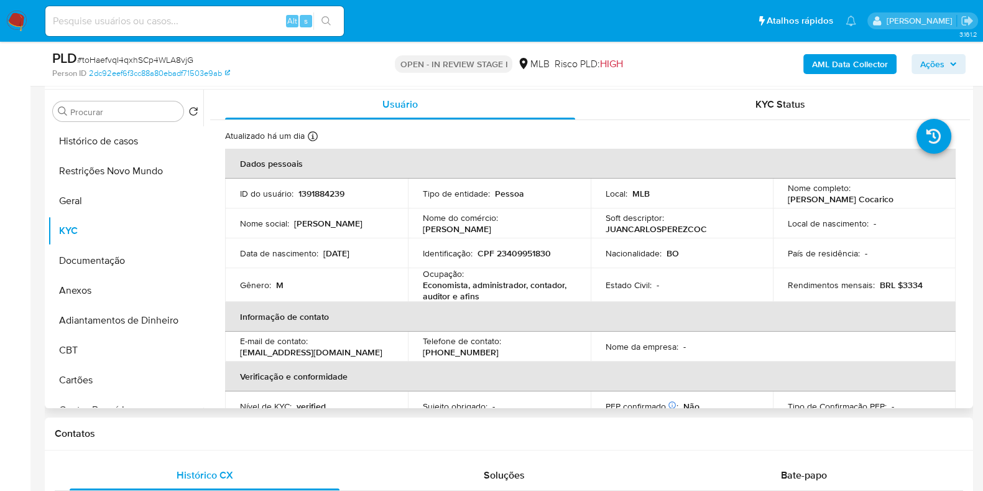
drag, startPoint x: 911, startPoint y: 200, endPoint x: 770, endPoint y: 142, distance: 152.6
click at [781, 199] on td "Nome completo : Juan Carlos Perez Cocarico" at bounding box center [864, 193] width 183 height 30
copy p "[PERSON_NAME] Cocarico"
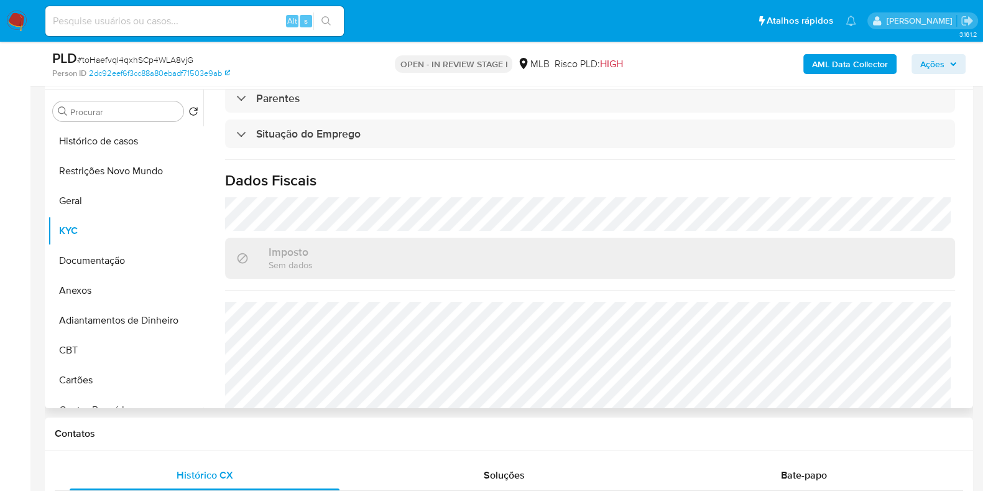
scroll to position [544, 0]
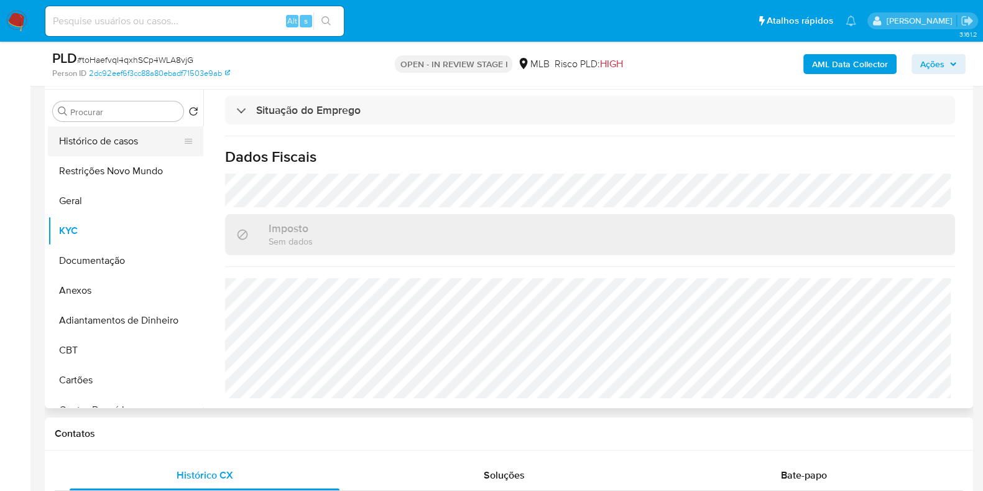
click at [116, 147] on button "Histórico de casos" at bounding box center [121, 141] width 146 height 30
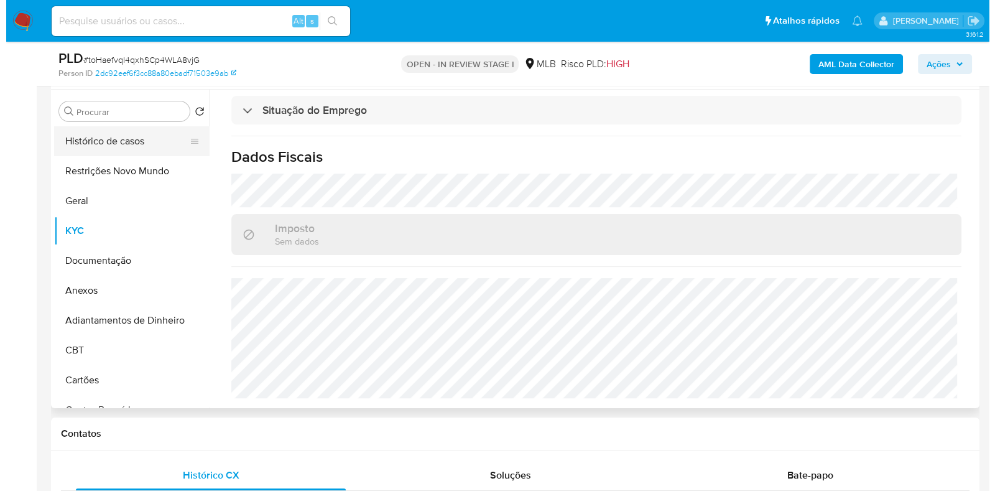
scroll to position [0, 0]
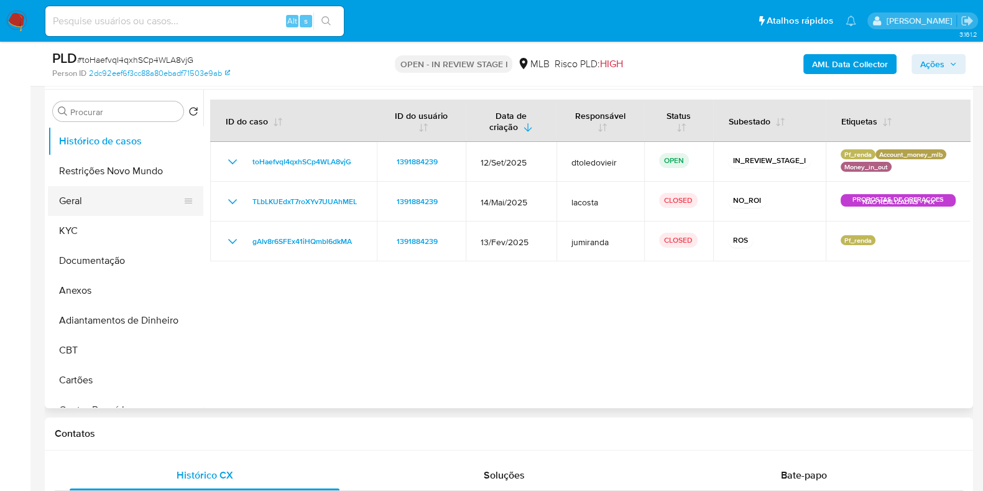
drag, startPoint x: 90, startPoint y: 191, endPoint x: 98, endPoint y: 191, distance: 8.1
click at [90, 191] on button "Geral" at bounding box center [121, 201] width 146 height 30
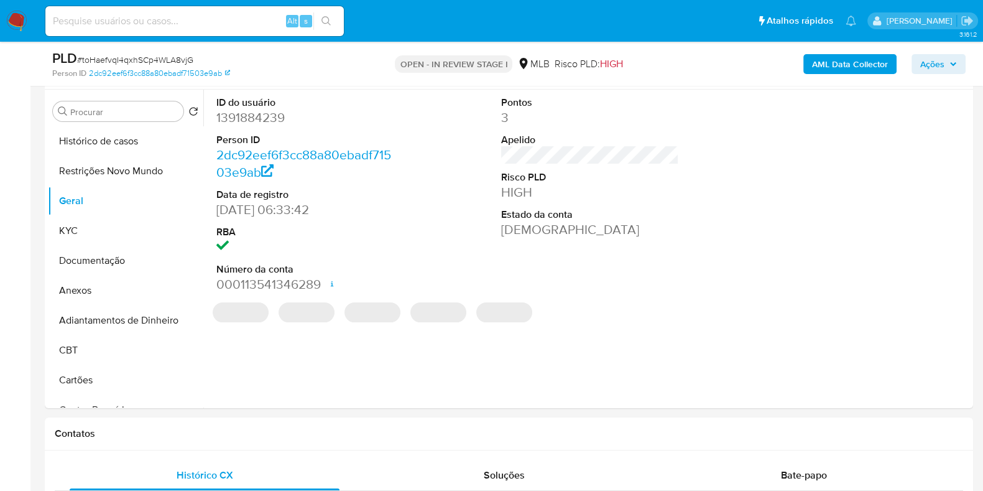
click at [259, 118] on dd "1391884239" at bounding box center [305, 117] width 178 height 17
copy dd "1391884239"
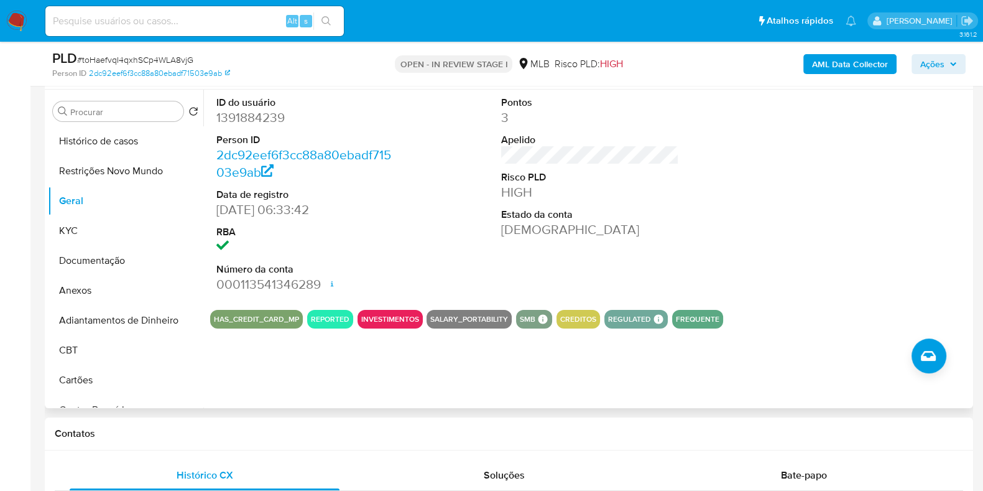
click at [46, 292] on div "Procurar Retornar ao pedido padrão Histórico de casos Restrições Novo Mundo Ger…" at bounding box center [509, 249] width 929 height 318
click at [111, 297] on button "Anexos" at bounding box center [121, 291] width 146 height 30
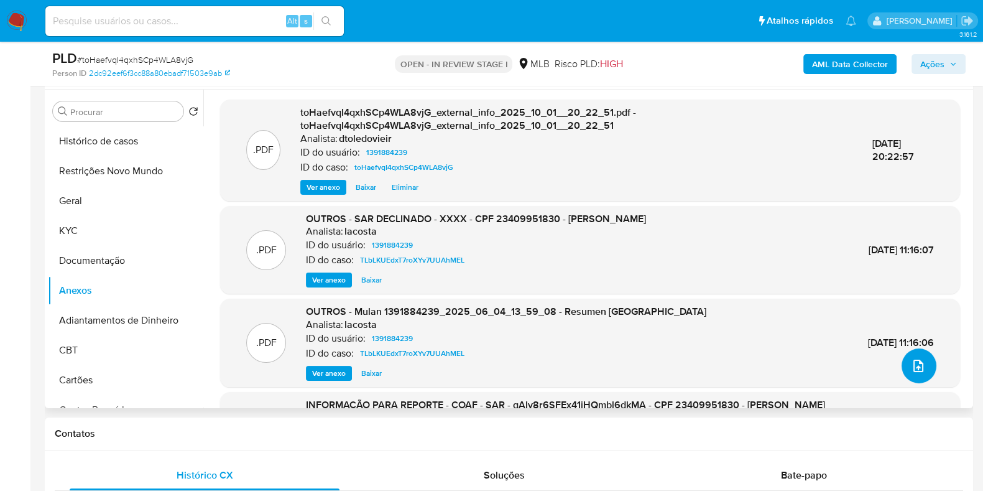
click at [914, 366] on icon "upload-file" at bounding box center [918, 365] width 15 height 15
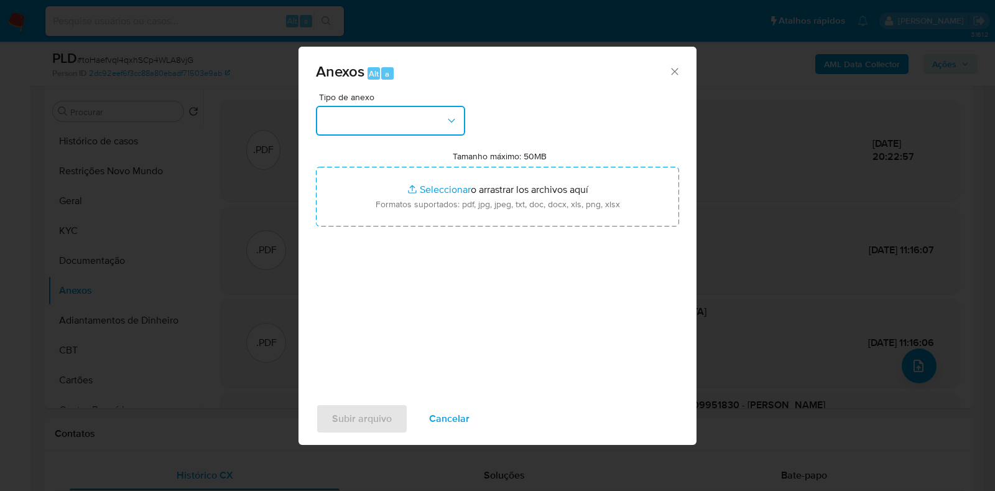
click at [356, 116] on button "button" at bounding box center [390, 121] width 149 height 30
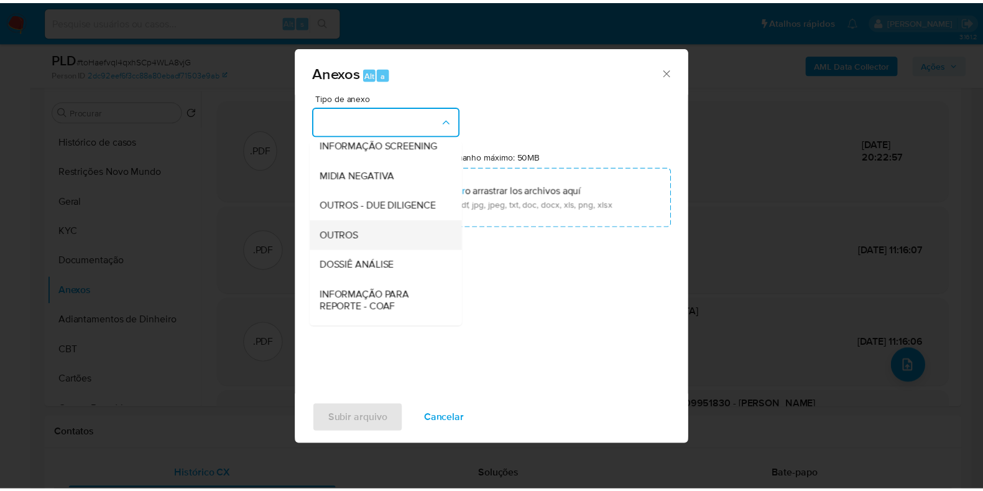
scroll to position [192, 0]
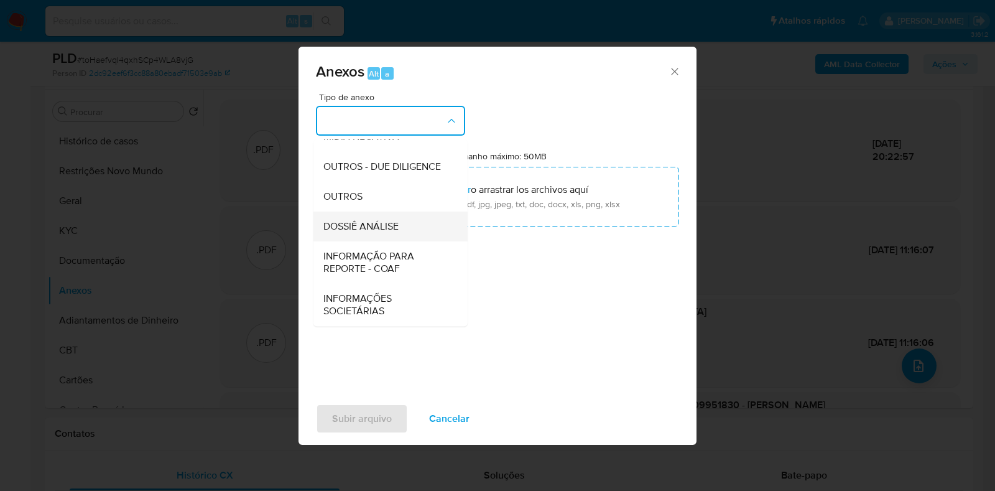
click at [358, 220] on span "DOSSIÊ ANÁLISE" at bounding box center [360, 226] width 75 height 12
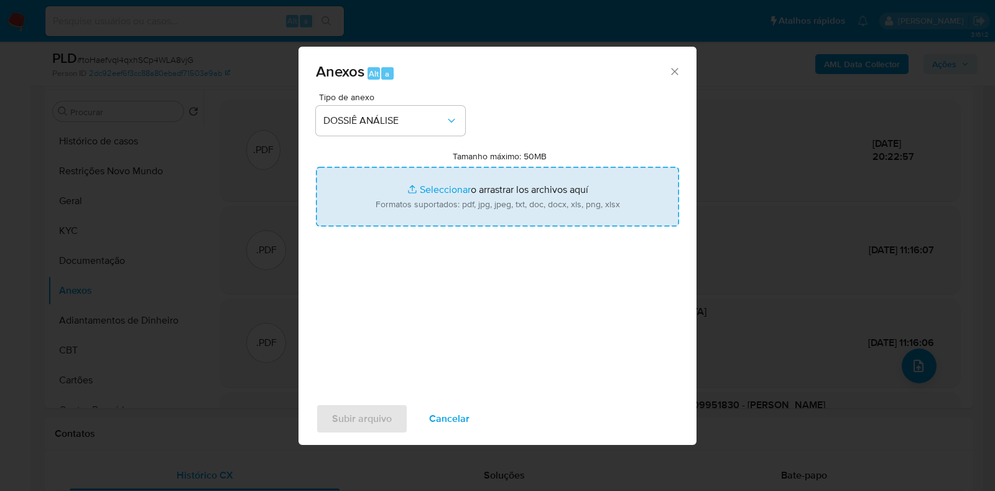
click at [675, 66] on icon "Cerrar" at bounding box center [675, 71] width 12 height 12
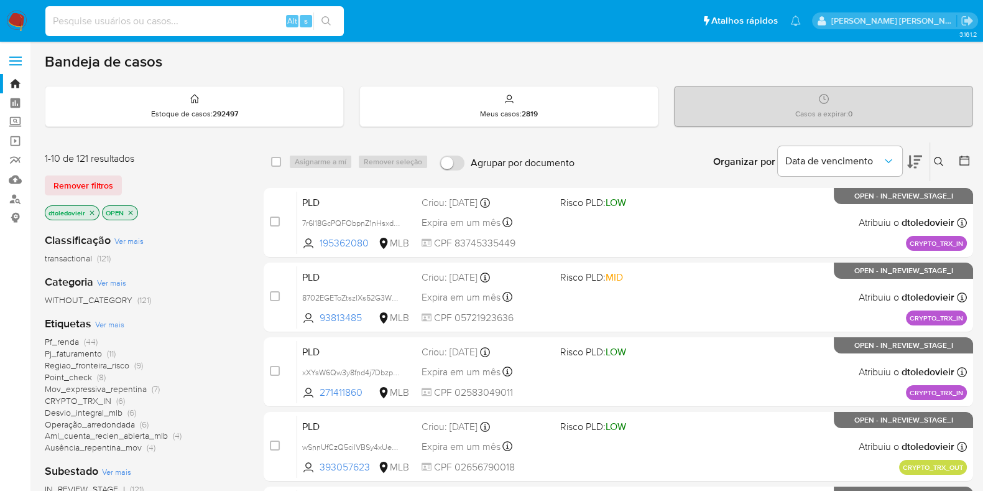
click at [177, 23] on input at bounding box center [194, 21] width 299 height 16
paste input "1880916005"
type input "1880916005"
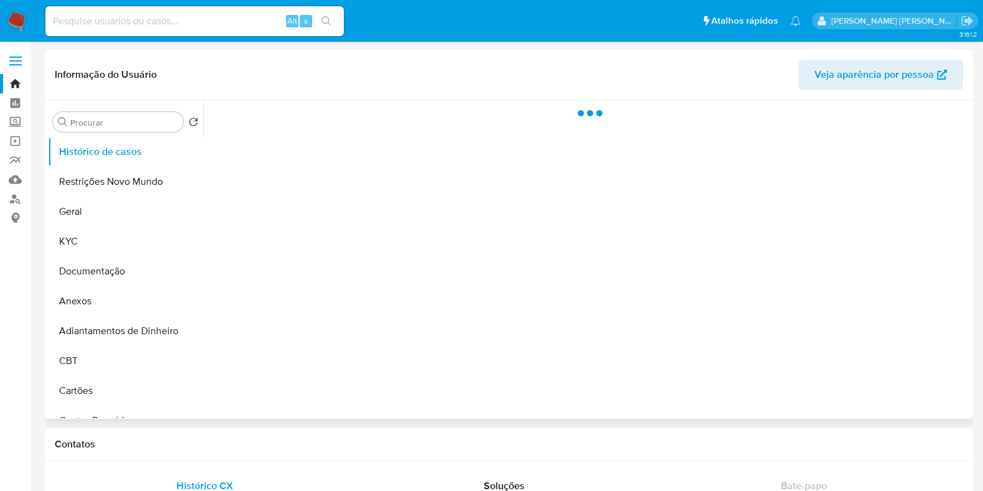
select select "10"
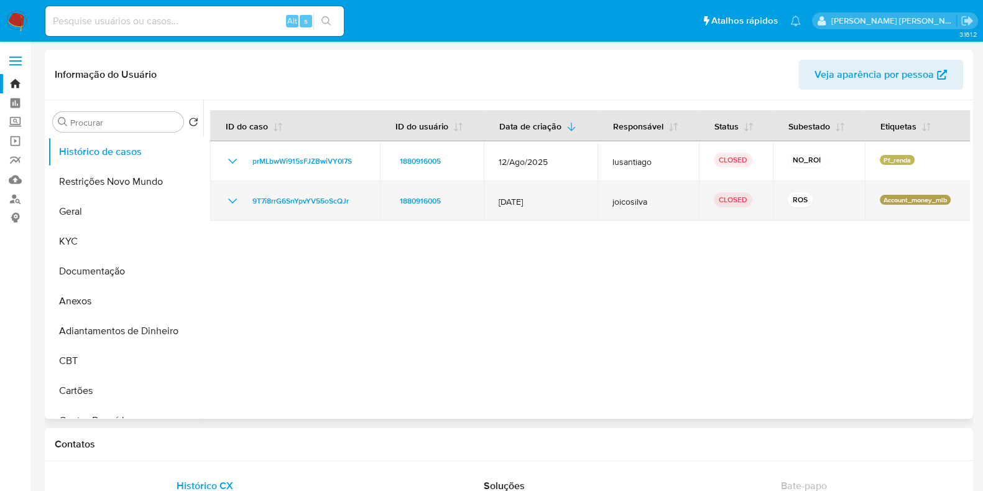
click at [233, 201] on icon "Mostrar/Ocultar" at bounding box center [232, 200] width 15 height 15
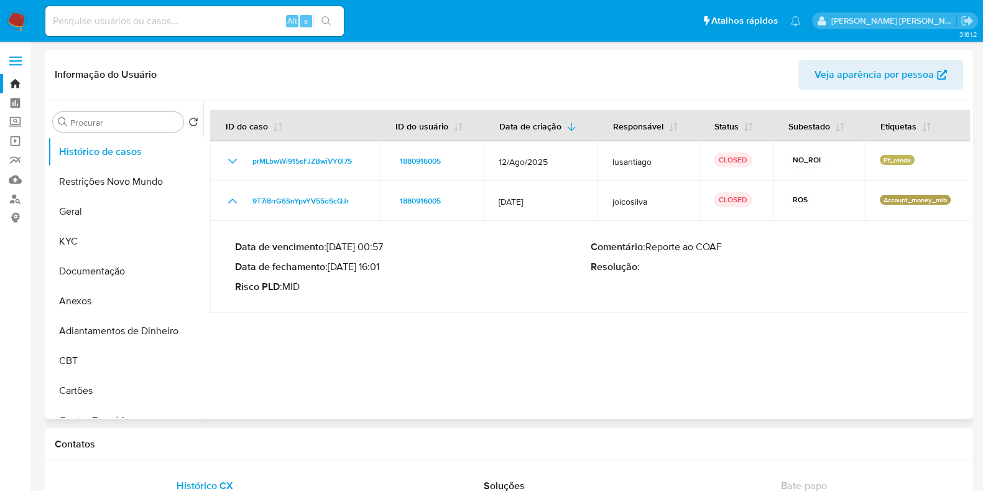
drag, startPoint x: 382, startPoint y: 266, endPoint x: 332, endPoint y: 269, distance: 49.9
click at [332, 269] on p "Data de fechamento : [DATE] 16:01" at bounding box center [413, 267] width 356 height 12
click at [198, 14] on input at bounding box center [194, 21] width 299 height 16
paste input "1215455409"
type input "1215455409"
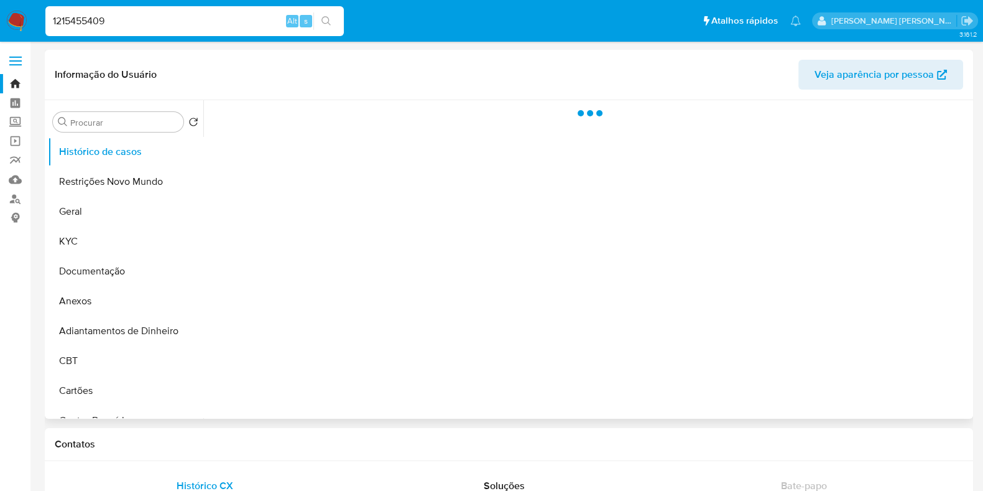
select select "10"
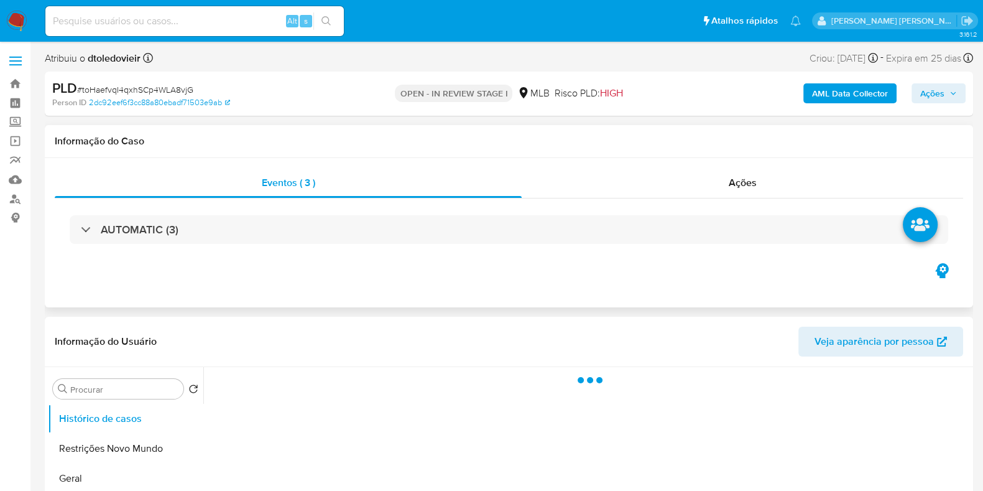
select select "10"
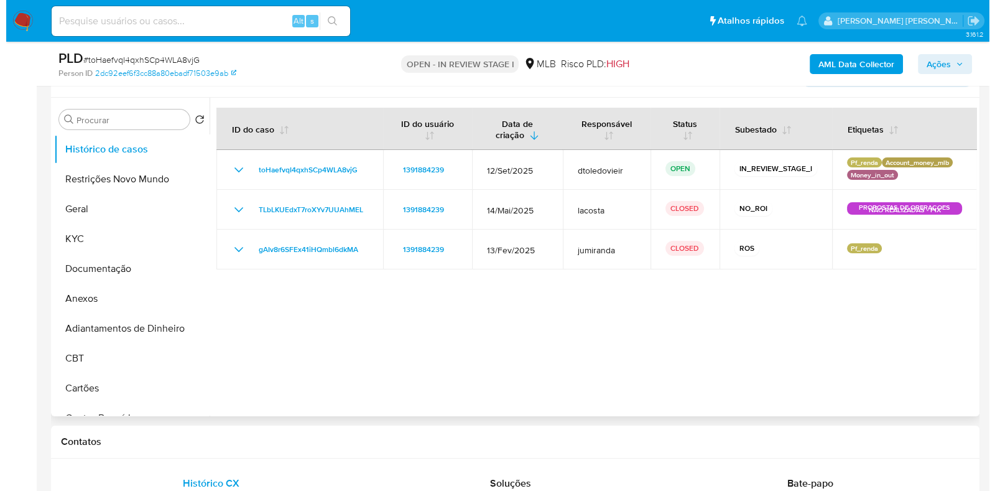
scroll to position [233, 0]
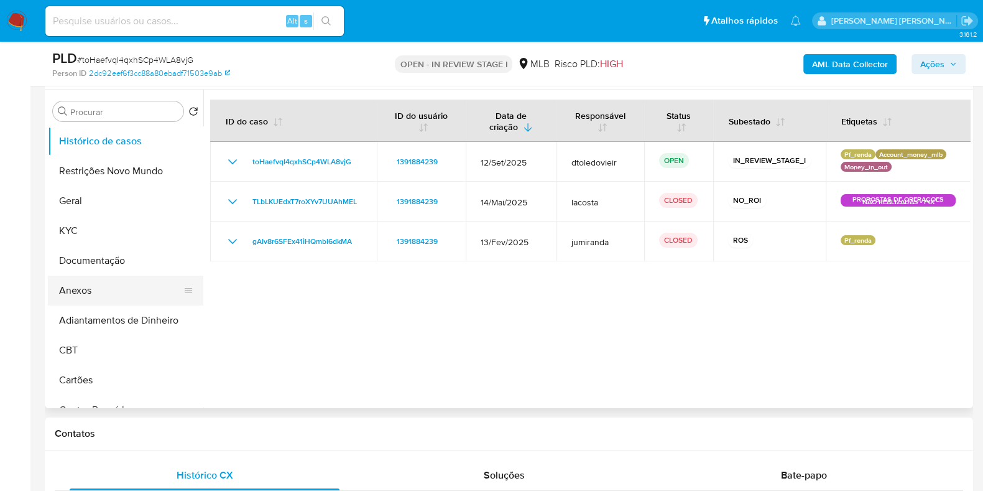
click at [111, 287] on button "Anexos" at bounding box center [121, 291] width 146 height 30
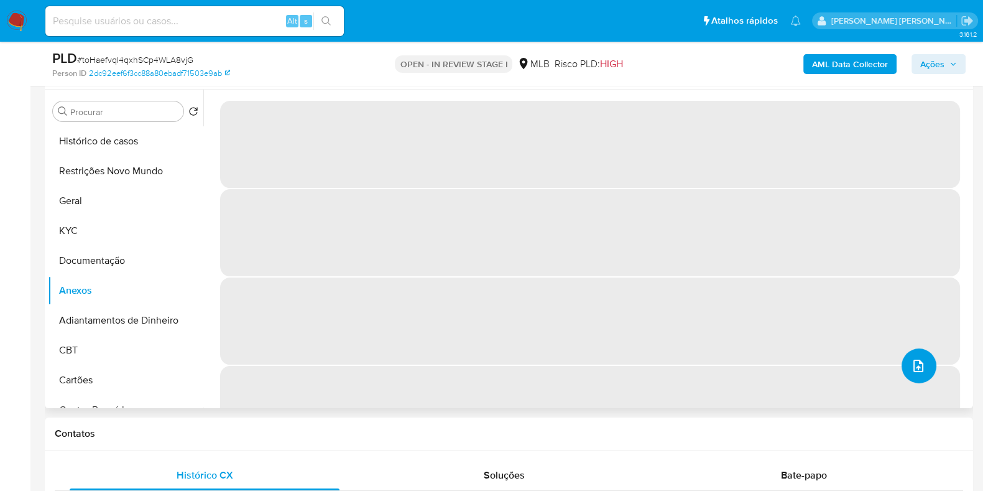
click at [913, 359] on icon "upload-file" at bounding box center [918, 365] width 15 height 15
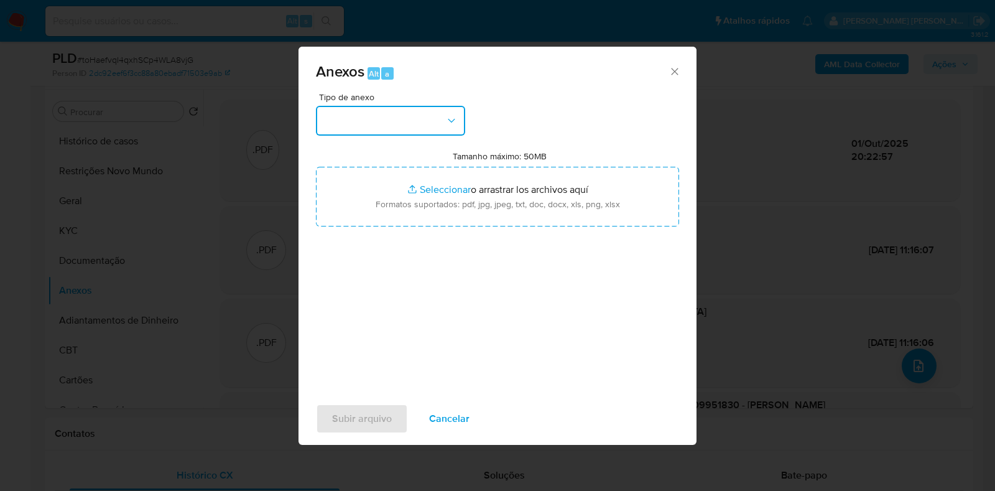
click at [451, 133] on button "button" at bounding box center [390, 121] width 149 height 30
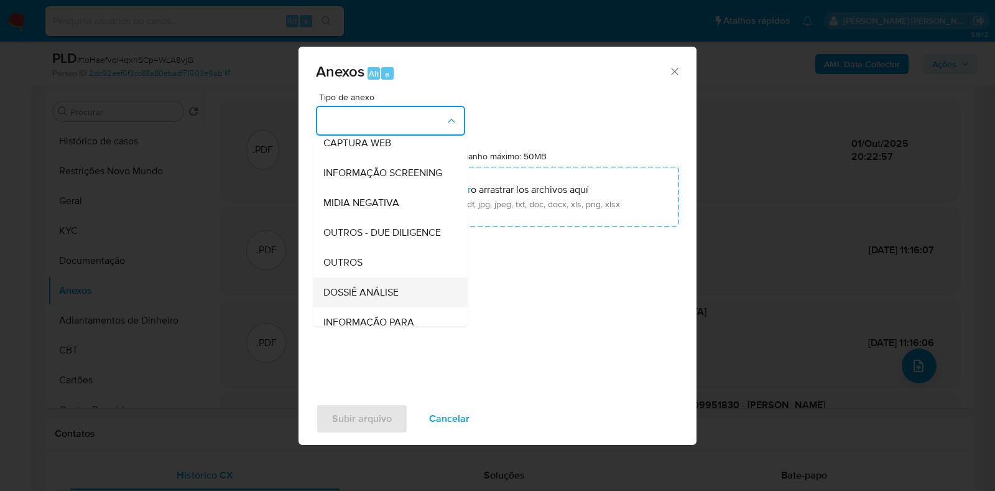
scroll to position [192, 0]
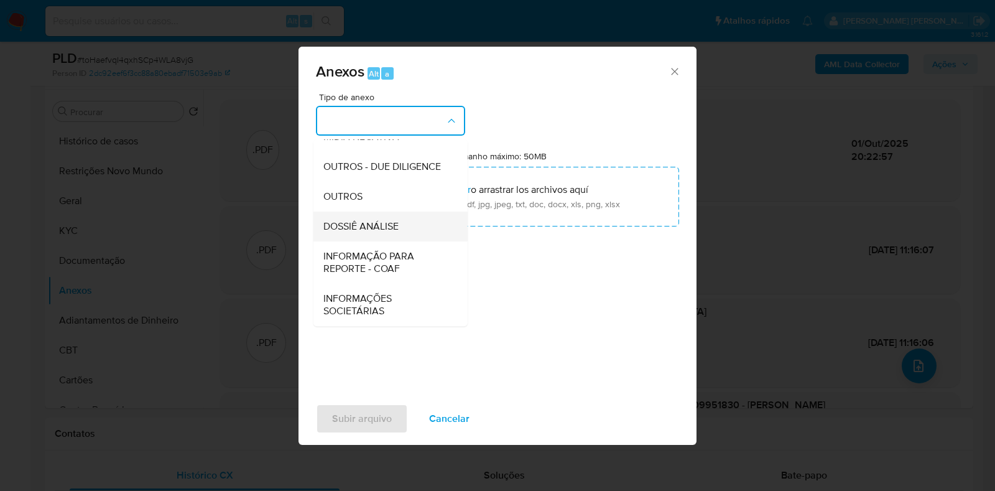
click at [389, 238] on div "DOSSIÊ ANÁLISE" at bounding box center [386, 226] width 127 height 30
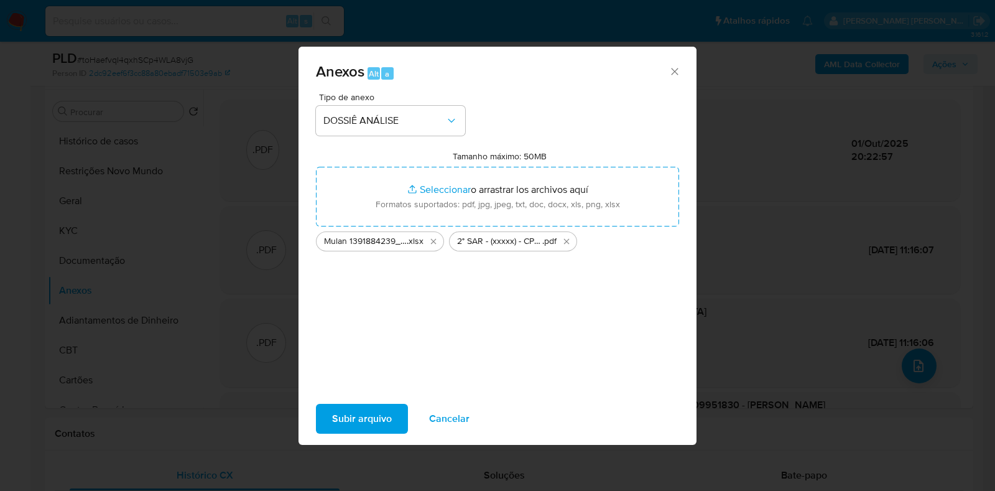
click at [351, 399] on div "Subir arquivo Cancelar" at bounding box center [498, 418] width 398 height 47
click at [343, 394] on div at bounding box center [343, 394] width 0 height 0
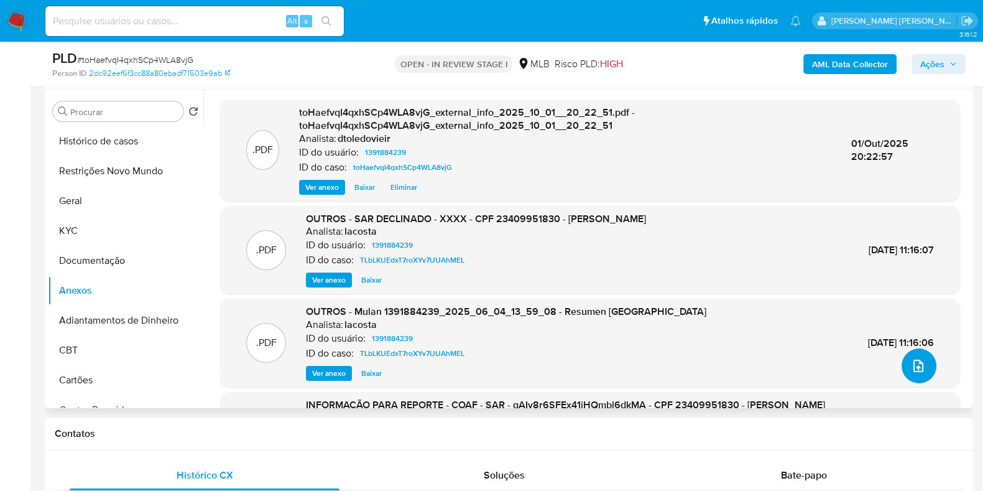
click at [904, 368] on button "upload-file" at bounding box center [919, 365] width 35 height 35
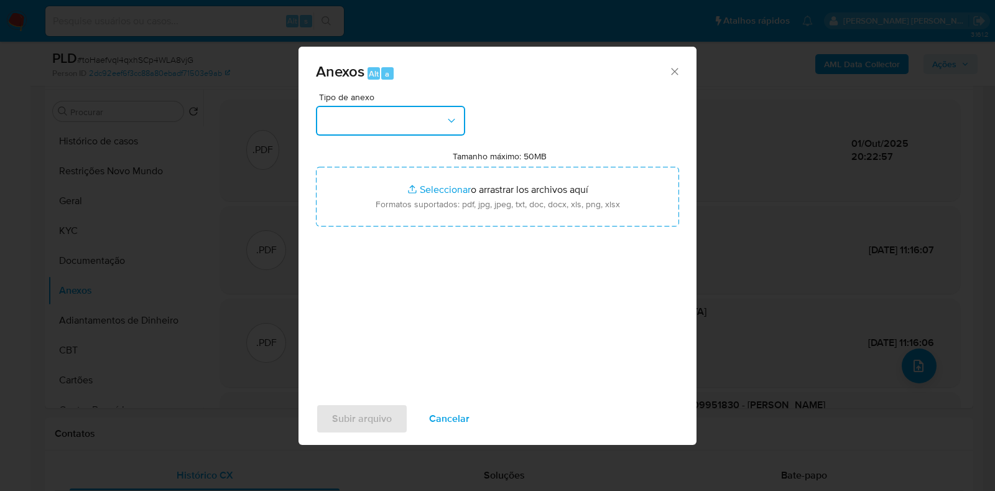
click at [407, 114] on button "button" at bounding box center [390, 121] width 149 height 30
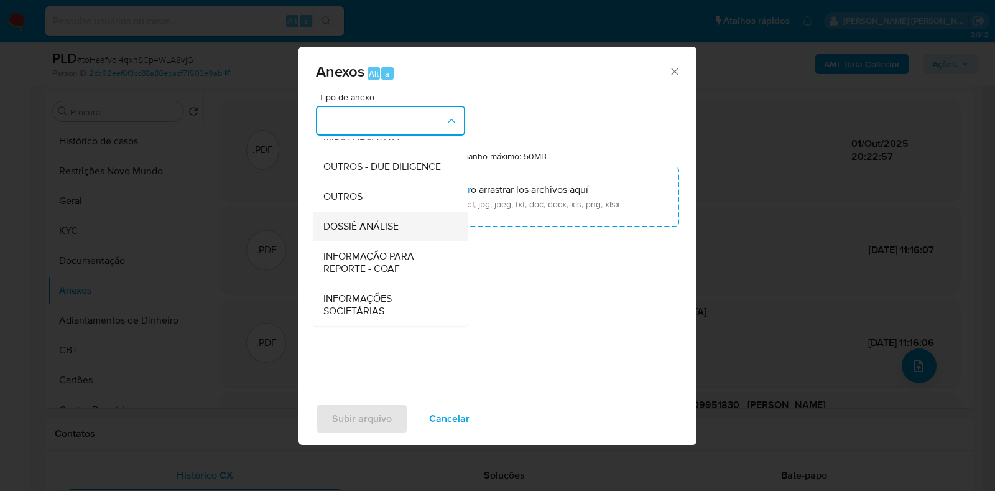
click at [384, 232] on span "DOSSIÊ ANÁLISE" at bounding box center [360, 226] width 75 height 12
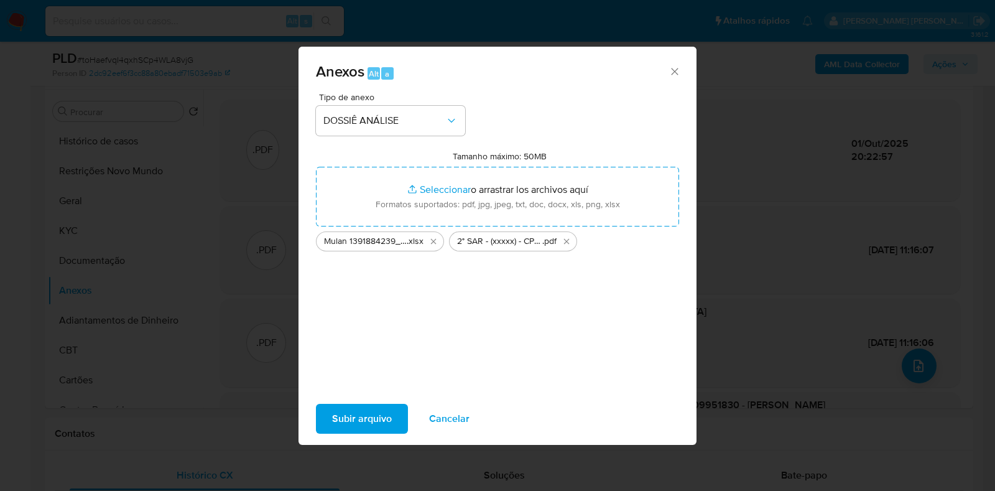
click at [338, 412] on span "Subir arquivo" at bounding box center [362, 418] width 60 height 27
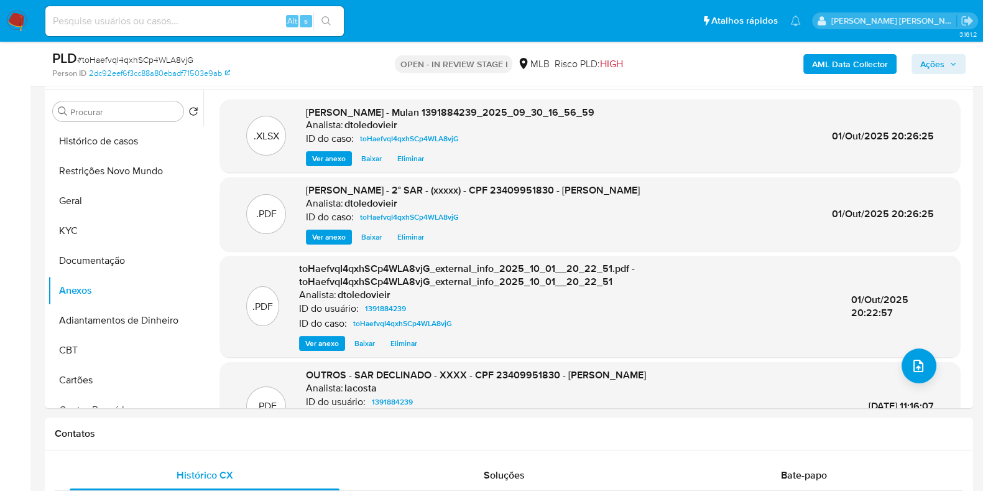
click at [934, 57] on span "Ações" at bounding box center [932, 64] width 24 height 20
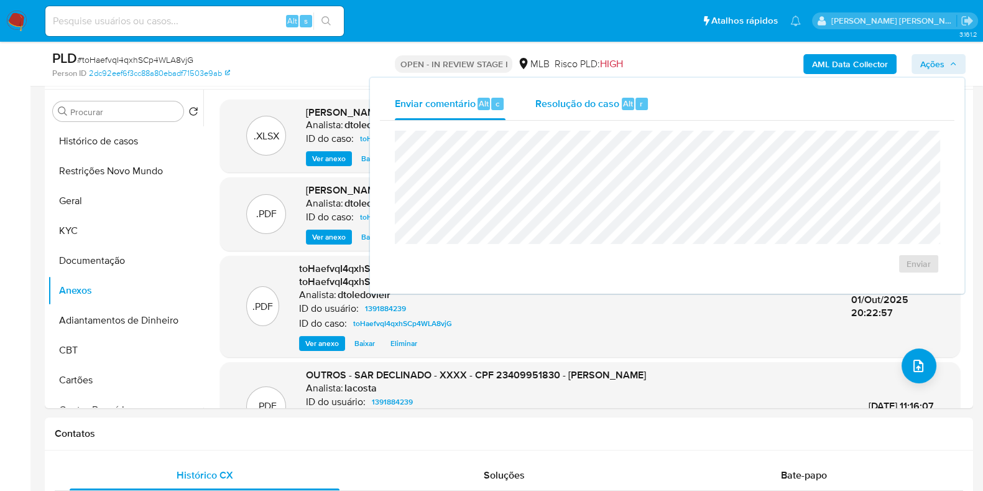
click at [595, 112] on div "Resolução do caso Alt r" at bounding box center [592, 104] width 114 height 32
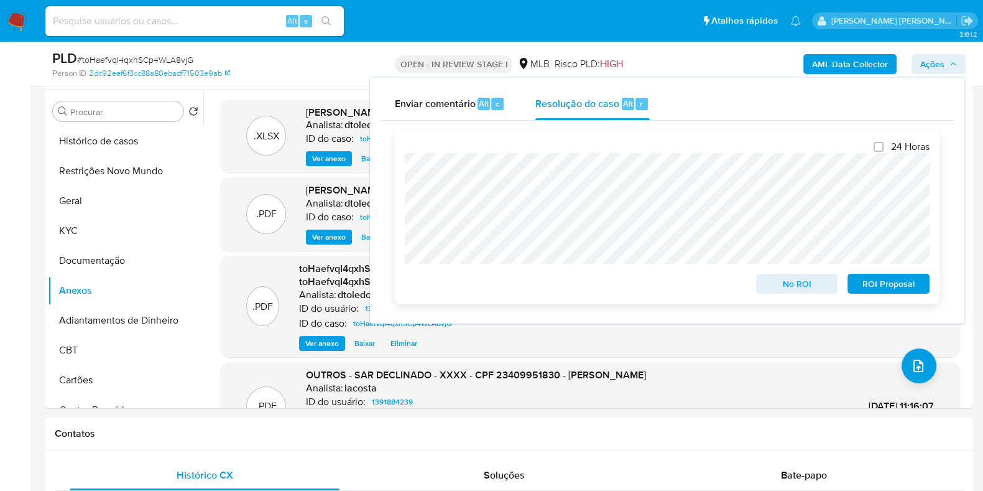
click at [872, 284] on span "ROI Proposal" at bounding box center [888, 283] width 65 height 17
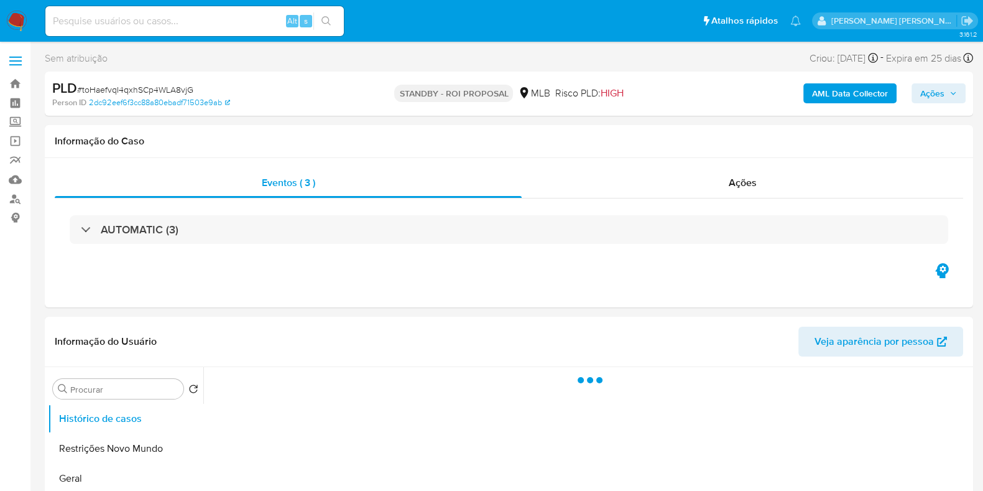
select select "10"
